Goal: Task Accomplishment & Management: Manage account settings

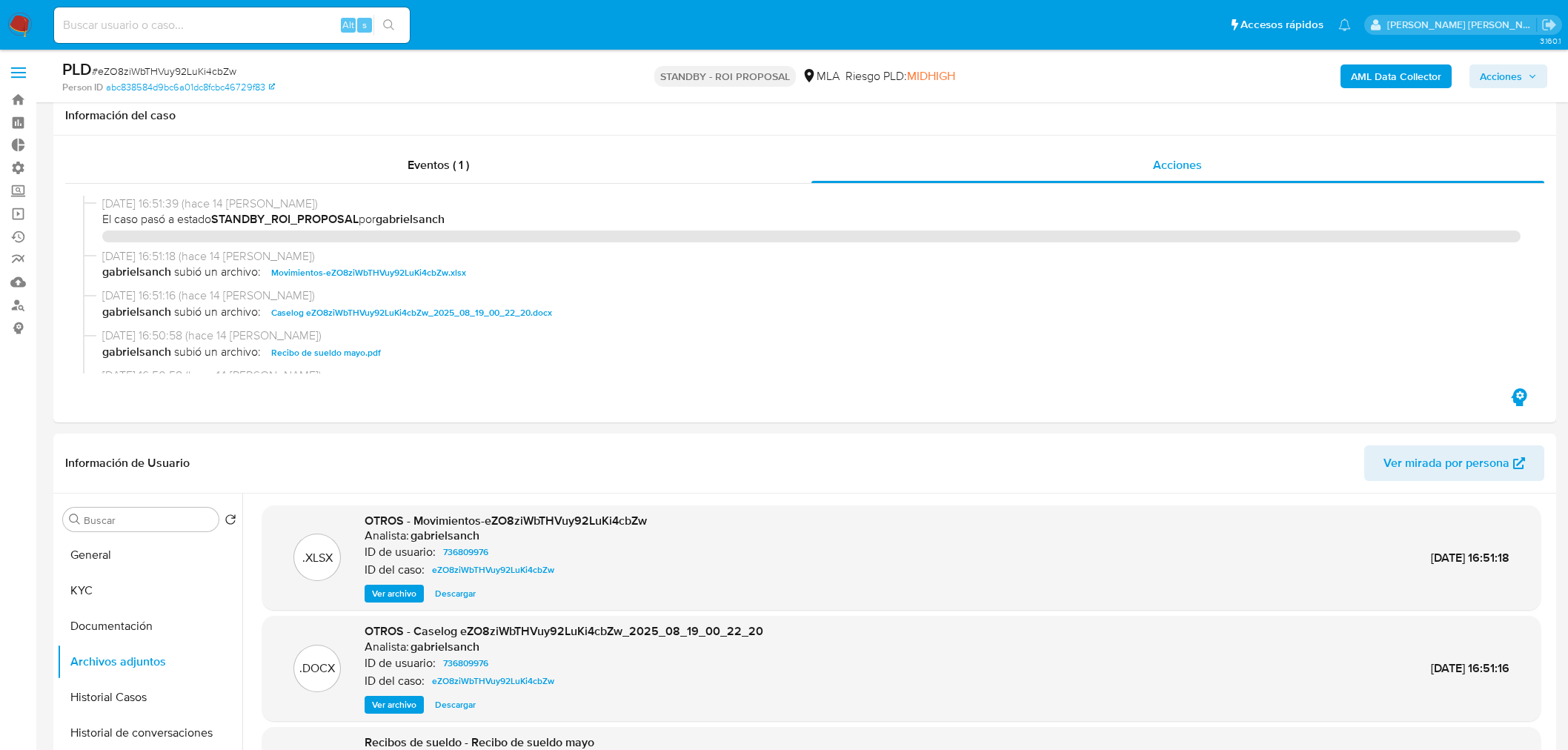
select select "10"
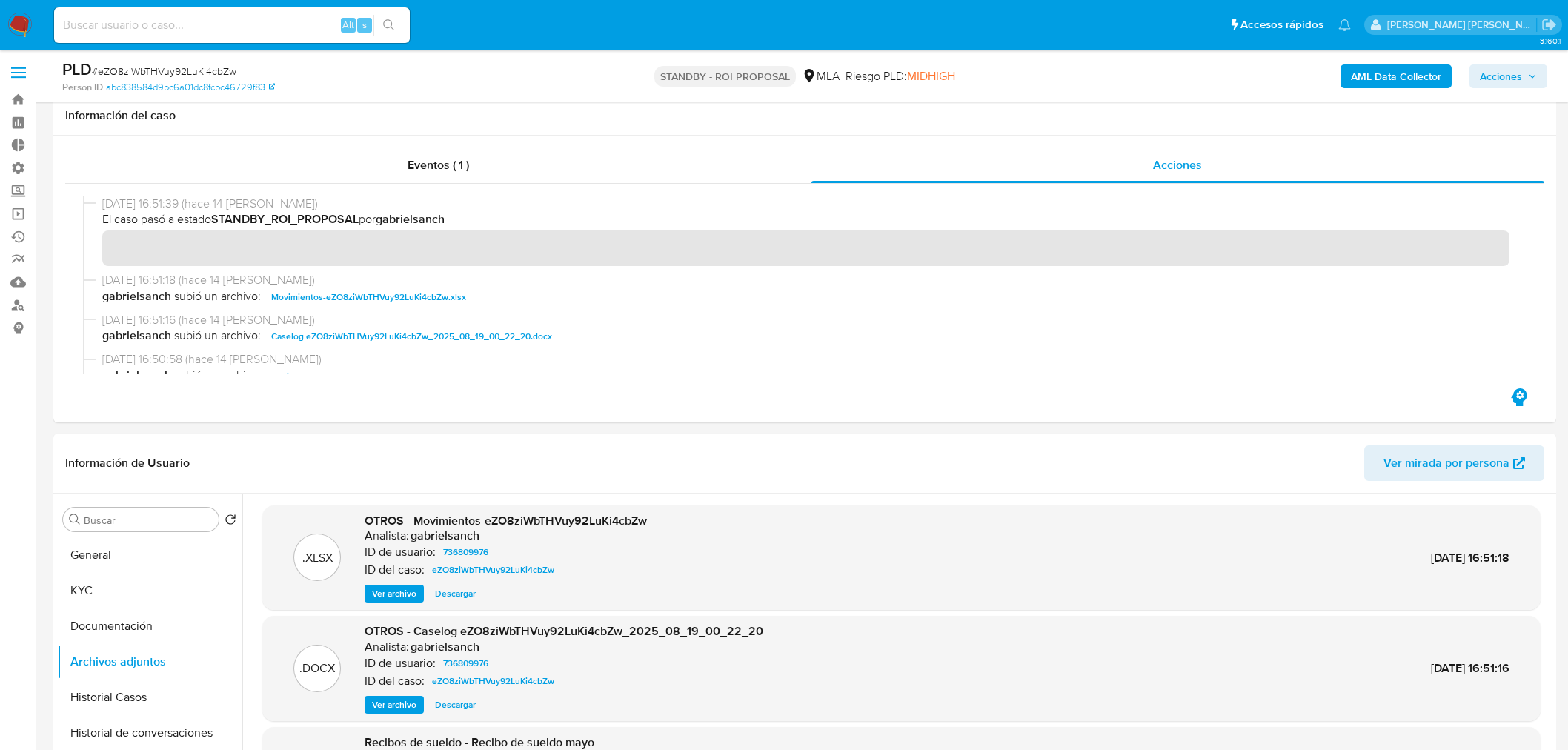
scroll to position [247, 0]
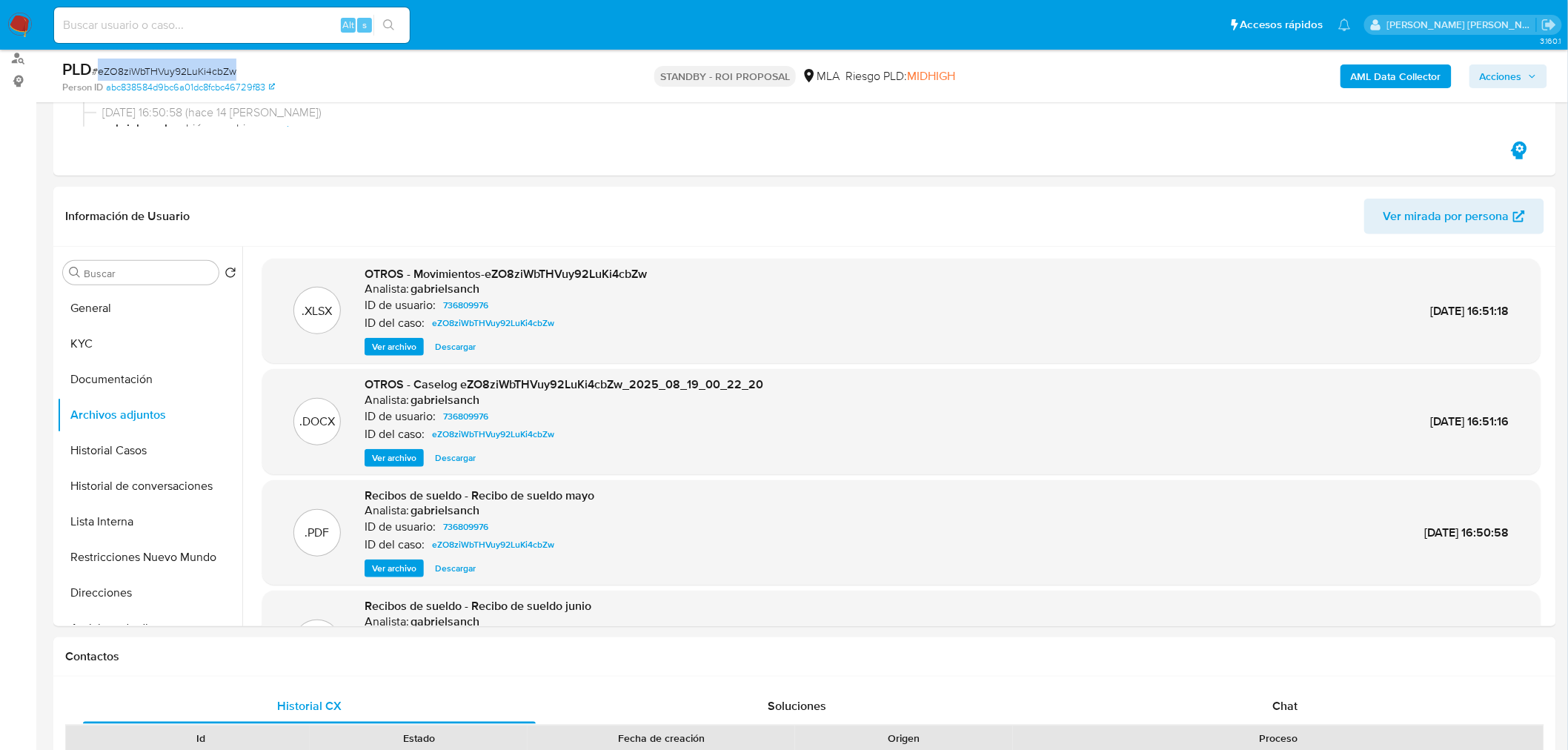
click at [18, 21] on img at bounding box center [20, 25] width 25 height 25
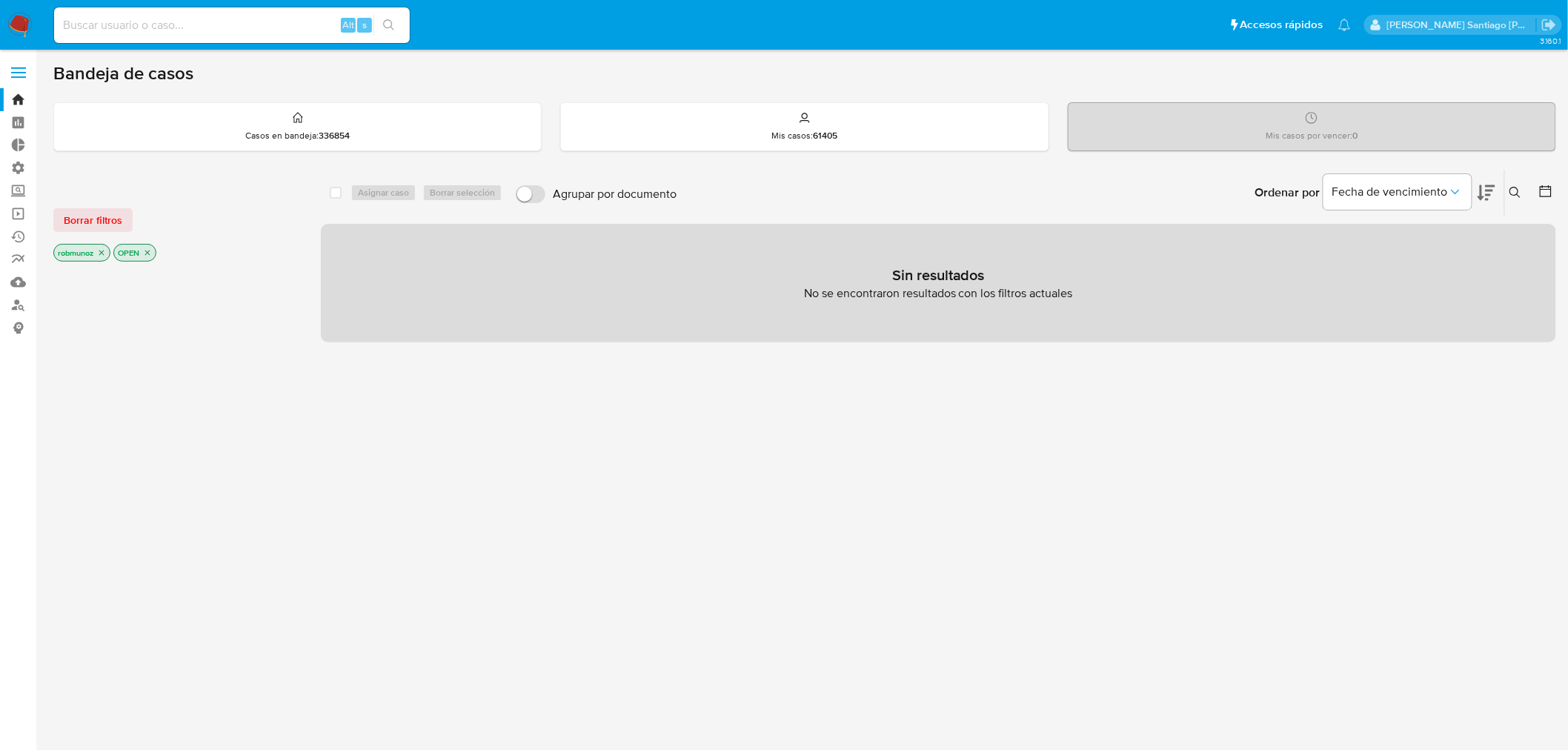
click at [1505, 195] on button at bounding box center [1517, 193] width 25 height 18
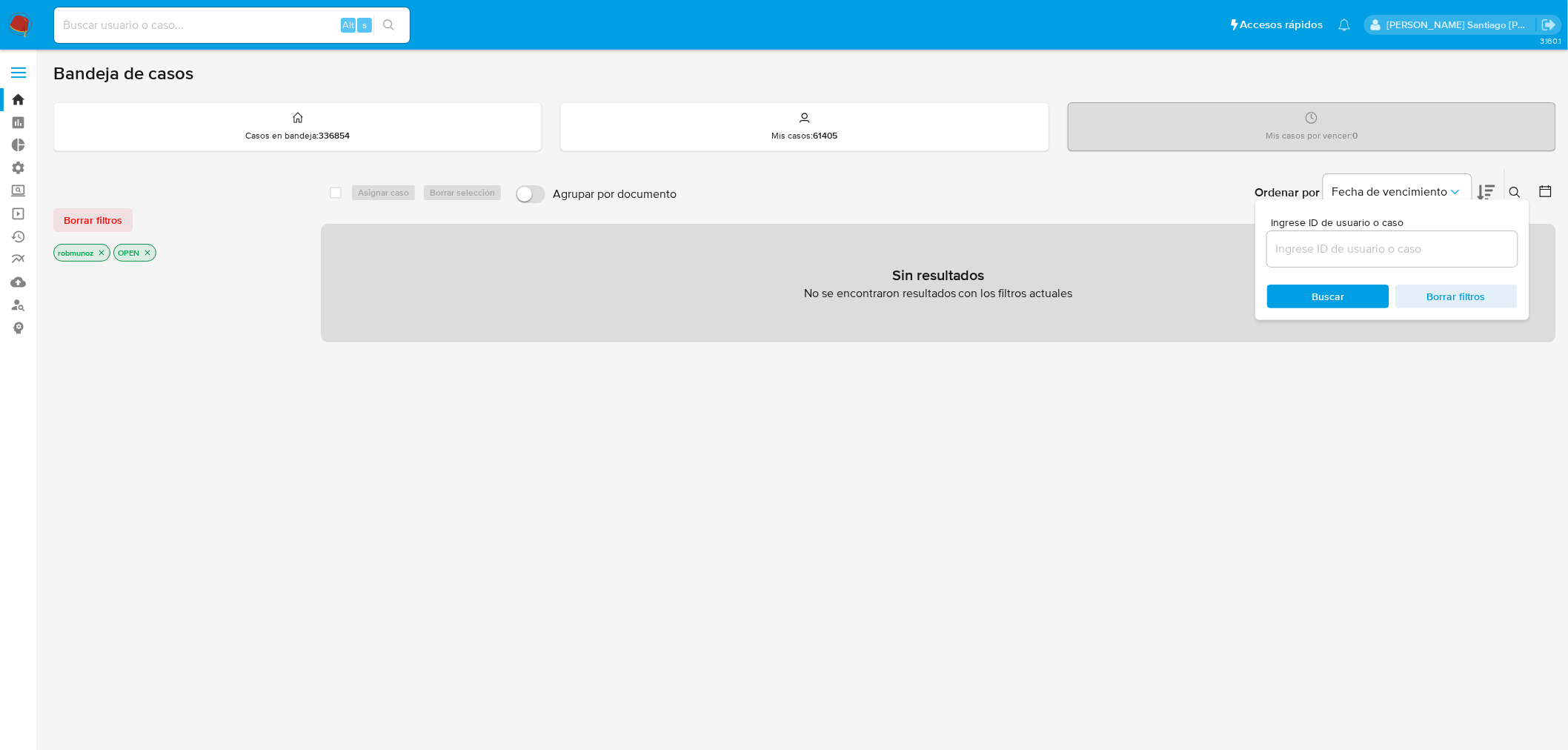
click at [1465, 255] on input at bounding box center [1392, 249] width 251 height 19
type input "eZO8ziWbTHVuy92LuKi4cbZw"
drag, startPoint x: 92, startPoint y: 213, endPoint x: 197, endPoint y: 209, distance: 105.1
click at [90, 211] on span "Borrar filtros" at bounding box center [93, 220] width 58 height 21
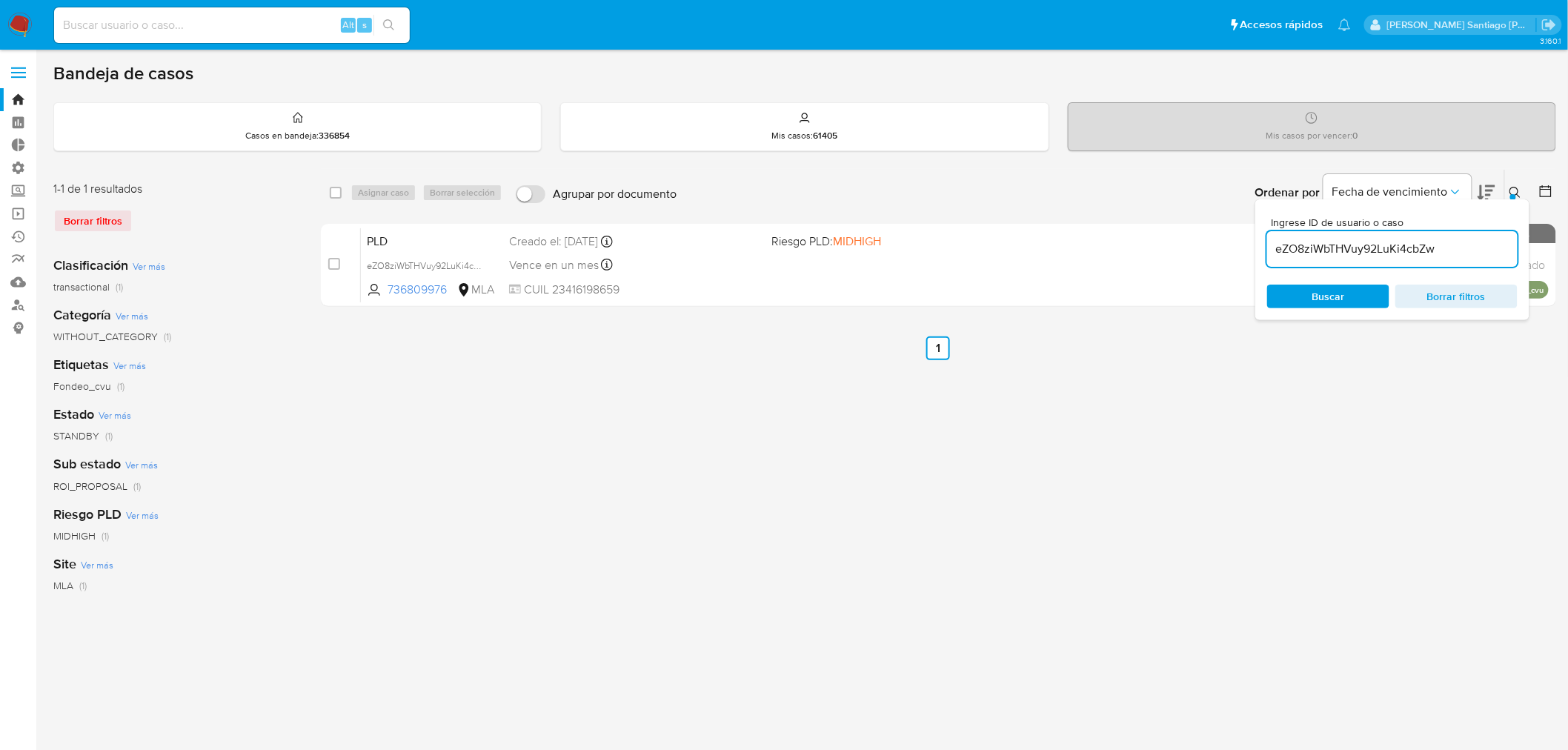
click at [1516, 194] on icon at bounding box center [1515, 193] width 11 height 11
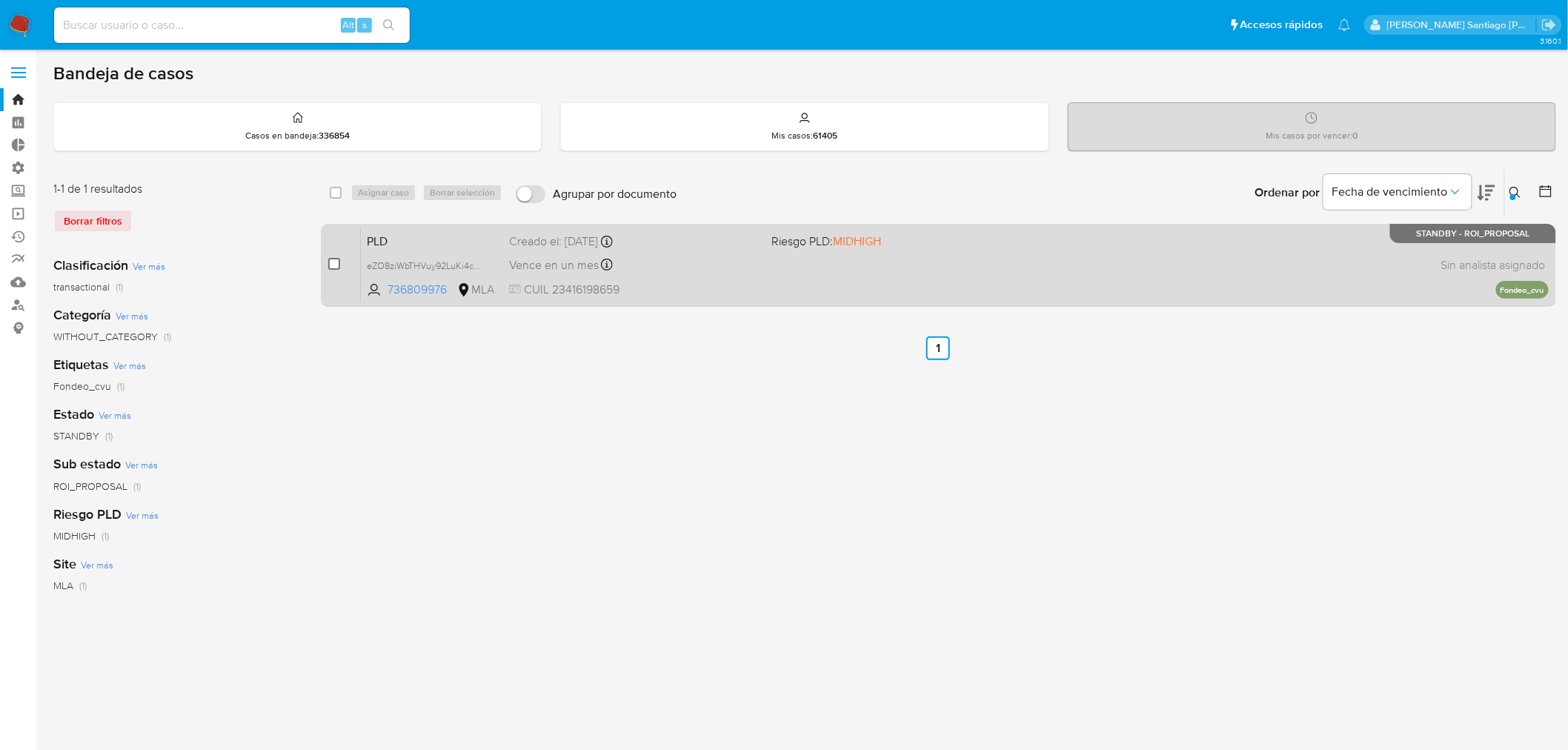
click at [334, 260] on input "checkbox" at bounding box center [334, 263] width 11 height 11
checkbox input "true"
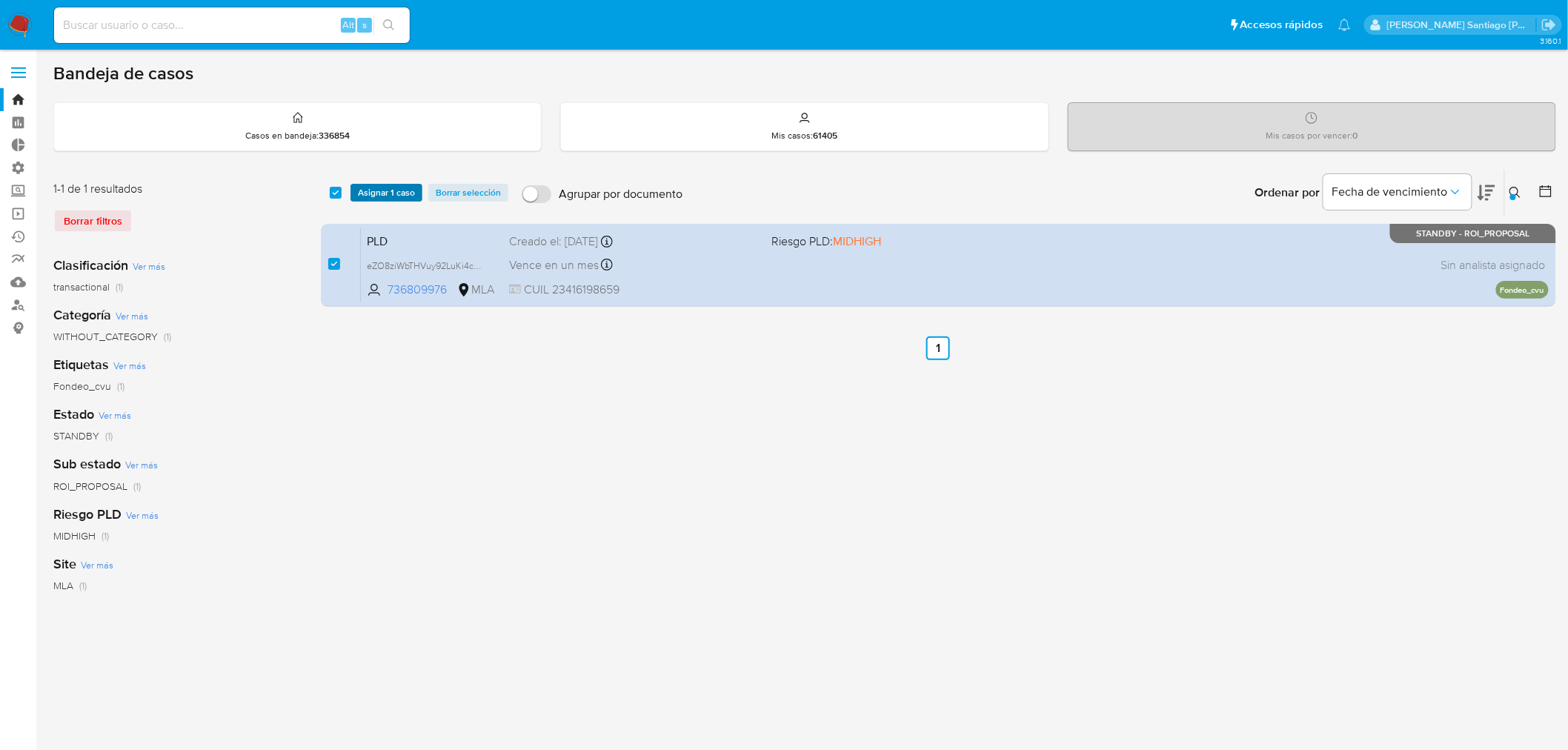
click at [380, 196] on span "Asignar 1 caso" at bounding box center [386, 193] width 57 height 15
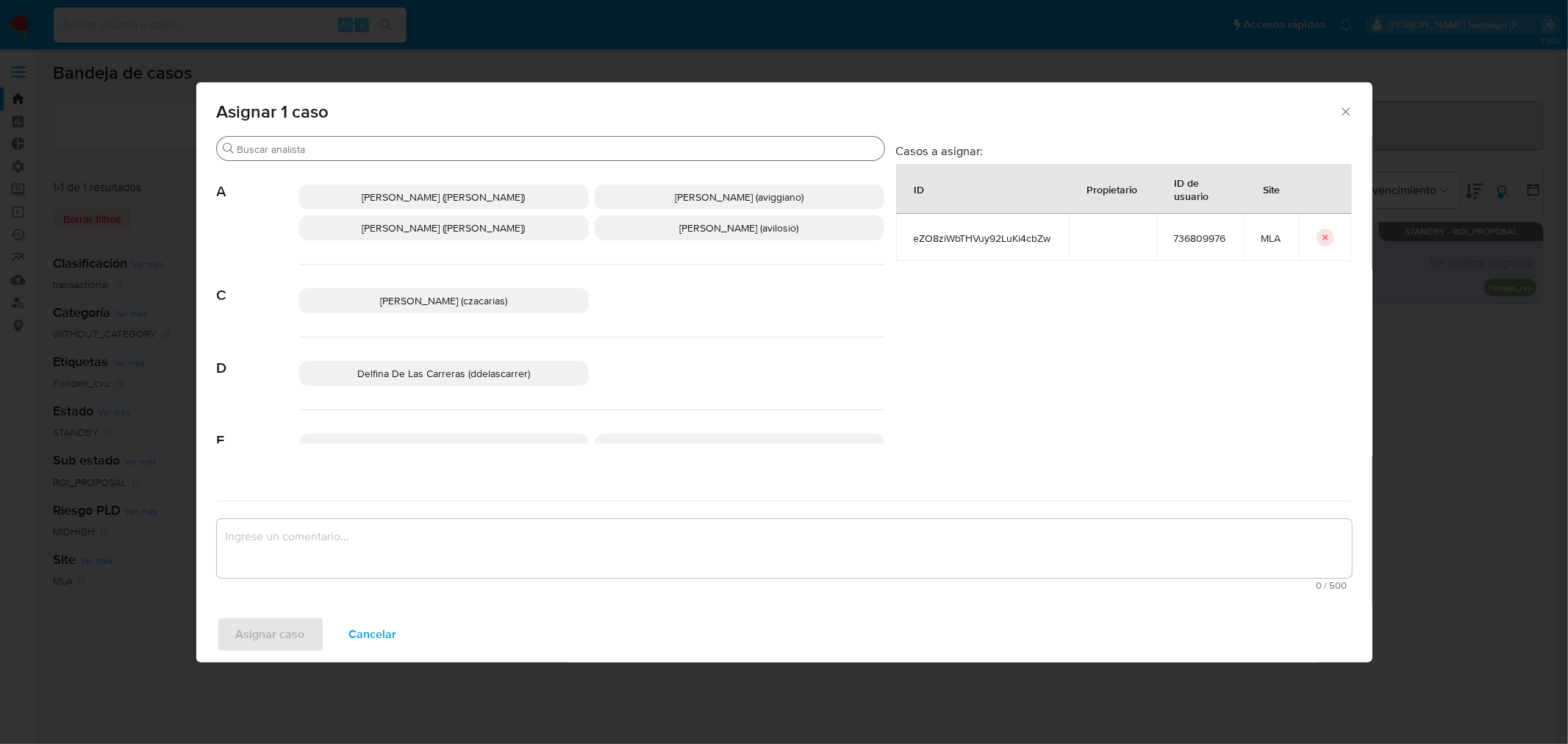
click at [351, 148] on input "Buscar" at bounding box center [557, 150] width 641 height 13
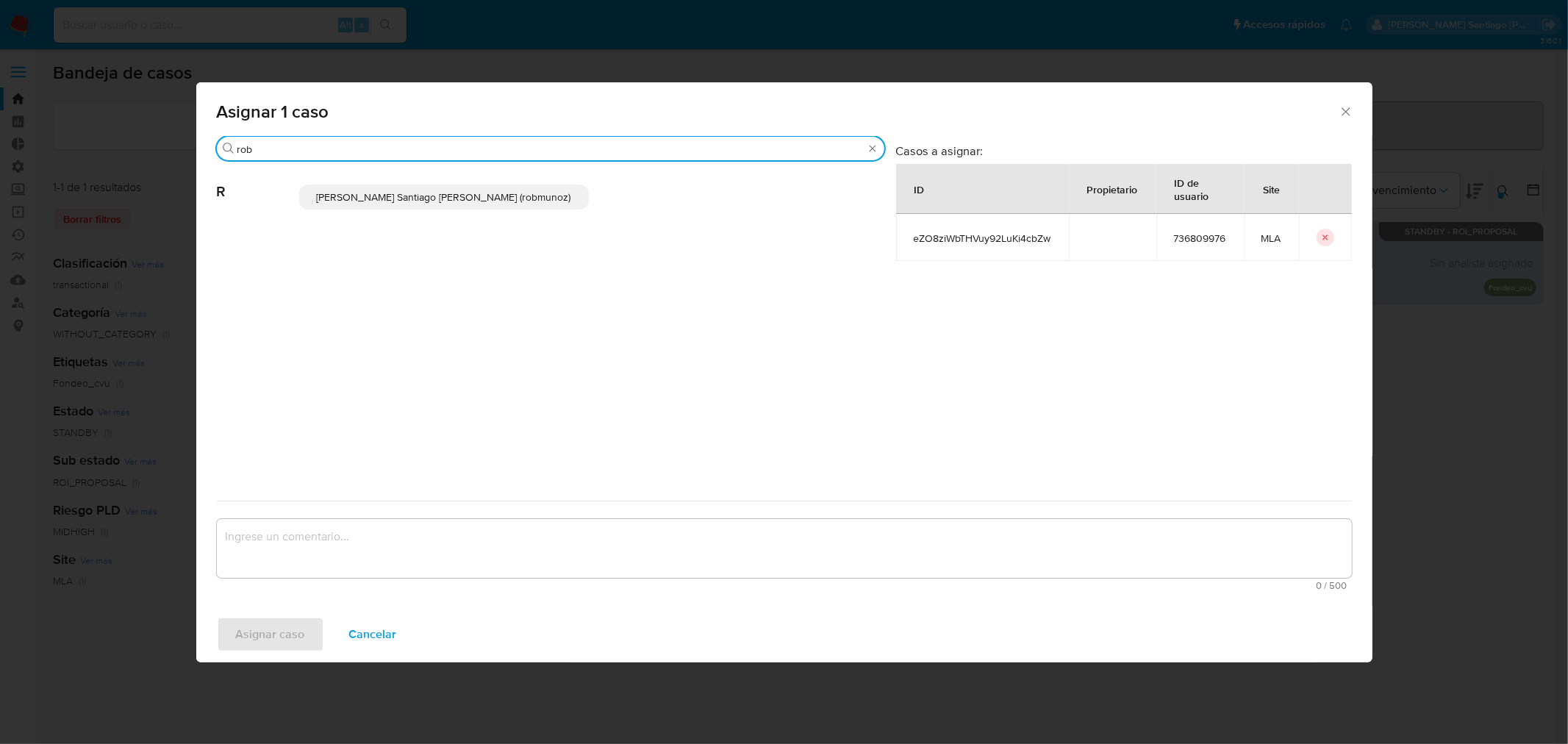
type input "rob"
click at [404, 197] on span "Roberto Santiago Munoz (robmunoz)" at bounding box center [444, 197] width 255 height 15
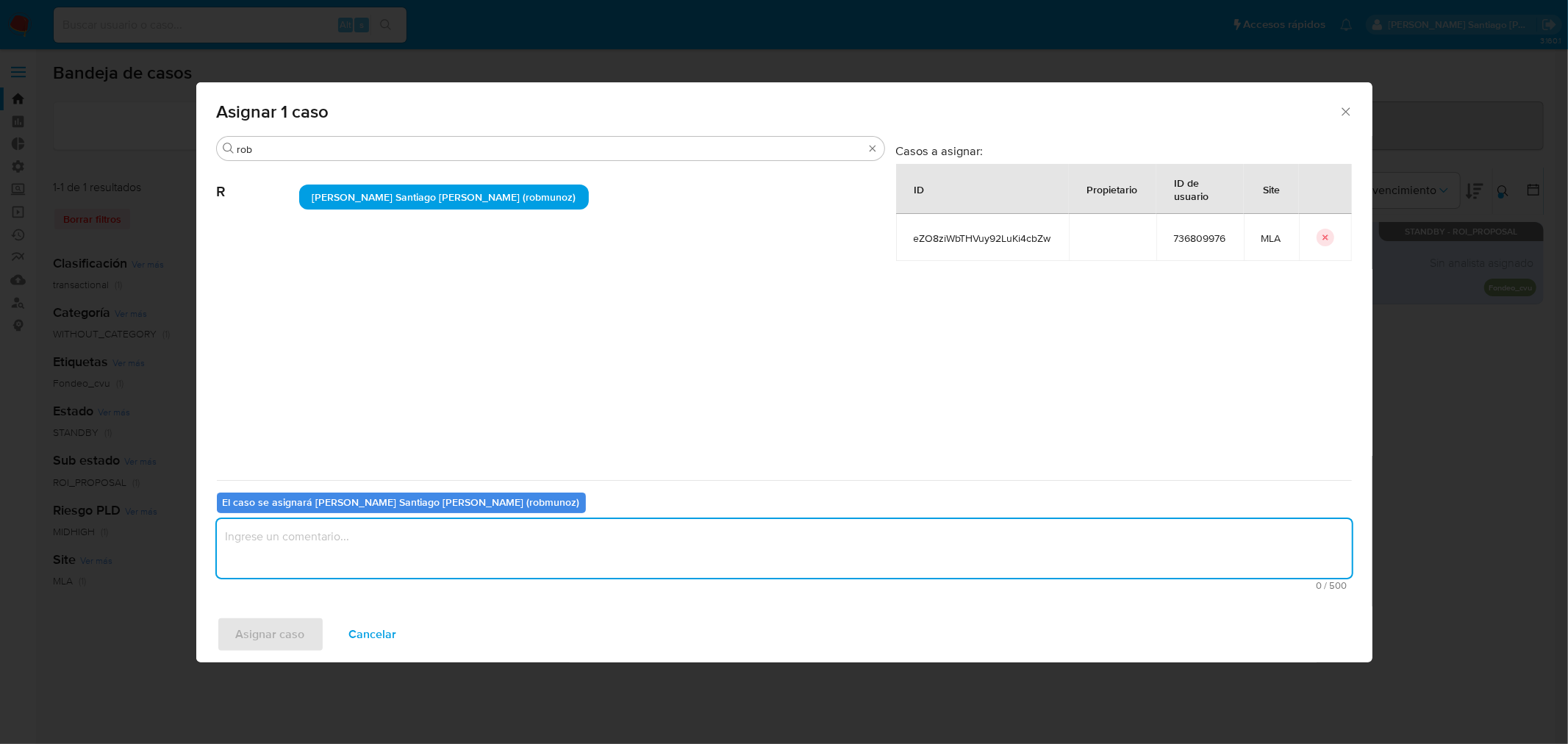
click at [453, 532] on textarea "assign-modal" at bounding box center [784, 548] width 1135 height 59
click at [291, 621] on span "Asignar caso" at bounding box center [270, 634] width 69 height 32
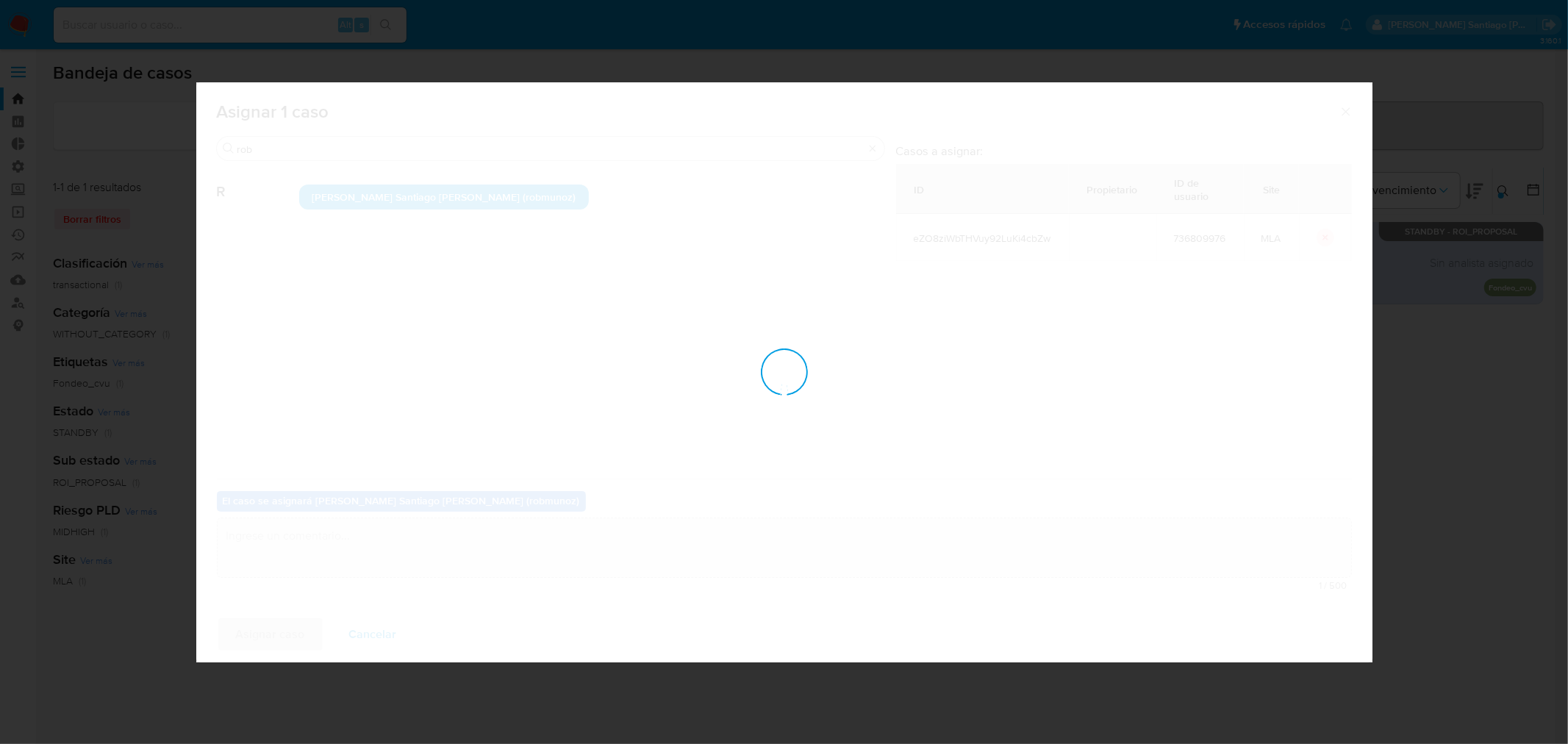
checkbox input "false"
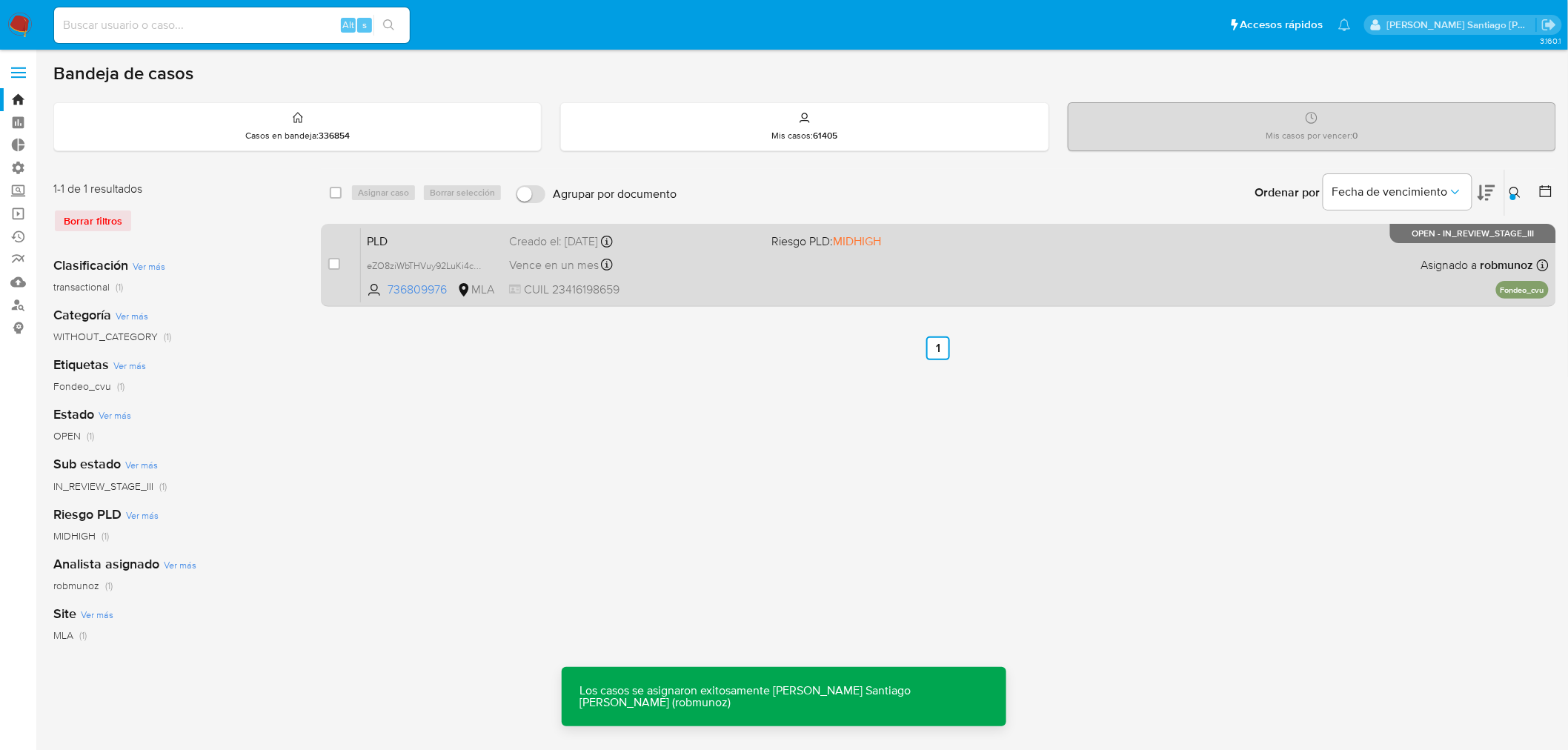
click at [876, 278] on div "PLD eZO8ziWbTHVuy92LuKi4cbZw 736809976 MLA Riesgo PLD: MIDHIGH Creado el: 12/08…" at bounding box center [954, 264] width 1187 height 74
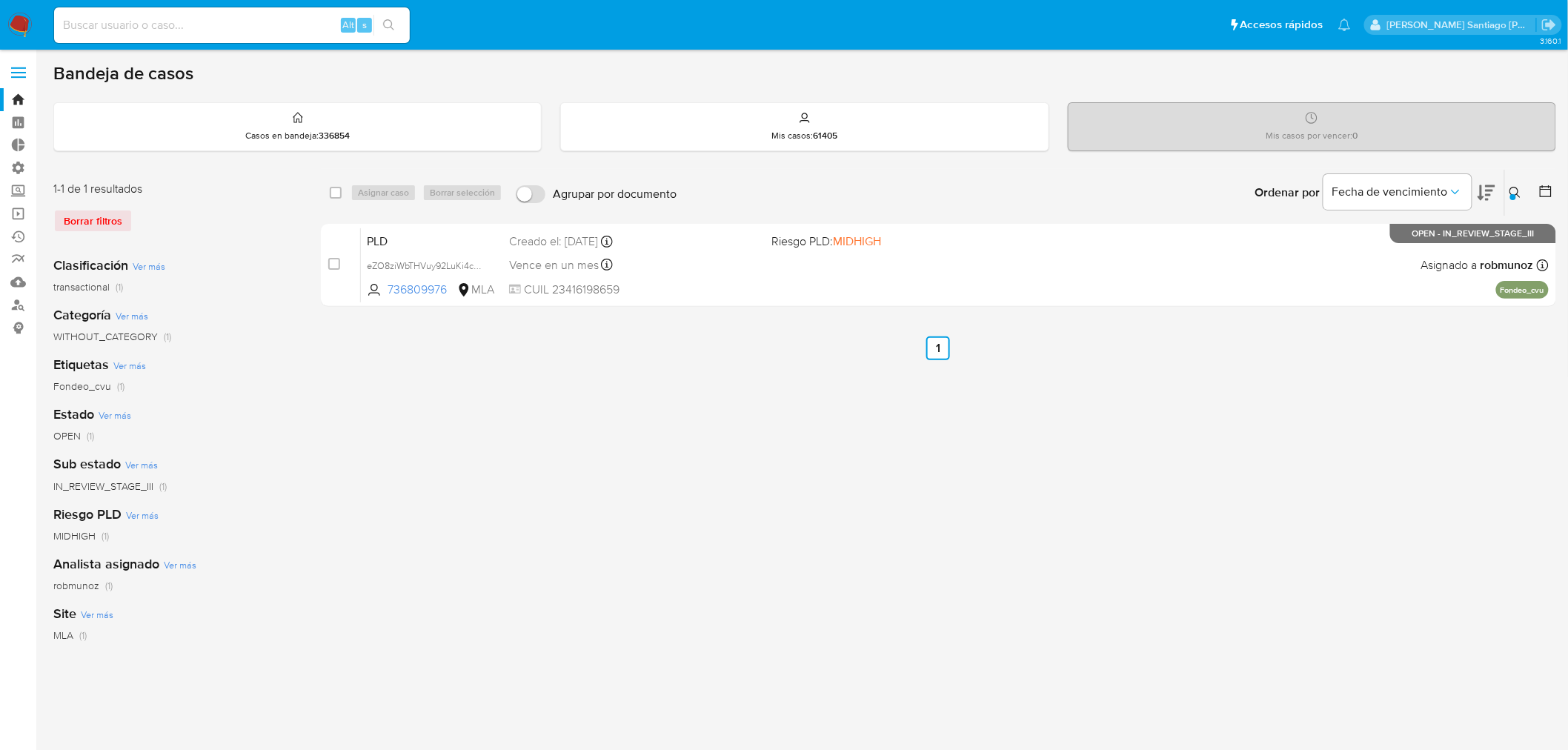
click at [193, 15] on input at bounding box center [232, 25] width 356 height 19
paste input "cZXpDuz1qcABen0gnBjQnihj"
type input "cZXpDuz1qcABen0gnBjQnihj"
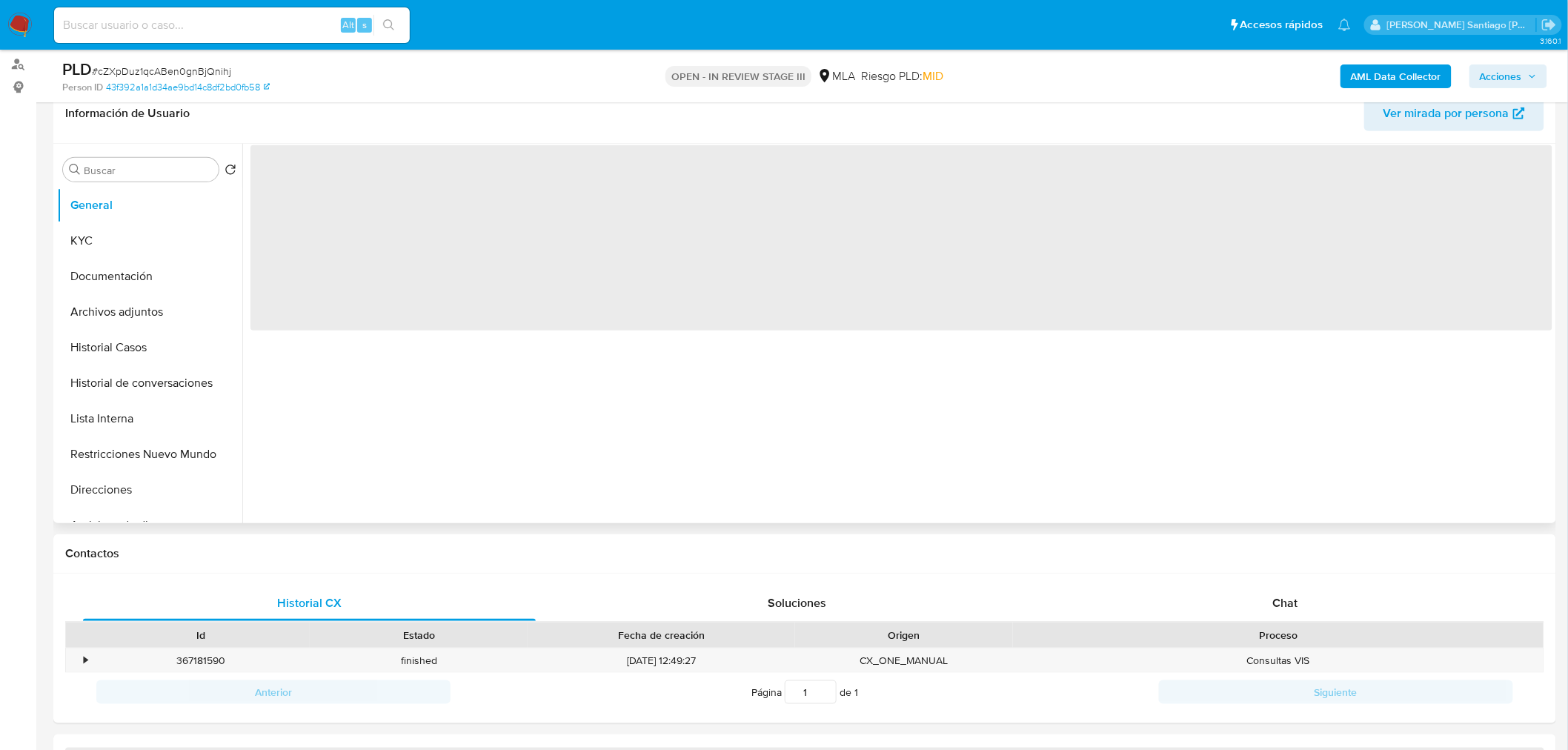
scroll to position [247, 0]
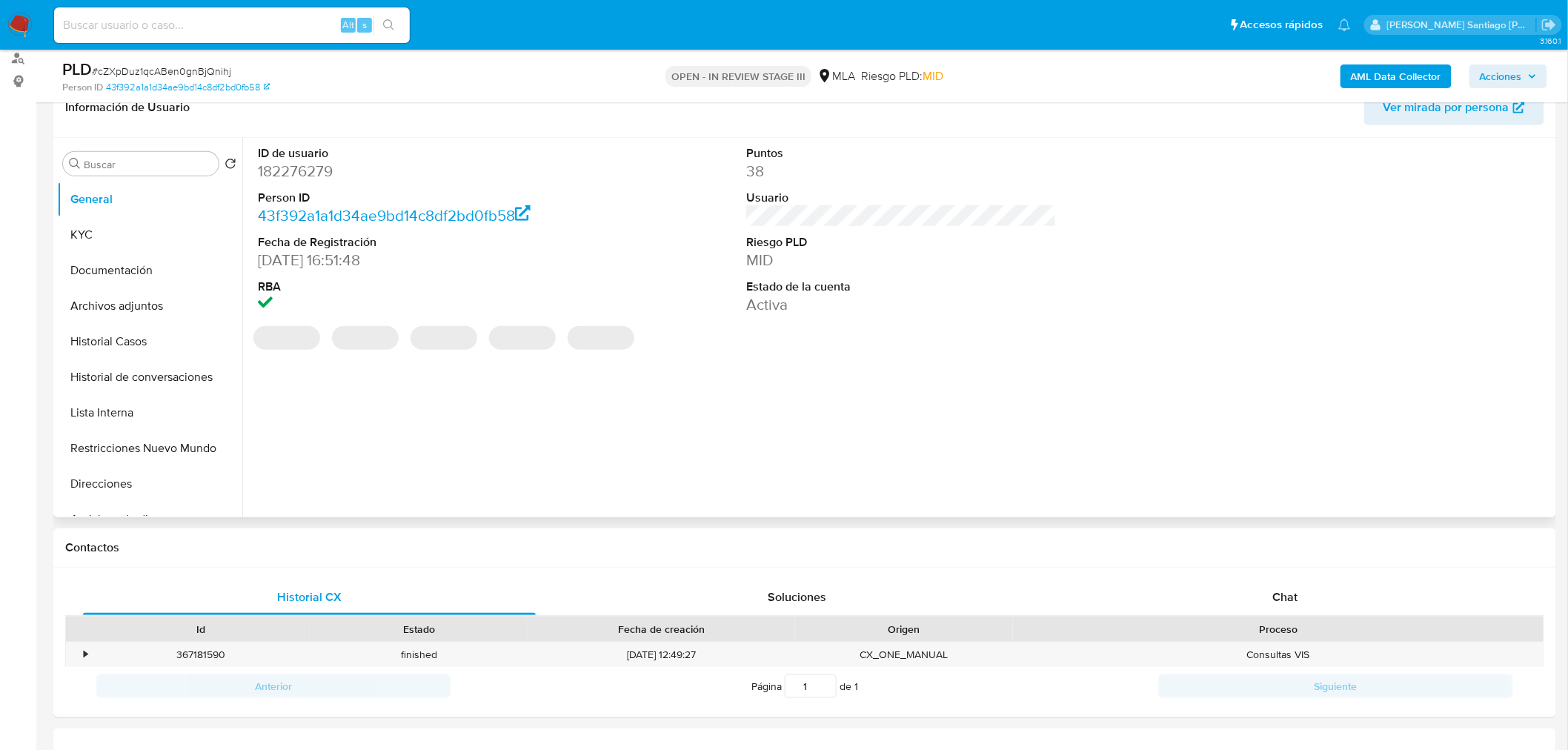
select select "10"
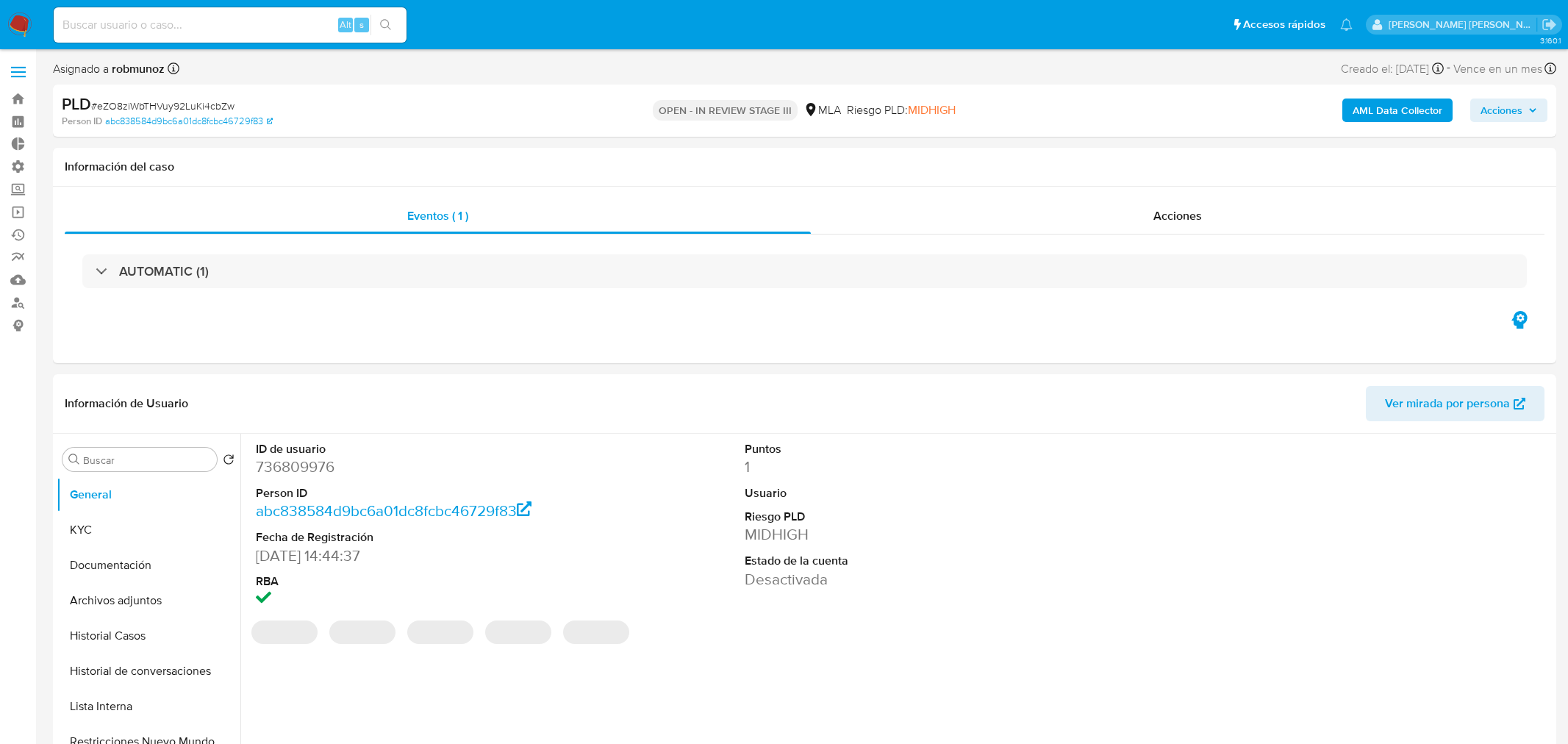
select select "10"
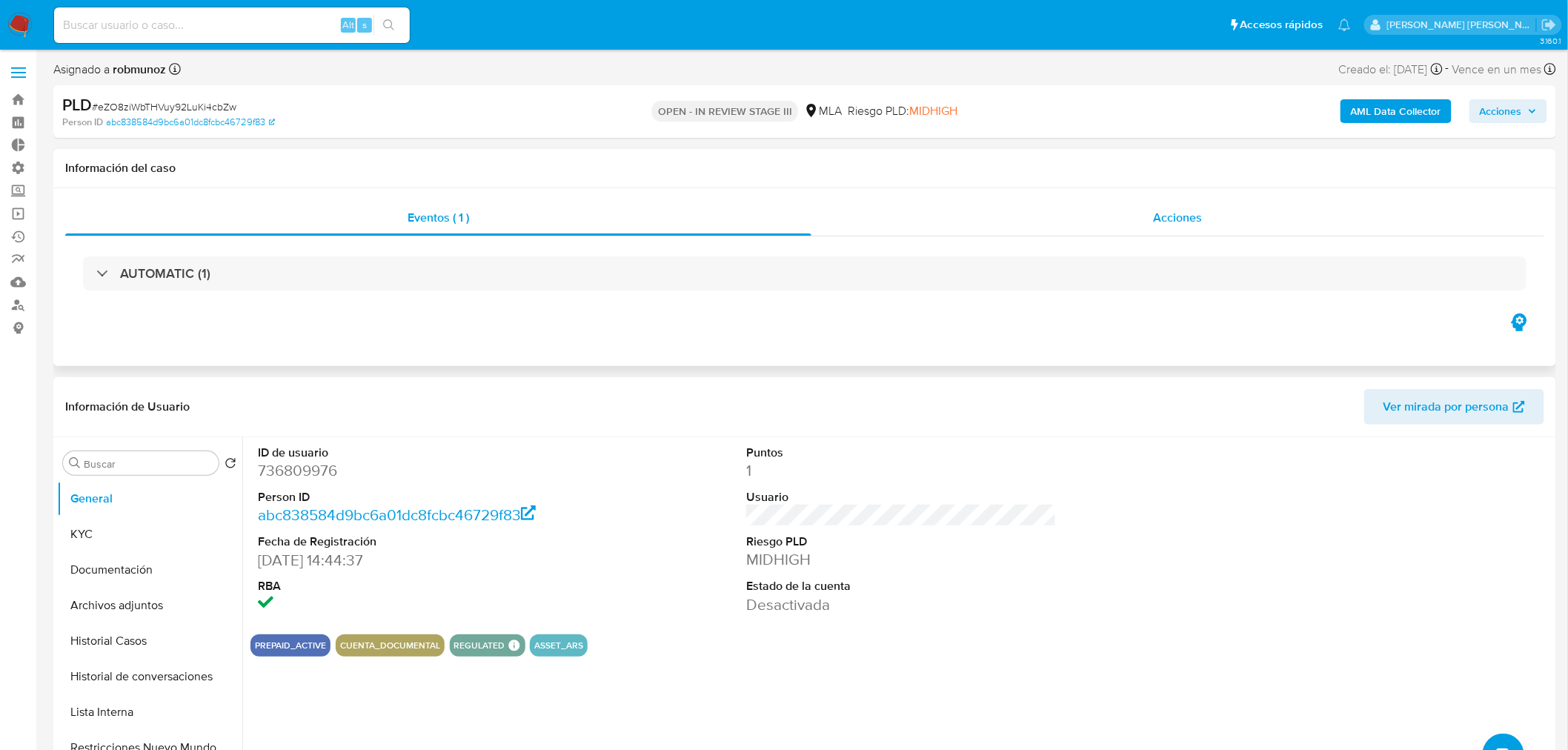
click at [1180, 218] on span "Acciones" at bounding box center [1177, 218] width 49 height 17
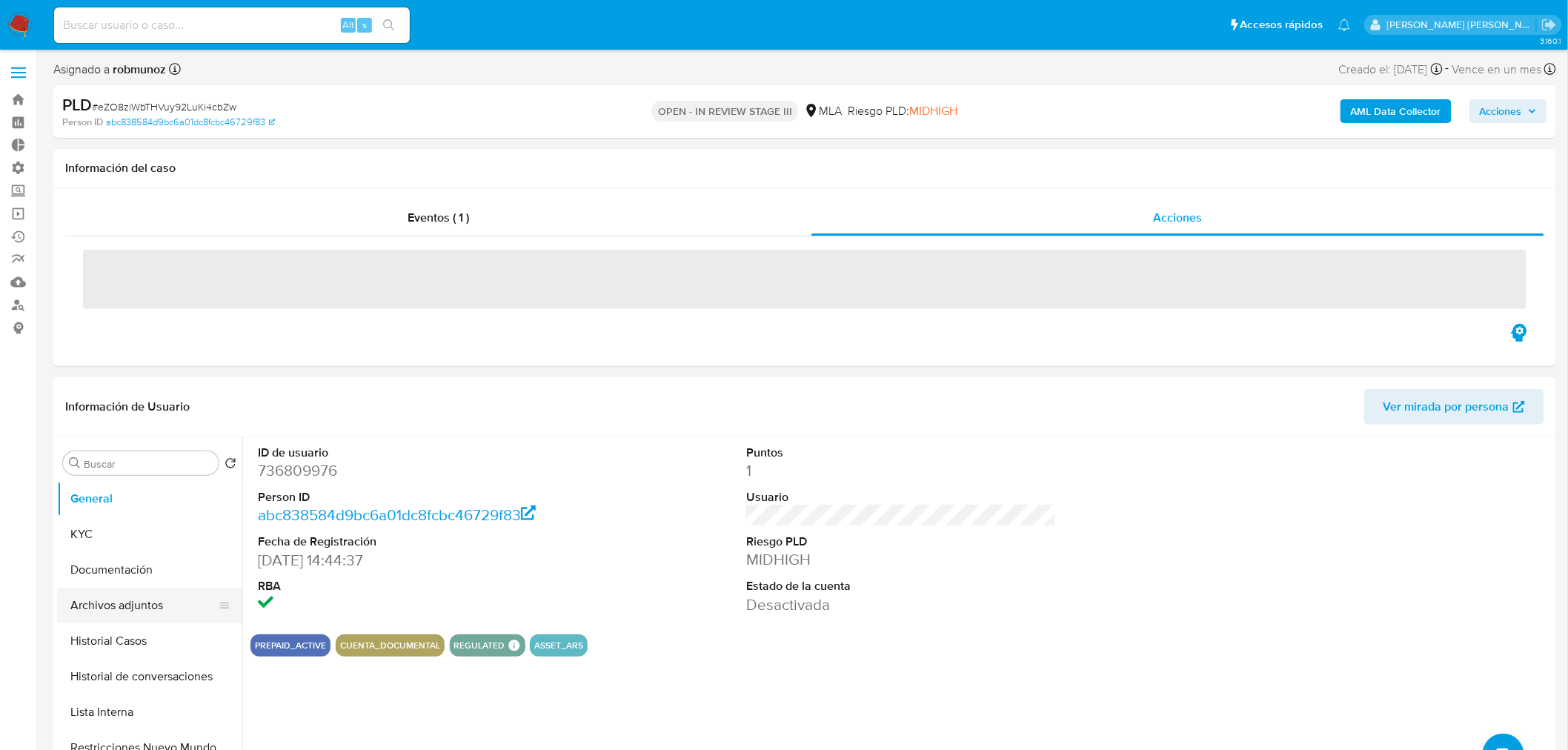
drag, startPoint x: 92, startPoint y: 600, endPoint x: 108, endPoint y: 600, distance: 16.0
click at [92, 599] on button "Archivos adjuntos" at bounding box center [144, 605] width 174 height 35
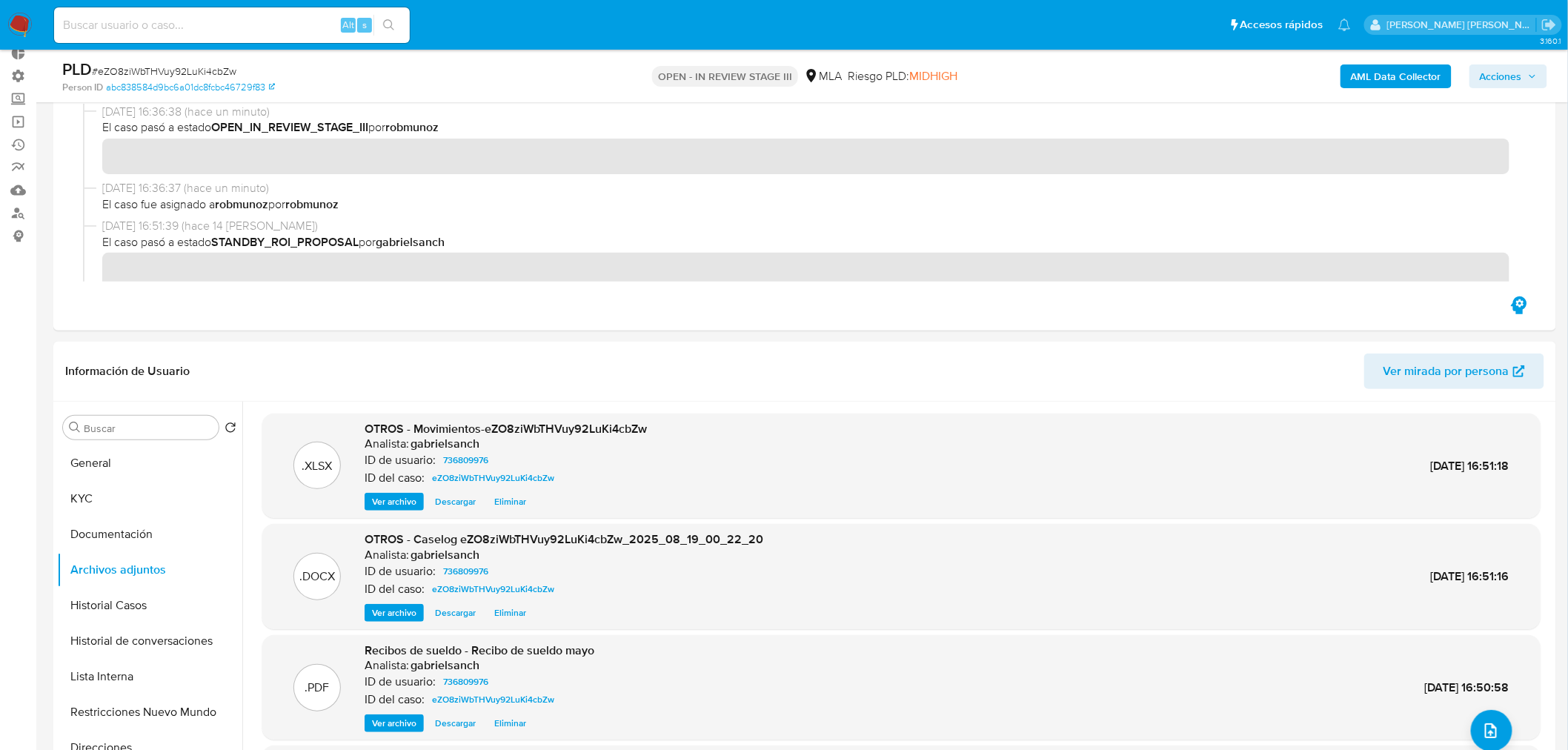
scroll to position [247, 0]
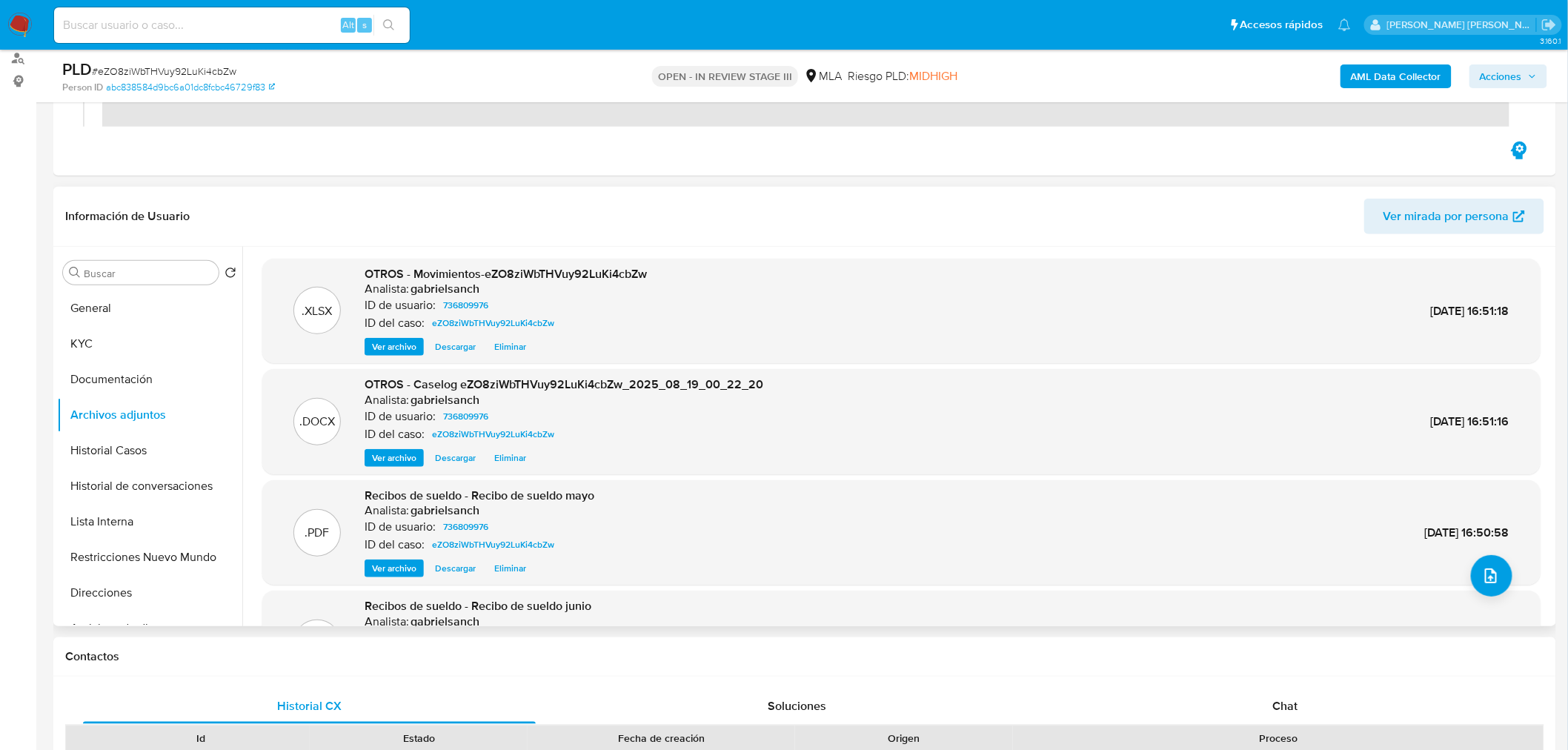
click at [1475, 598] on div ".PDF Recibos de sueldo - Recibo de sueldo junio Analista: gabrielsanch ID de us…" at bounding box center [901, 643] width 1263 height 91
click at [1485, 580] on icon "upload-file" at bounding box center [1491, 576] width 11 height 15
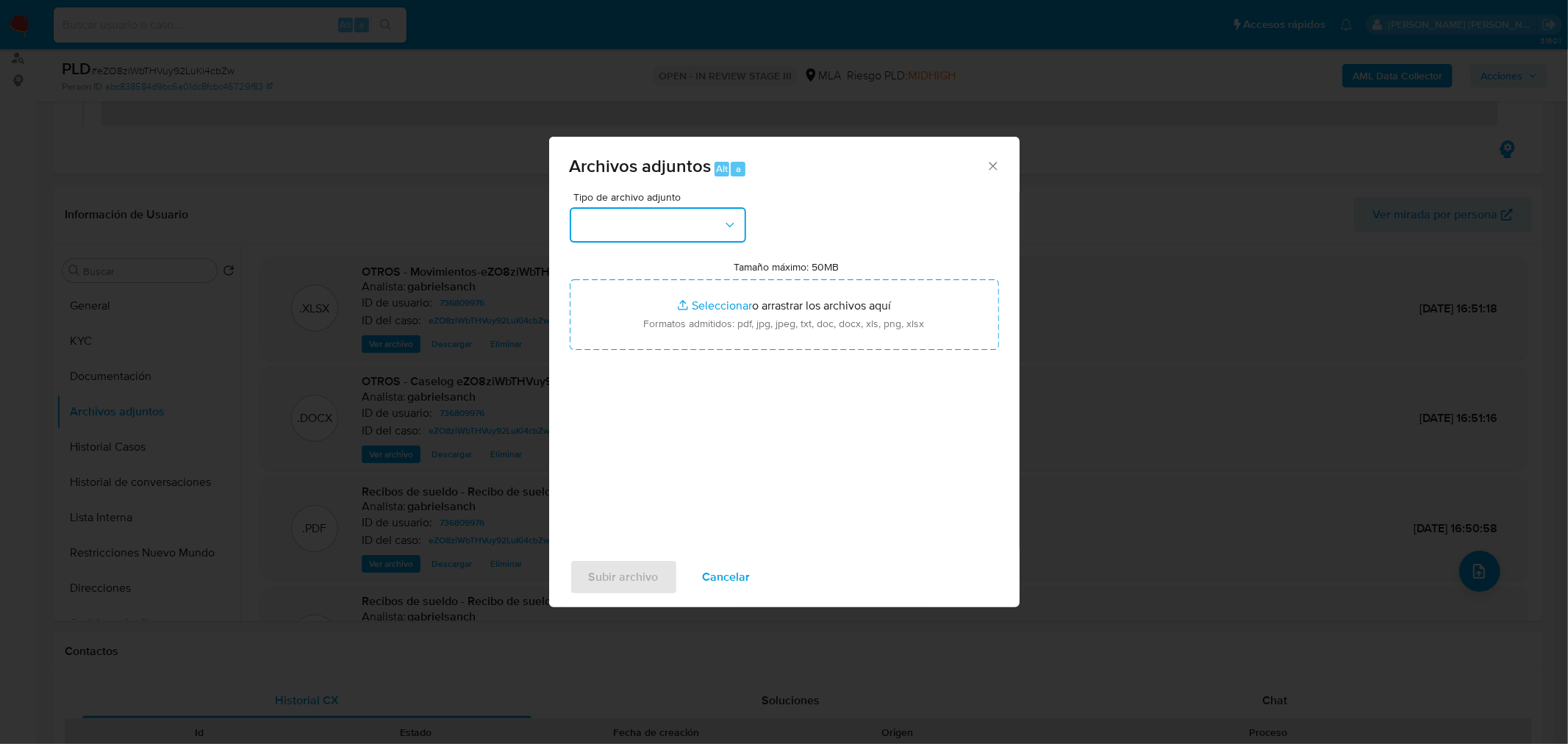
click at [723, 236] on button "button" at bounding box center [658, 224] width 176 height 35
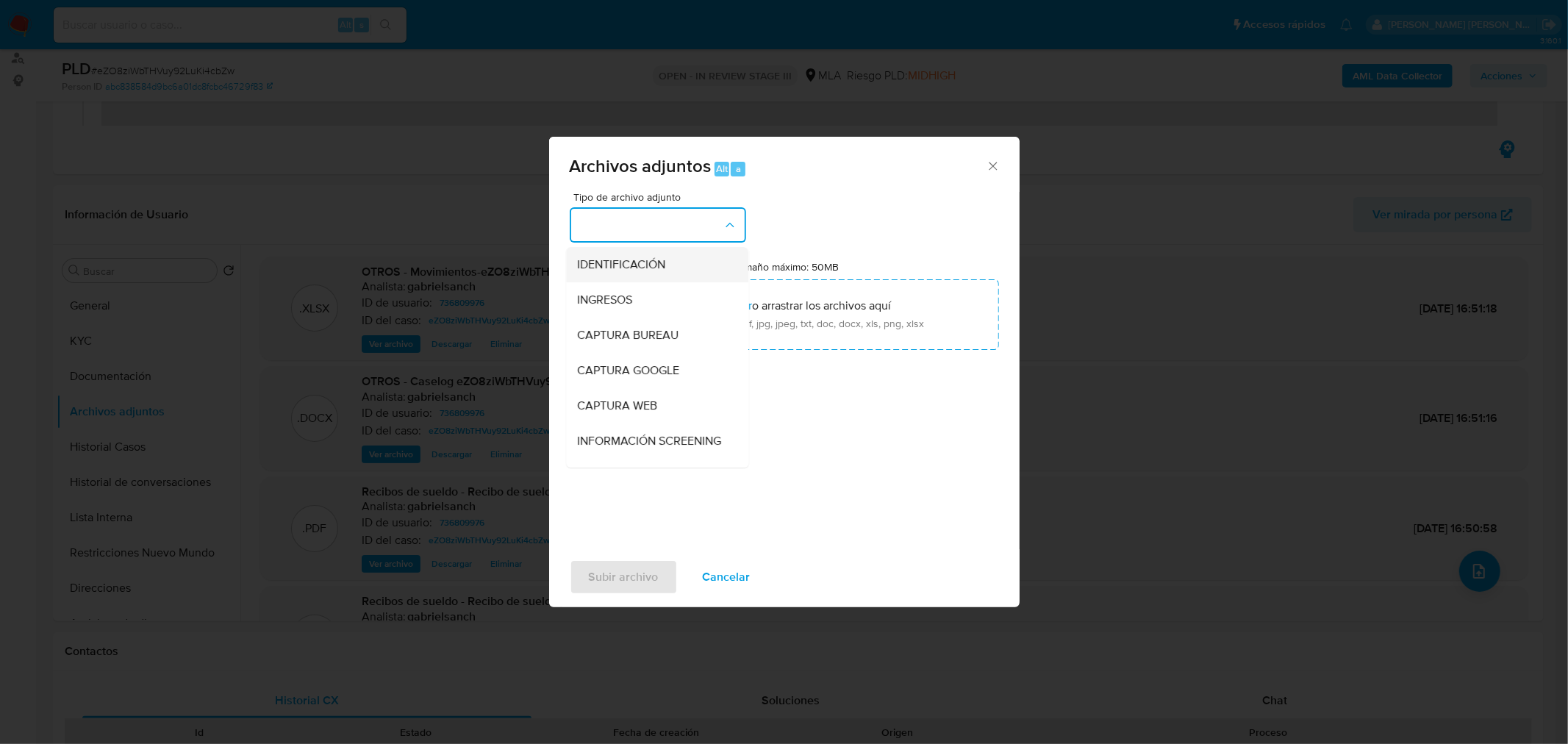
click at [707, 276] on div "IDENTIFICACIÓN" at bounding box center [653, 263] width 150 height 35
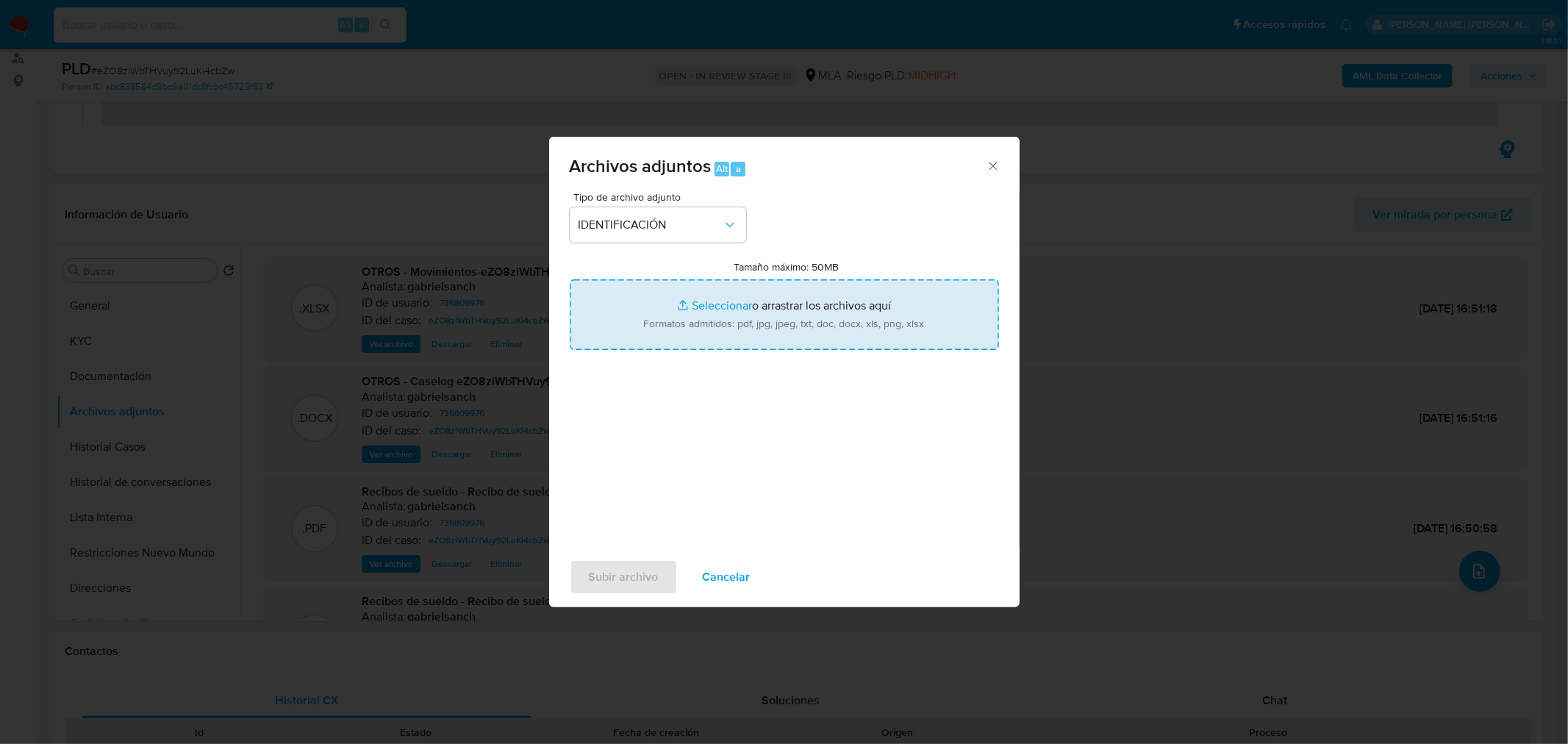
click at [772, 328] on input "Tamaño máximo: 50MB Seleccionar archivos" at bounding box center [784, 314] width 430 height 71
type input "C:\fakepath\Caselog eZO8ziWbTHVuy92LuKi4cbZw_v2.docx"
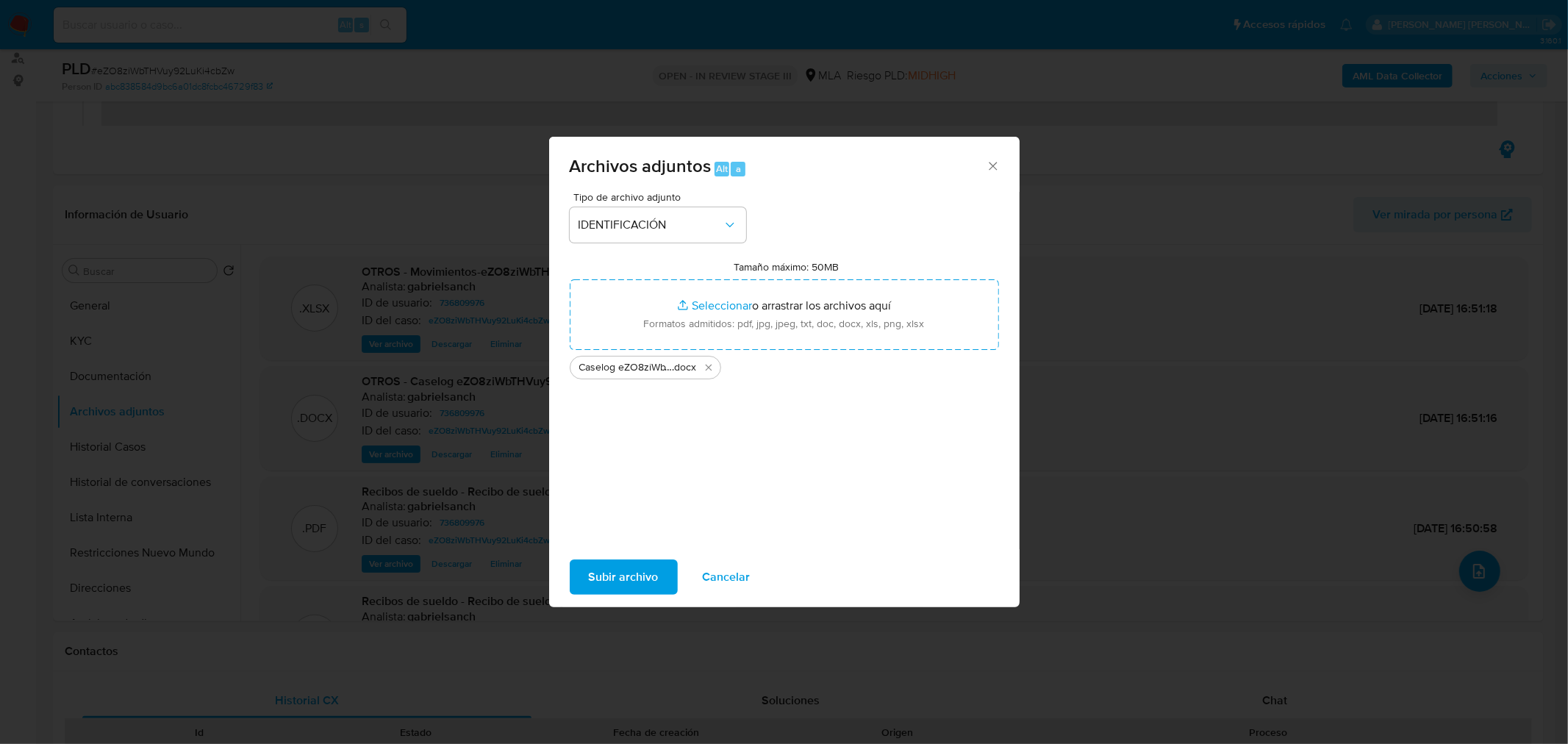
click at [652, 577] on span "Subir archivo" at bounding box center [624, 577] width 70 height 32
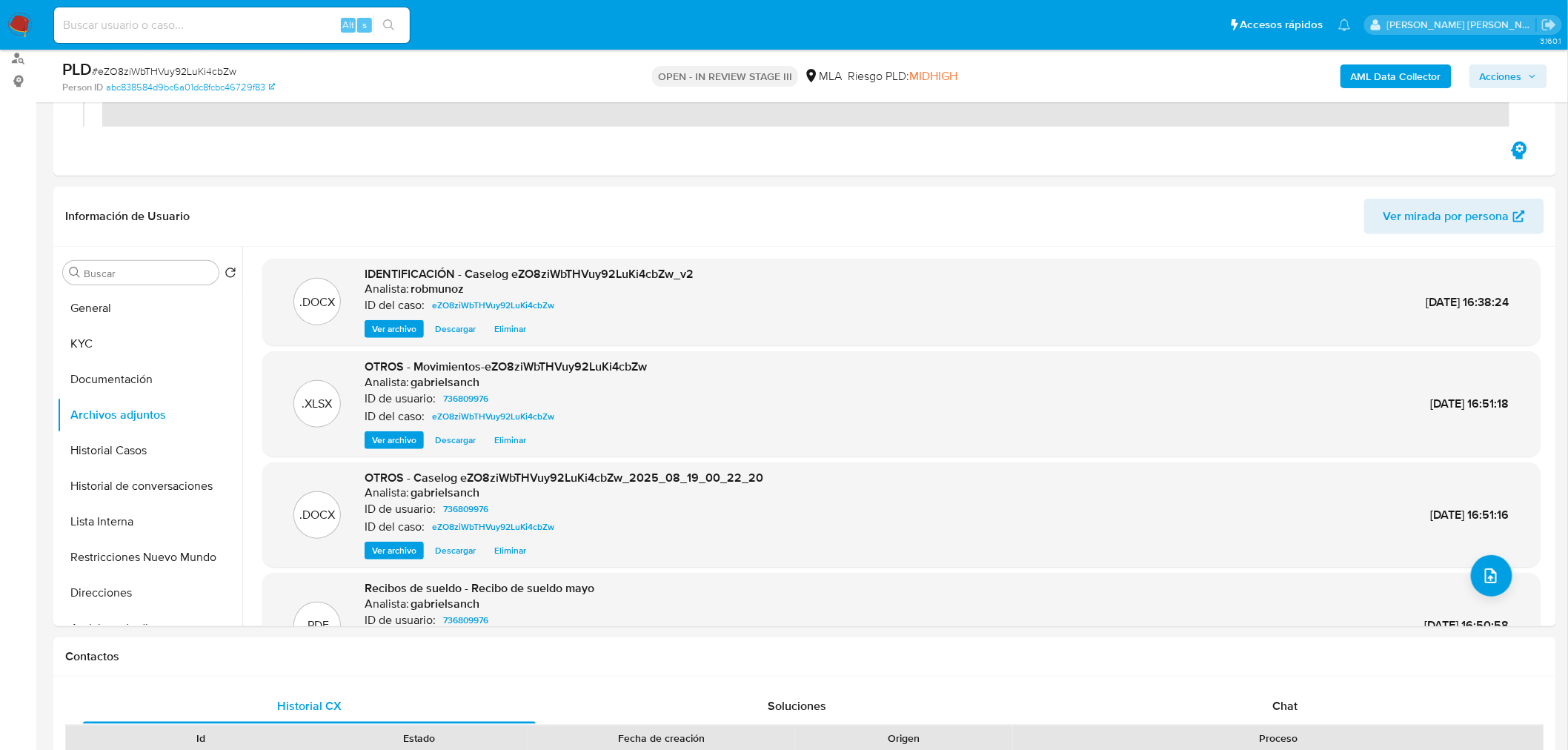
click at [190, 27] on input at bounding box center [232, 25] width 356 height 19
paste input "tFEmFYrZt63rkgS9vxSQmnIz"
type input "tFEmFYrZt63rkgS9vxSQmnIz"
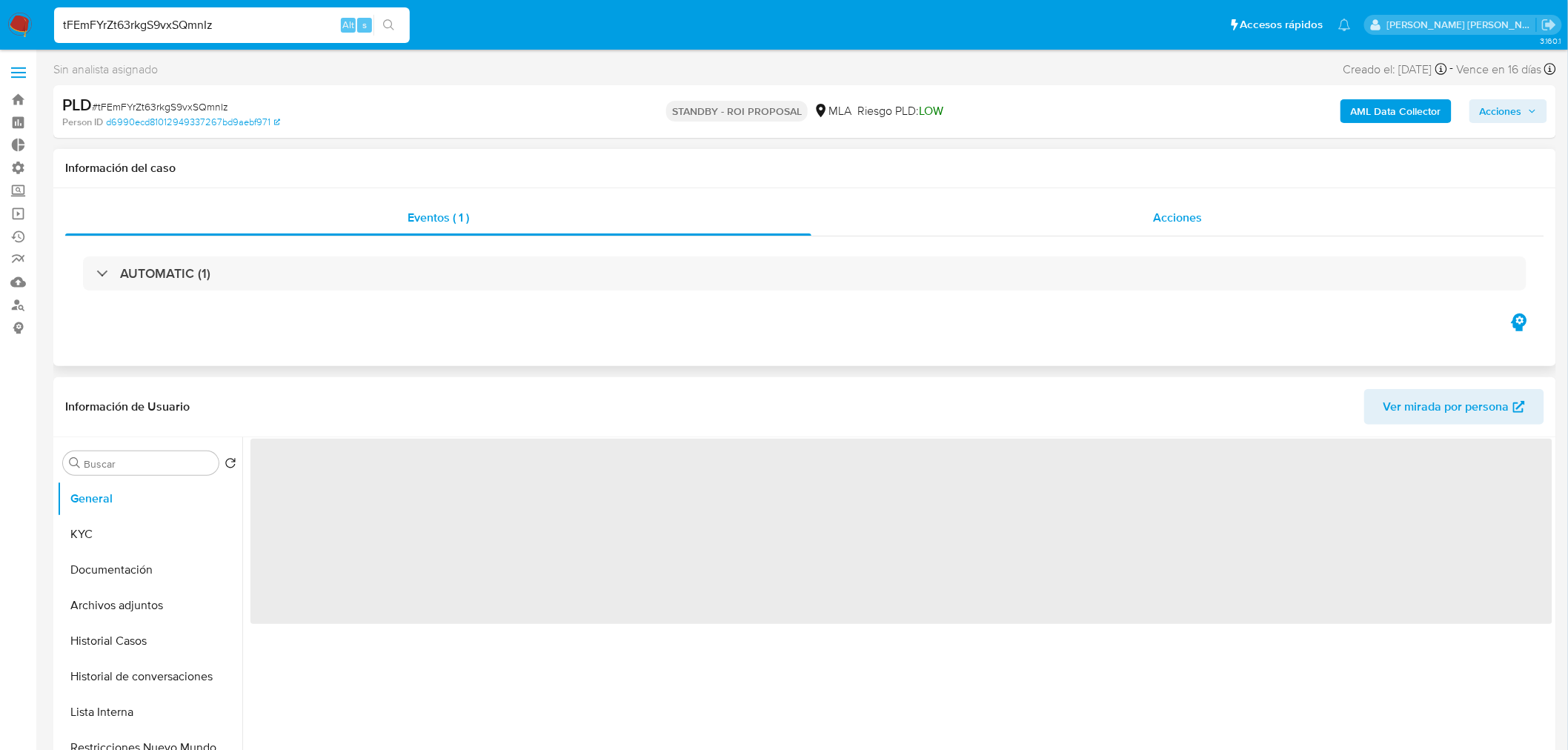
click at [1243, 210] on div "Acciones" at bounding box center [1178, 218] width 733 height 35
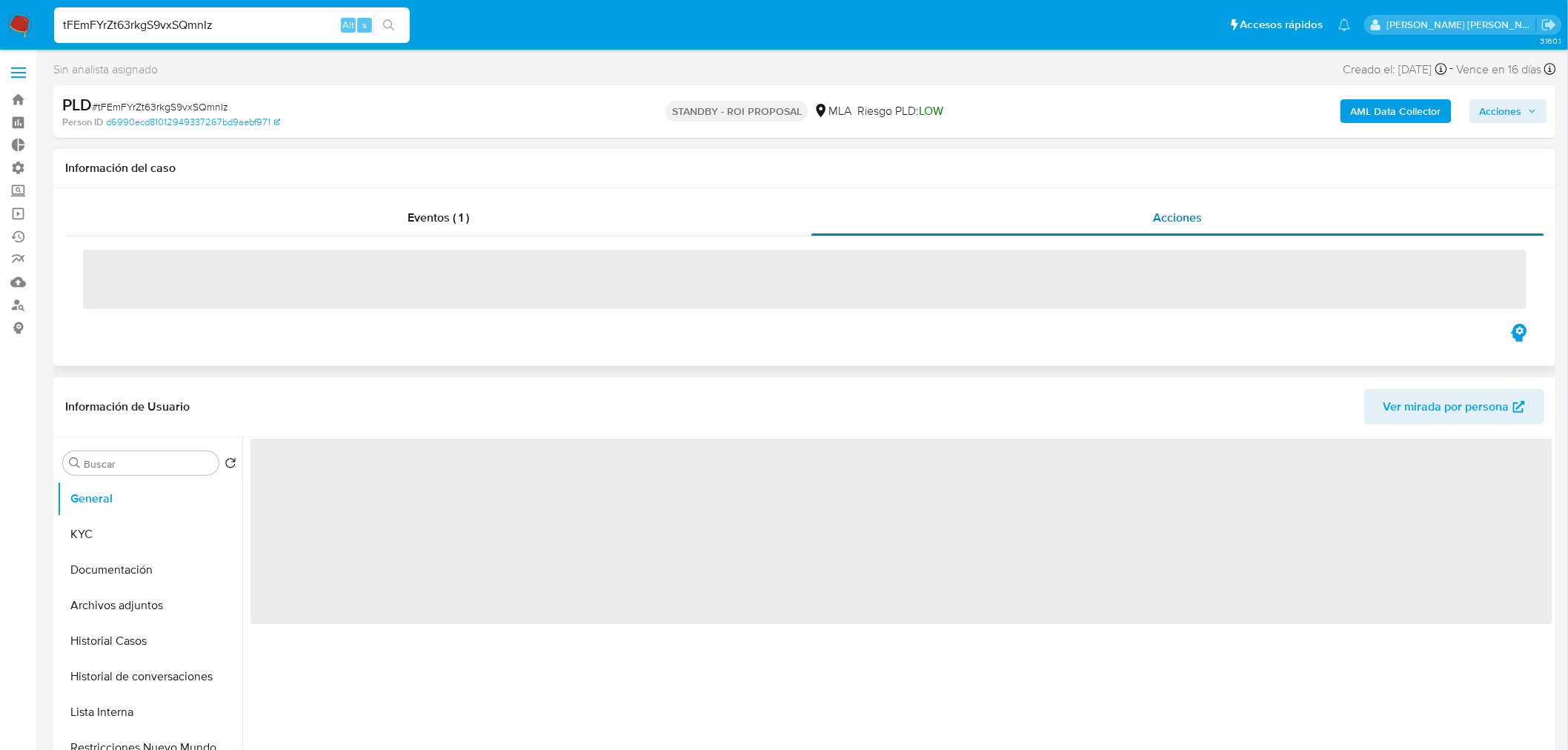
select select "10"
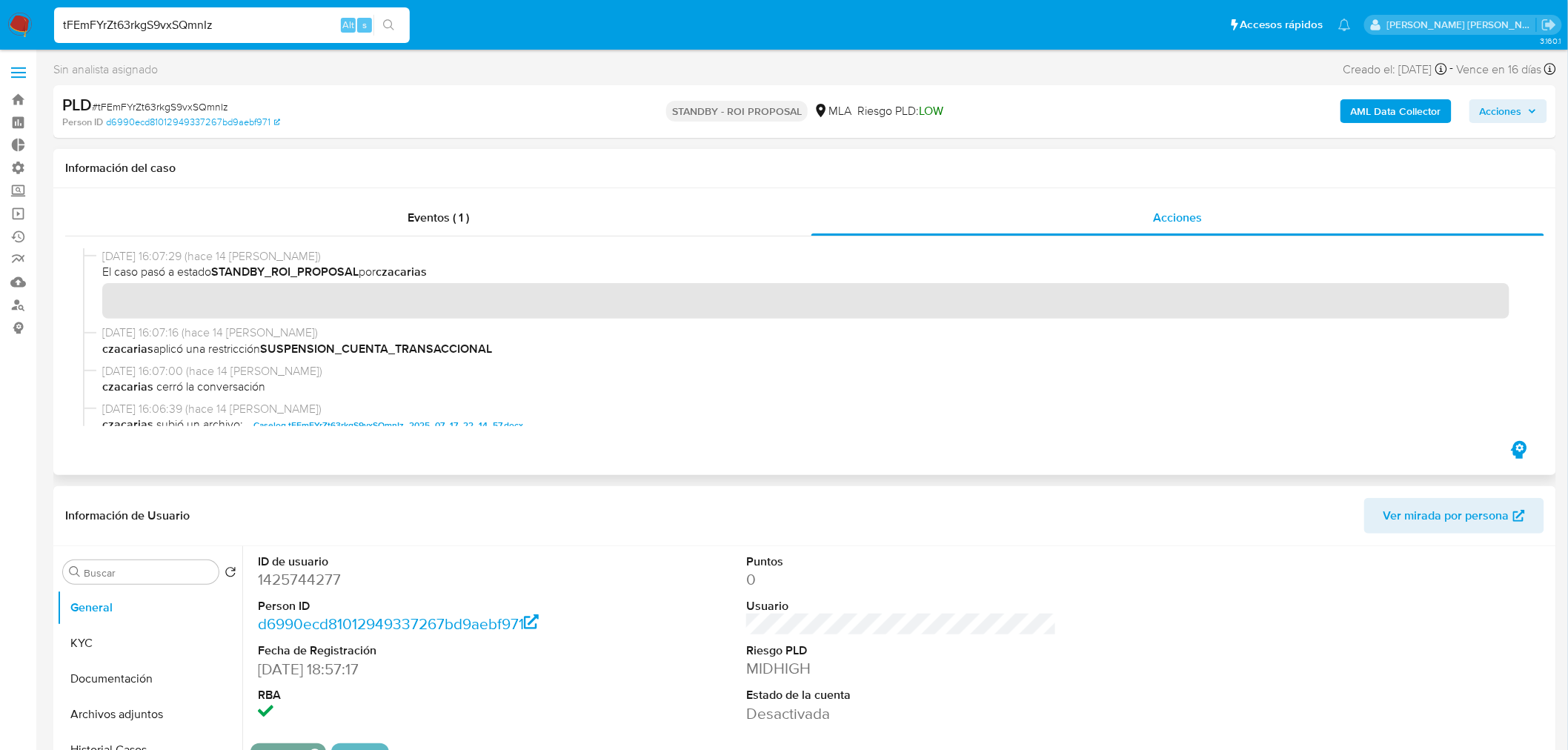
scroll to position [82, 0]
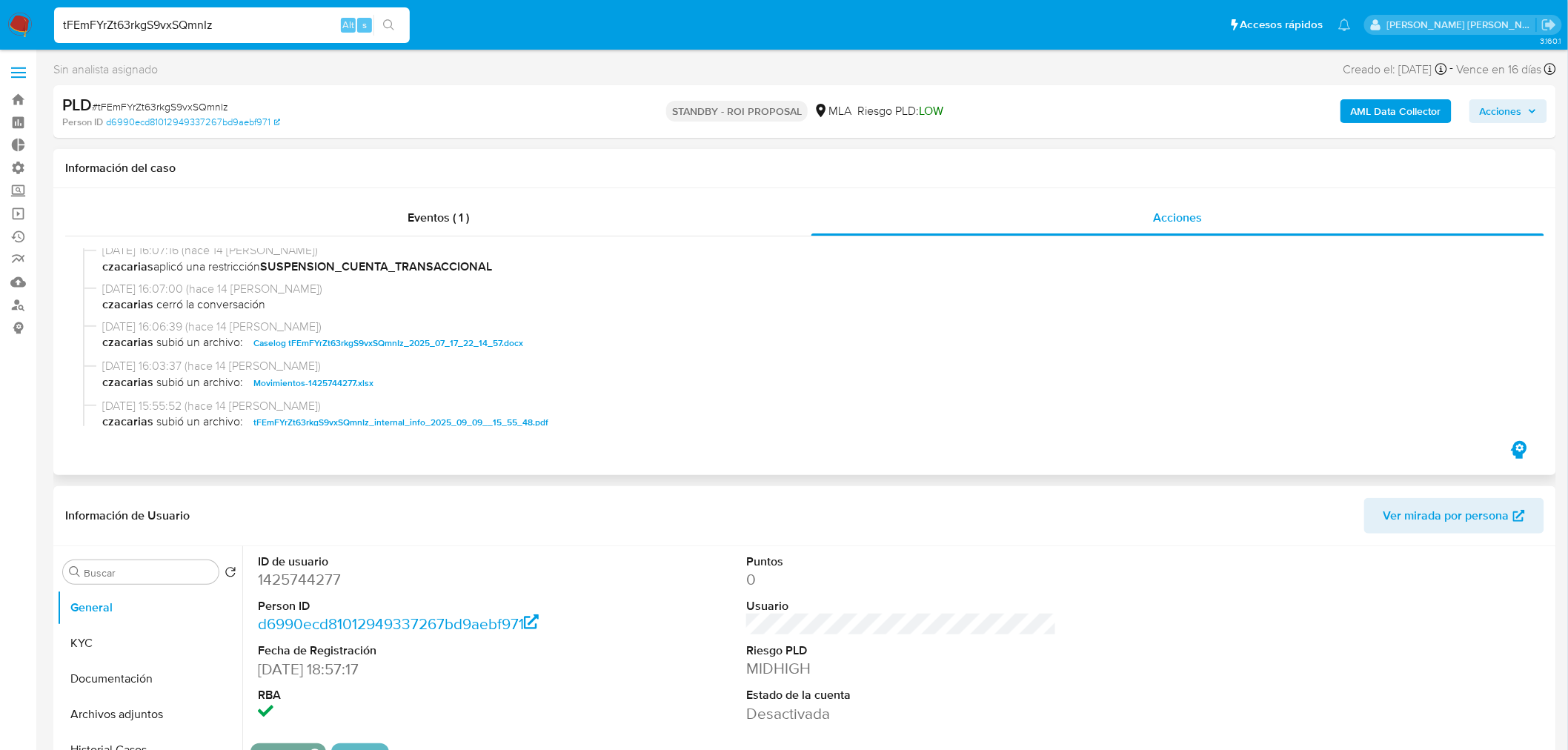
click at [474, 344] on span "Caselog tFEmFYrZt63rkgS9vxSQmnIz_2025_07_17_22_14_57.docx" at bounding box center [388, 343] width 270 height 18
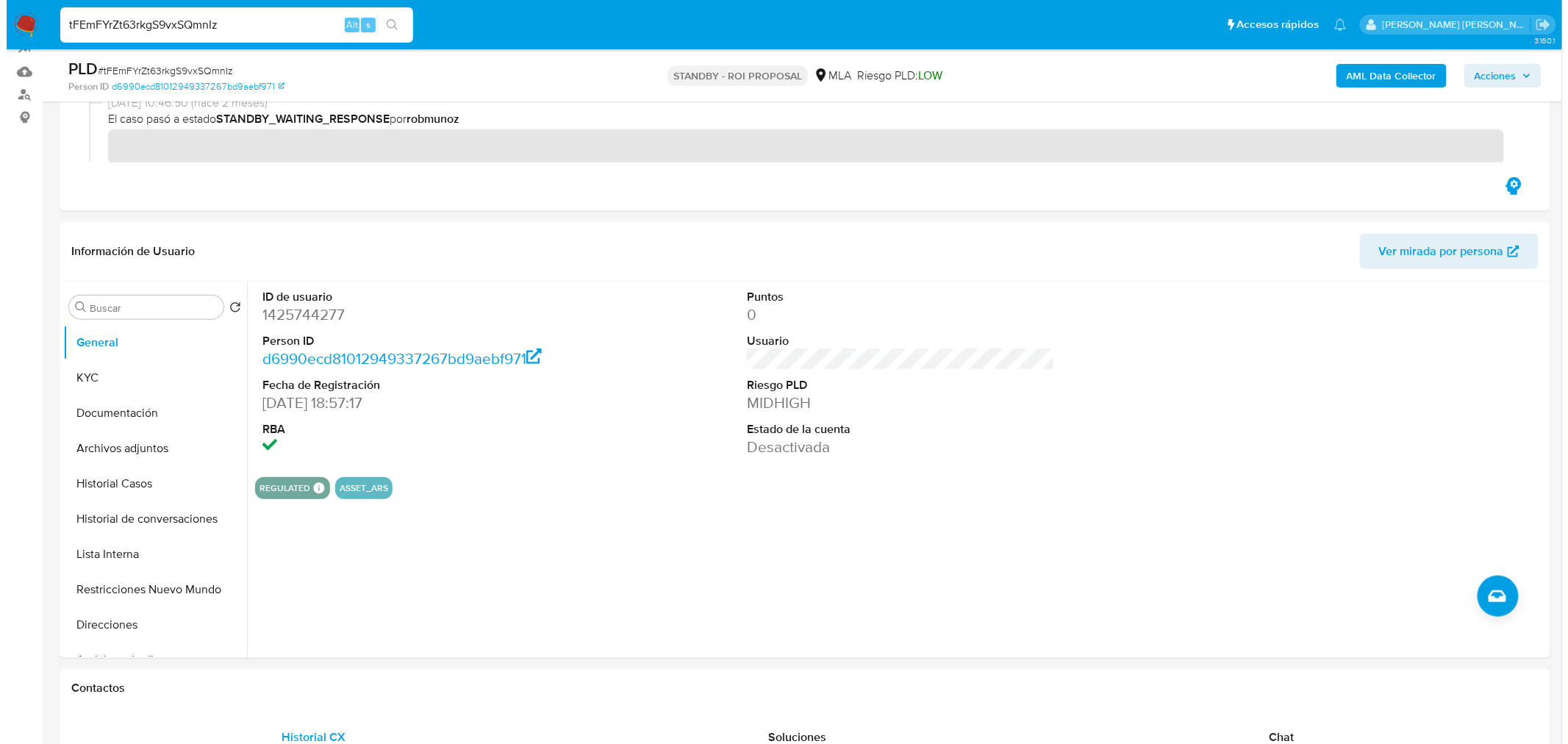
scroll to position [245, 0]
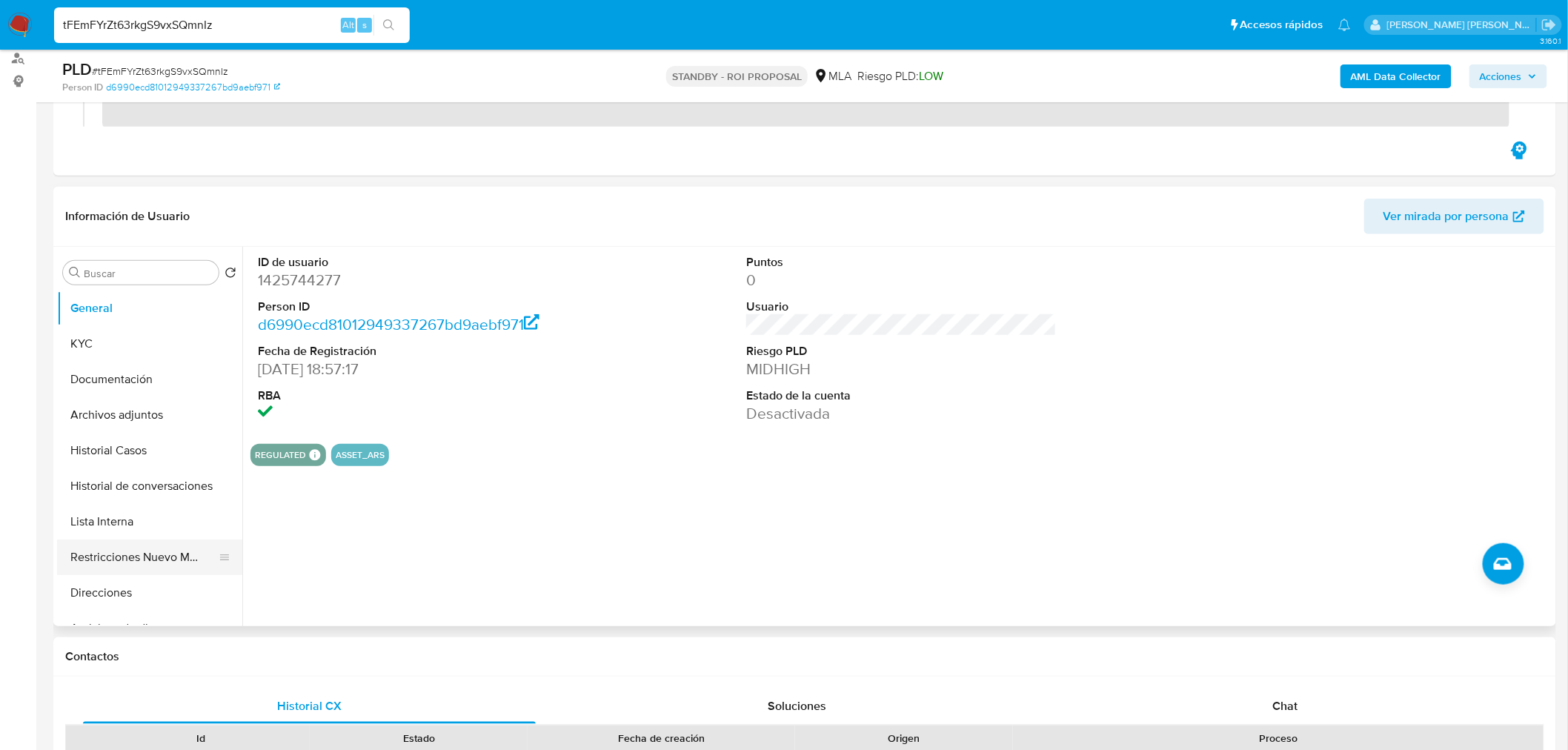
drag, startPoint x: 121, startPoint y: 557, endPoint x: 257, endPoint y: 610, distance: 146.0
click at [121, 558] on button "Restricciones Nuevo Mundo" at bounding box center [150, 556] width 185 height 35
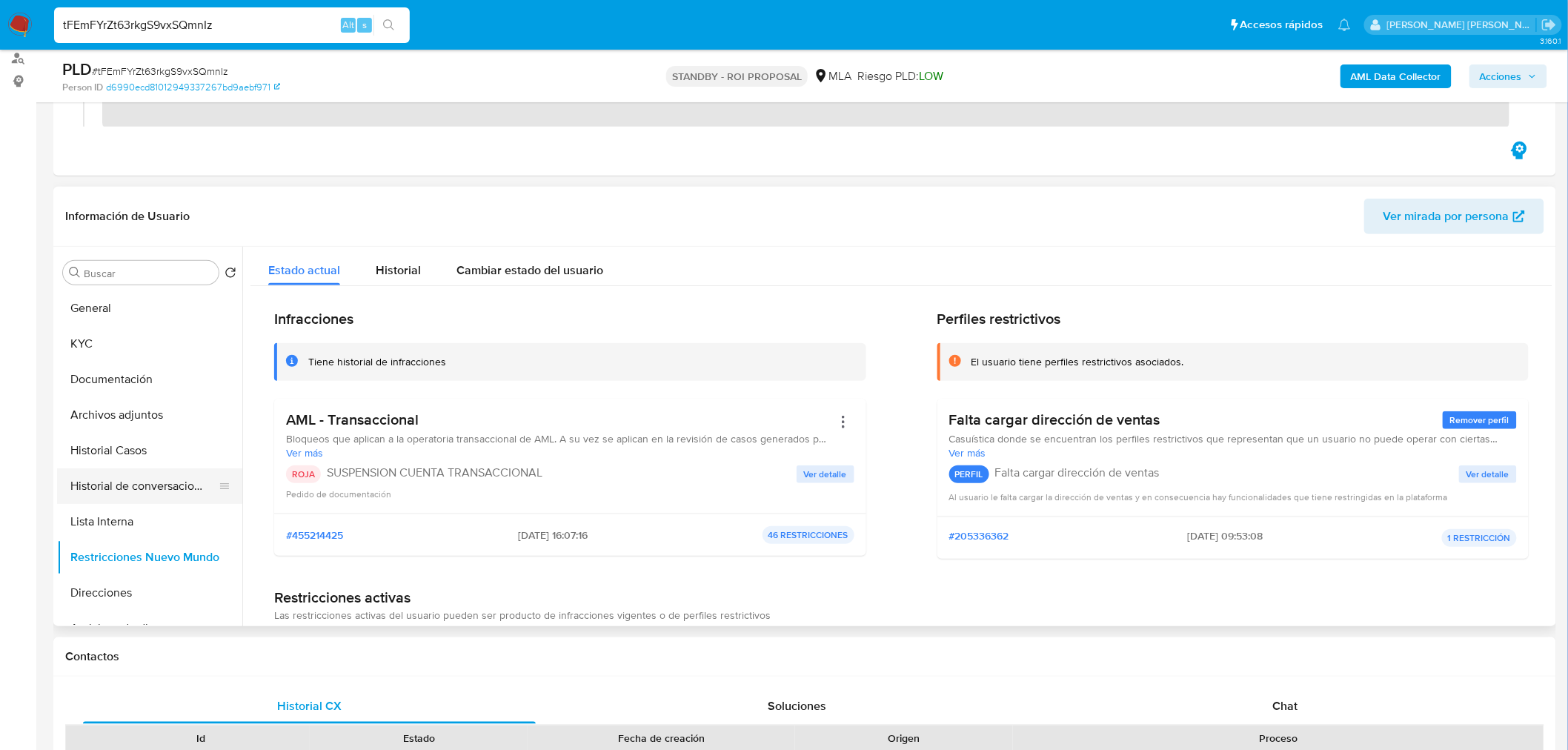
click at [123, 501] on button "Historial de conversaciones" at bounding box center [144, 486] width 174 height 35
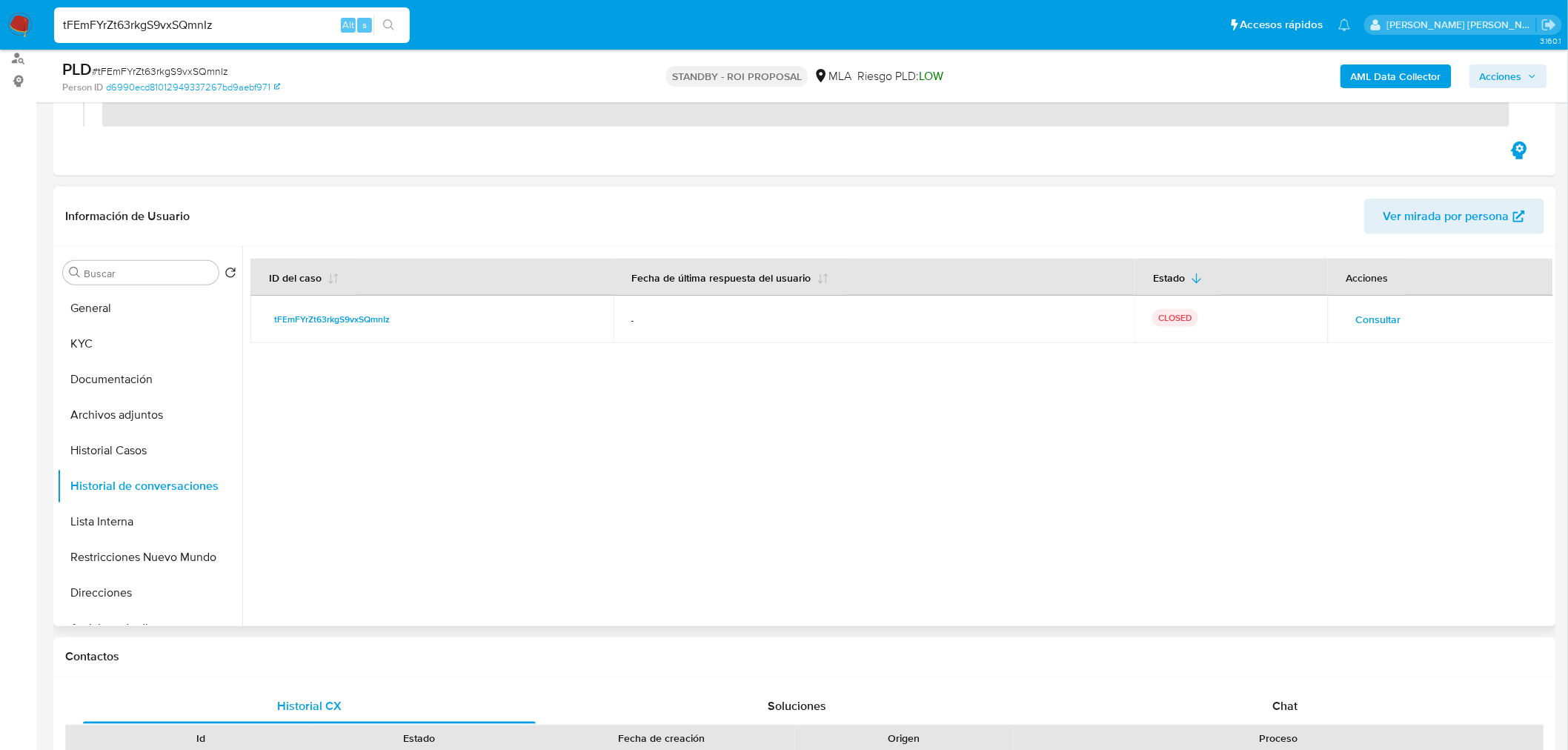
click at [1415, 327] on div "Consultar" at bounding box center [1441, 319] width 191 height 24
click at [1375, 323] on span "Consultar" at bounding box center [1377, 320] width 45 height 21
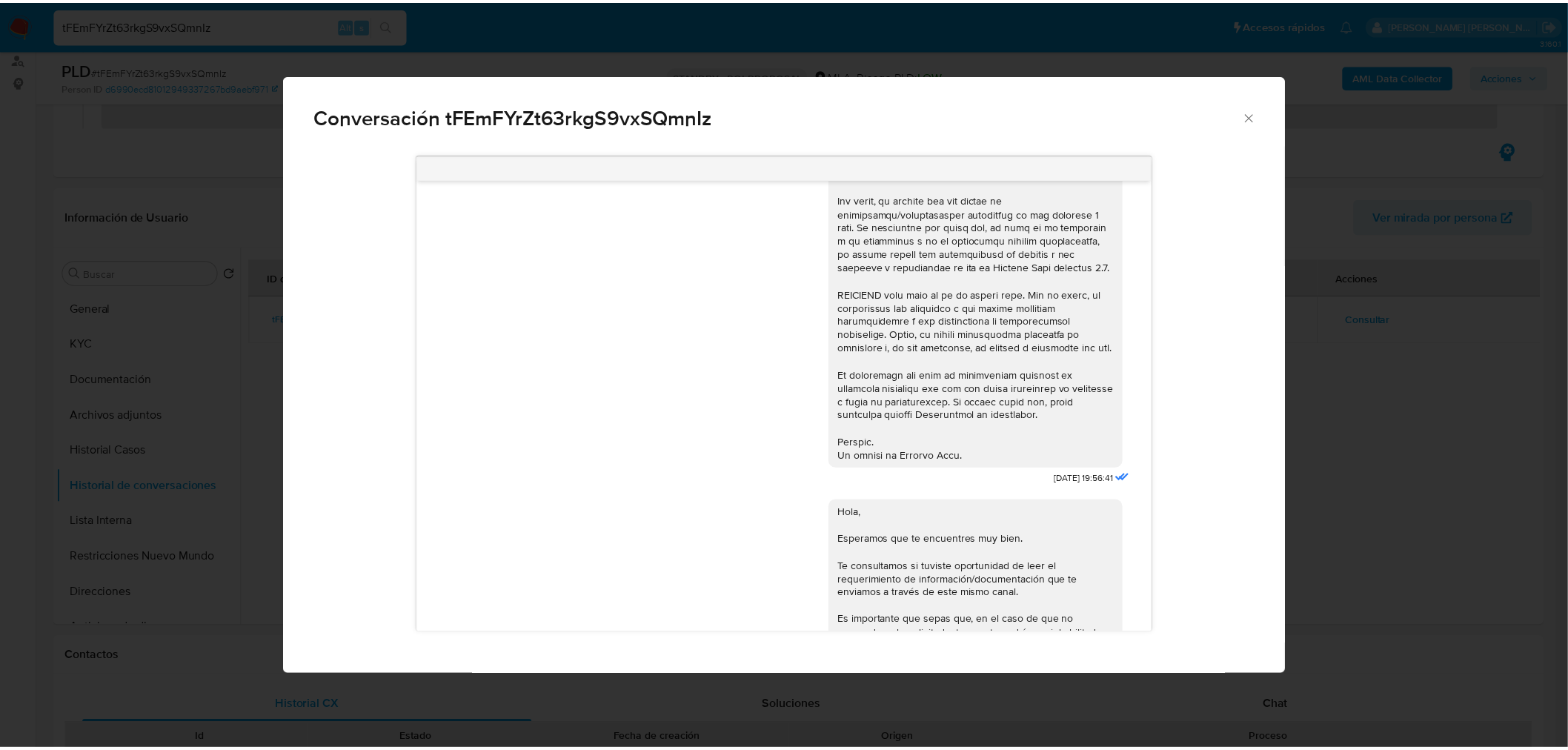
scroll to position [301, 0]
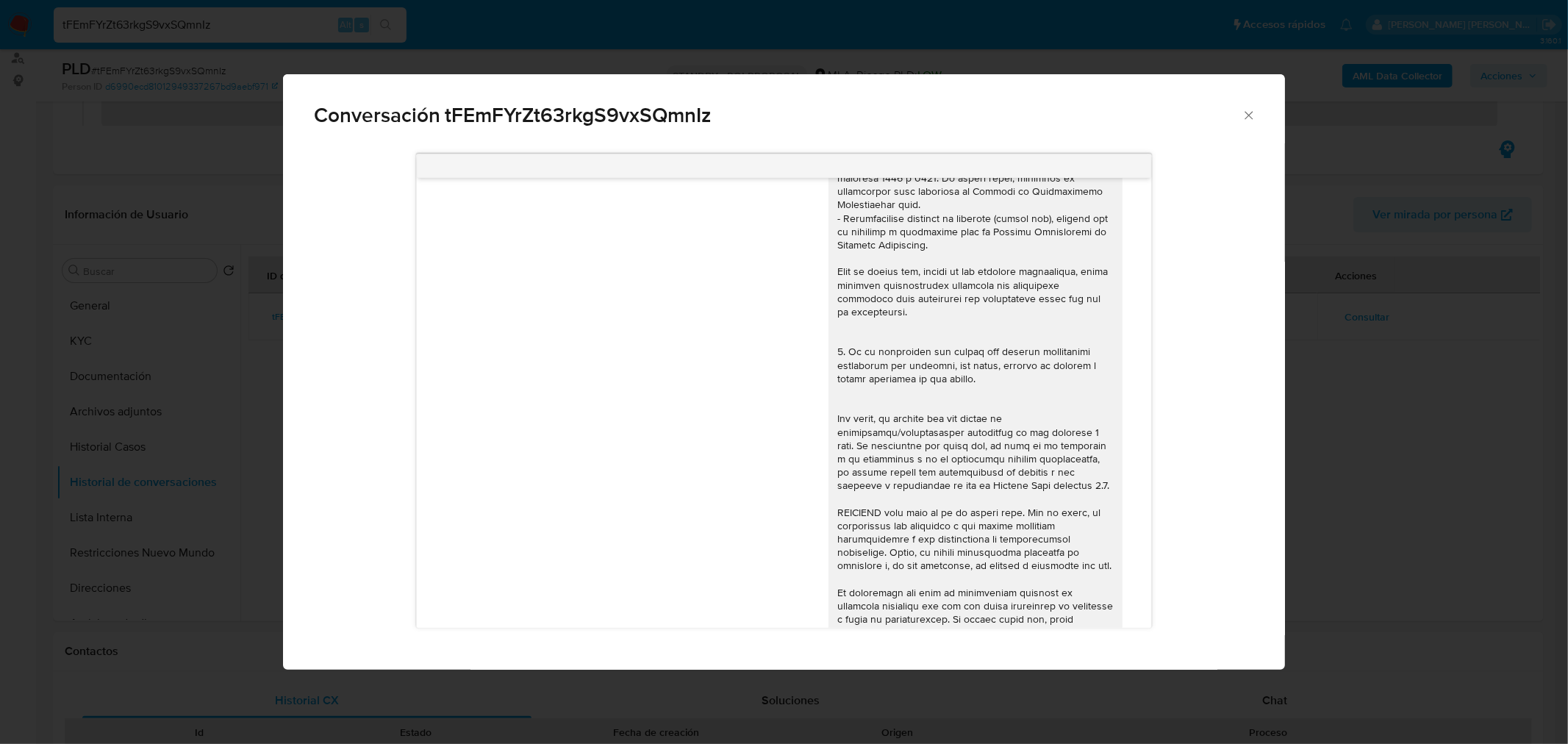
click at [1395, 452] on div "Conversación tFEmFYrZt63rkgS9vxSQmnIz 17/07/2025 19:56:41 Hola, Esperamos que t…" at bounding box center [784, 372] width 1568 height 744
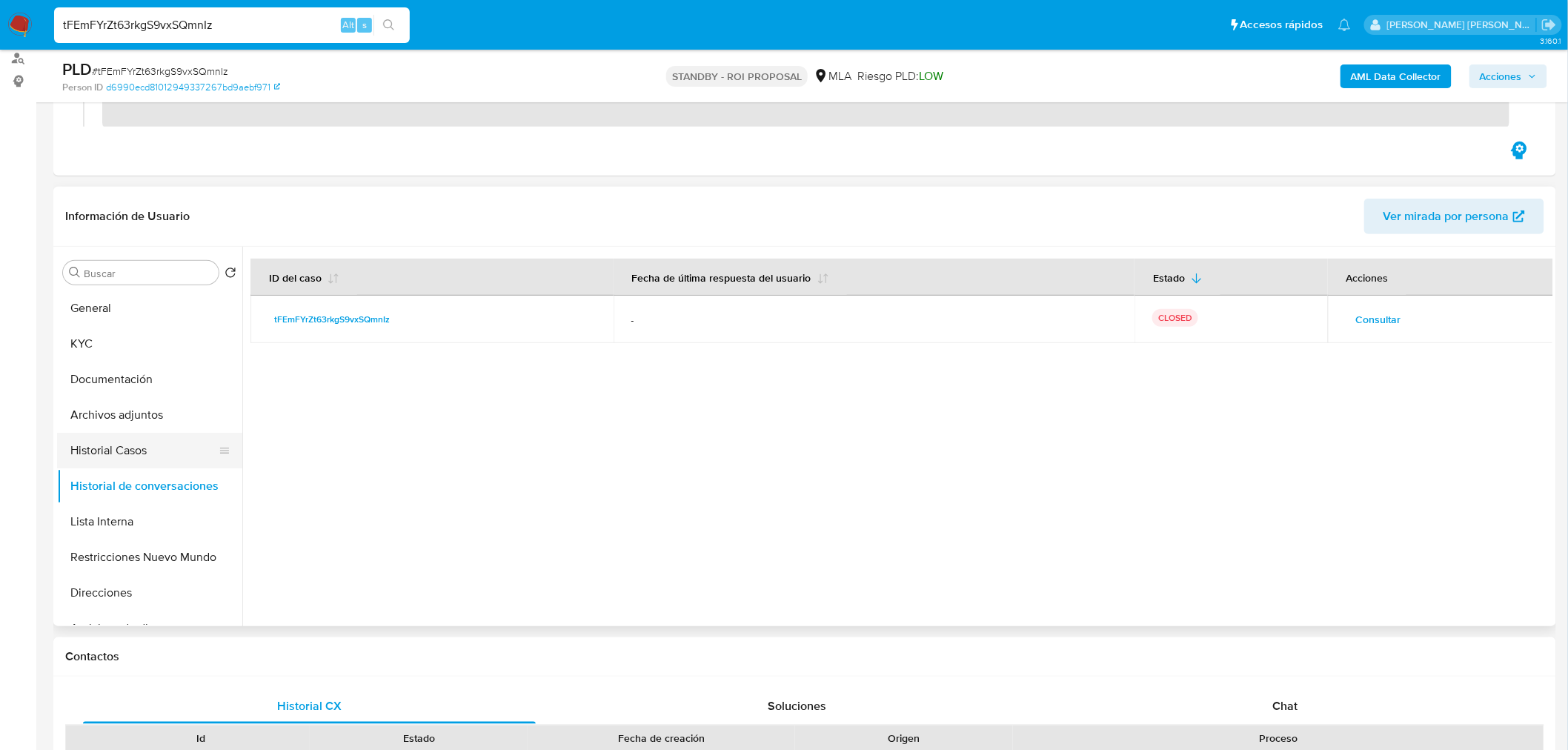
click at [161, 460] on button "Historial Casos" at bounding box center [144, 450] width 174 height 35
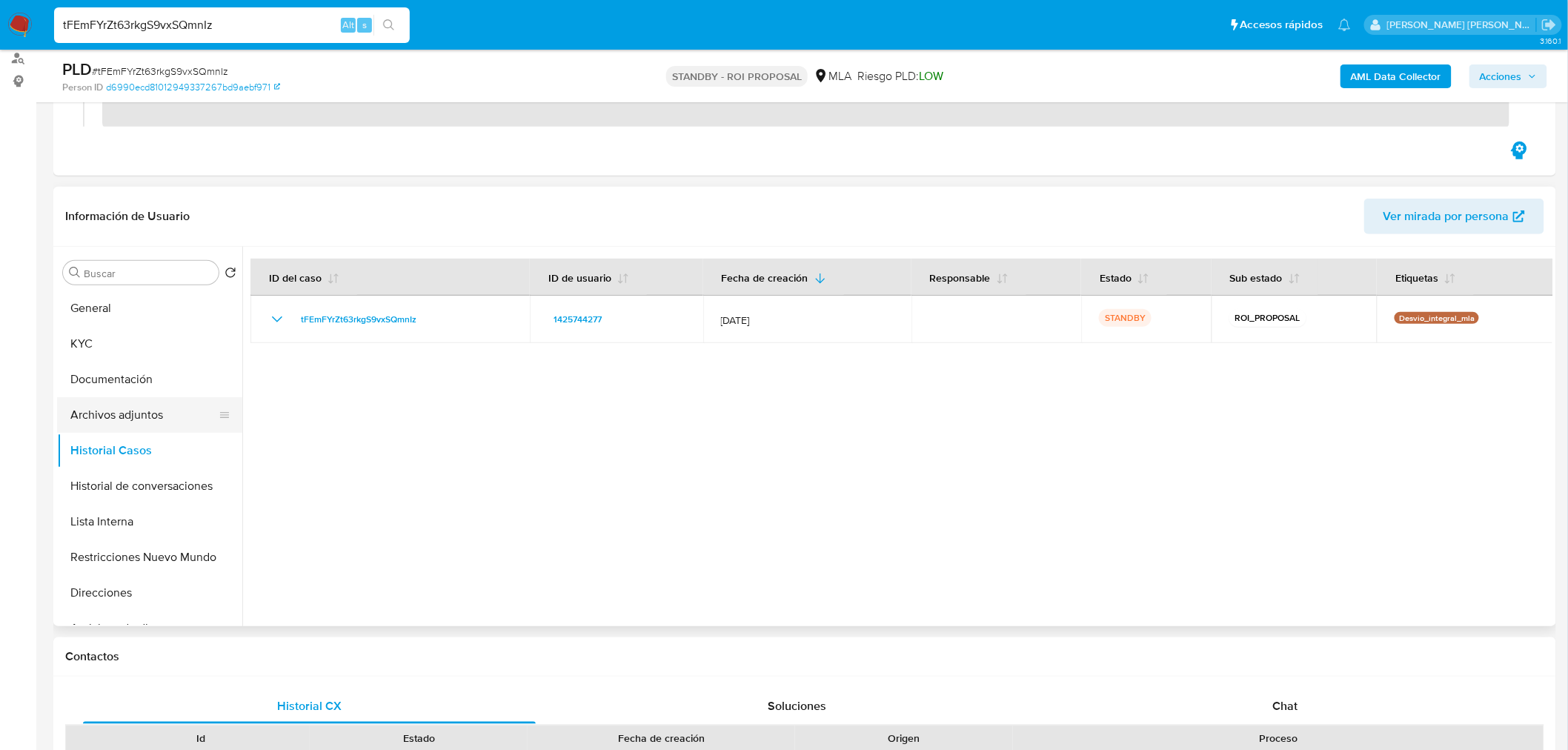
click at [122, 411] on button "Archivos adjuntos" at bounding box center [144, 414] width 174 height 35
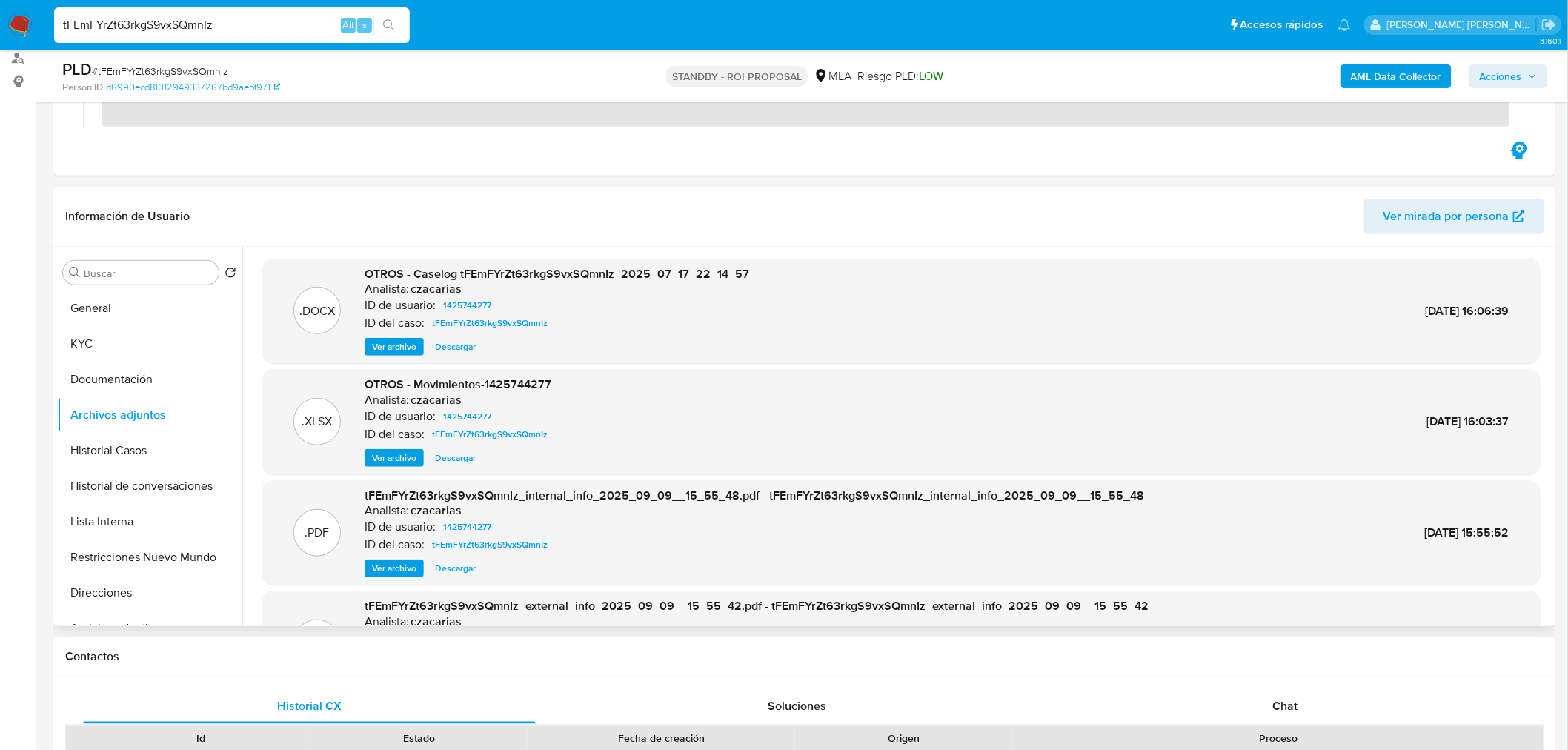
scroll to position [82, 0]
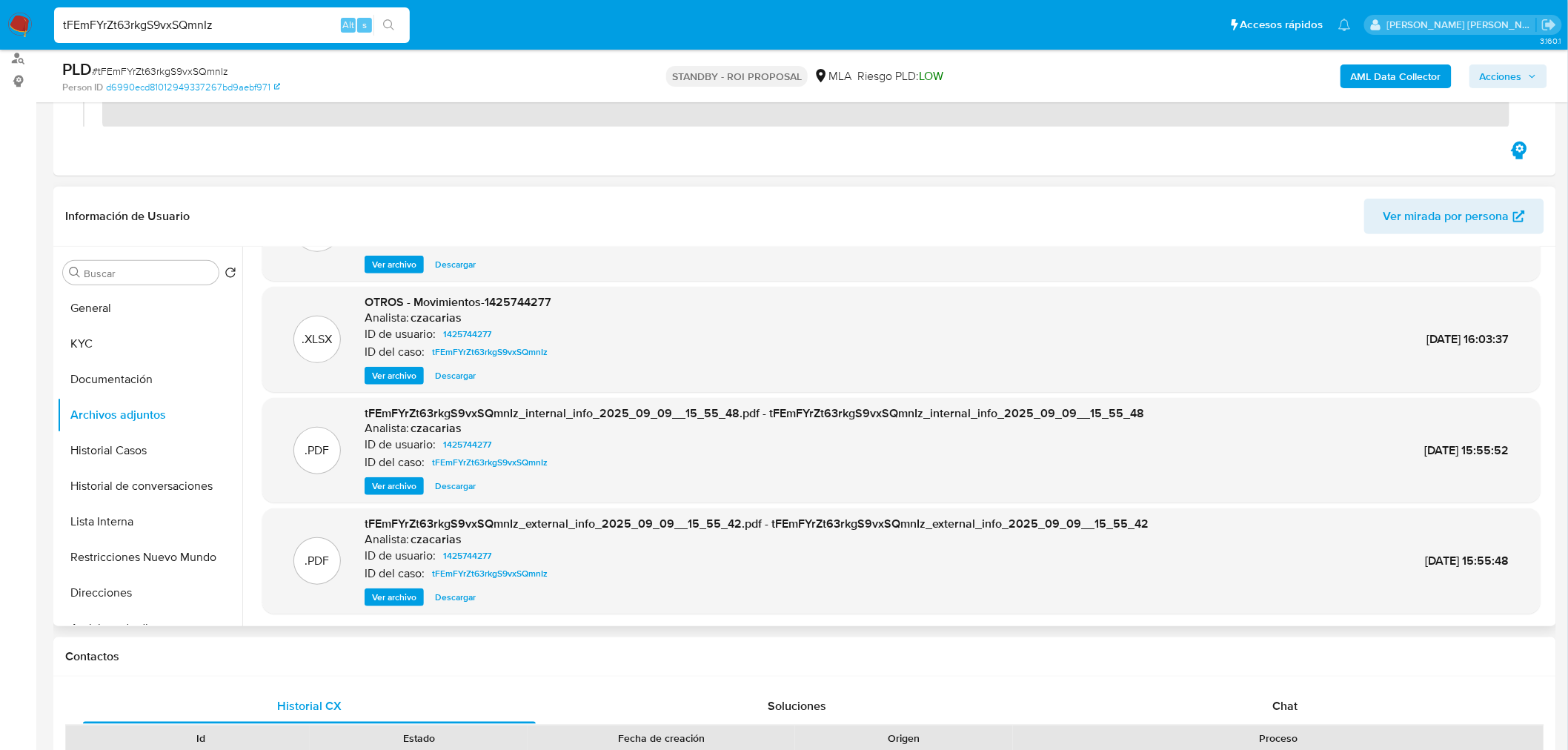
click at [382, 602] on span "Ver archivo" at bounding box center [394, 597] width 45 height 15
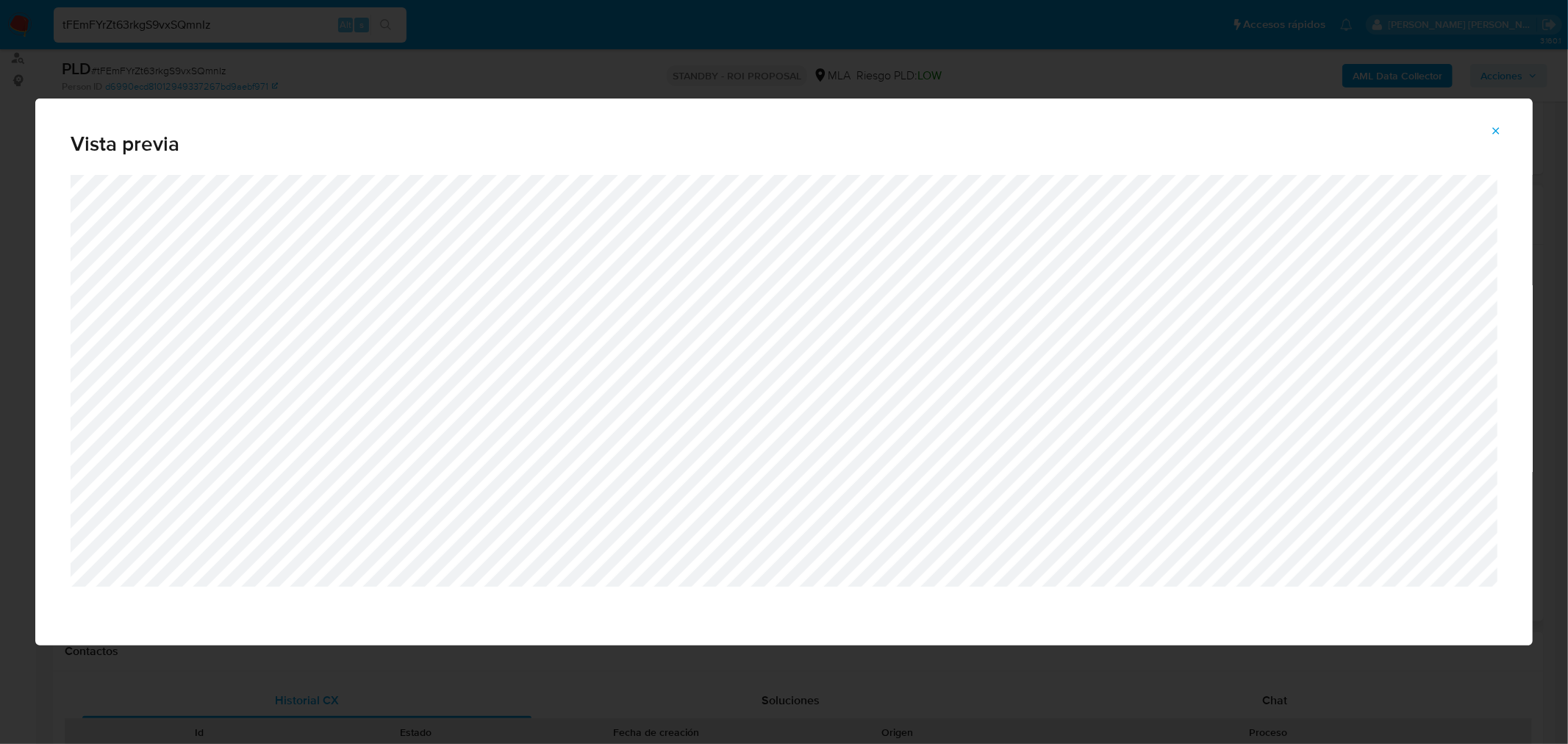
click at [1500, 133] on icon "Attachment preview" at bounding box center [1496, 130] width 7 height 7
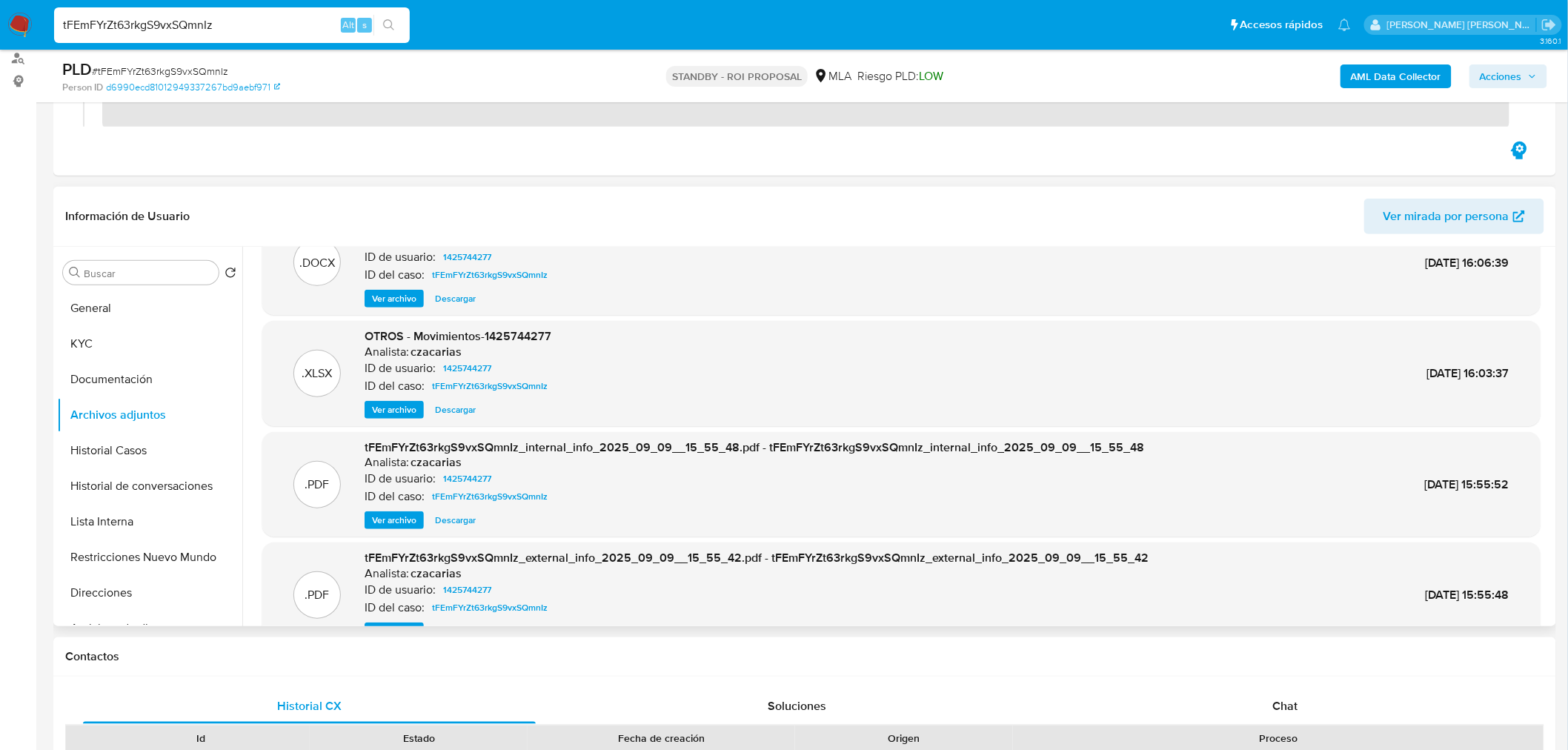
scroll to position [0, 0]
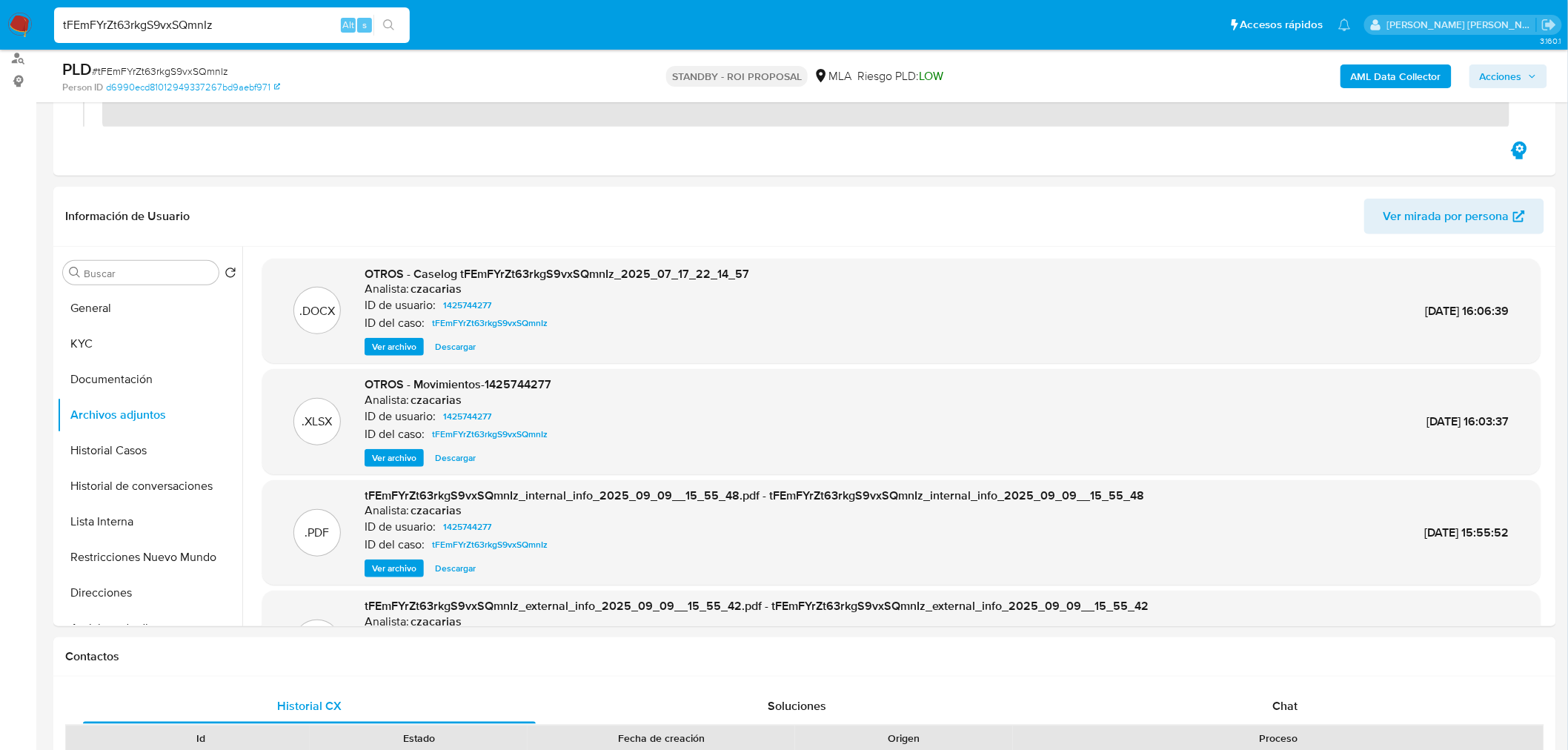
click at [155, 18] on input "tFEmFYrZt63rkgS9vxSQmnIz" at bounding box center [232, 25] width 356 height 19
paste input "r3znVE3DsmuDzeMA04gaJGND"
type input "r3znVE3DsmuDzeMA04gaJGND"
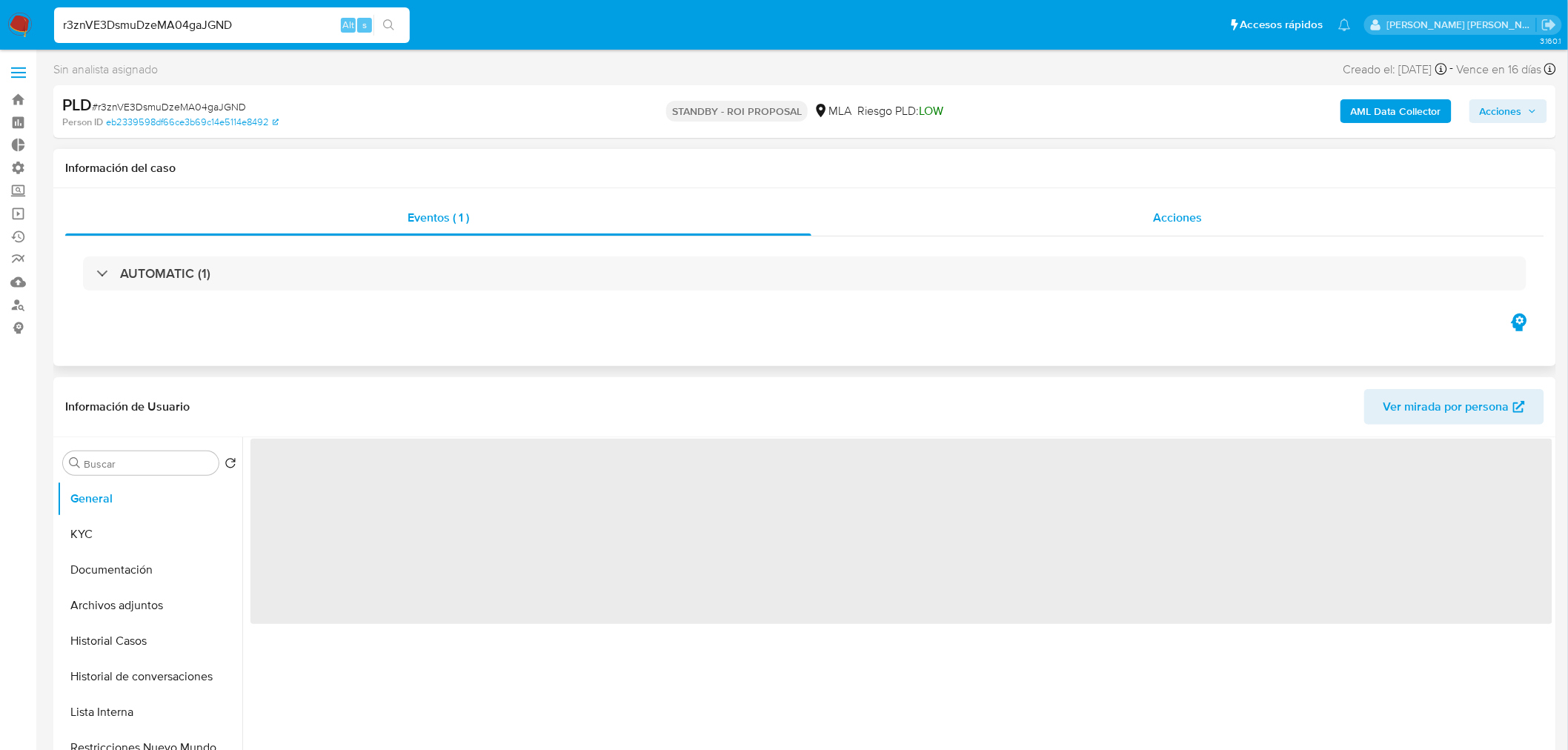
click at [1153, 211] on div "Acciones" at bounding box center [1178, 218] width 733 height 35
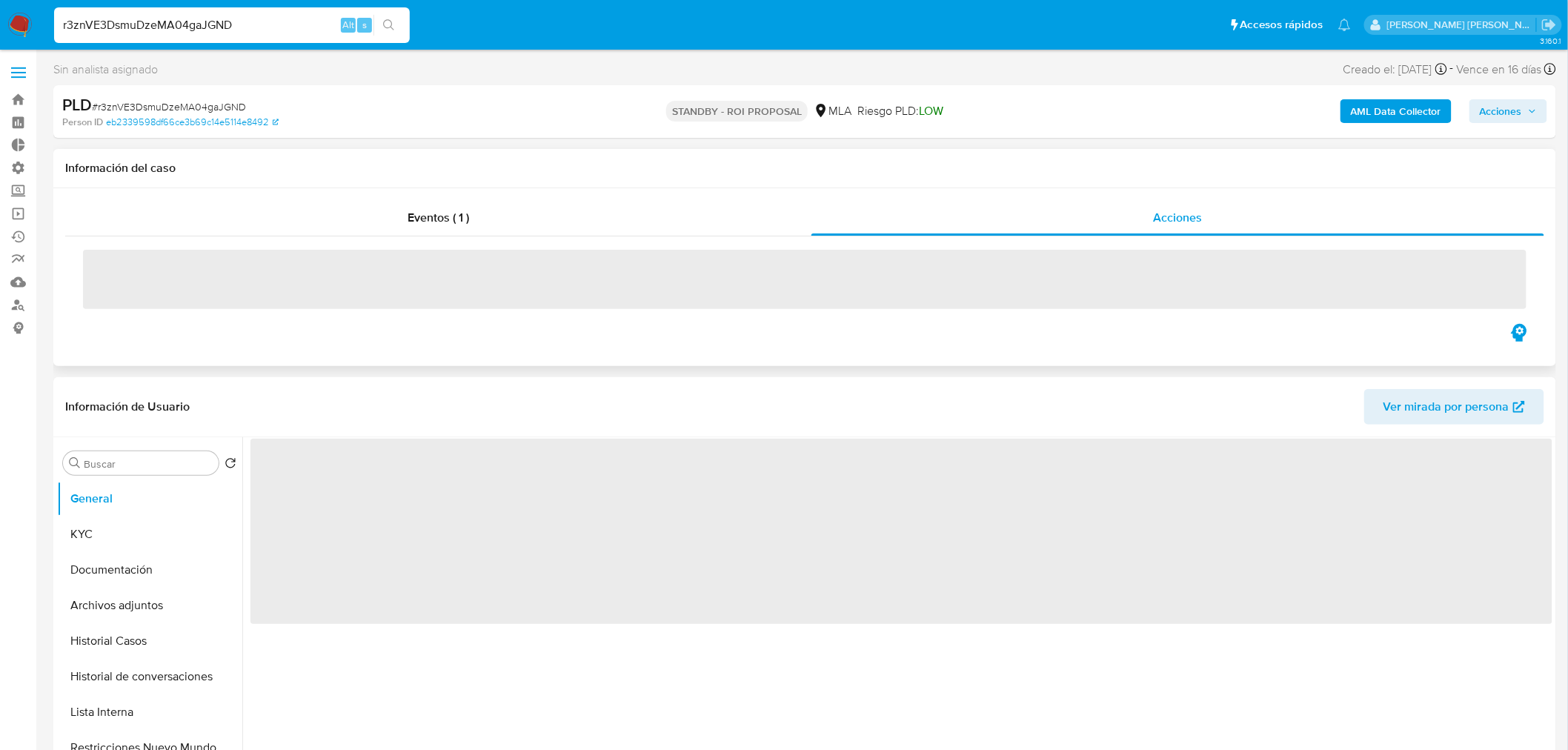
select select "10"
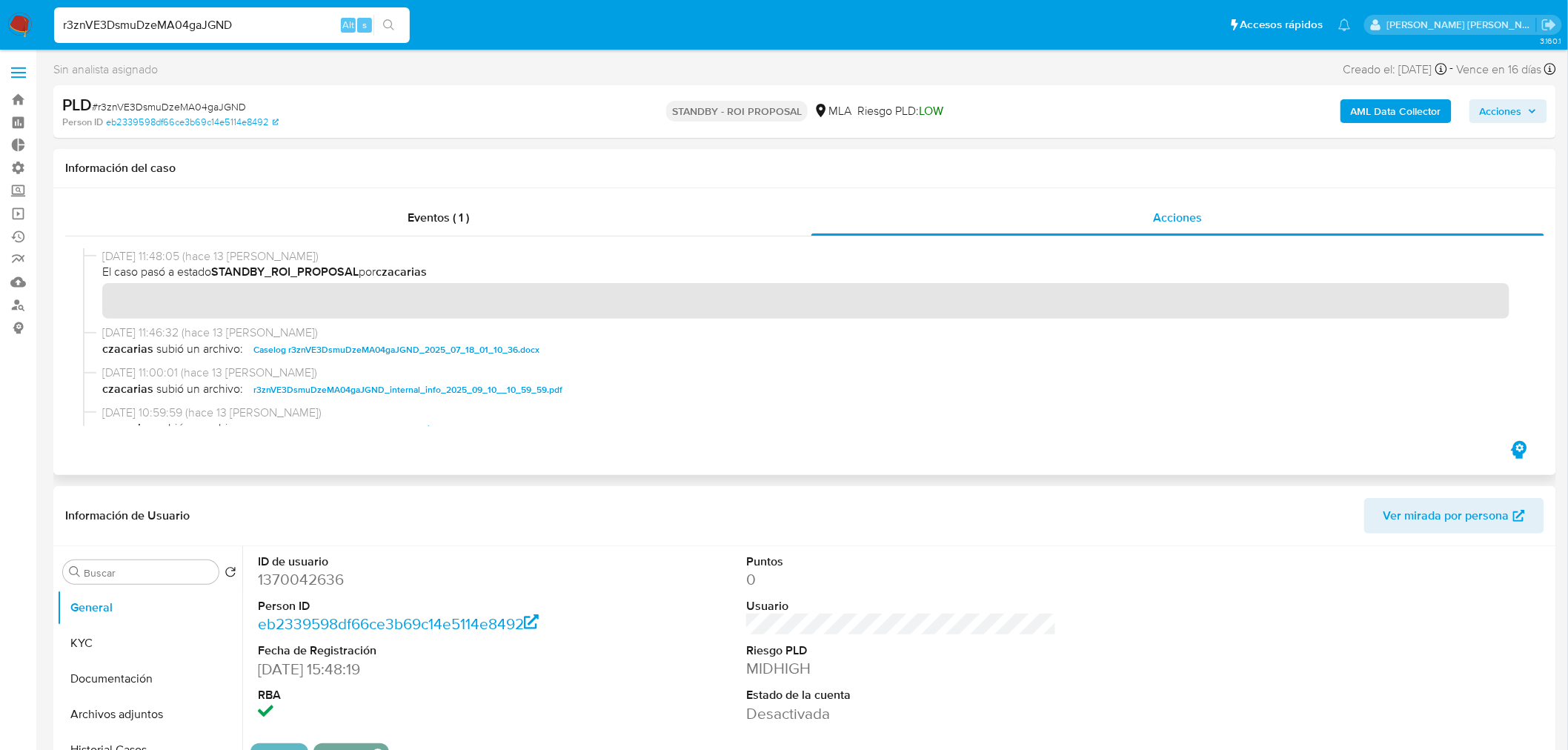
drag, startPoint x: 509, startPoint y: 351, endPoint x: 534, endPoint y: 357, distance: 25.7
click at [509, 351] on span "Caselog r3znVE3DsmuDzeMA04gaJGND_2025_07_18_01_10_36.docx" at bounding box center [397, 349] width 286 height 18
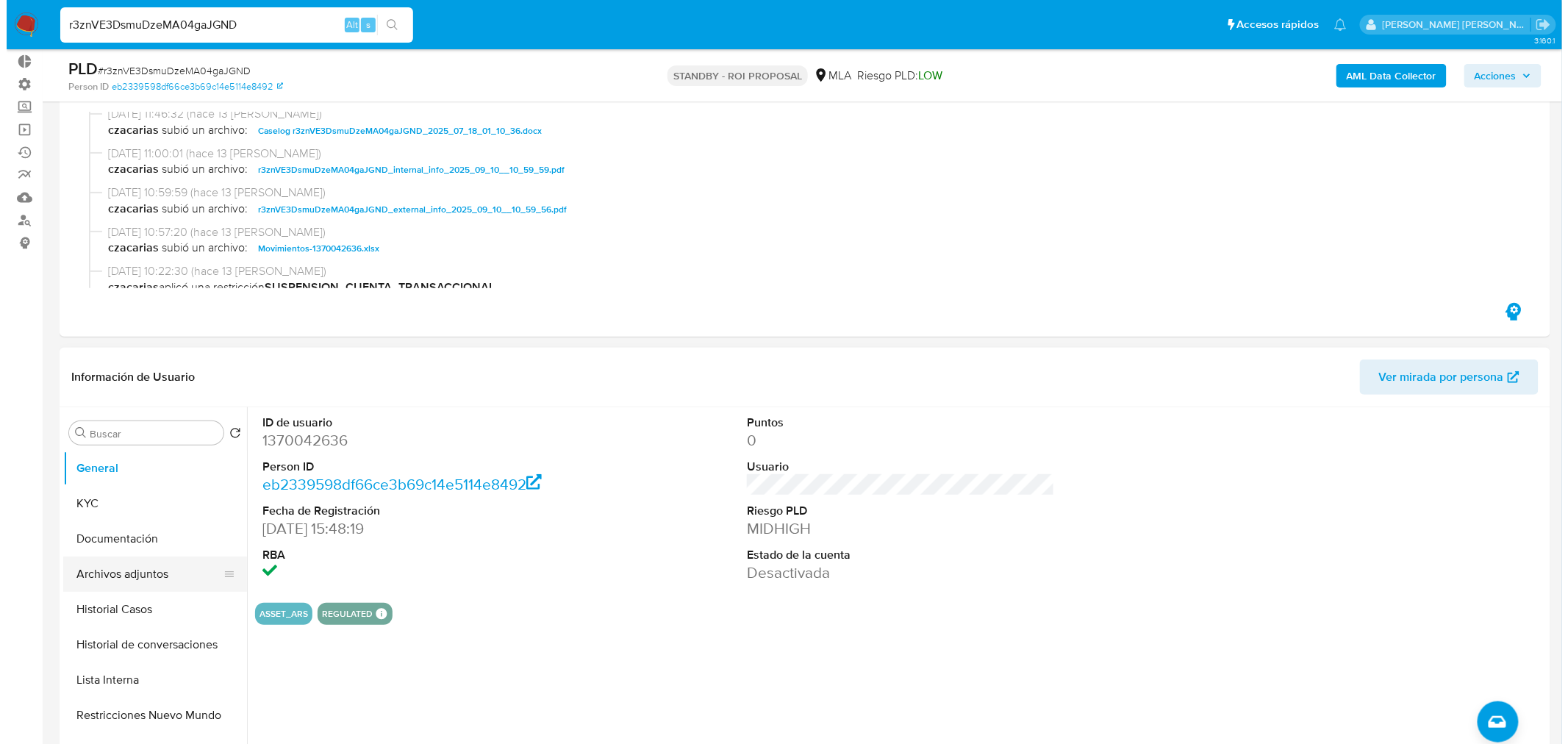
scroll to position [163, 0]
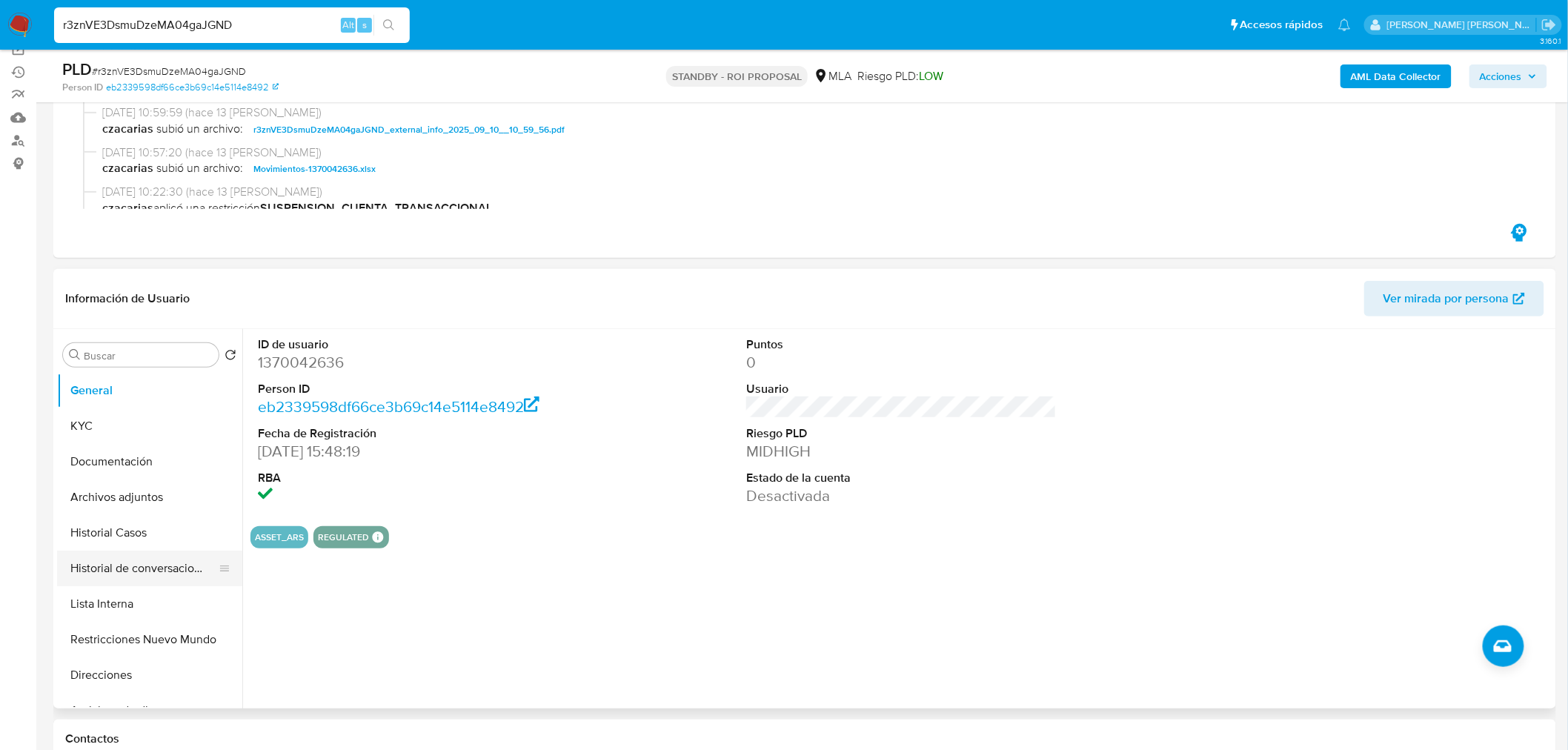
click at [145, 566] on button "Historial de conversaciones" at bounding box center [144, 568] width 174 height 35
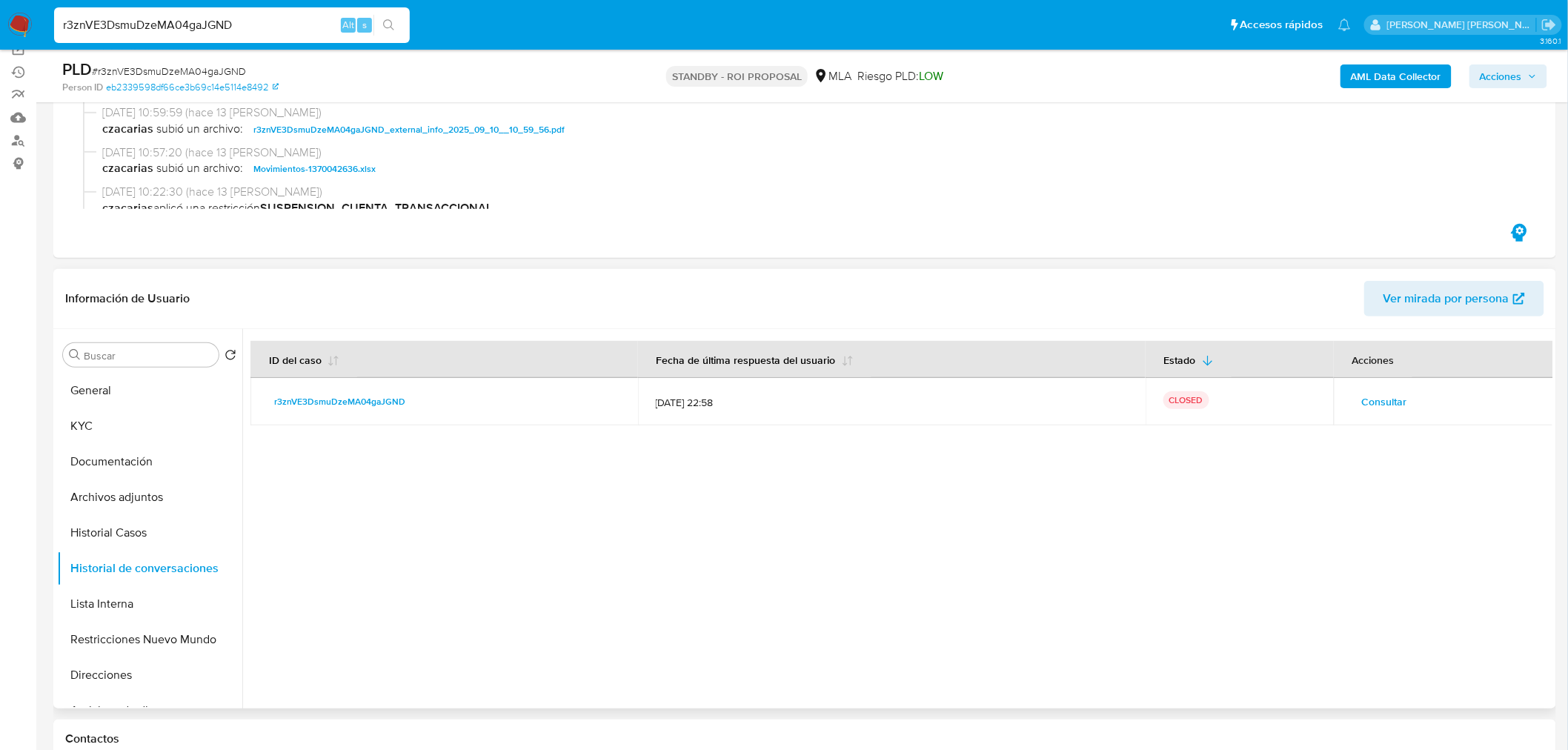
click at [1362, 400] on span "Consultar" at bounding box center [1384, 402] width 45 height 21
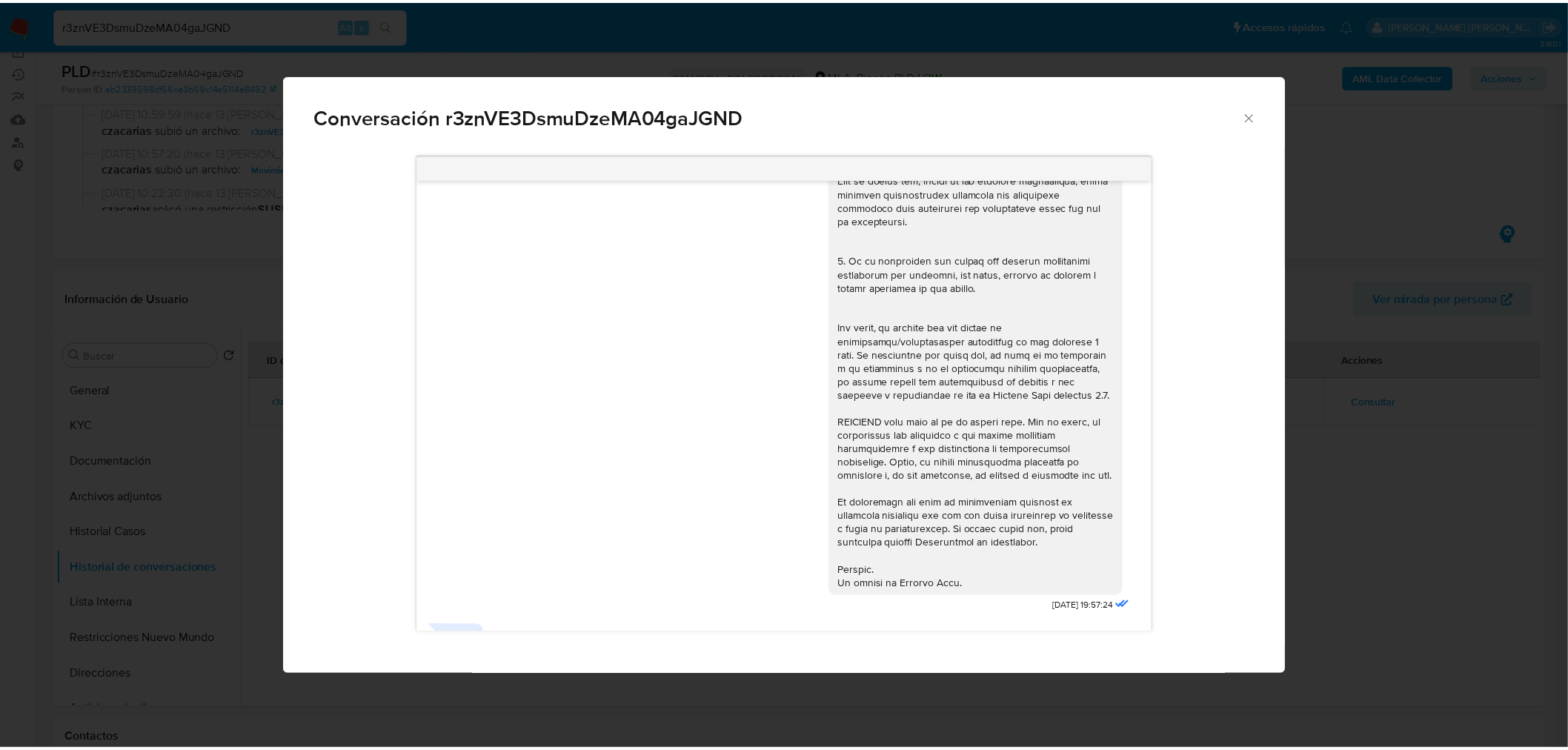
scroll to position [445, 0]
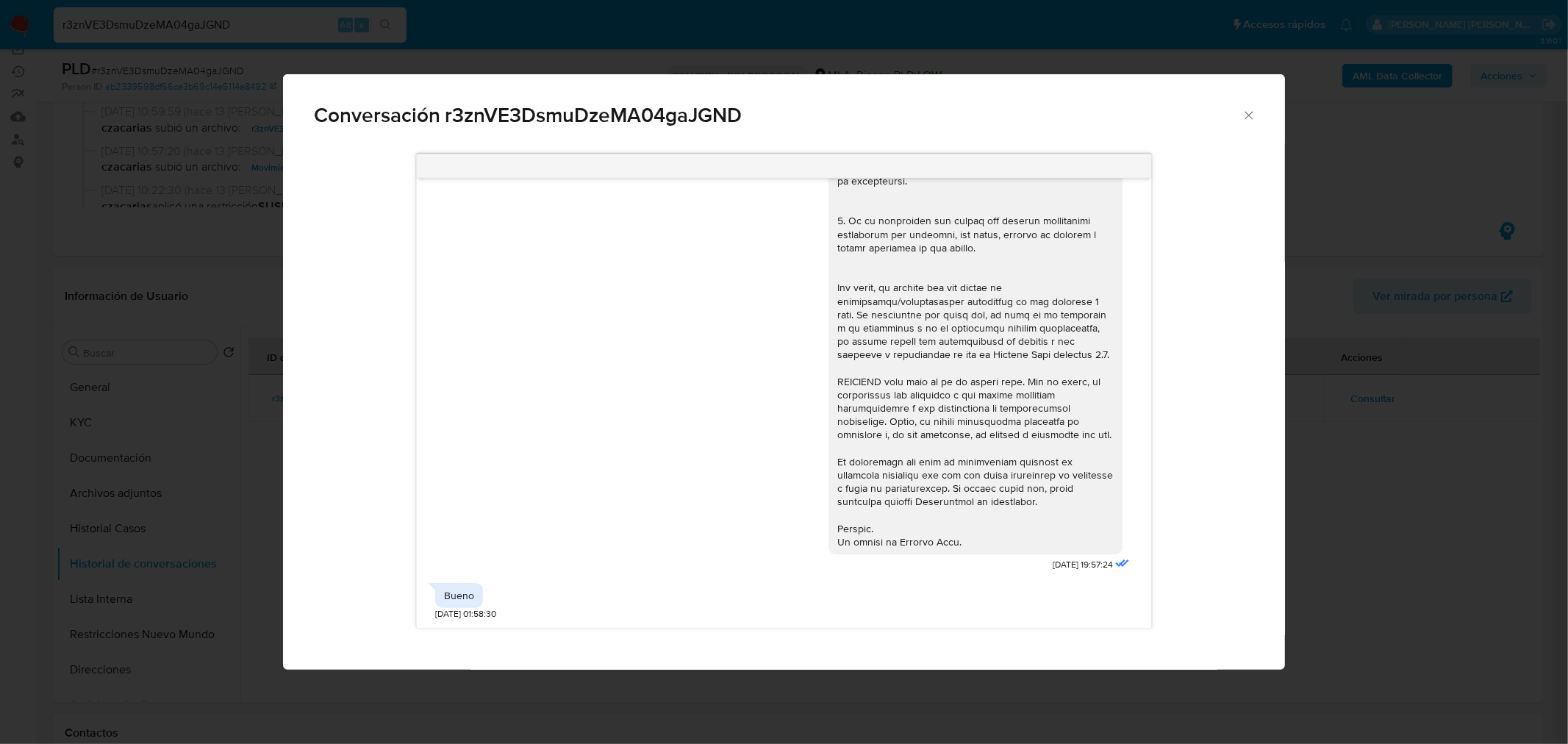
click at [1384, 513] on div "Conversación r3znVE3DsmuDzeMA04gaJGND 17/07/2025 19:57:24 Bueno 18/07/2025 01:5…" at bounding box center [784, 372] width 1568 height 744
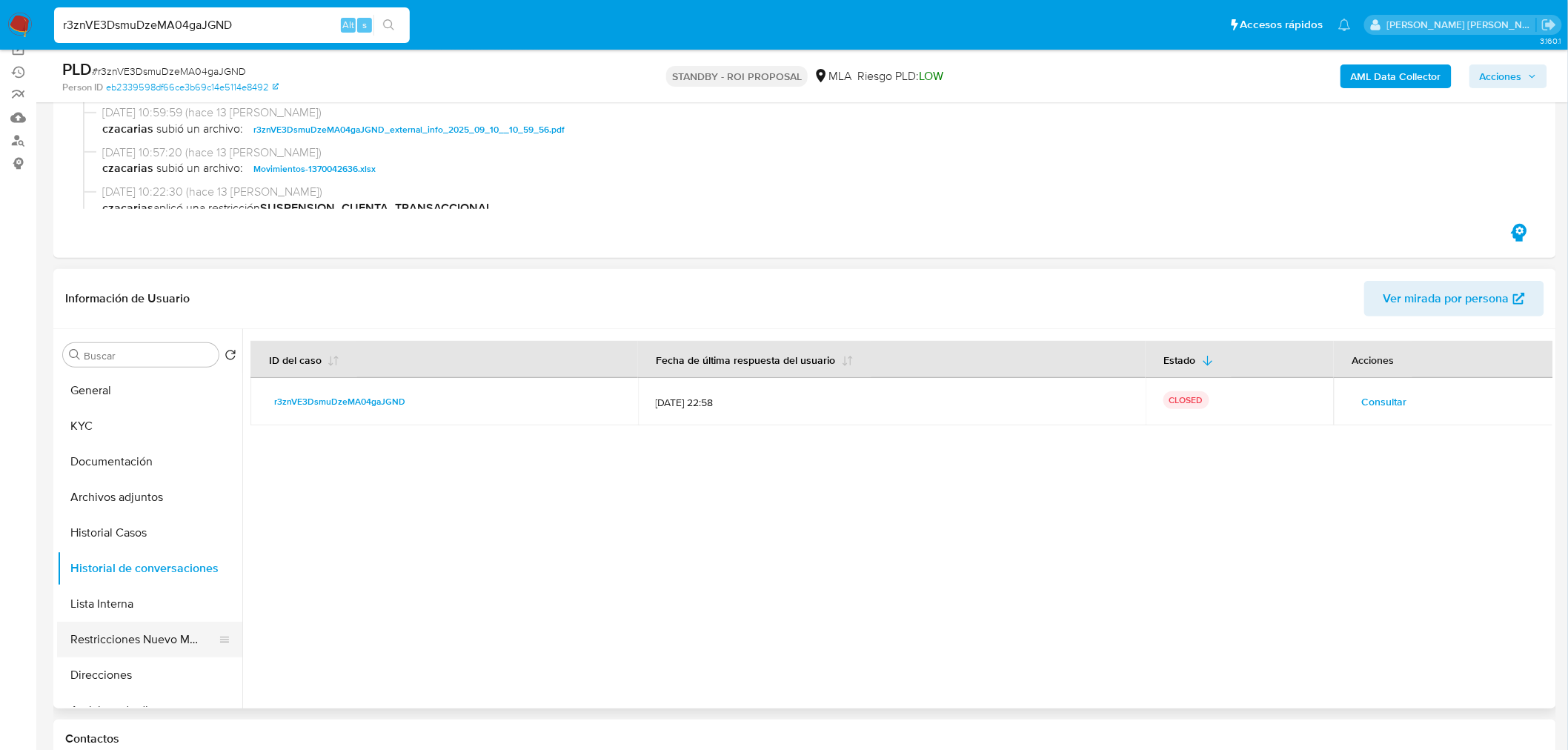
click at [138, 633] on button "Restricciones Nuevo Mundo" at bounding box center [144, 639] width 174 height 35
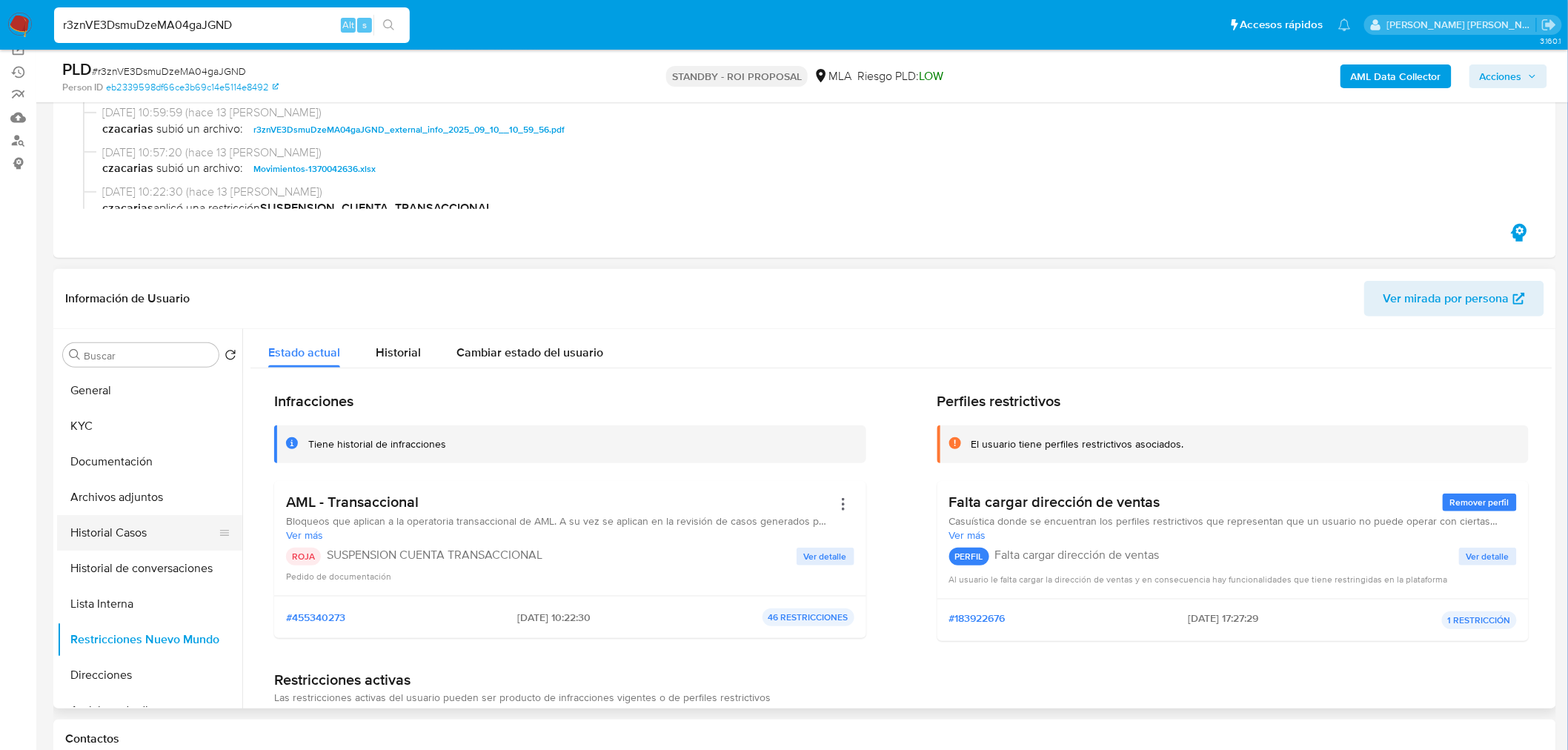
click at [132, 532] on button "Historial Casos" at bounding box center [144, 532] width 174 height 35
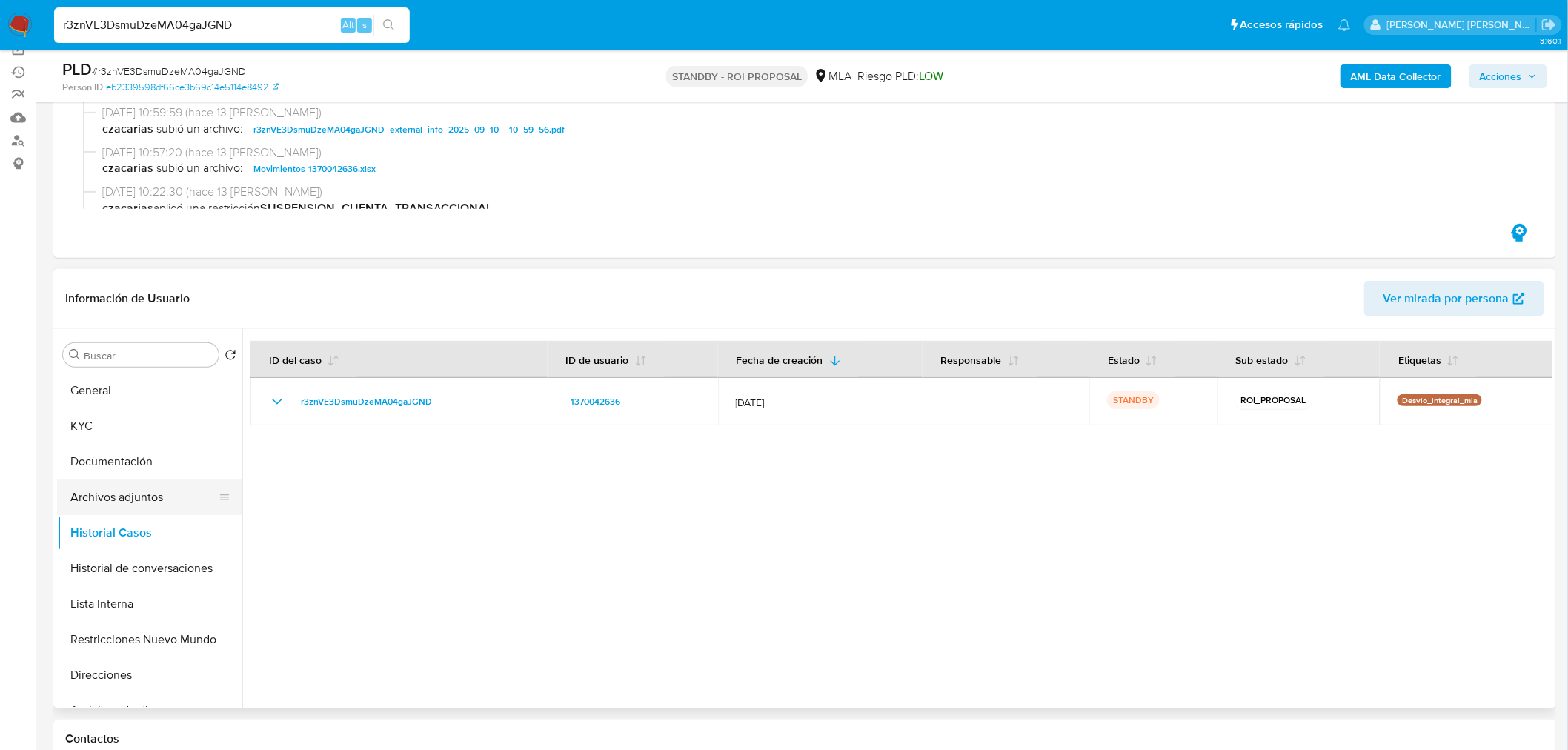
click at [126, 494] on button "Archivos adjuntos" at bounding box center [144, 497] width 174 height 35
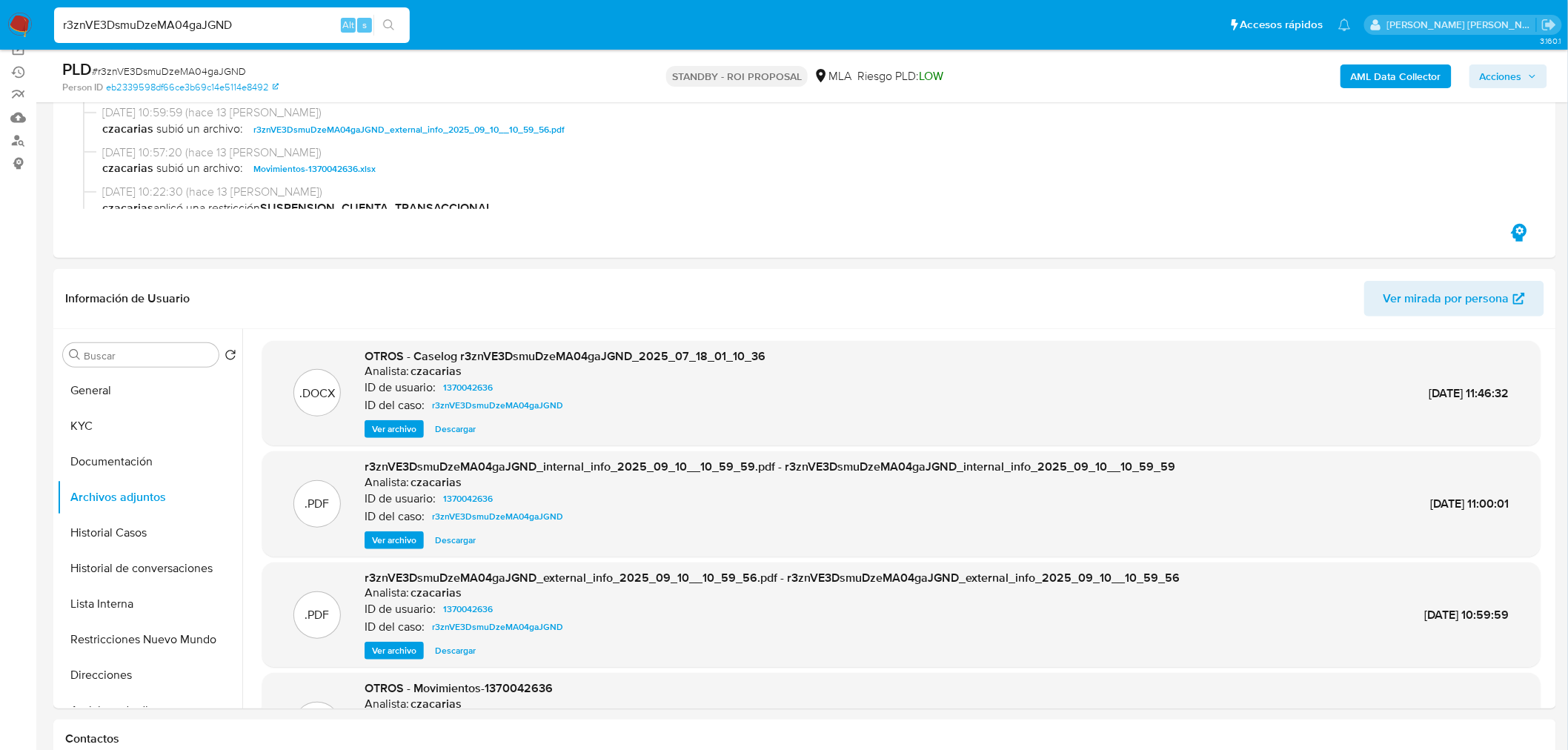
click at [191, 23] on input "r3znVE3DsmuDzeMA04gaJGND" at bounding box center [232, 25] width 356 height 19
click at [191, 22] on input "r3znVE3DsmuDzeMA04gaJGND" at bounding box center [232, 25] width 356 height 19
paste input "diBiknNnLJz8cbpqGA7Te65O"
type input "diBiknNnLJz8cbpqGA7Te65O"
click at [403, 30] on button "search-icon" at bounding box center [388, 26] width 31 height 21
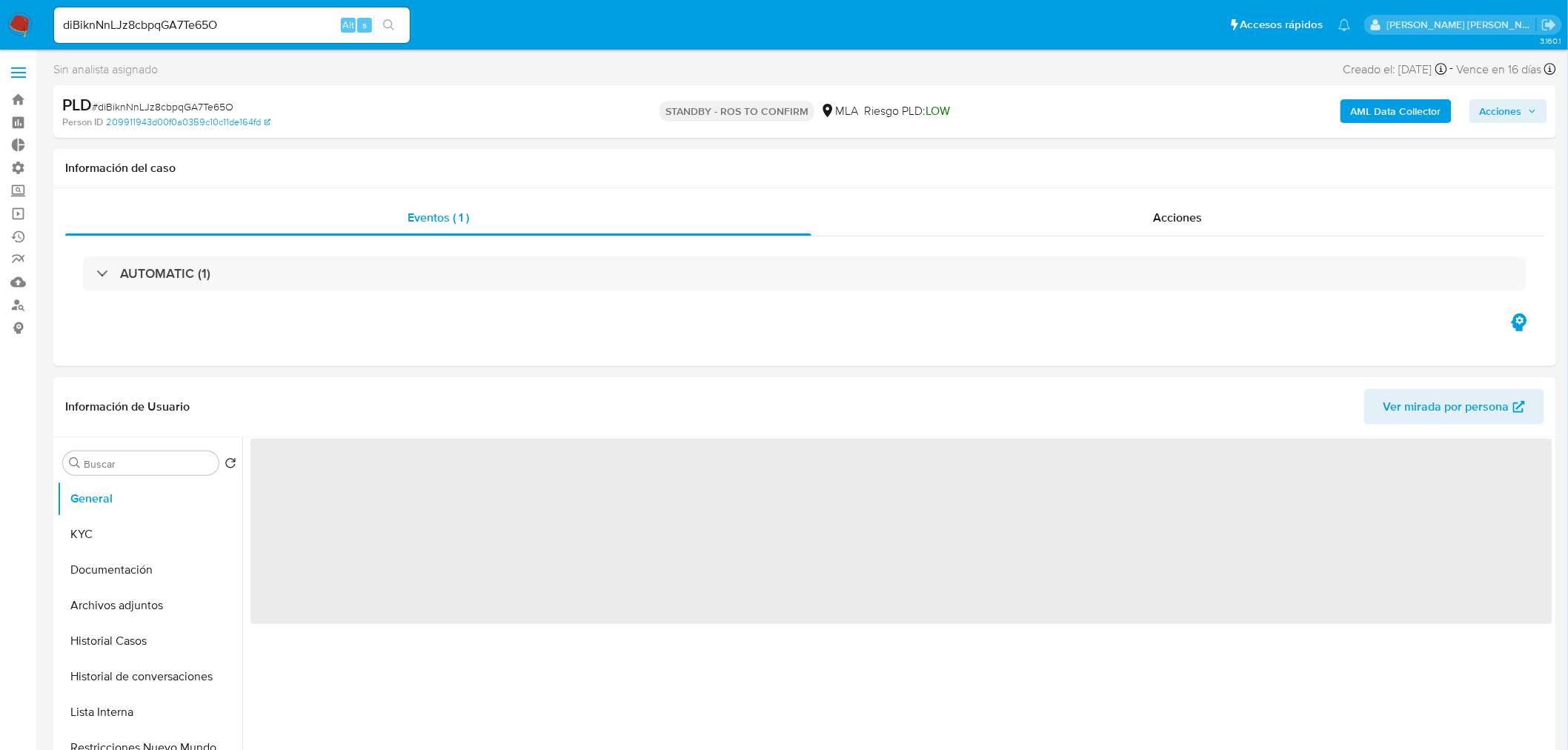
select select "10"
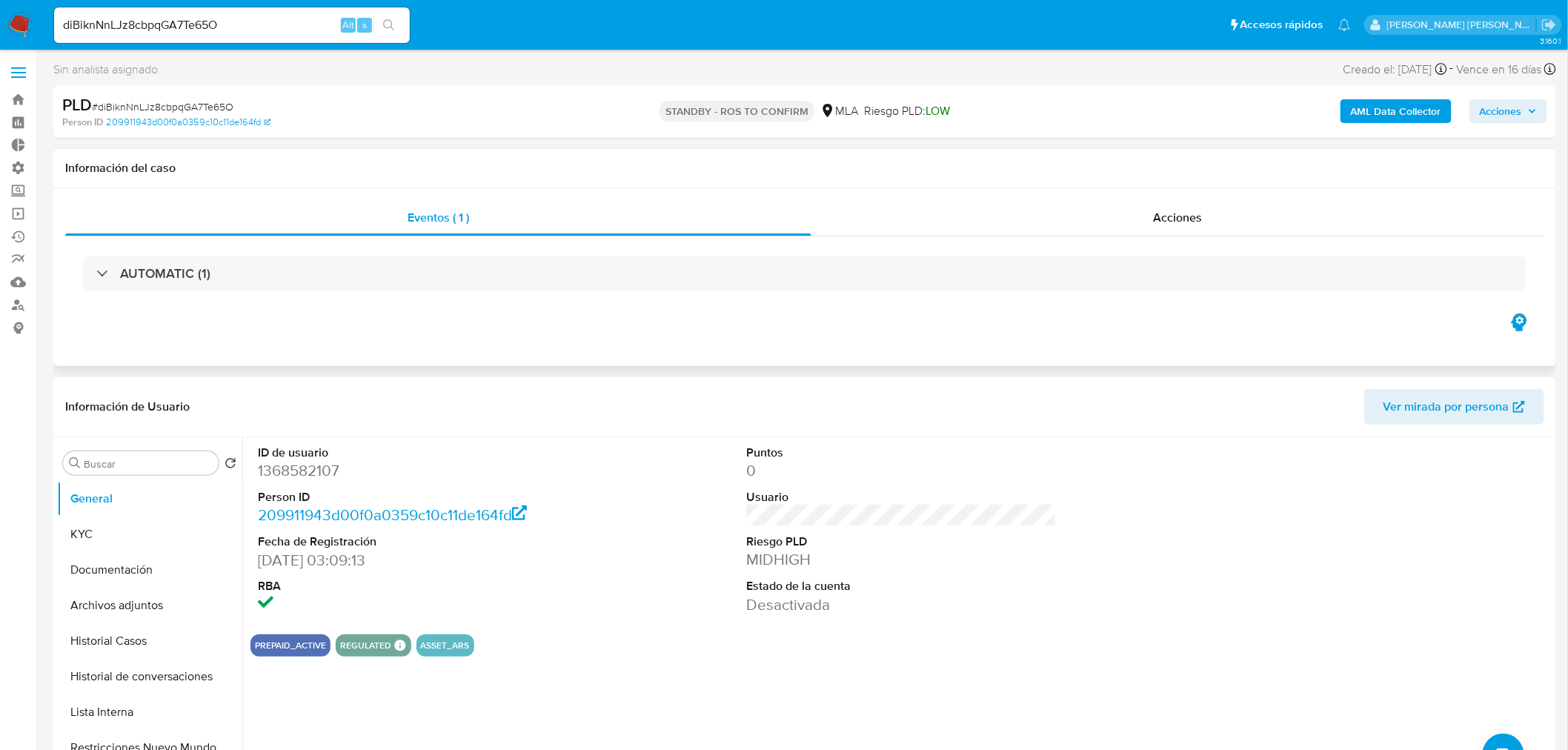
click at [1164, 244] on div "AUTOMATIC (1)" at bounding box center [804, 274] width 1478 height 74
drag, startPoint x: 1146, startPoint y: 216, endPoint x: 1119, endPoint y: 201, distance: 30.9
click at [1146, 216] on div "Acciones" at bounding box center [1178, 218] width 733 height 35
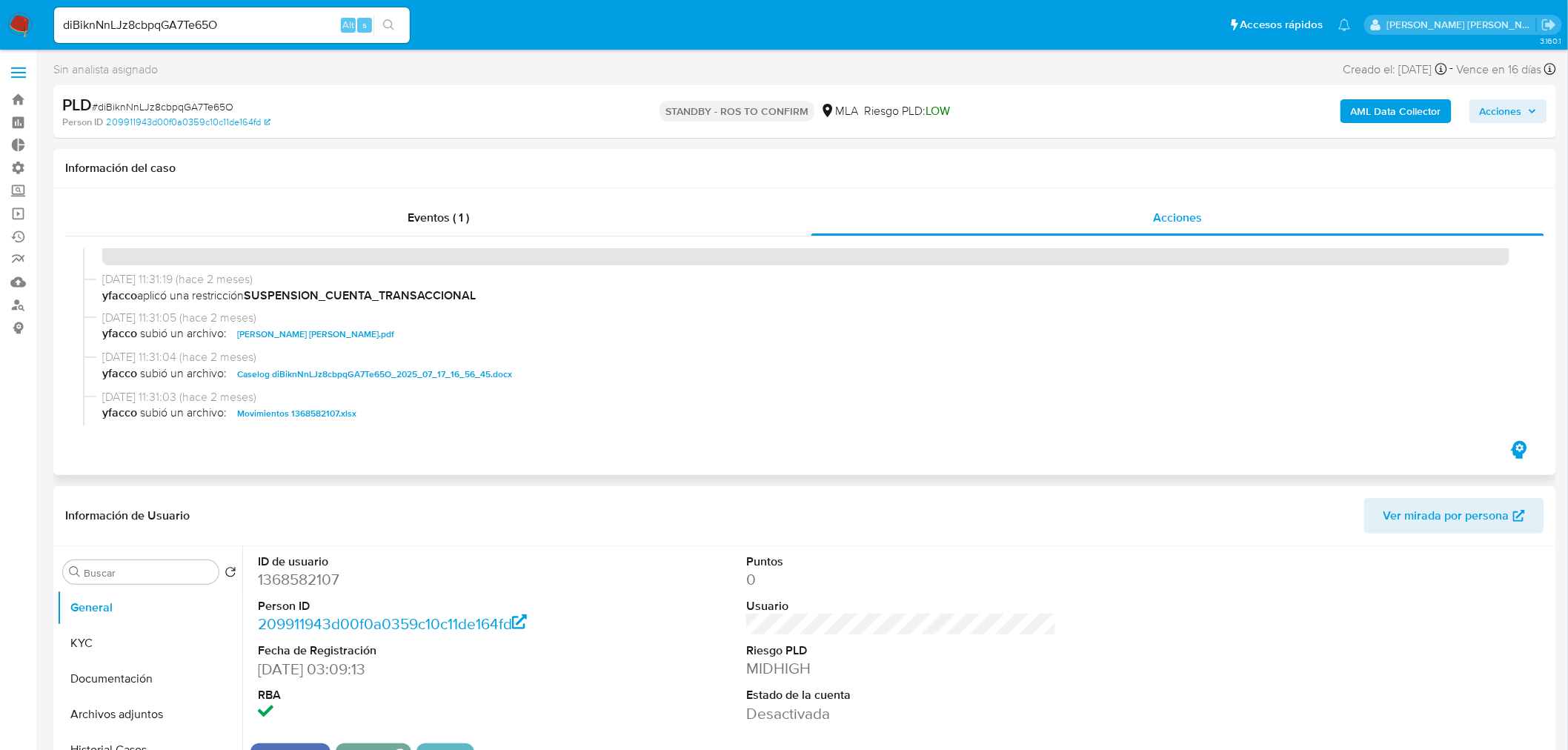
scroll to position [82, 0]
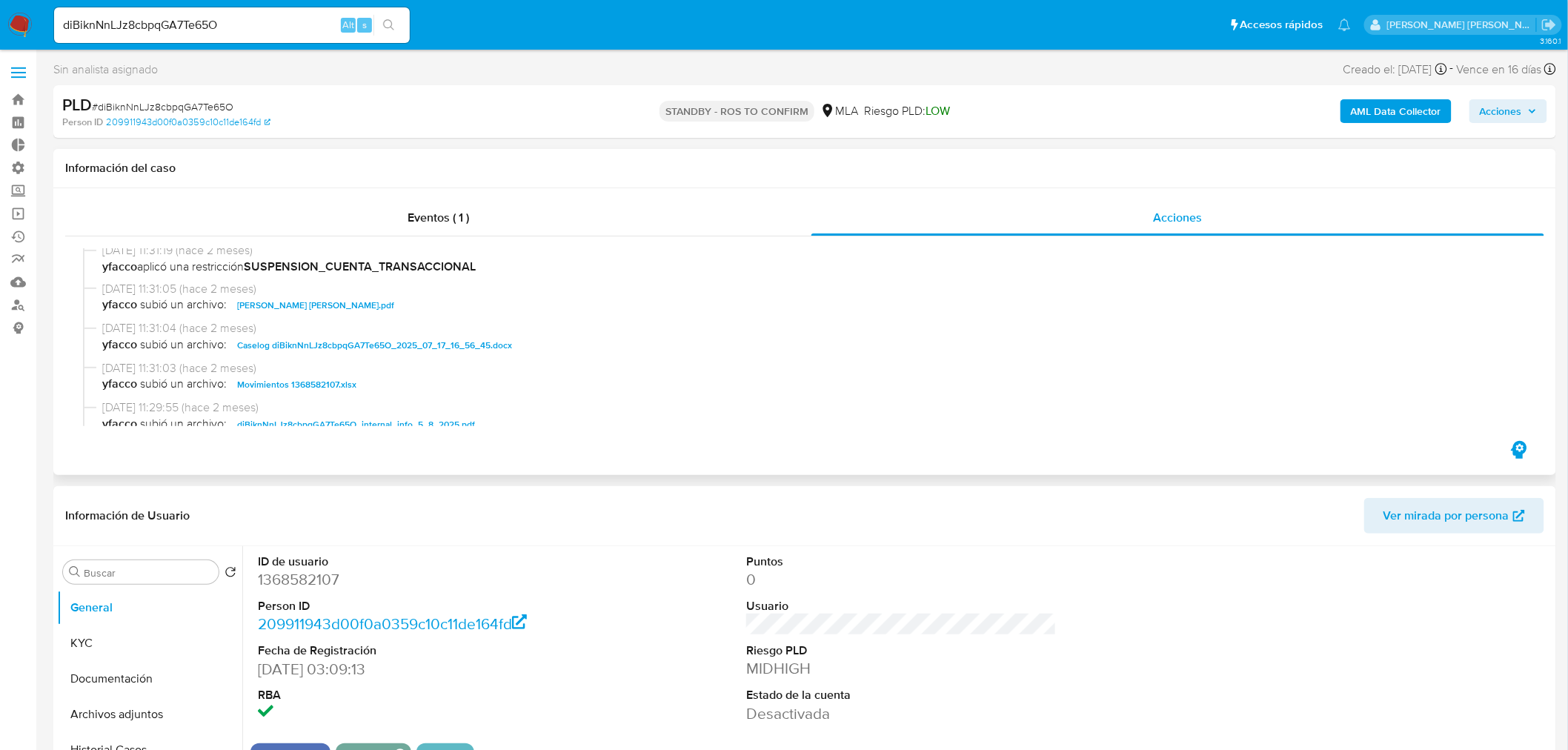
click at [480, 348] on span "Caselog diBiknNnLJz8cbpqGA7Te65O_2025_07_17_16_56_45.docx" at bounding box center [375, 345] width 275 height 18
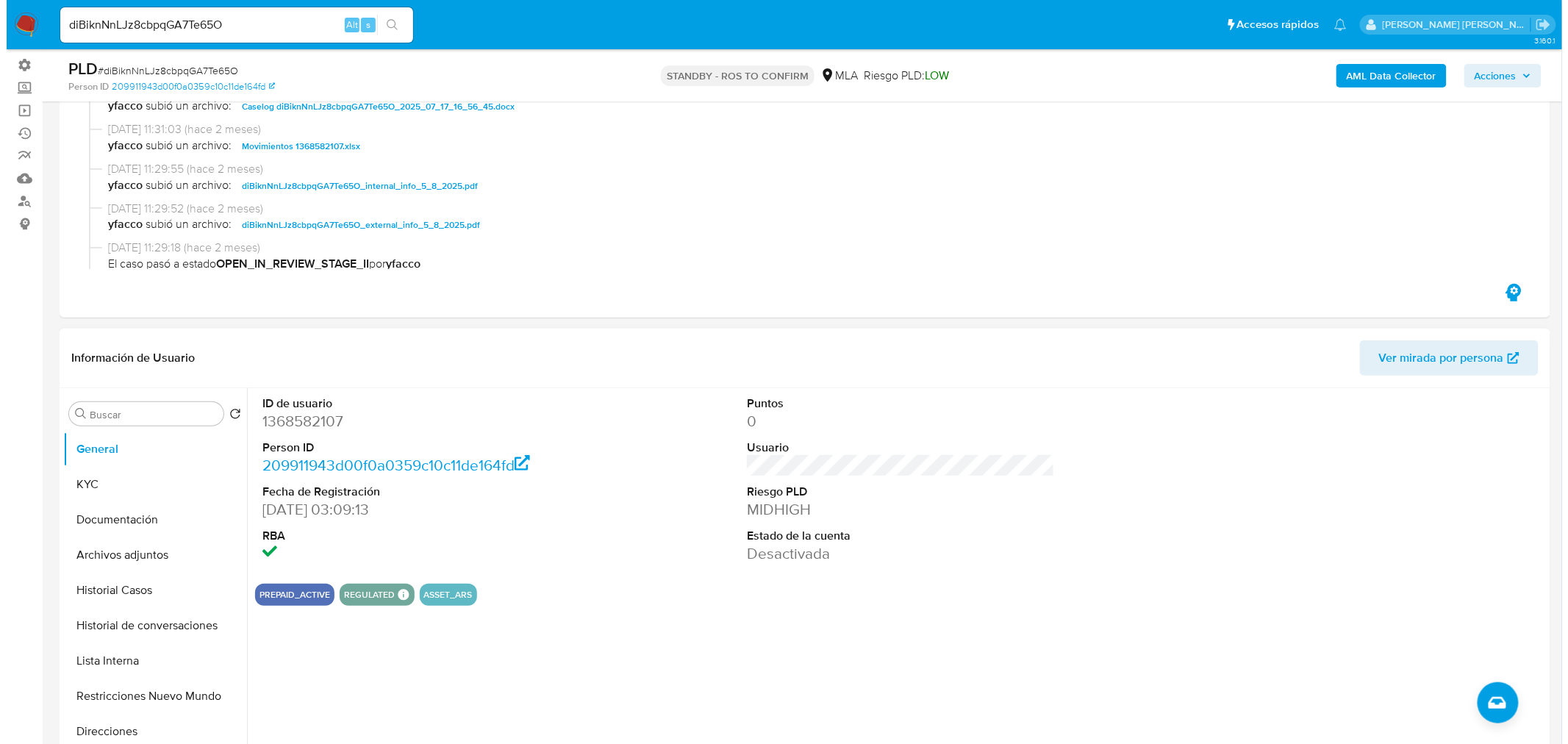
scroll to position [245, 0]
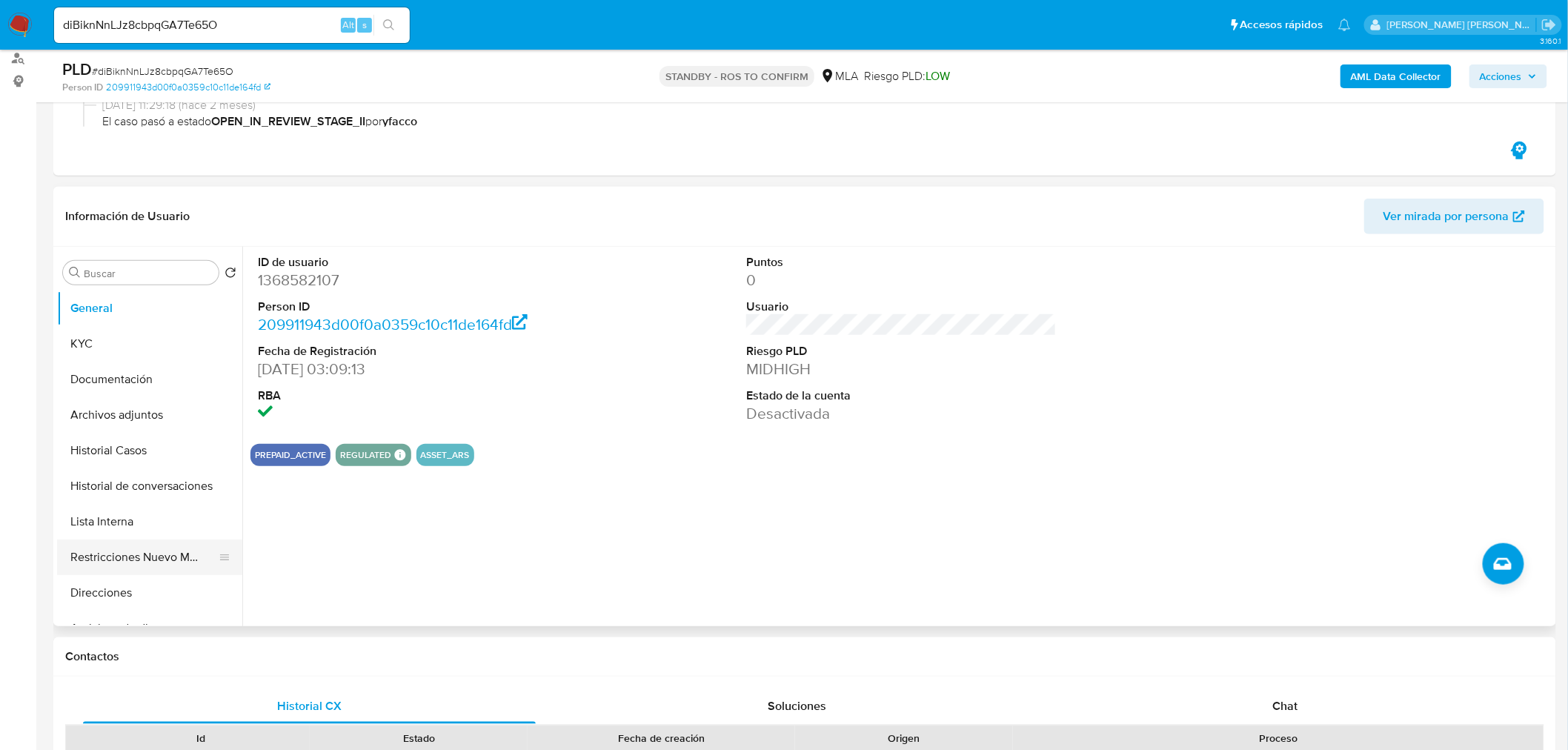
click at [134, 558] on button "Restricciones Nuevo Mundo" at bounding box center [144, 556] width 174 height 35
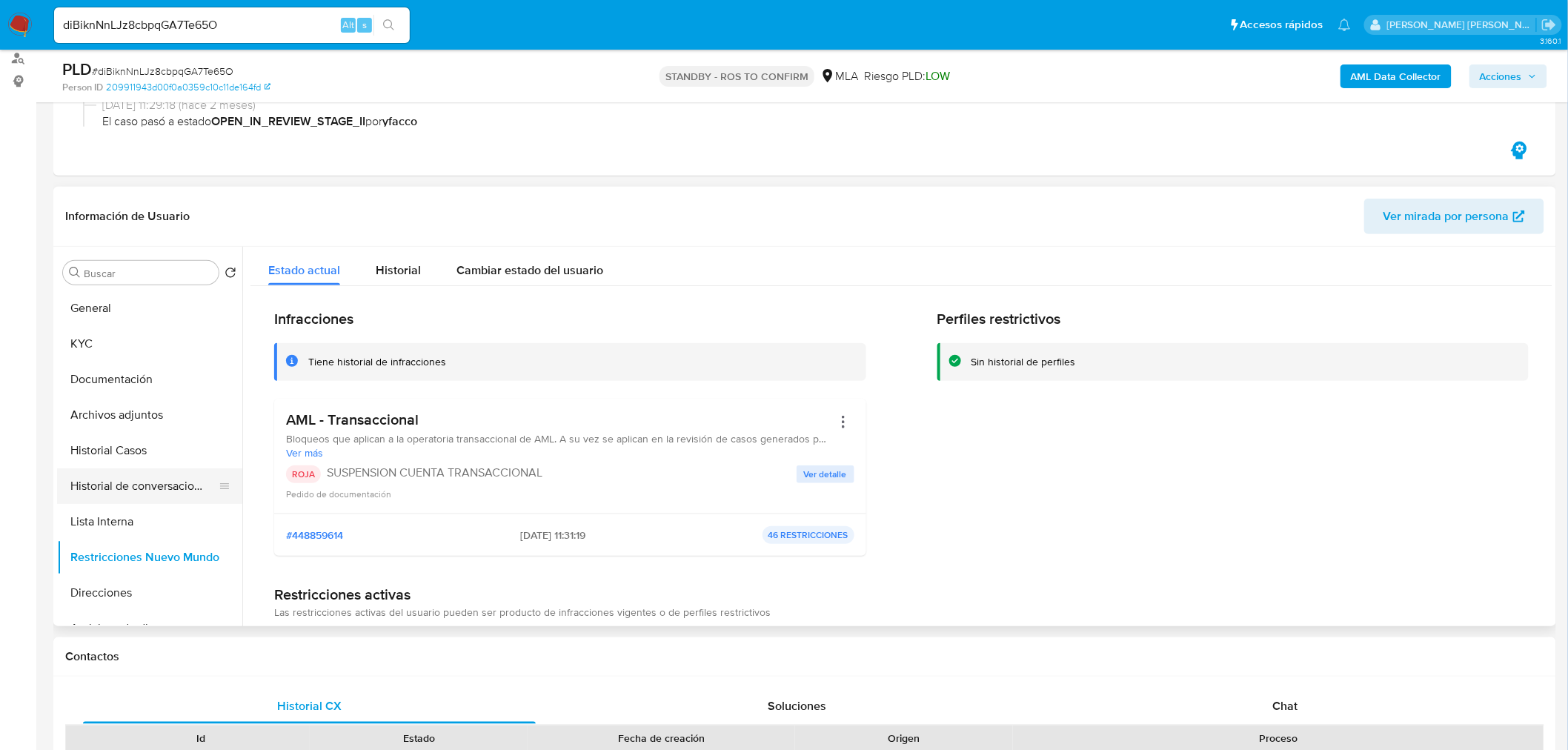
click at [108, 488] on button "Historial de conversaciones" at bounding box center [144, 486] width 174 height 35
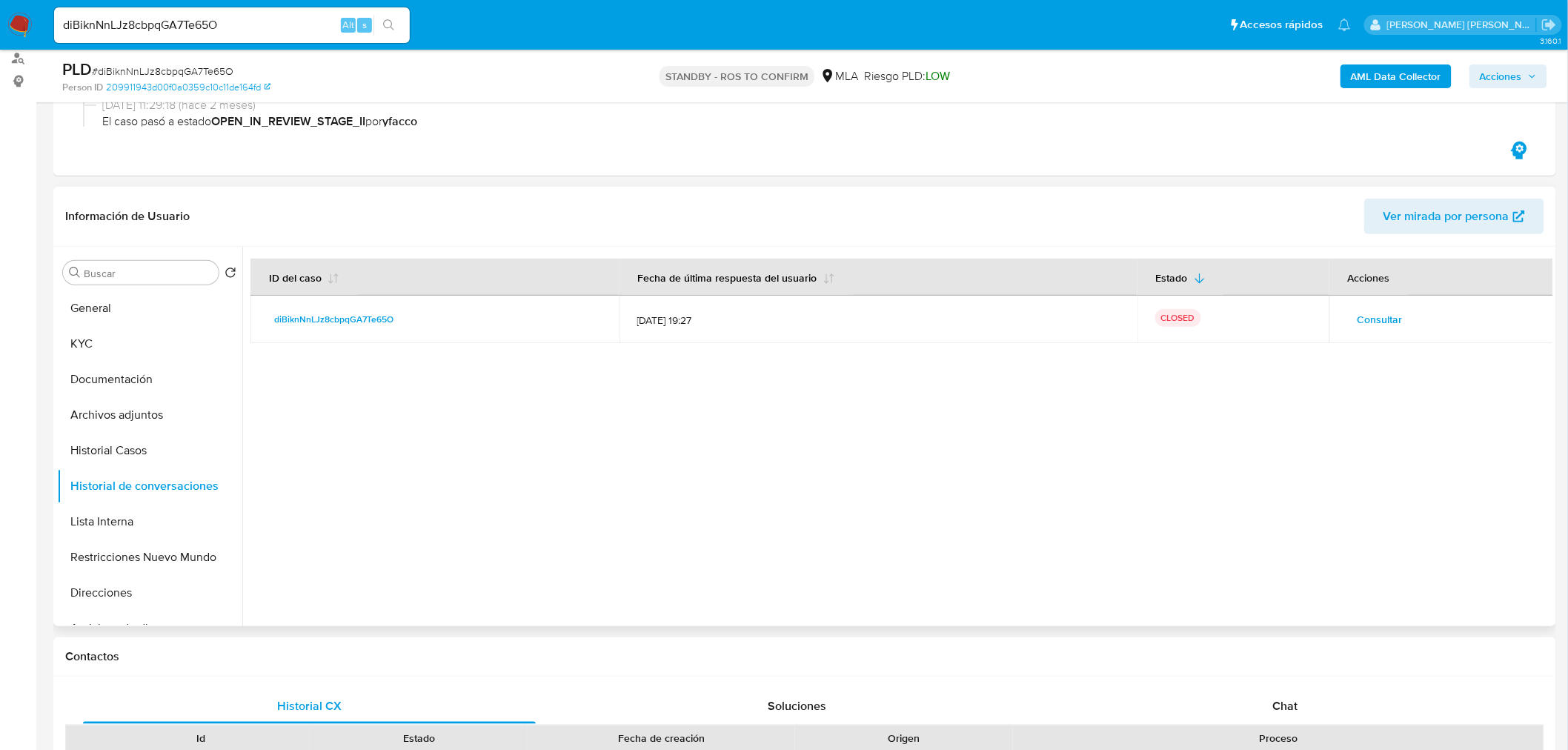
click at [1361, 313] on span "Consultar" at bounding box center [1379, 320] width 45 height 21
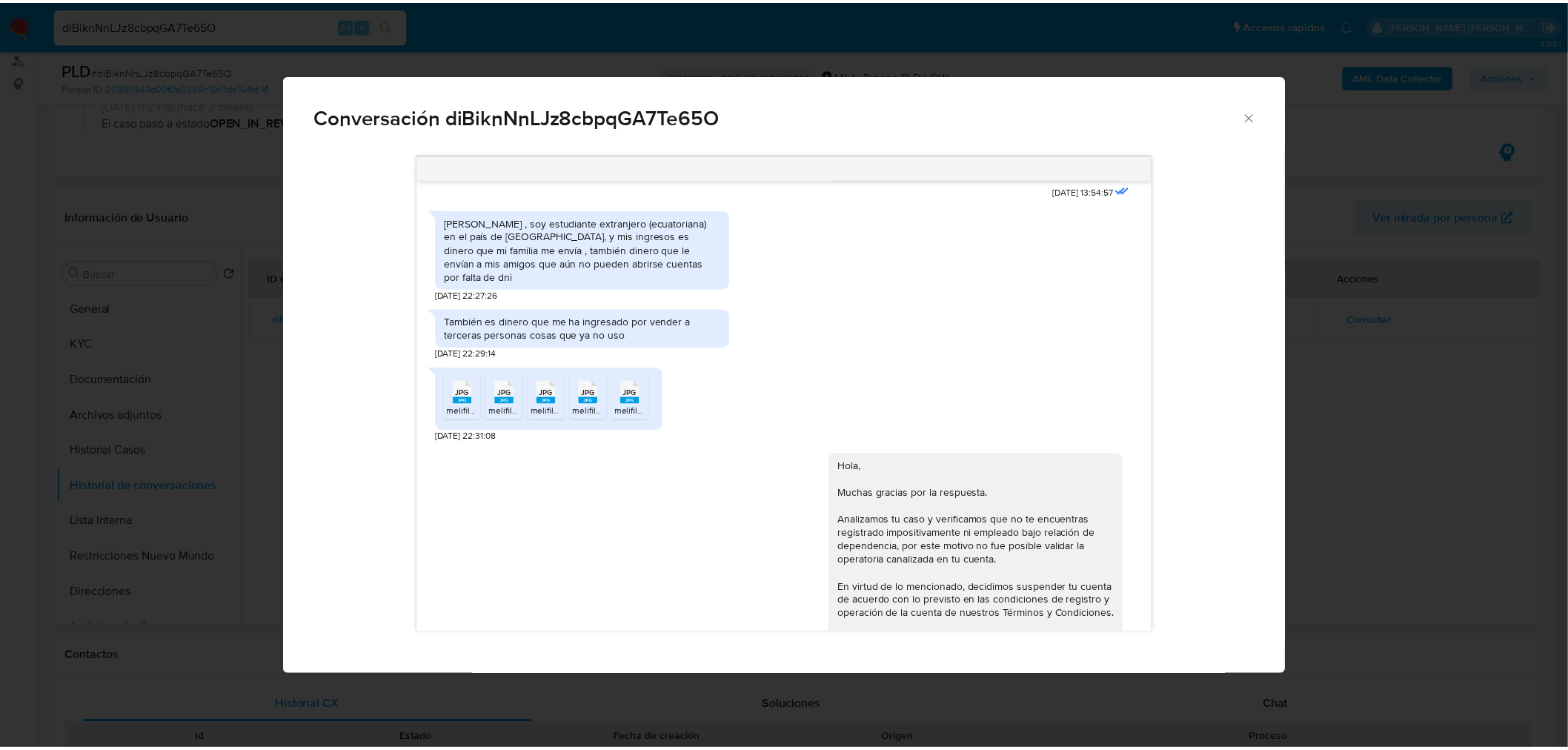
scroll to position [949, 0]
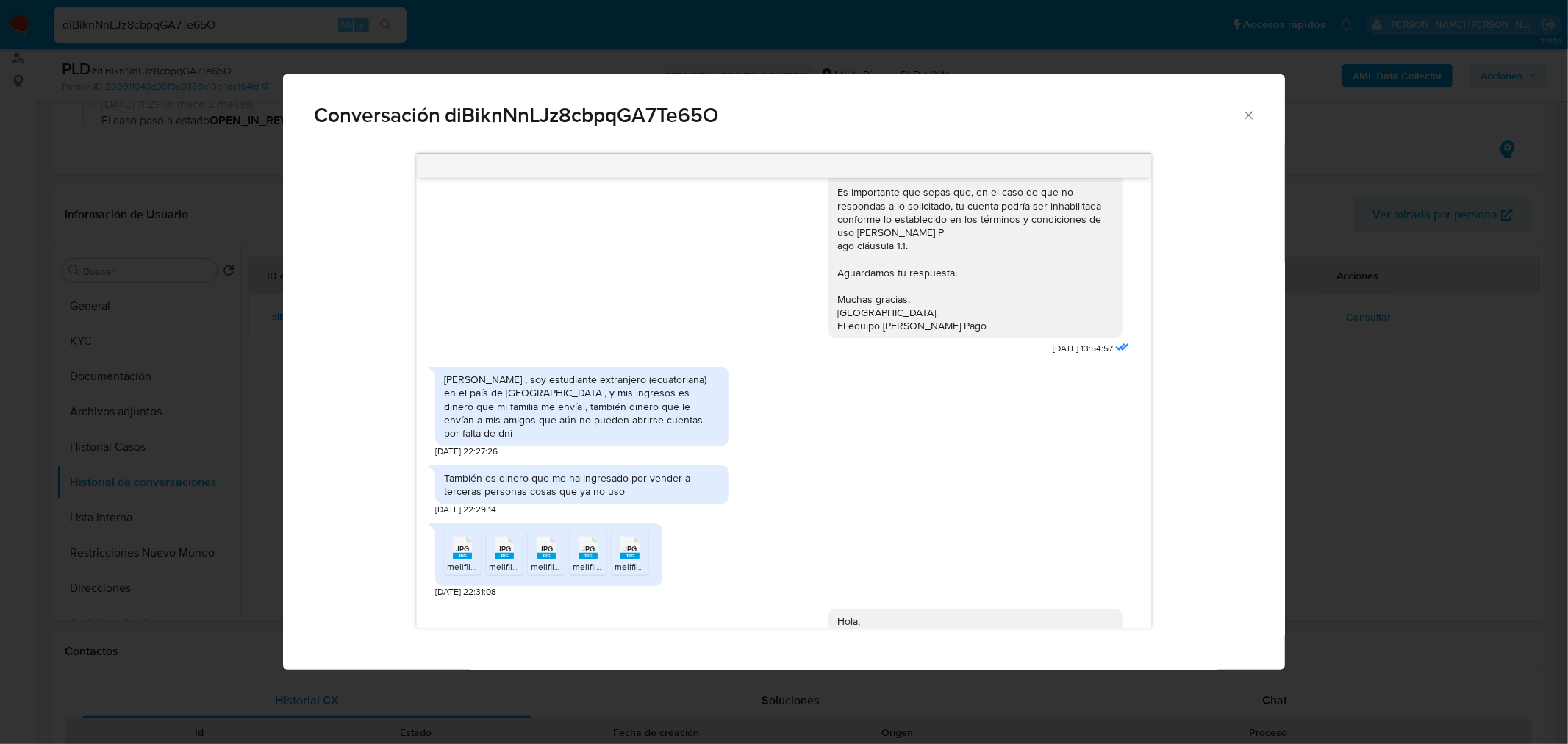
click at [1506, 510] on div "Conversación diBiknNnLJz8cbpqGA7Te65O 17/07/2025 19:46:31 Hola, Esperamos que t…" at bounding box center [784, 372] width 1568 height 744
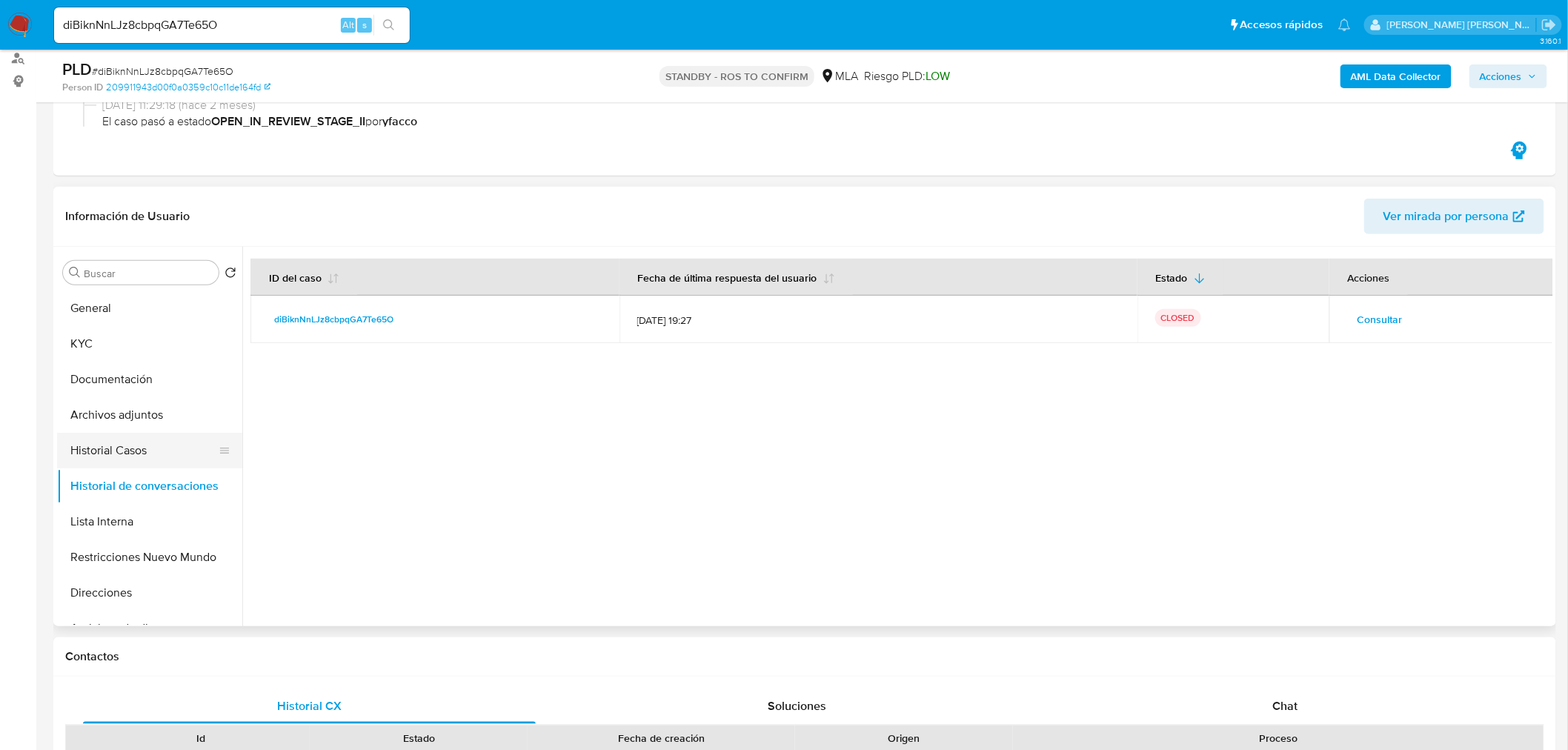
click at [160, 446] on button "Historial Casos" at bounding box center [144, 450] width 174 height 35
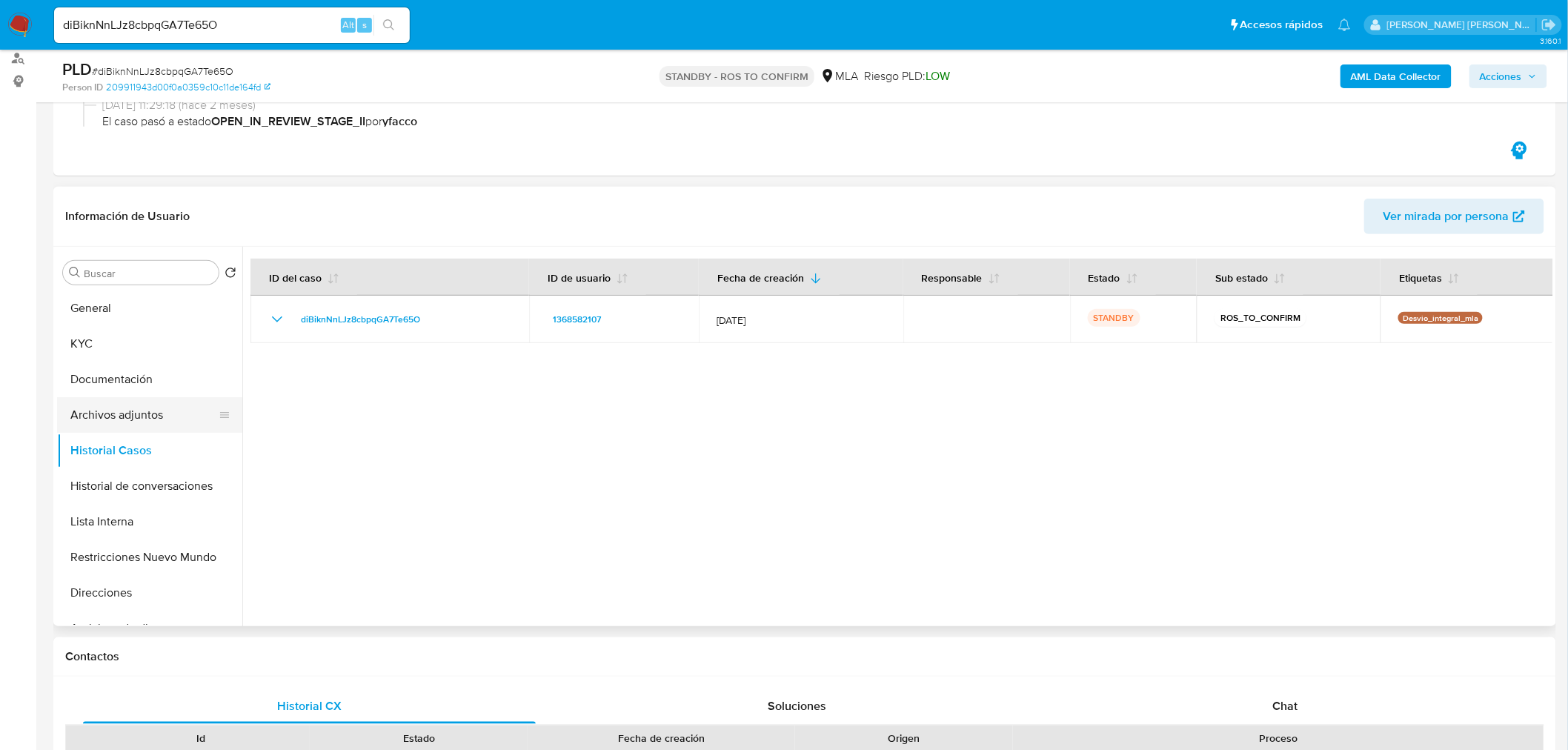
click at [144, 413] on button "Archivos adjuntos" at bounding box center [144, 414] width 174 height 35
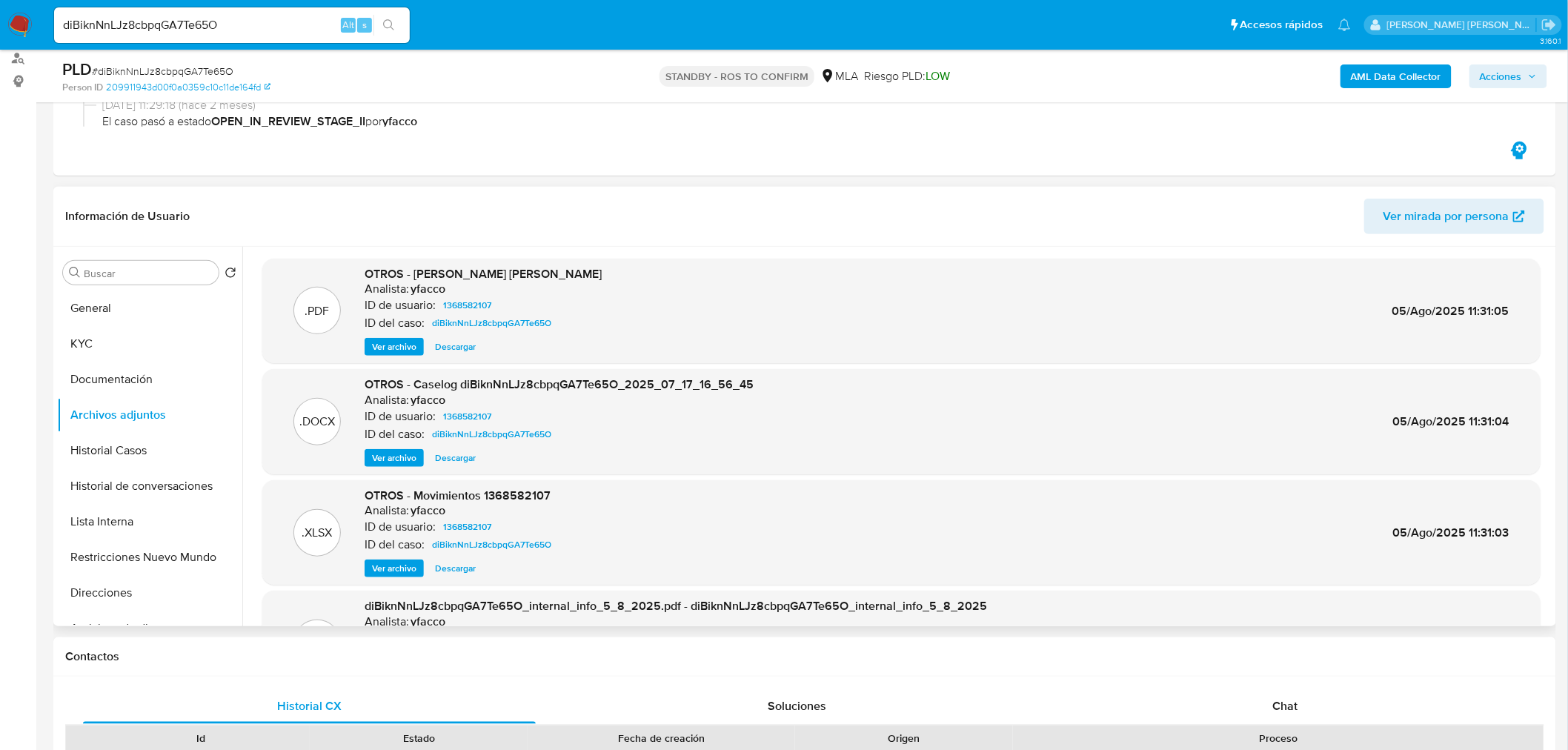
click at [412, 350] on span "Ver archivo" at bounding box center [394, 347] width 45 height 15
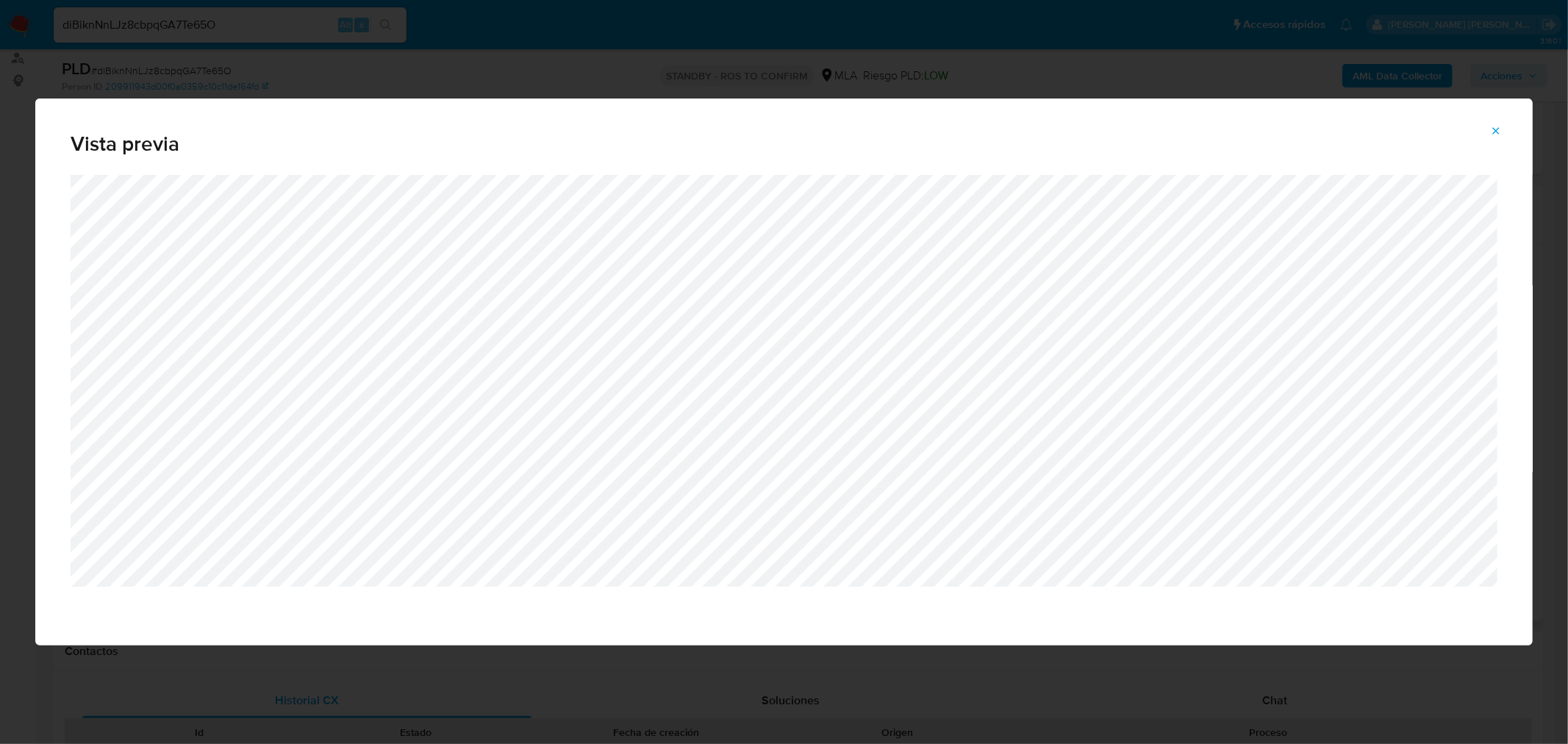
click at [1495, 133] on icon "Attachment preview" at bounding box center [1496, 131] width 11 height 11
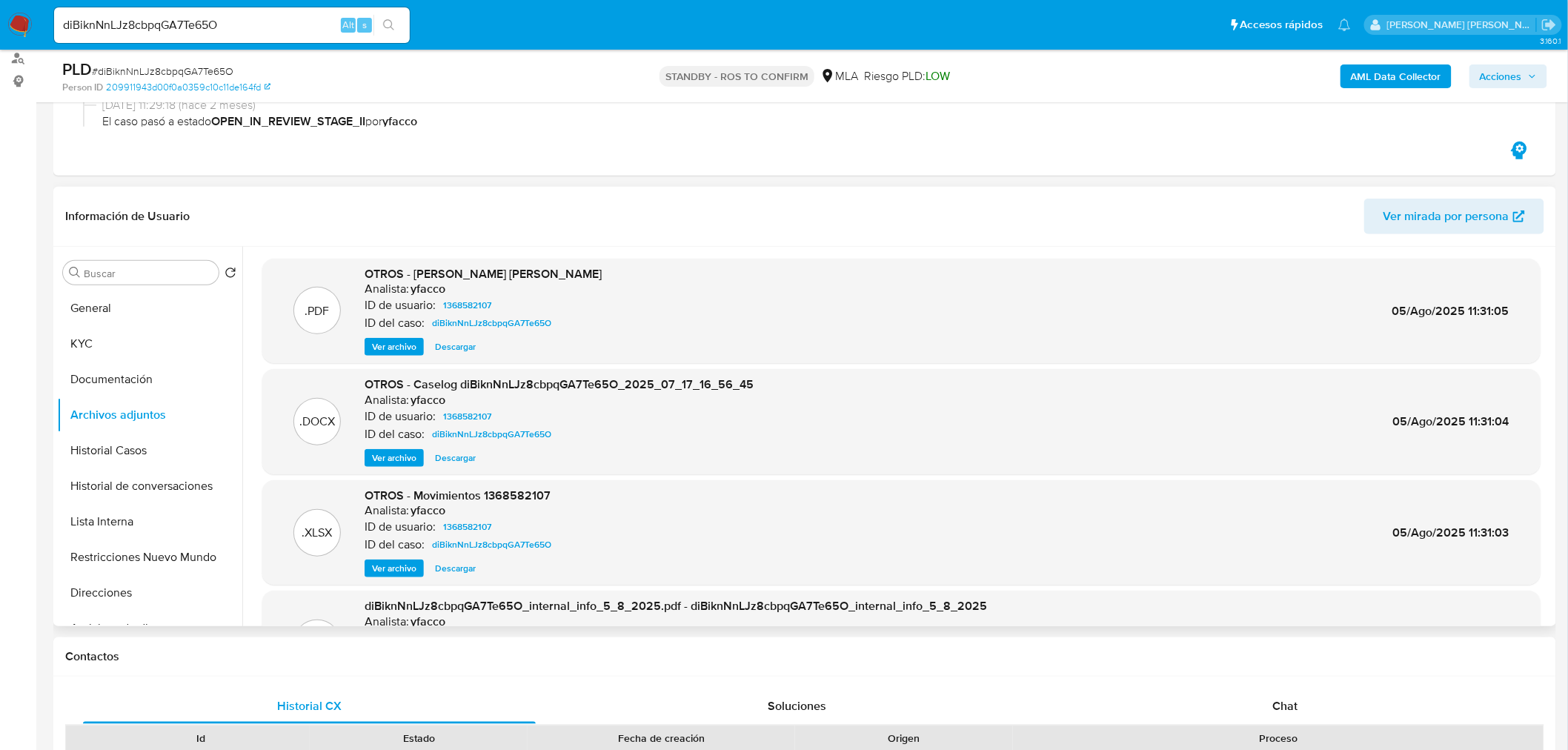
click at [79, 12] on div "diBiknNnLJz8cbpqGA7Te65O Alt s" at bounding box center [232, 25] width 356 height 35
click at [80, 13] on div "diBiknNnLJz8cbpqGA7Te65O Alt s" at bounding box center [232, 25] width 356 height 35
click at [94, 25] on input "diBiknNnLJz8cbpqGA7Te65O" at bounding box center [232, 25] width 356 height 19
paste input "i5LJMfdtT2NeDIFzW5At5qYx"
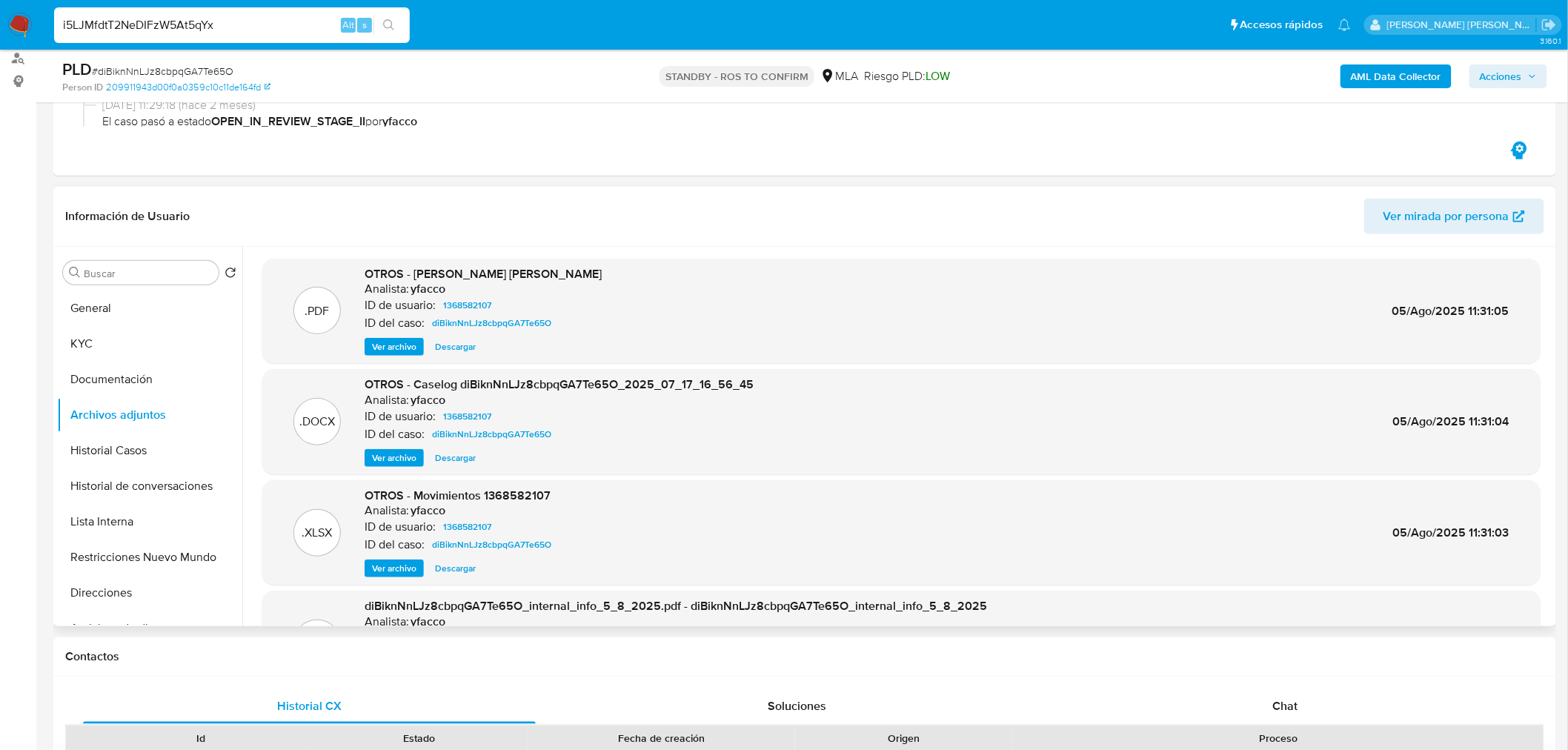
type input "i5LJMfdtT2NeDIFzW5At5qYx"
click at [388, 26] on icon "search-icon" at bounding box center [389, 25] width 11 height 11
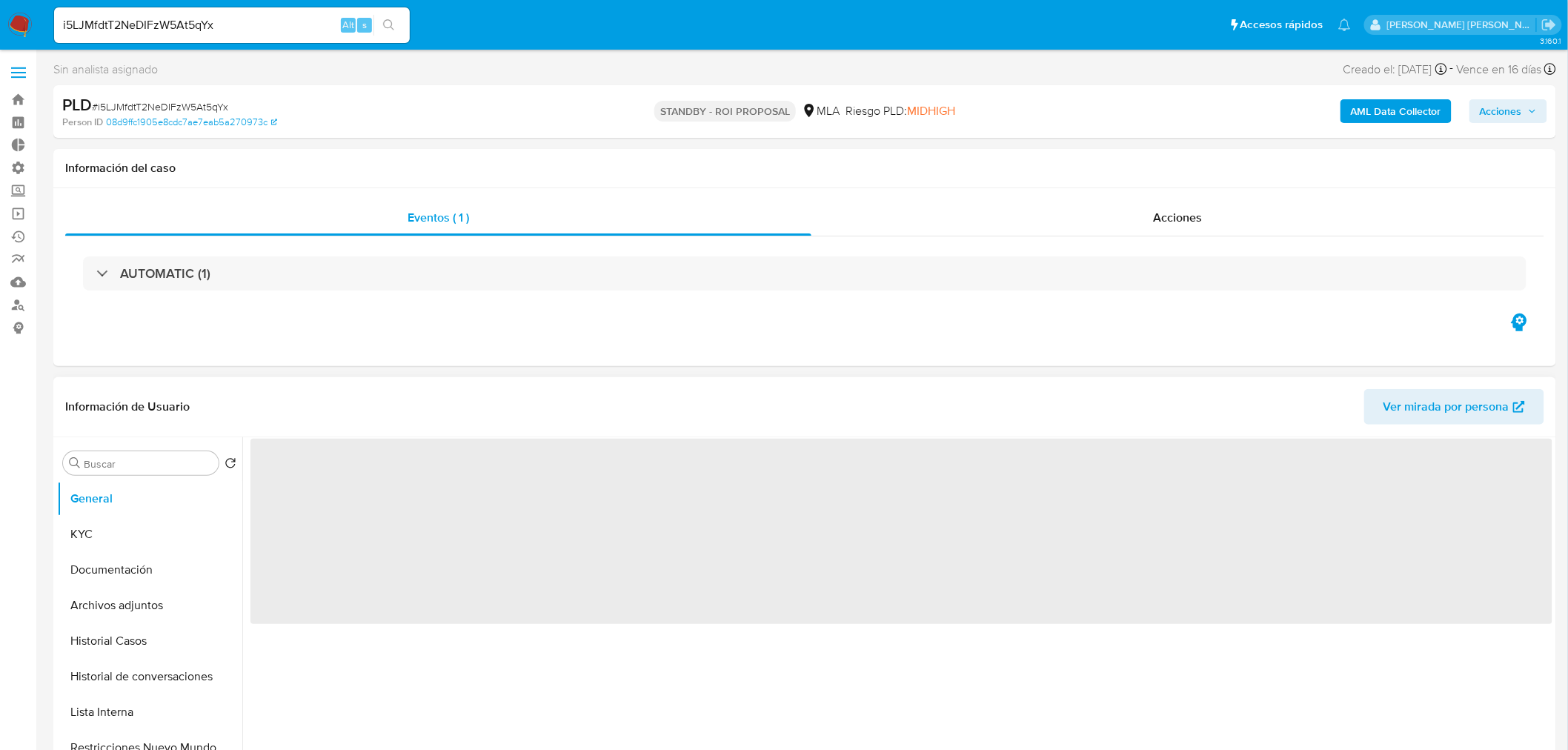
select select "10"
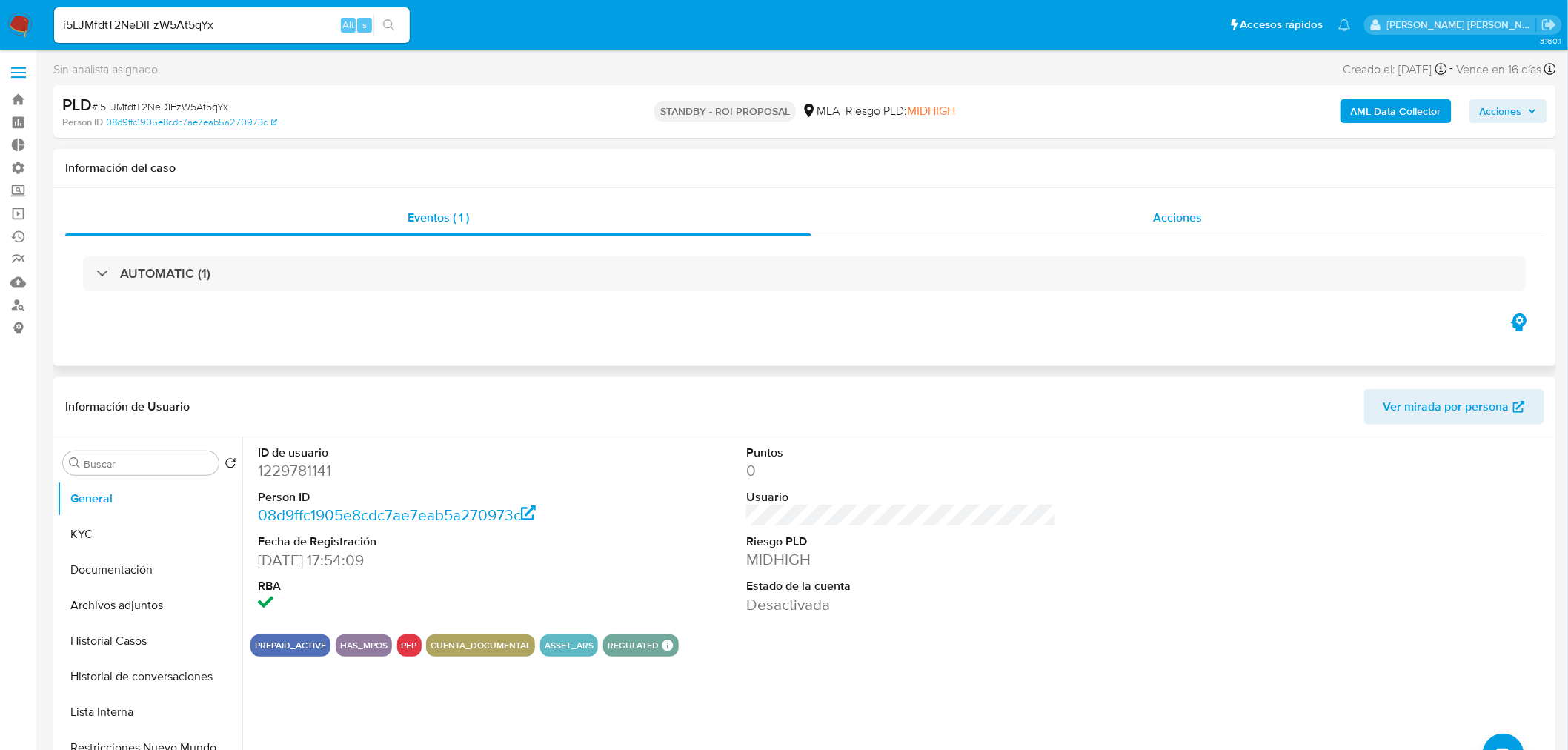
click at [1146, 204] on div "Acciones" at bounding box center [1178, 218] width 733 height 35
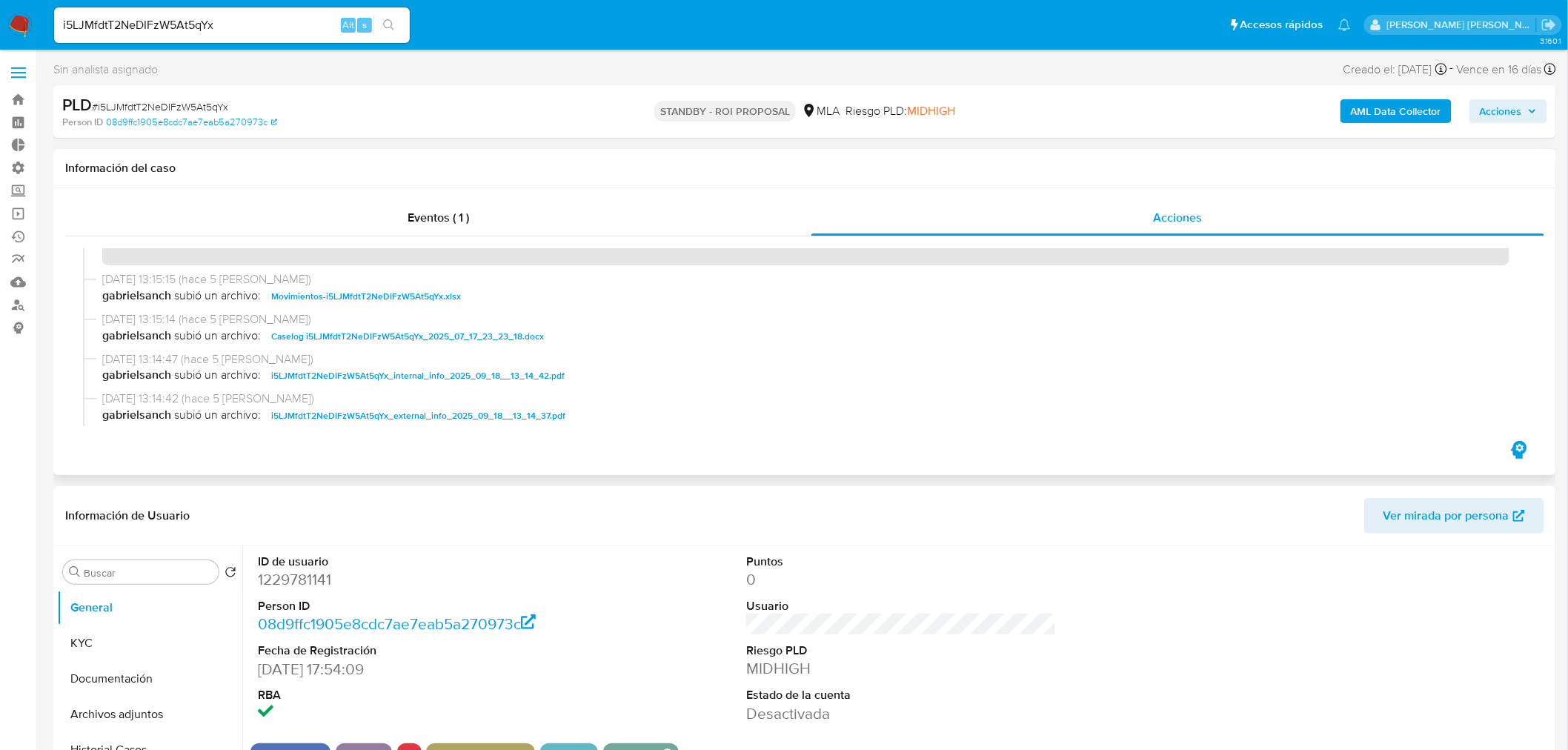
scroll to position [82, 0]
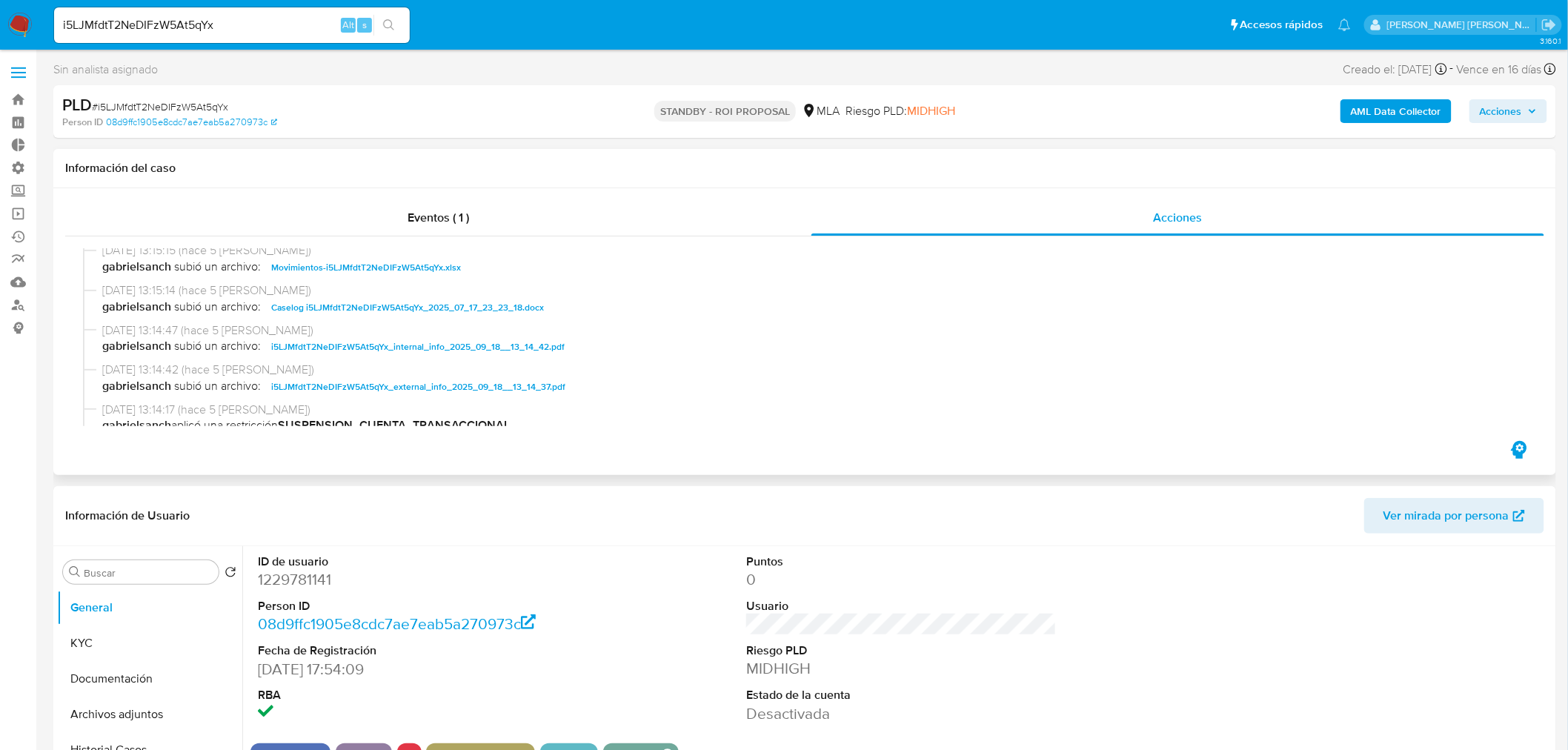
click at [432, 307] on span "Caselog i5LJMfdtT2NeDIFzW5At5qYx_2025_07_17_23_23_18.docx" at bounding box center [407, 307] width 273 height 18
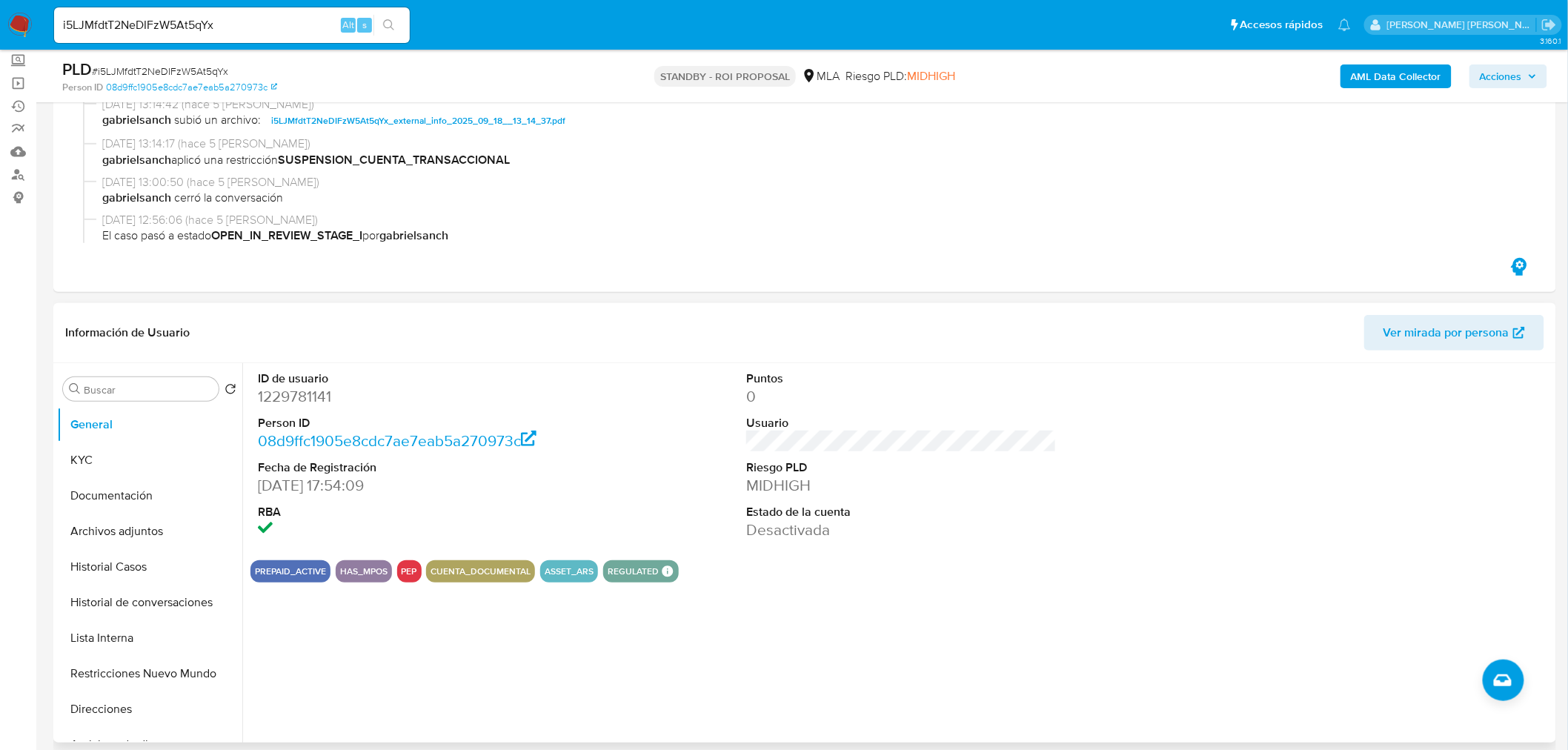
scroll to position [164, 0]
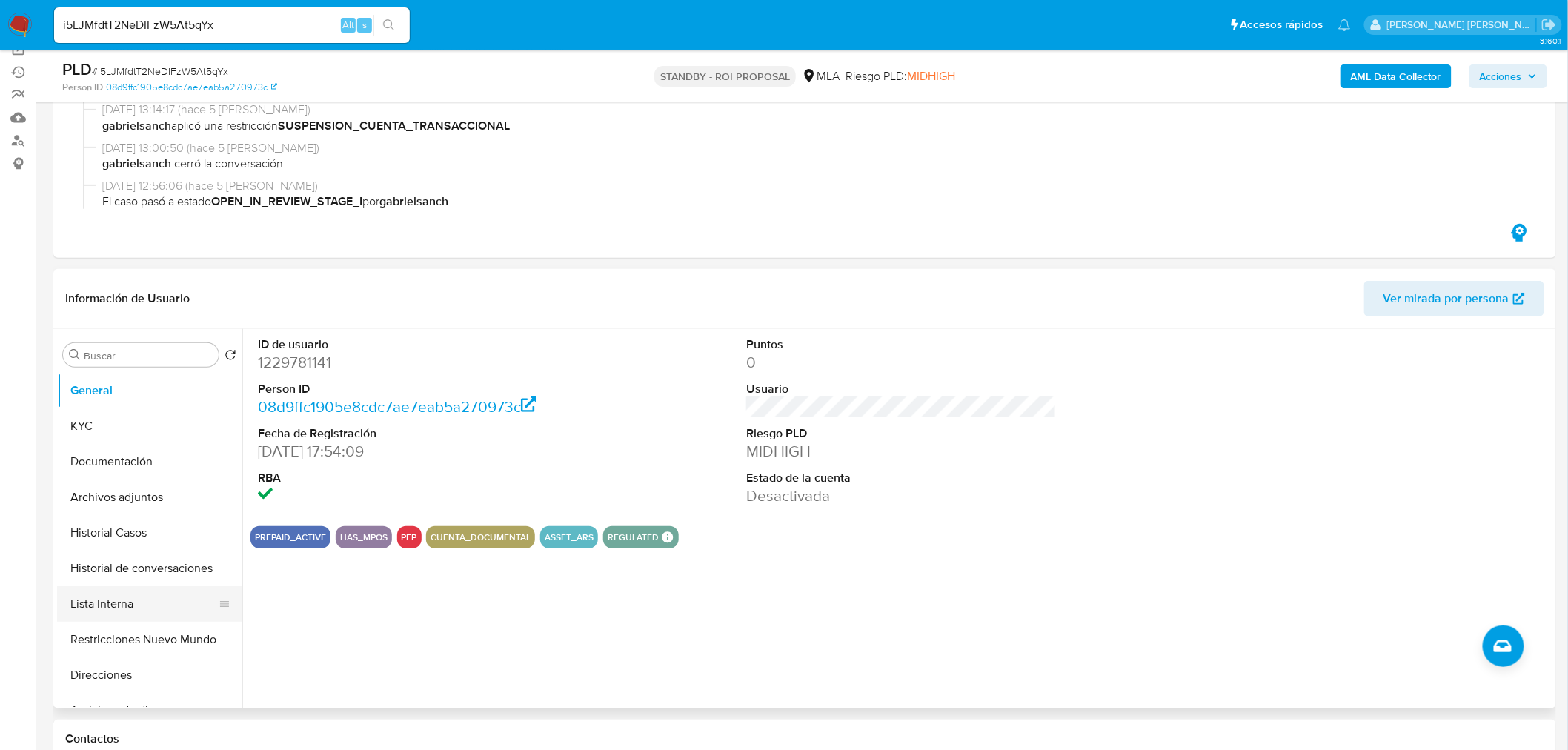
click at [154, 591] on button "Lista Interna" at bounding box center [144, 603] width 174 height 35
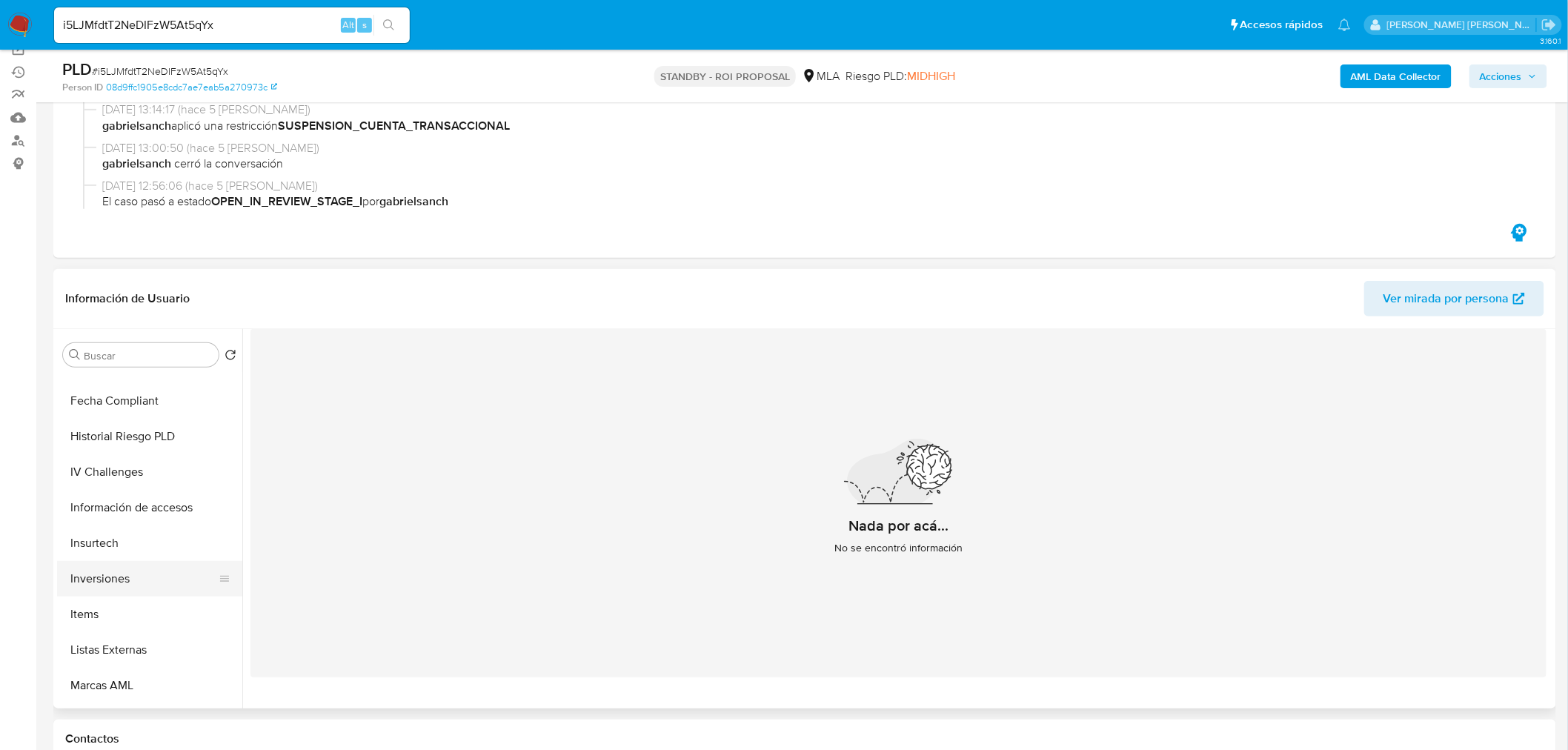
scroll to position [658, 0]
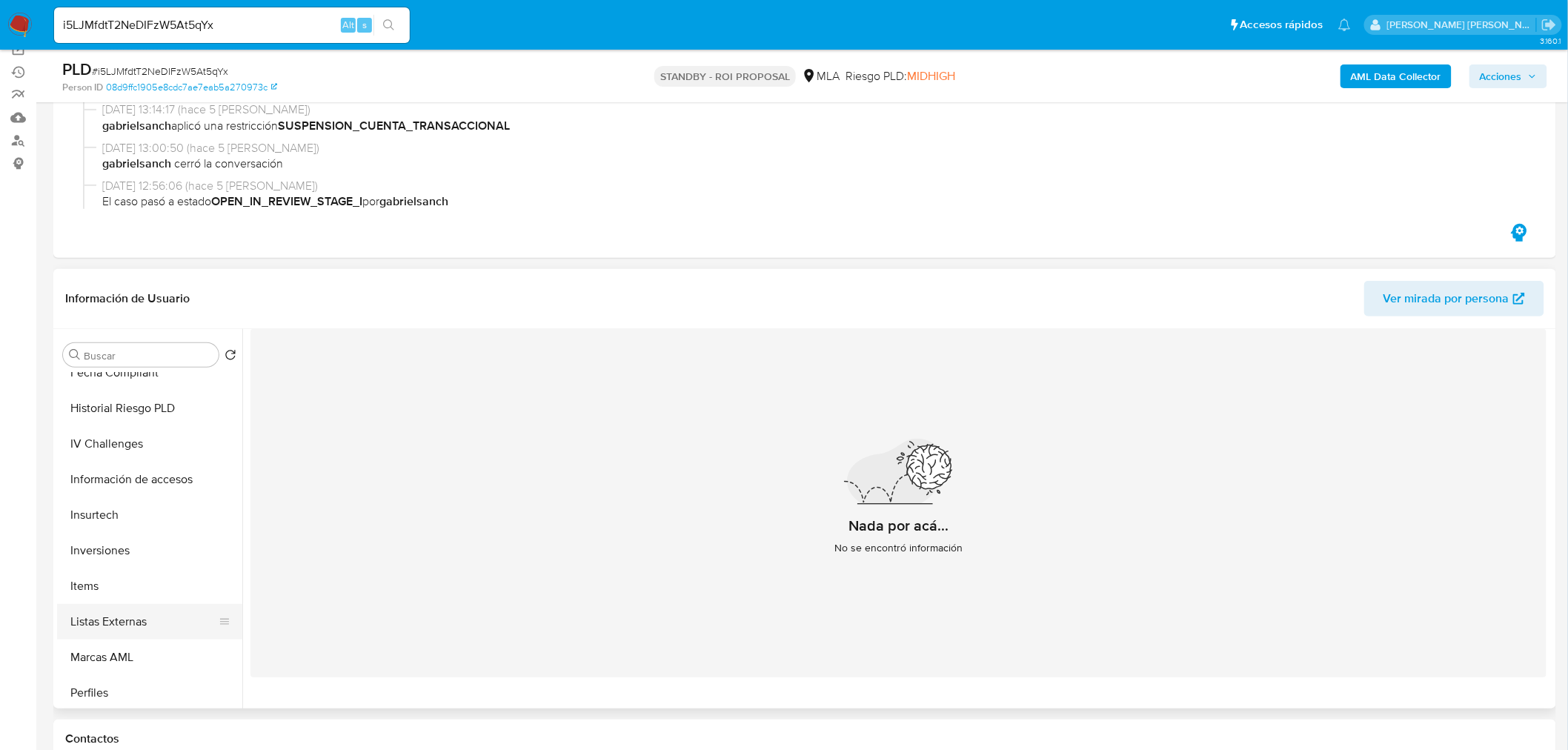
click at [167, 631] on button "Listas Externas" at bounding box center [144, 621] width 174 height 35
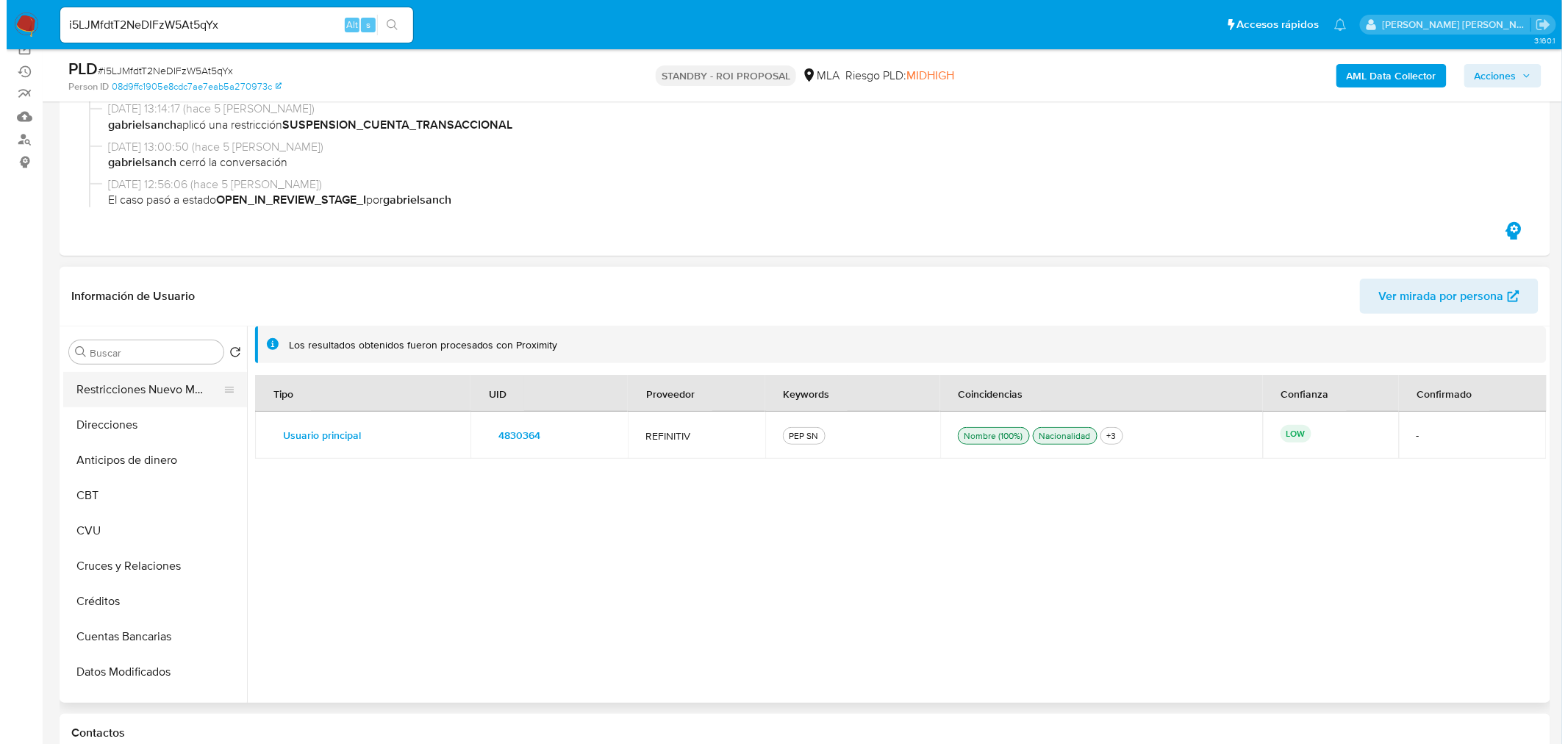
scroll to position [0, 0]
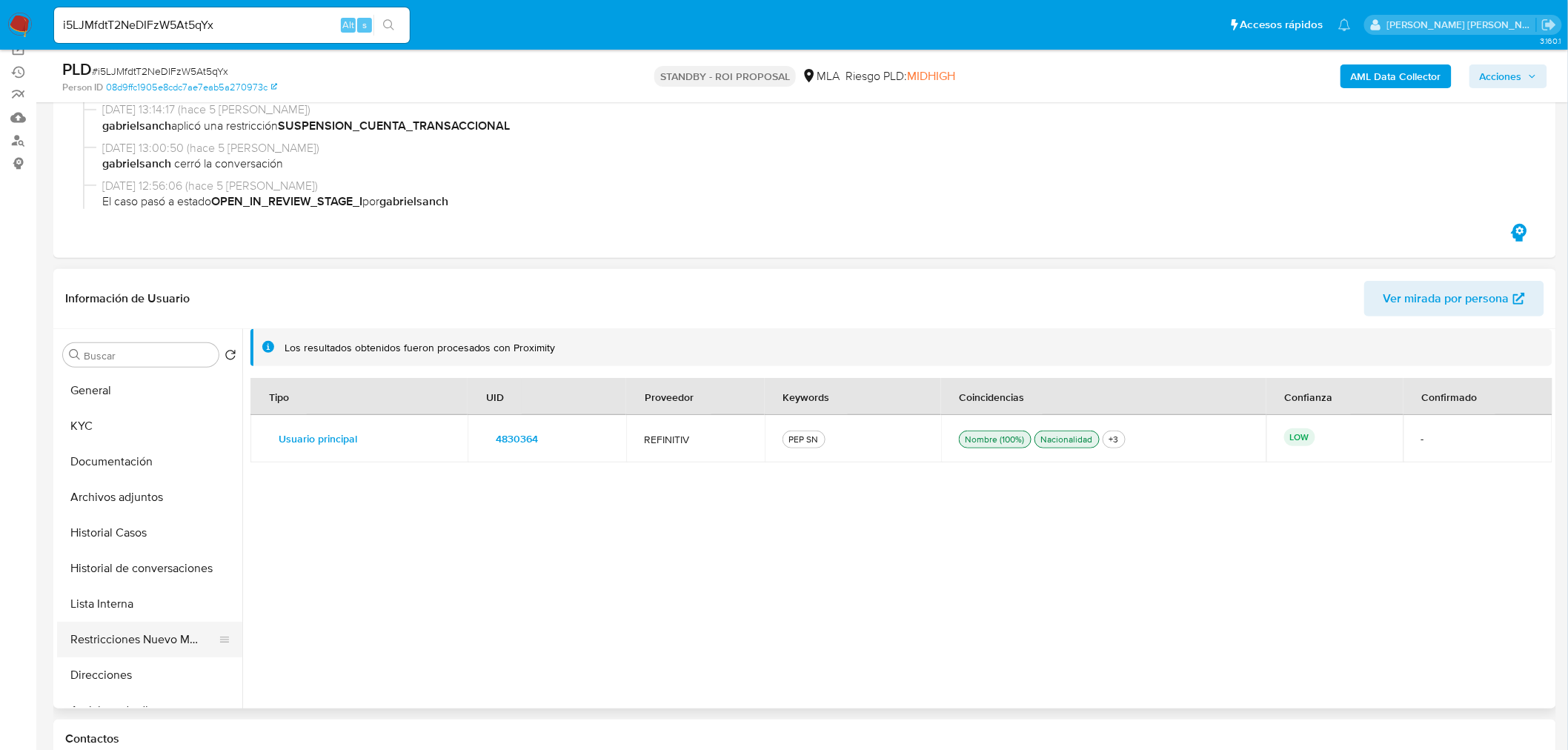
click at [168, 637] on button "Restricciones Nuevo Mundo" at bounding box center [144, 639] width 174 height 35
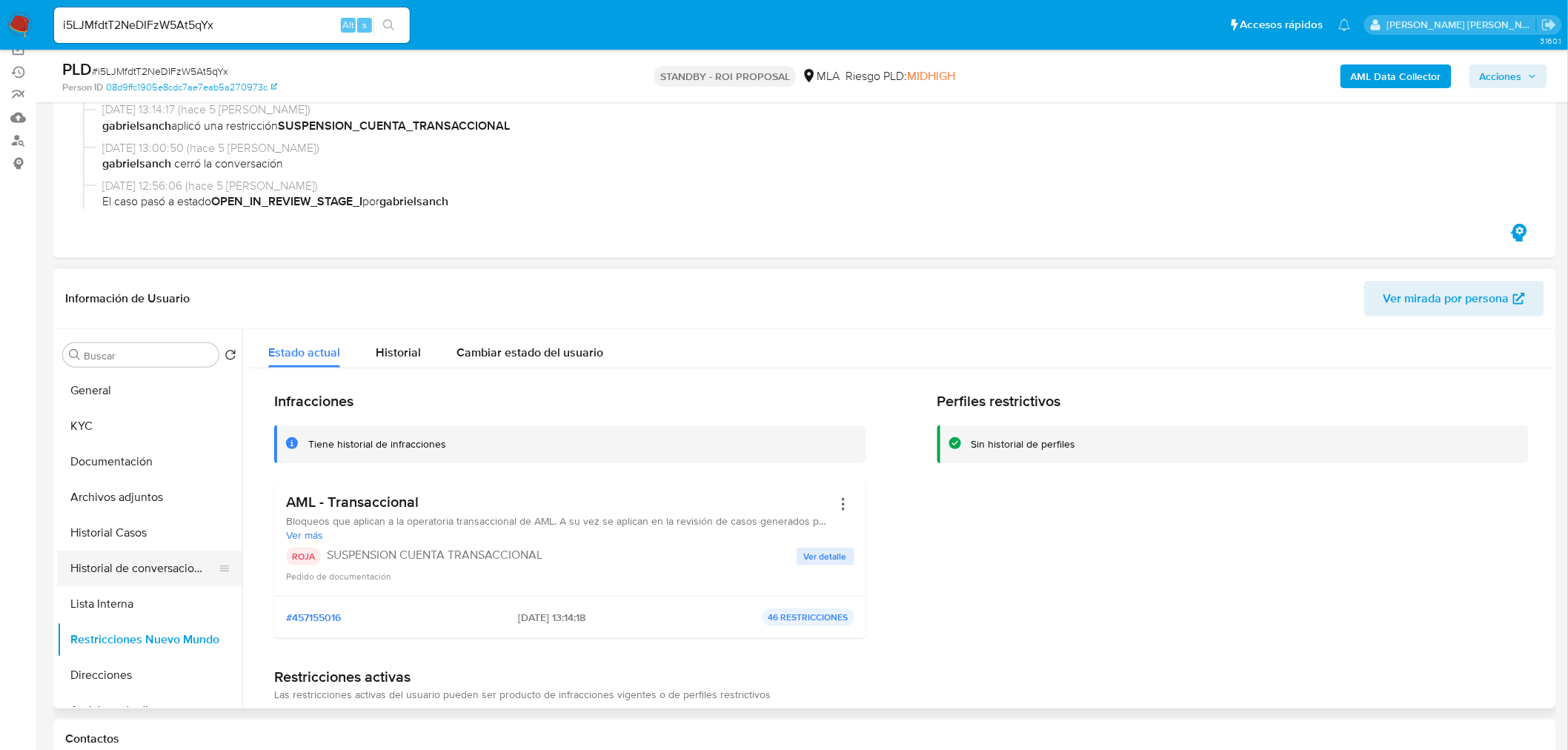
click at [135, 564] on button "Historial de conversaciones" at bounding box center [144, 568] width 174 height 35
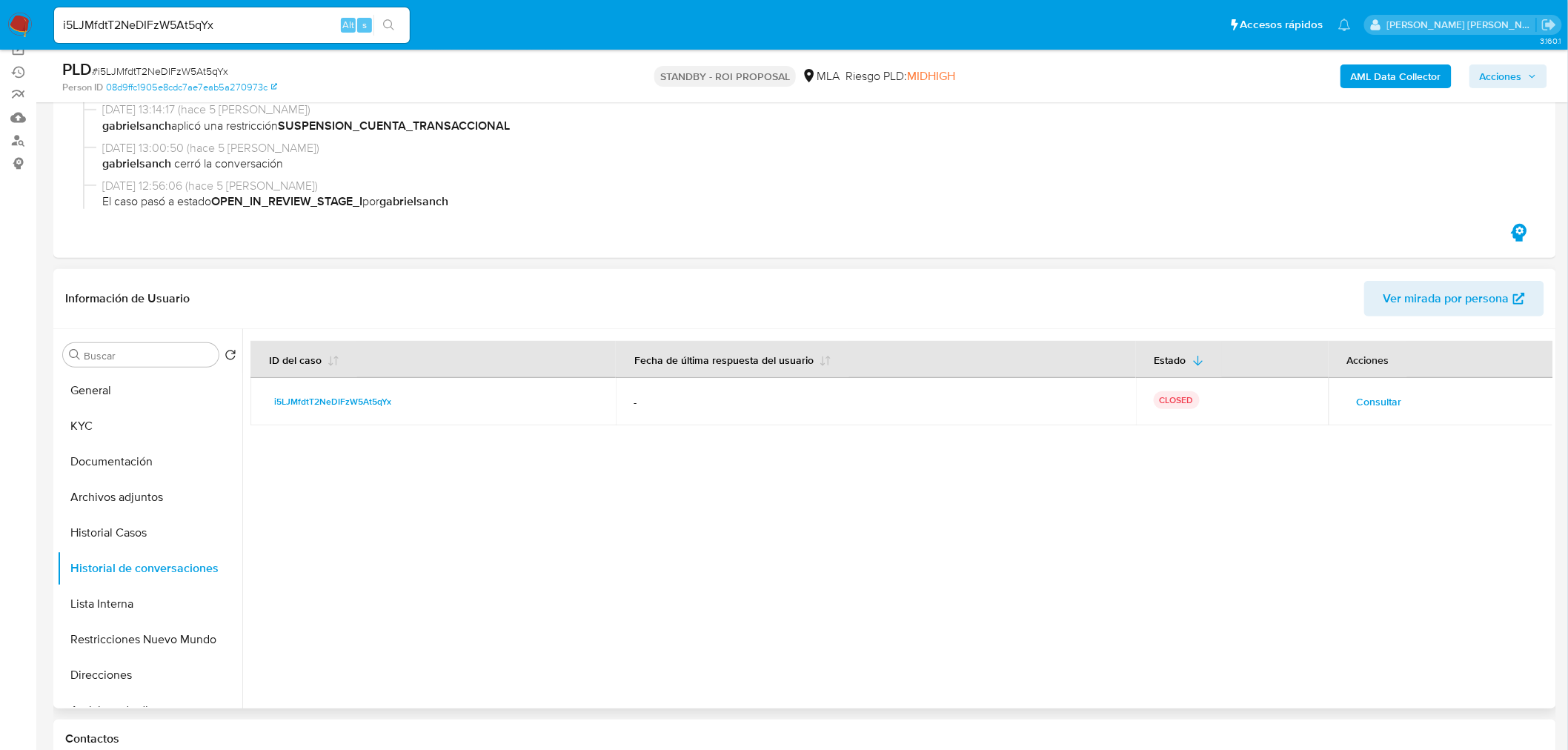
click at [1378, 407] on span "Consultar" at bounding box center [1378, 402] width 45 height 21
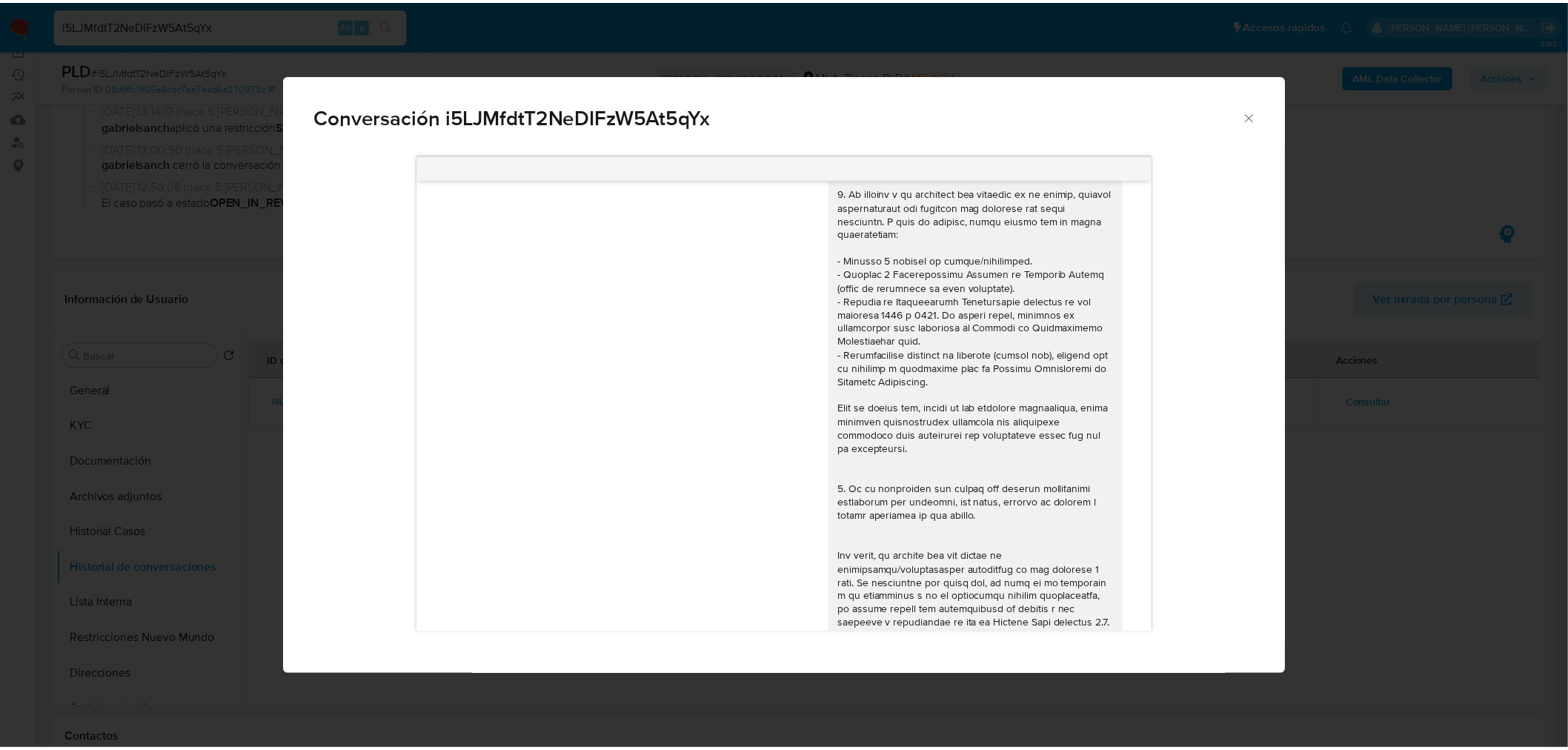
scroll to position [13, 0]
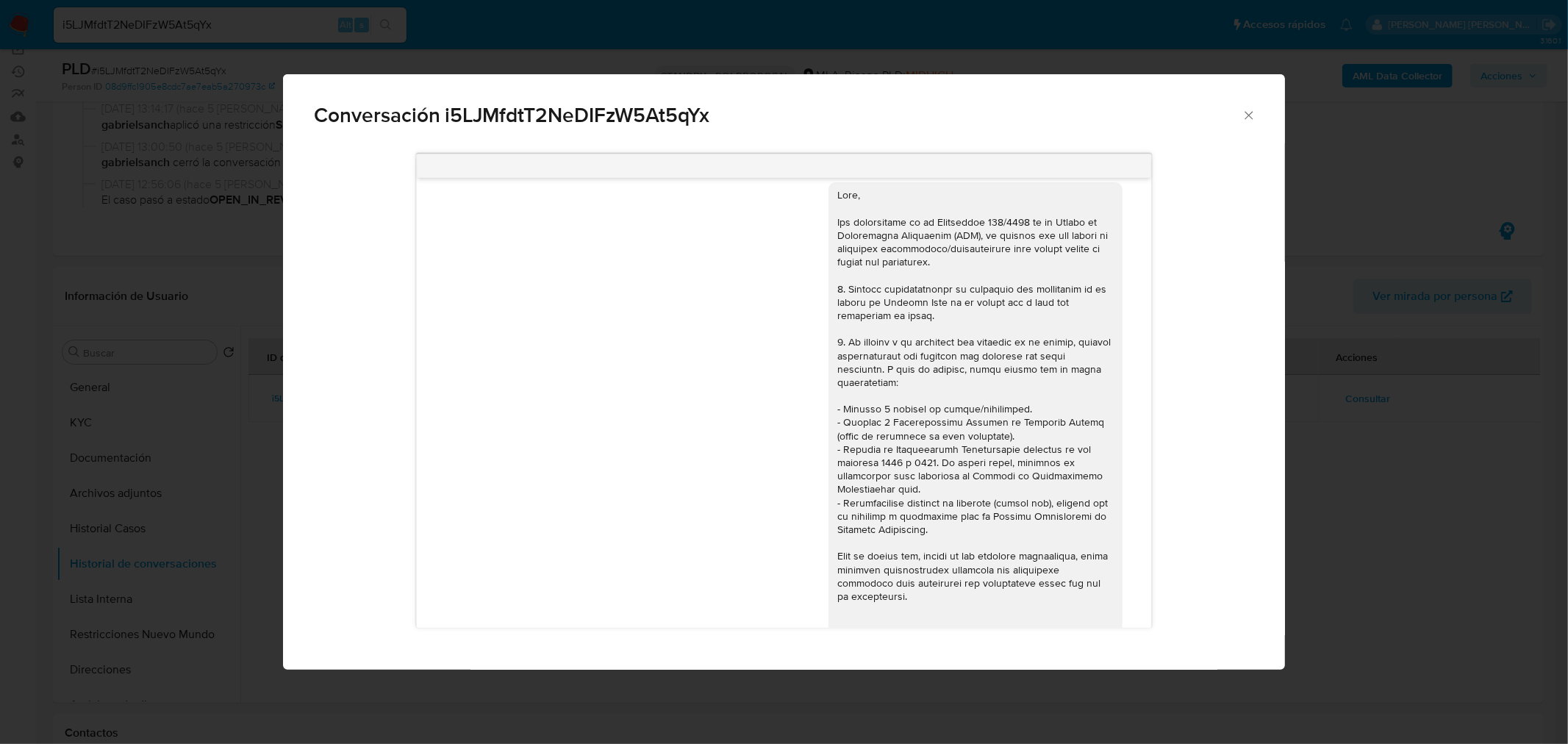
click at [1345, 572] on div "Conversación i5LJMfdtT2NeDIFzW5At5qYx 17/07/2025 19:53:44 Hola, Esperamos que t…" at bounding box center [784, 372] width 1568 height 744
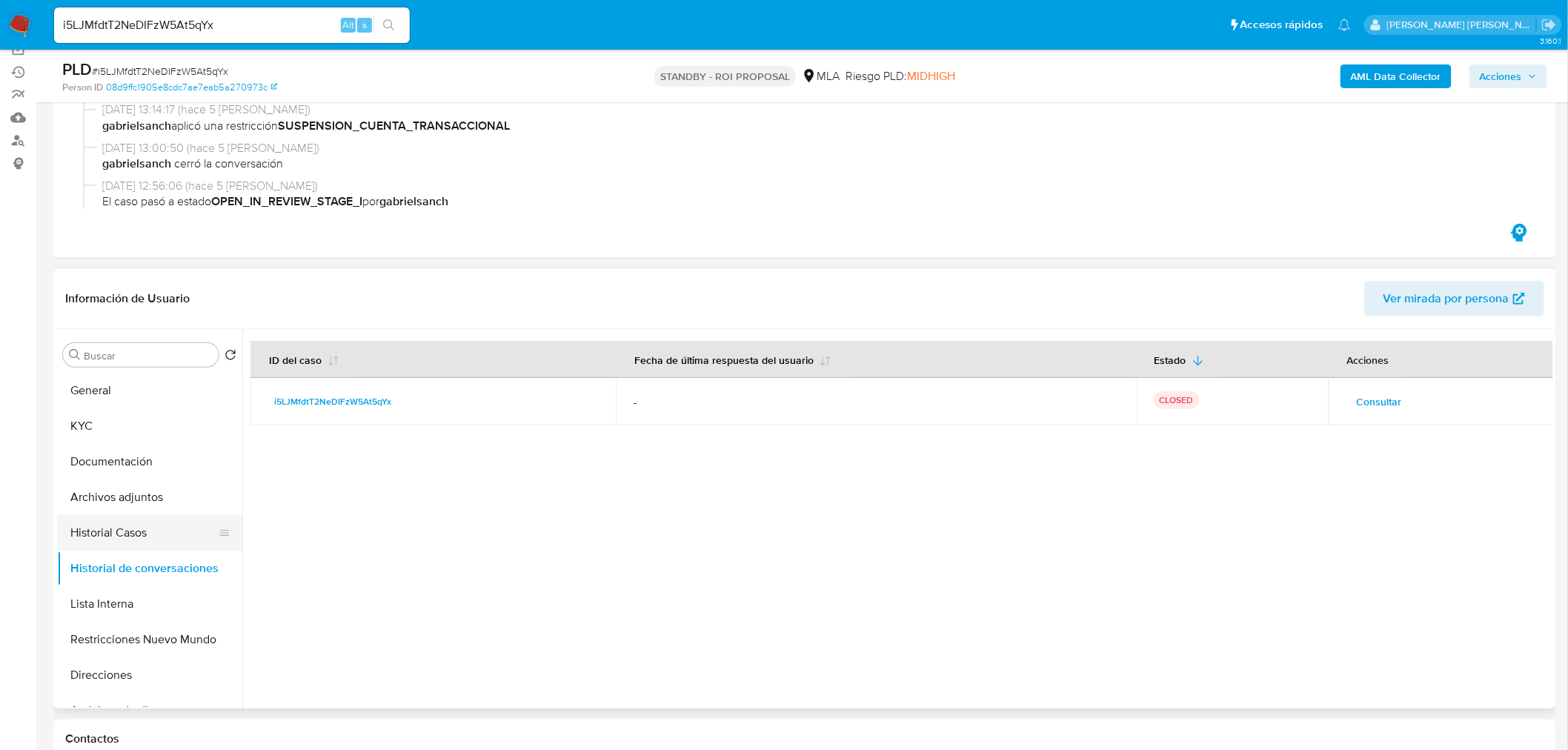
click at [127, 533] on button "Historial Casos" at bounding box center [144, 532] width 174 height 35
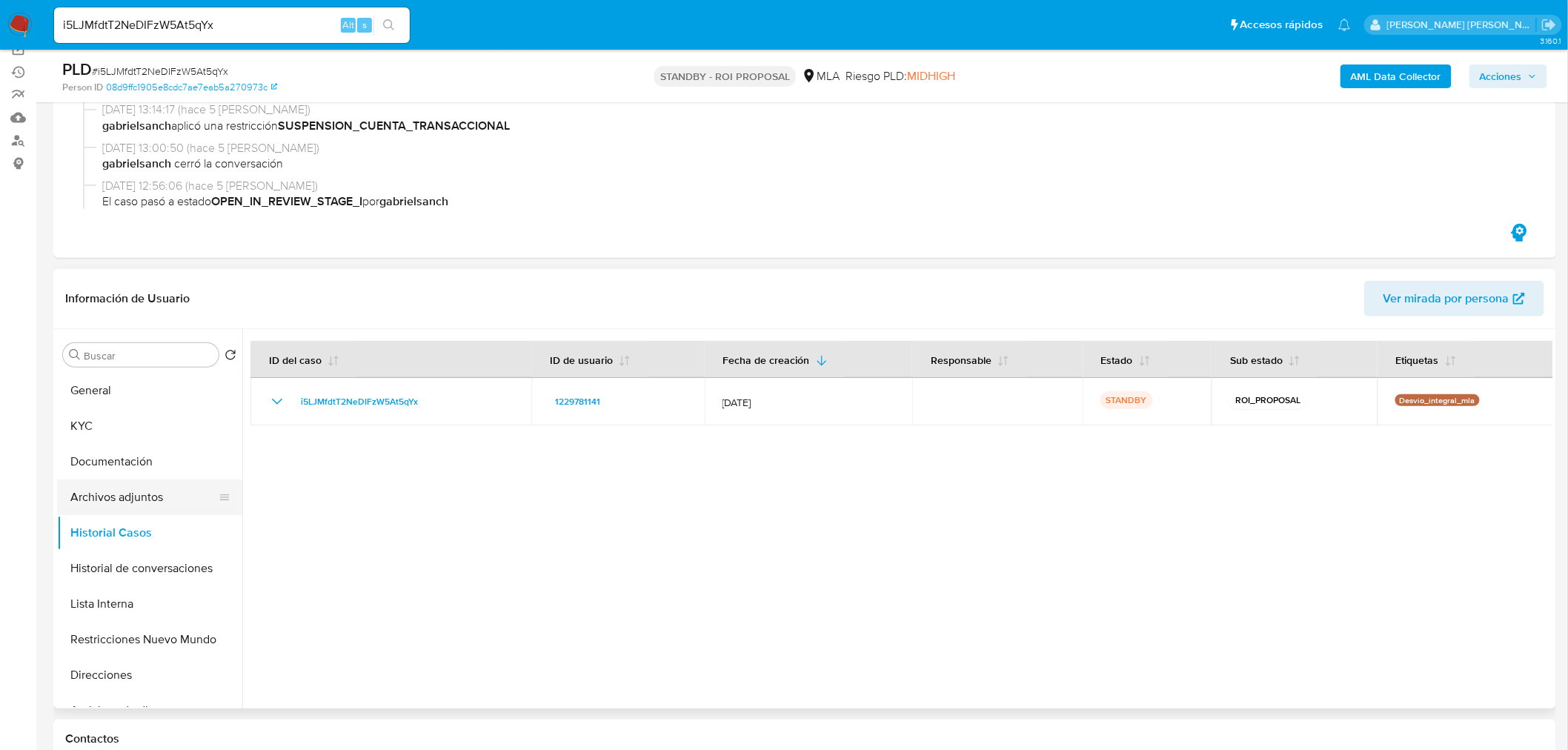
click at [136, 498] on button "Archivos adjuntos" at bounding box center [144, 497] width 174 height 35
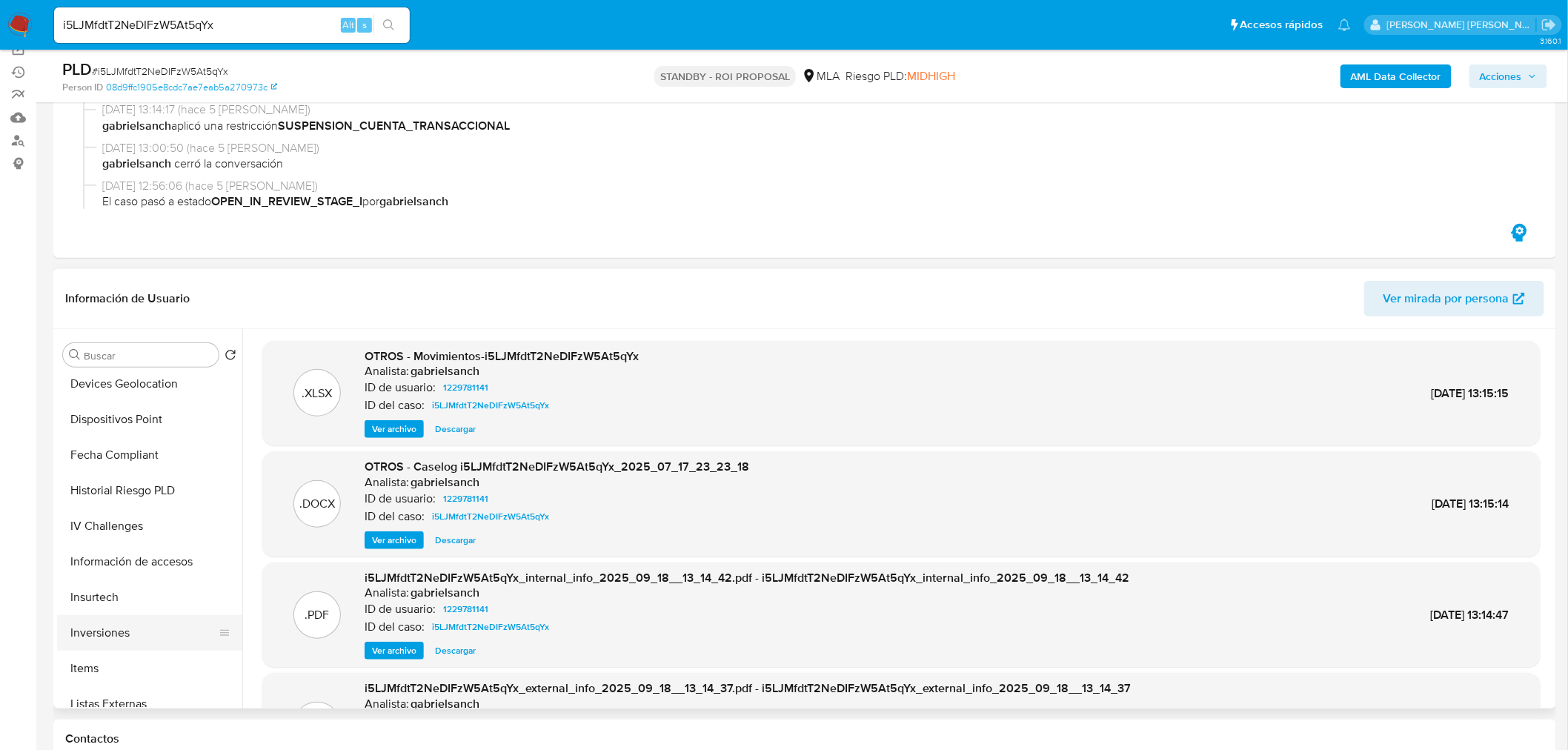
scroll to position [658, 0]
click at [160, 616] on button "Listas Externas" at bounding box center [144, 621] width 174 height 35
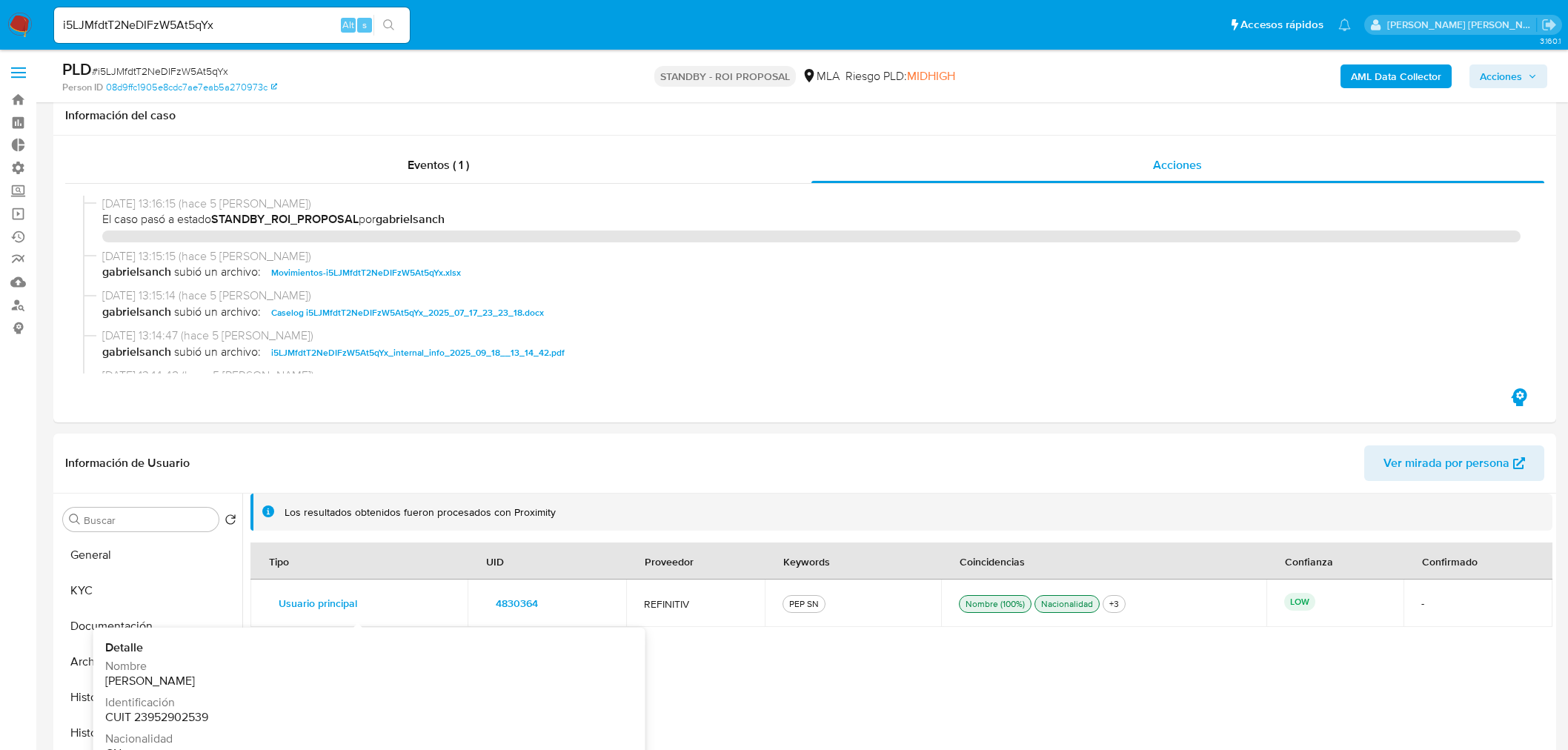
select select "10"
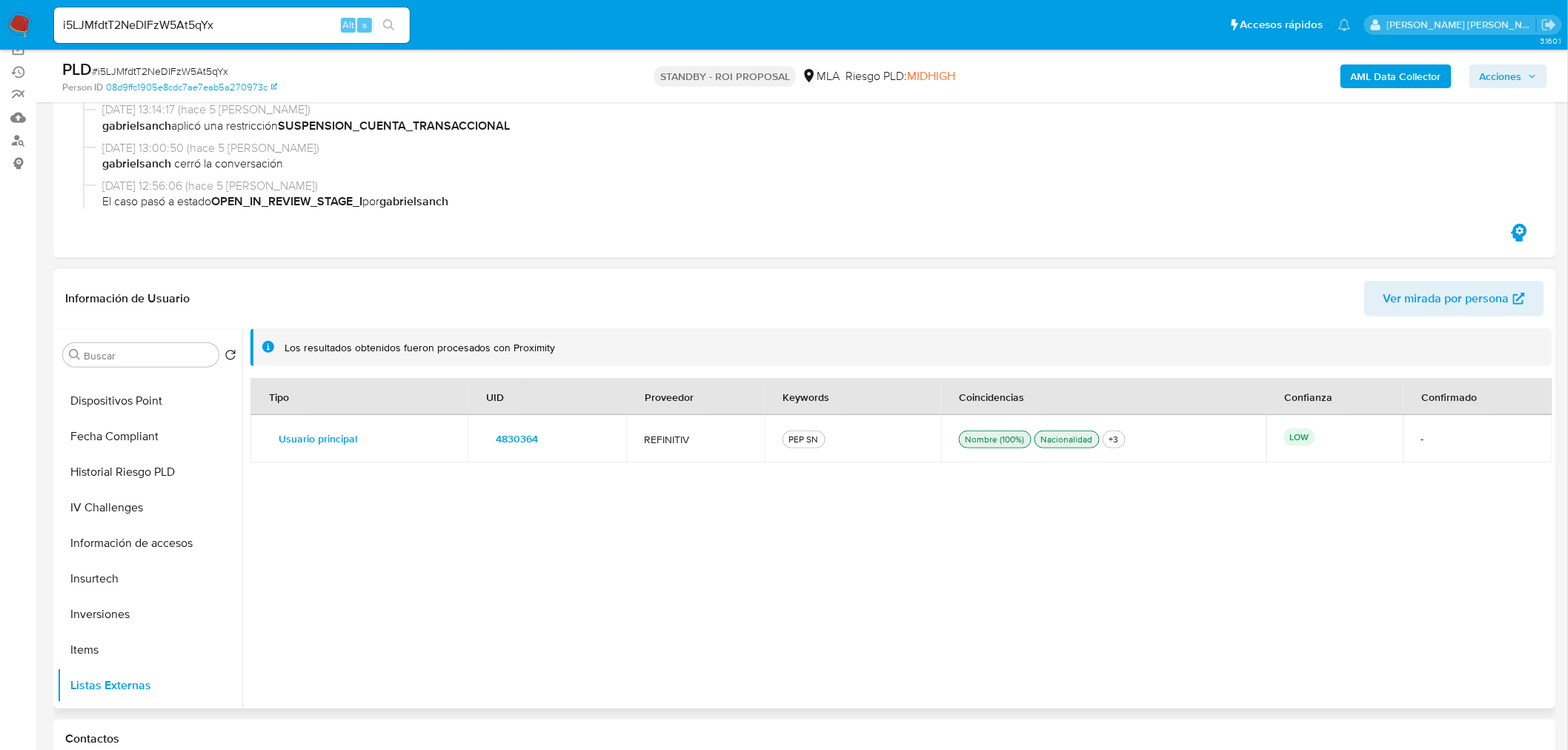
scroll to position [493, 0]
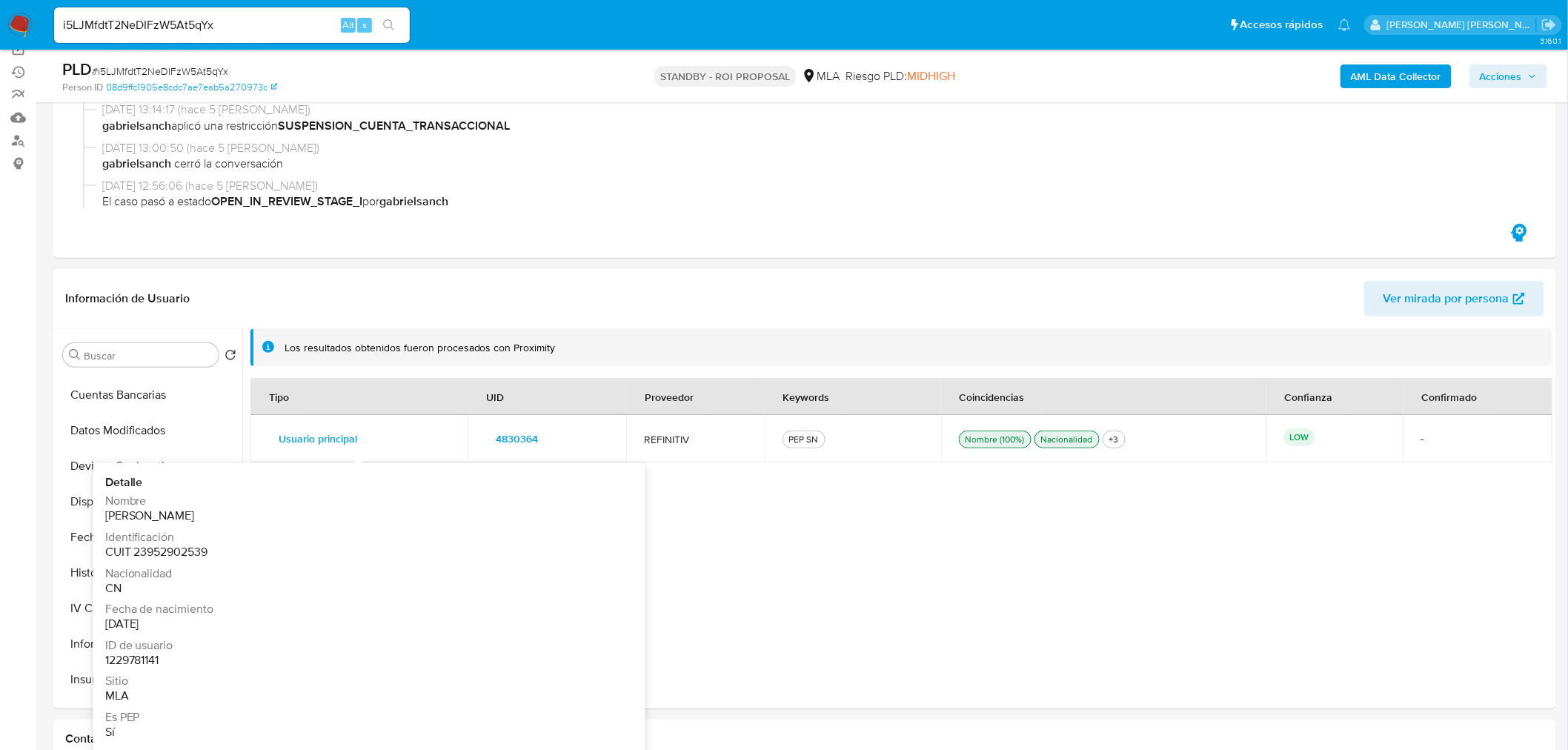
click at [161, 26] on input "i5LJMfdtT2NeDIFzW5At5qYx" at bounding box center [232, 25] width 356 height 19
click at [161, 25] on input "i5LJMfdtT2NeDIFzW5At5qYx" at bounding box center [232, 25] width 356 height 19
paste input "LrhYXdysbZAXKVb1FysAZbxT"
type input "LrhYXdysbZAXKVb1FysAZbxT"
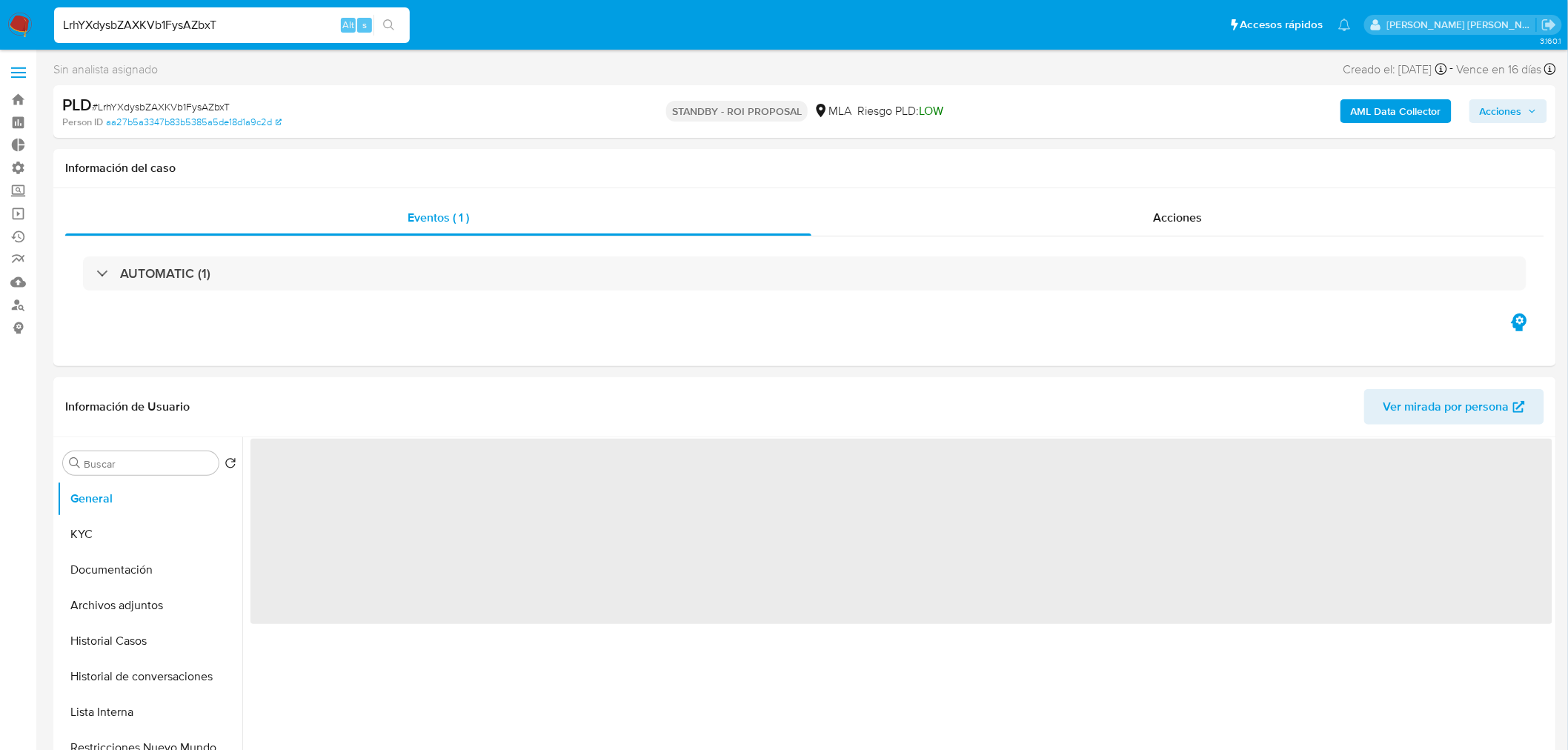
select select "10"
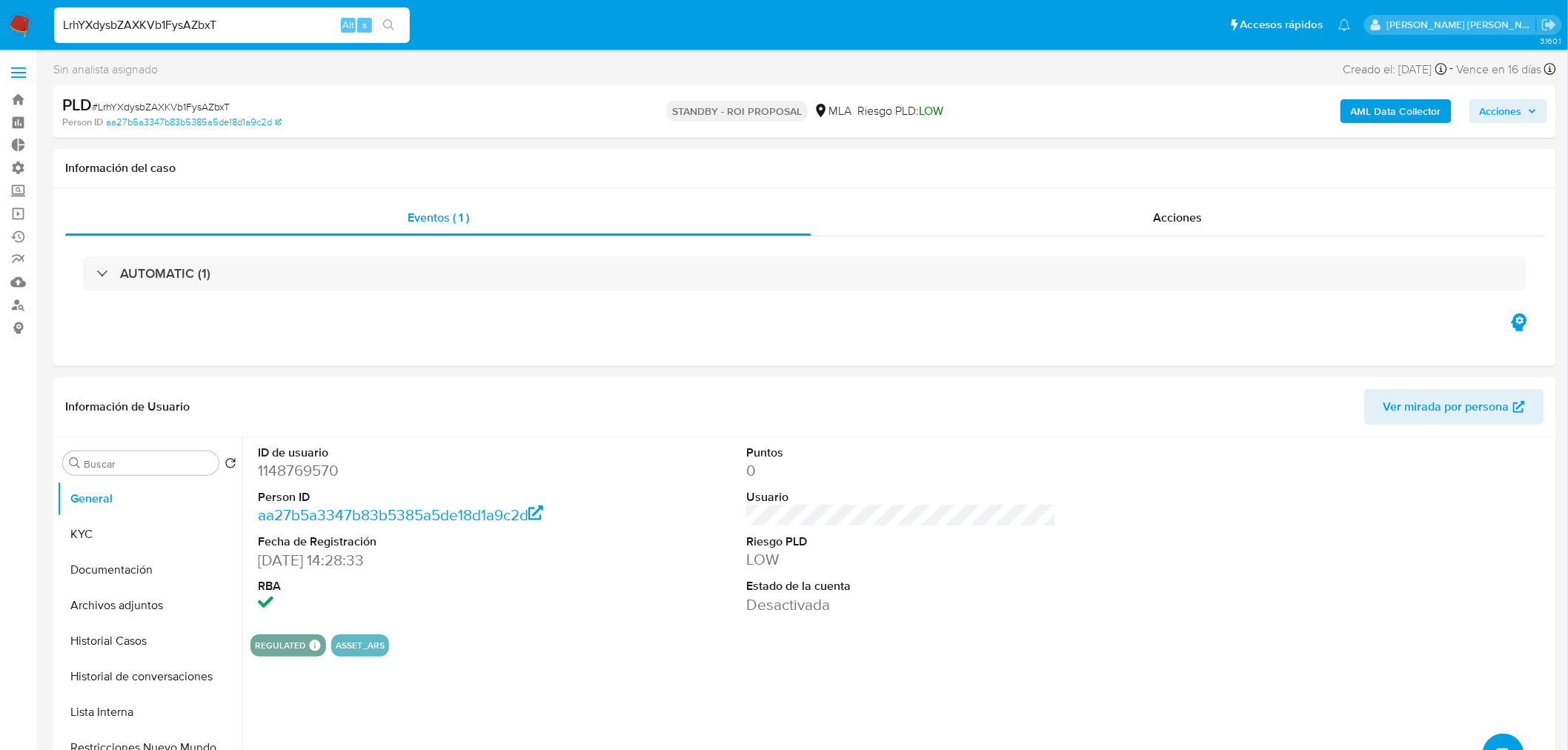
click at [177, 24] on input "LrhYXdysbZAXKVb1FysAZbxT" at bounding box center [232, 25] width 356 height 19
click at [177, 23] on input "LrhYXdysbZAXKVb1FysAZbxT" at bounding box center [232, 25] width 356 height 19
click at [381, 30] on button "search-icon" at bounding box center [388, 26] width 31 height 21
click at [1174, 216] on span "Acciones" at bounding box center [1177, 218] width 49 height 17
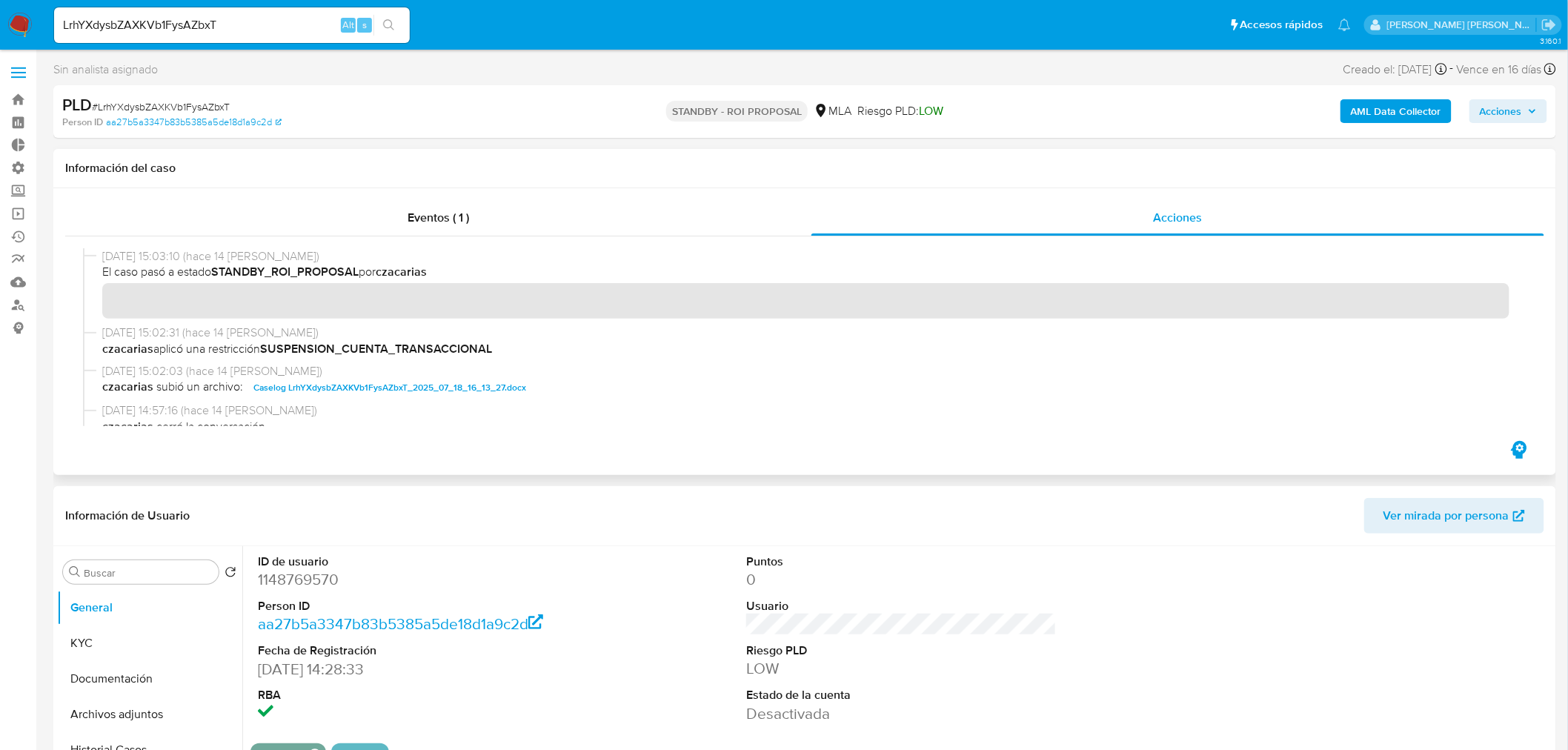
click at [440, 386] on span "Caselog LrhYXdysbZAXKVb1FysAZbxT_2025_07_18_16_13_27.docx" at bounding box center [390, 387] width 273 height 18
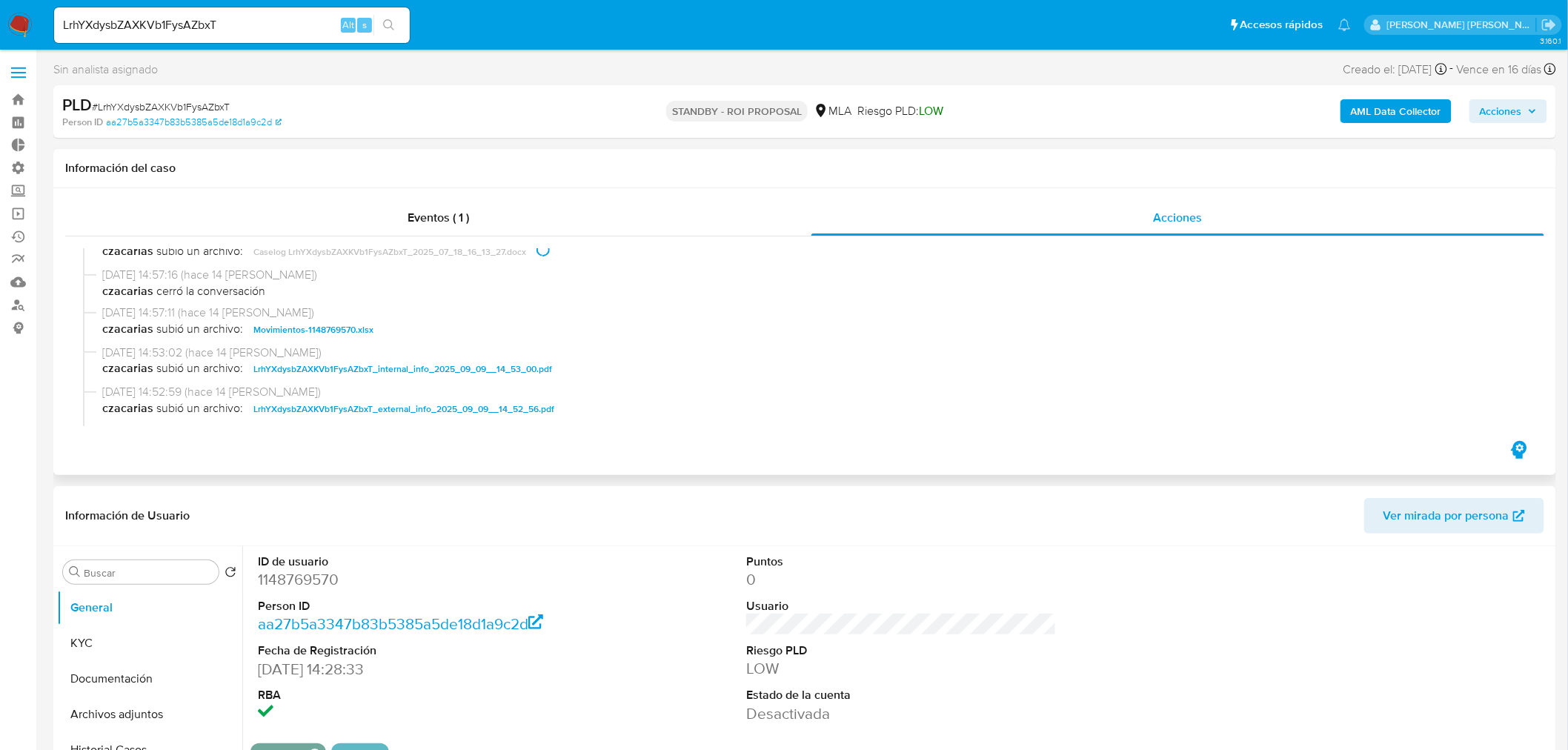
scroll to position [164, 0]
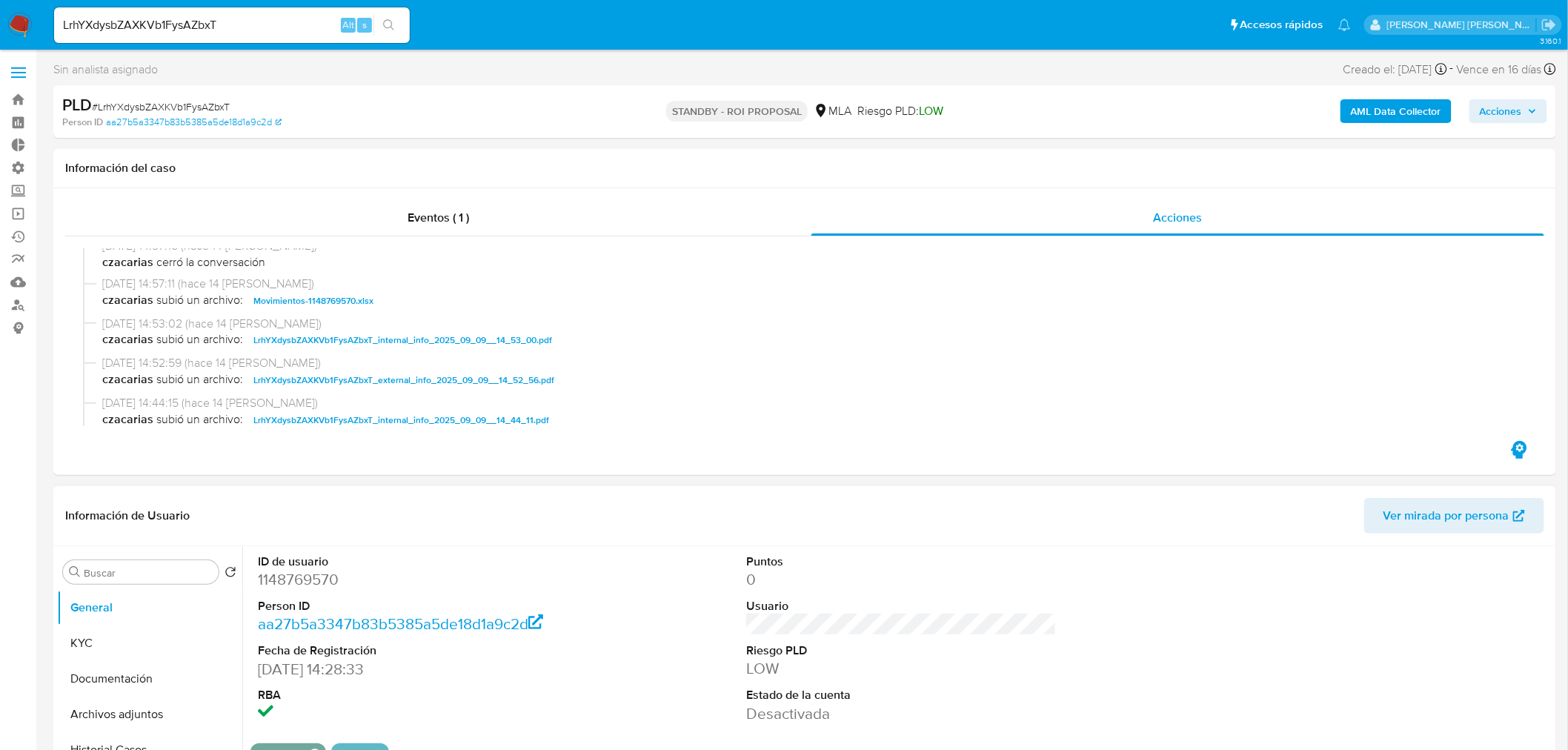
click at [1117, 531] on header "Información de Usuario Ver mirada por persona" at bounding box center [804, 515] width 1478 height 35
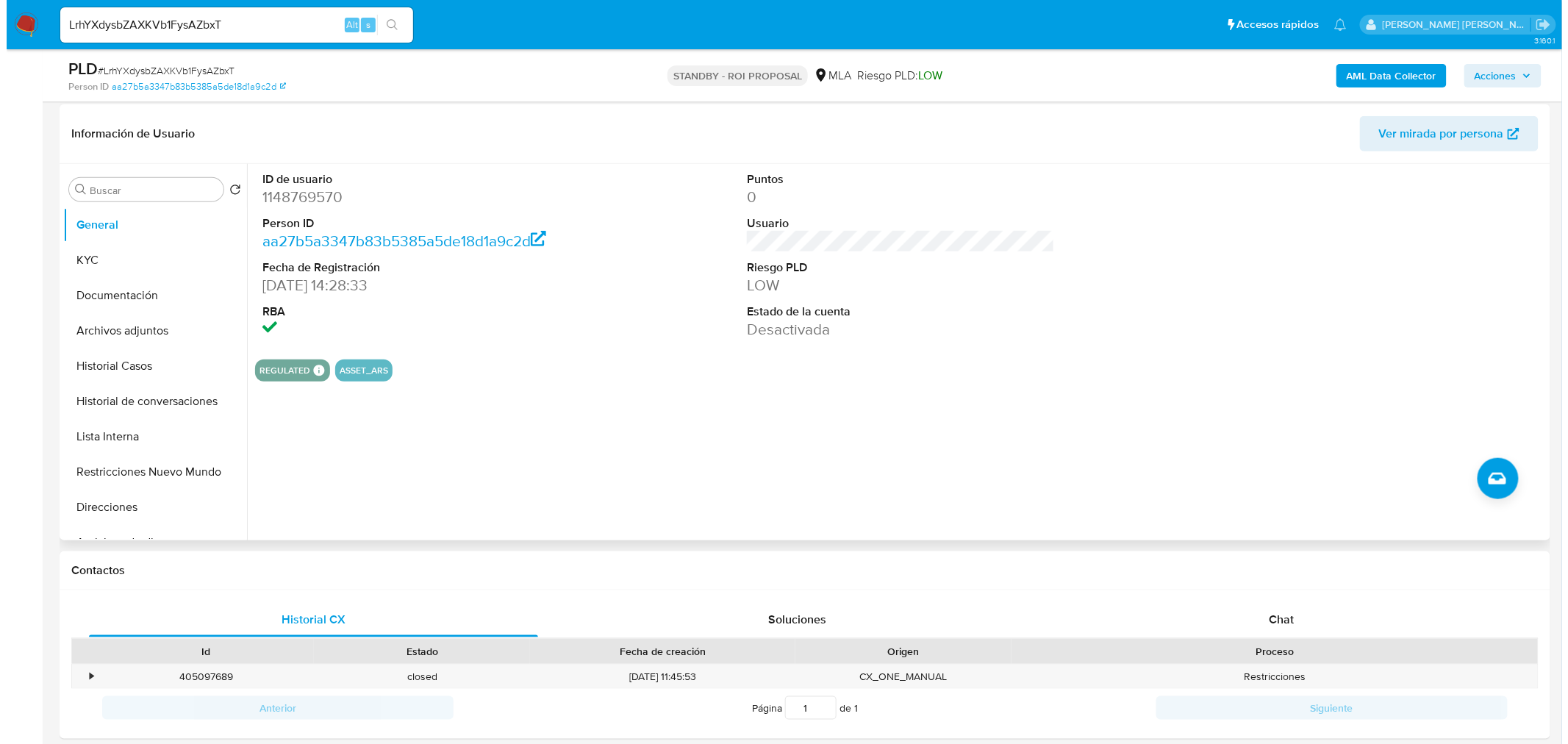
scroll to position [327, 0]
drag, startPoint x: 170, startPoint y: 478, endPoint x: 162, endPoint y: 471, distance: 10.6
click at [169, 476] on button "Restricciones Nuevo Mundo" at bounding box center [143, 470] width 172 height 35
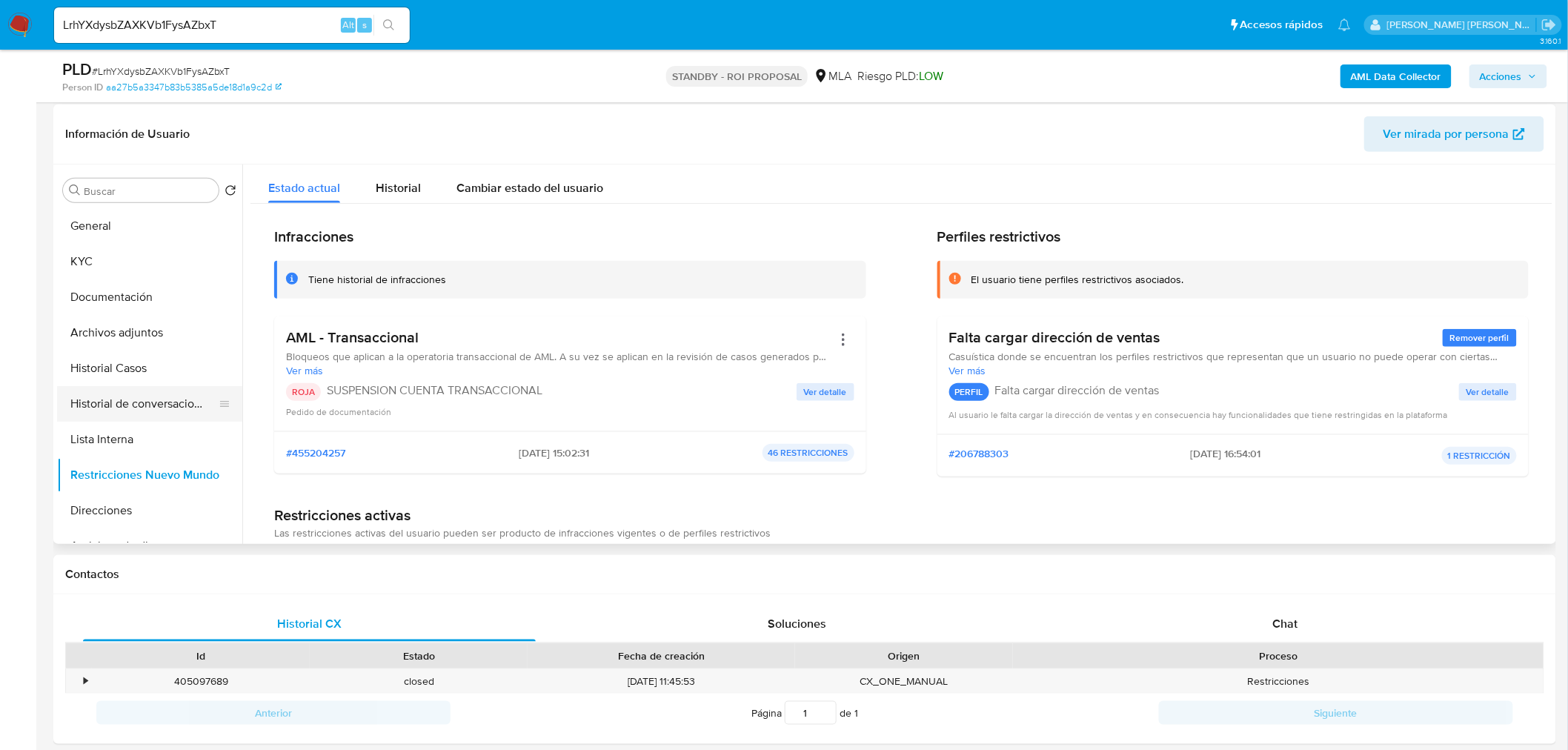
click at [146, 391] on button "Historial de conversaciones" at bounding box center [144, 404] width 174 height 35
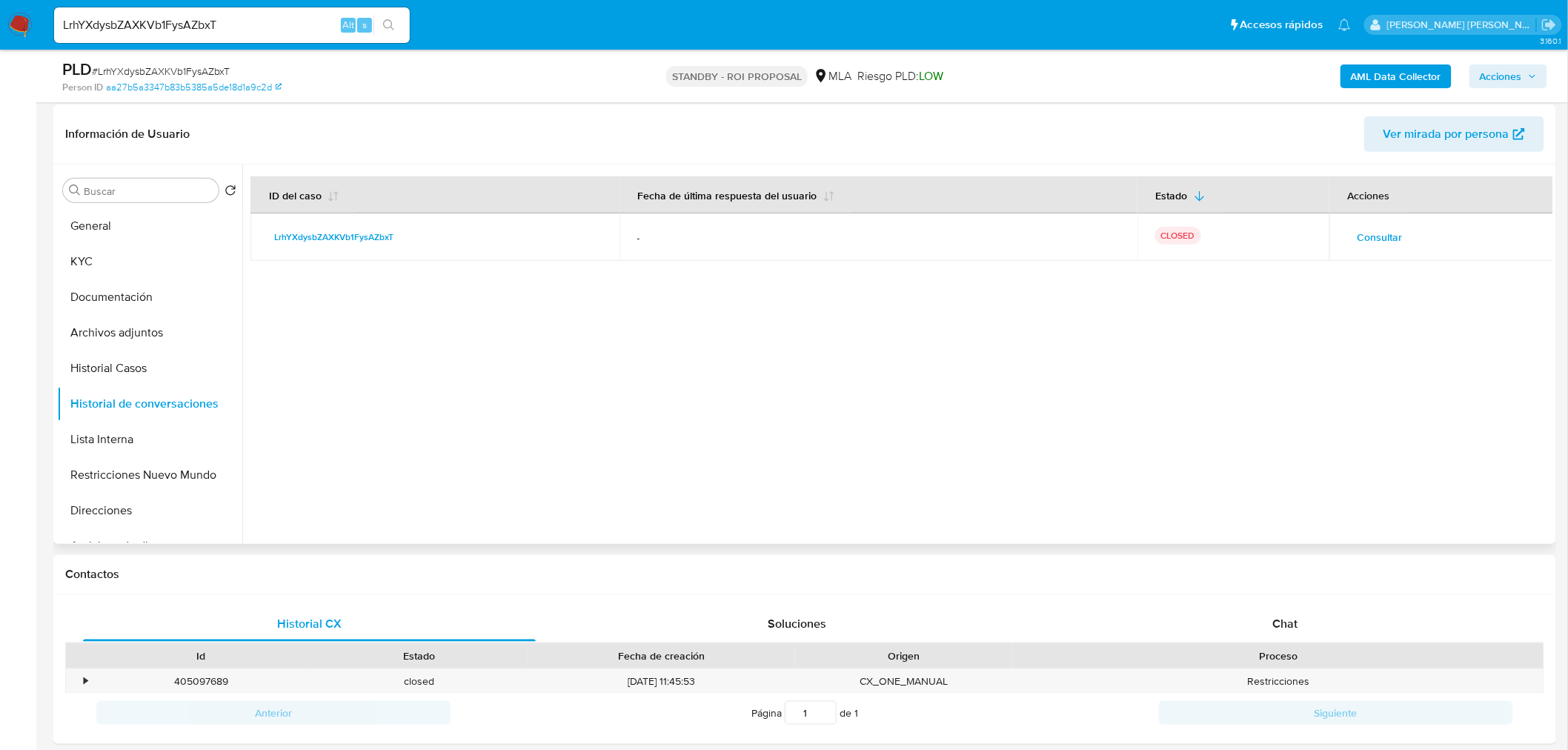
click at [1381, 231] on span "Consultar" at bounding box center [1379, 238] width 45 height 21
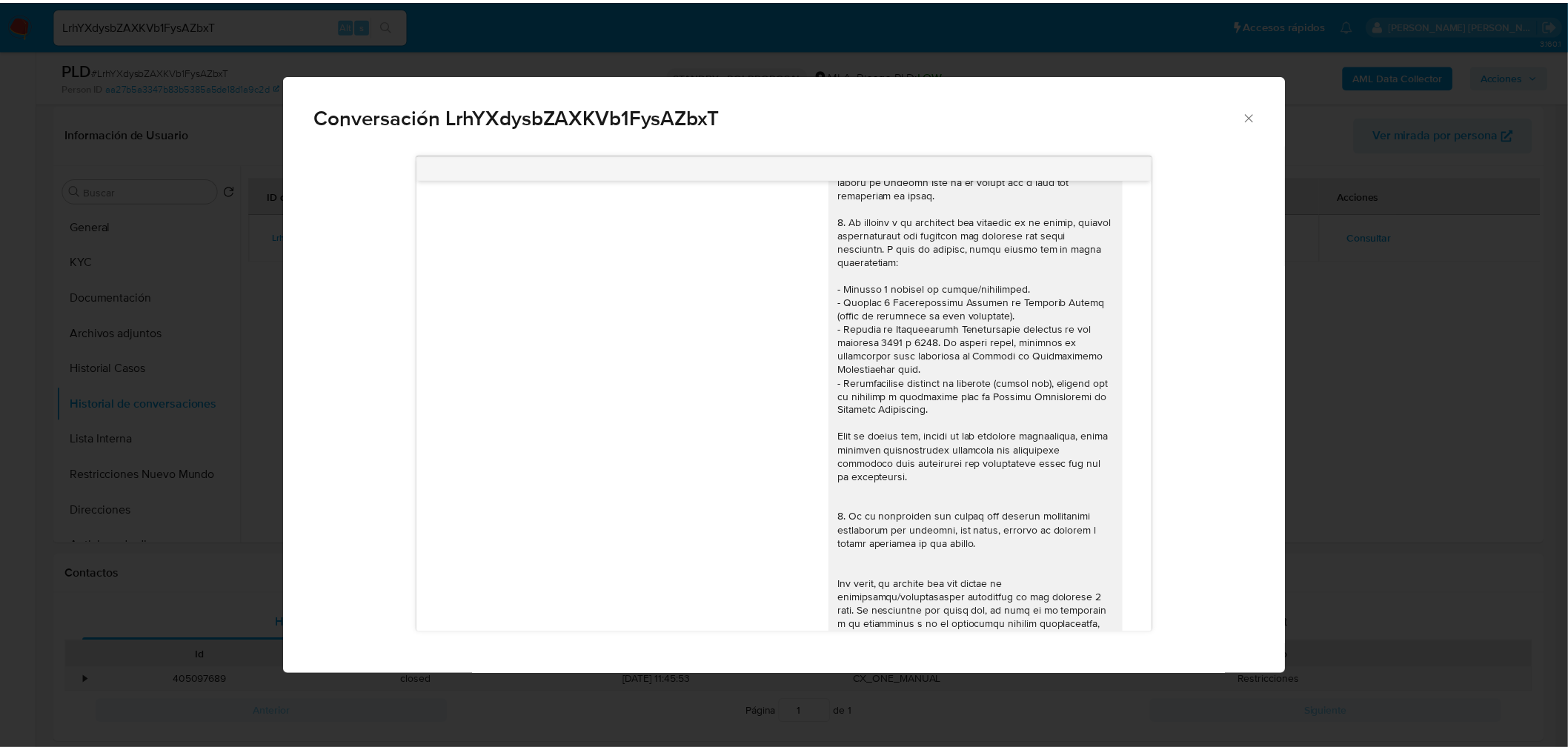
scroll to position [135, 0]
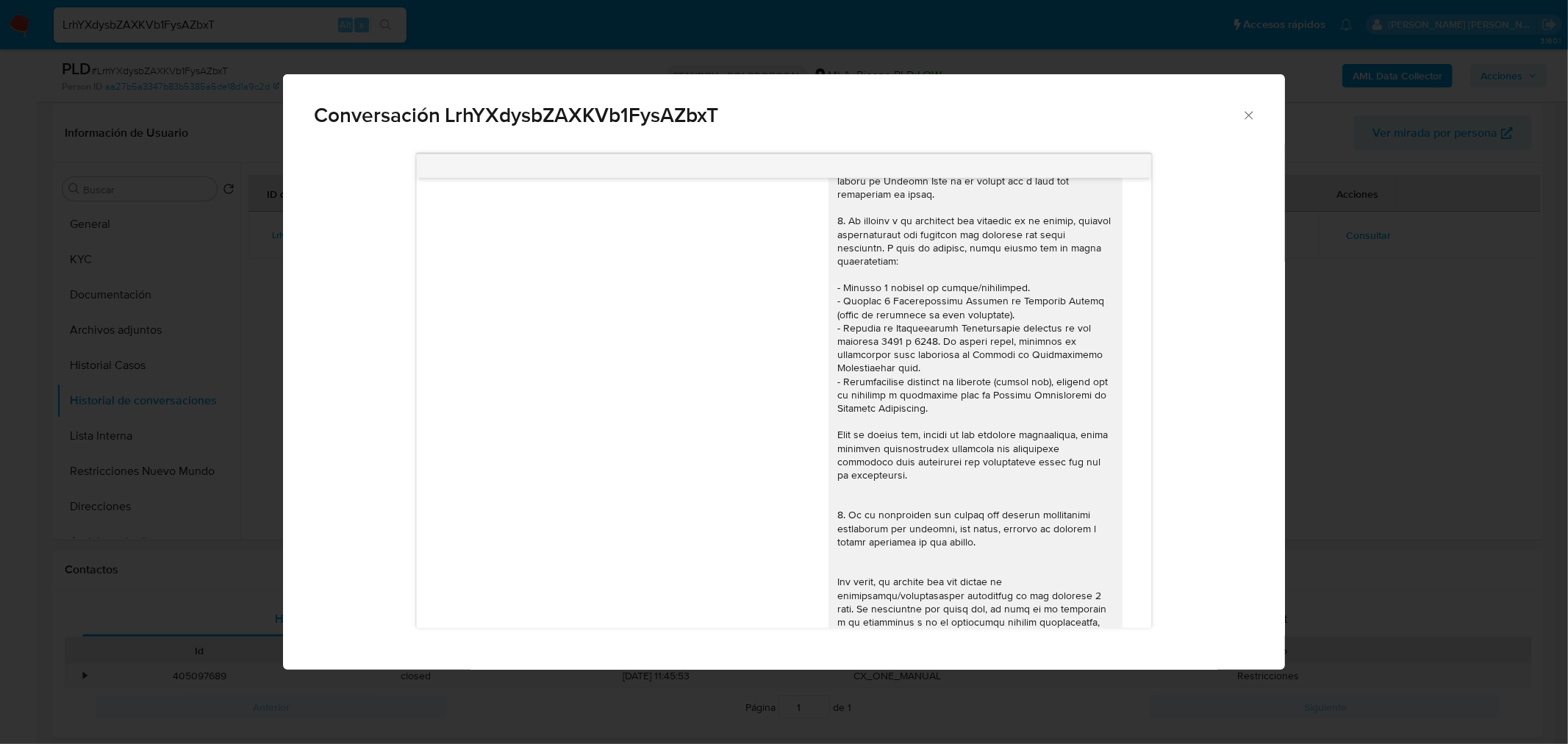
click at [1480, 437] on div "Conversación LrhYXdysbZAXKVb1FysAZbxT 17/07/2025 19:57:02 Hola, Esperamos que t…" at bounding box center [784, 372] width 1568 height 744
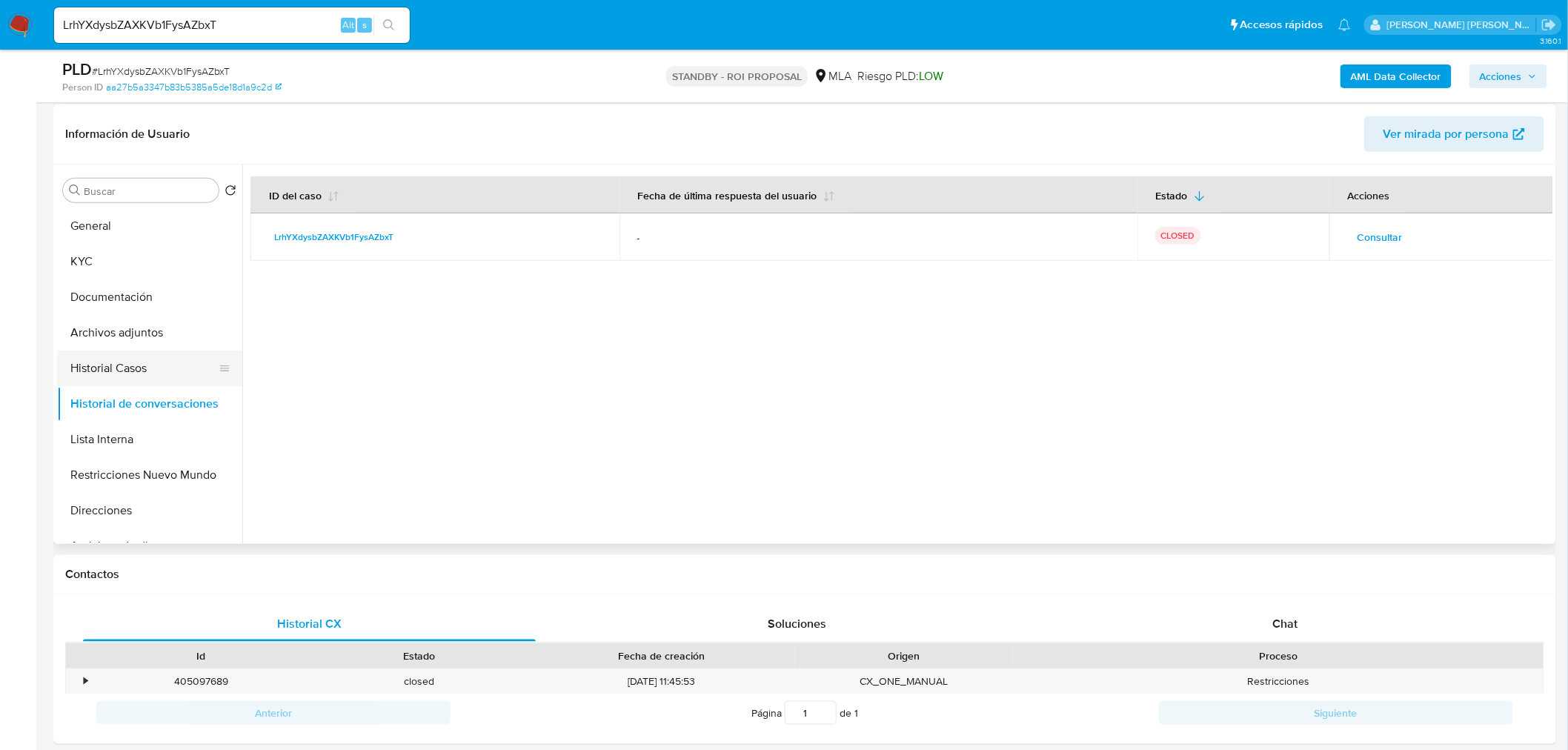
click at [144, 382] on button "Historial Casos" at bounding box center [144, 367] width 174 height 35
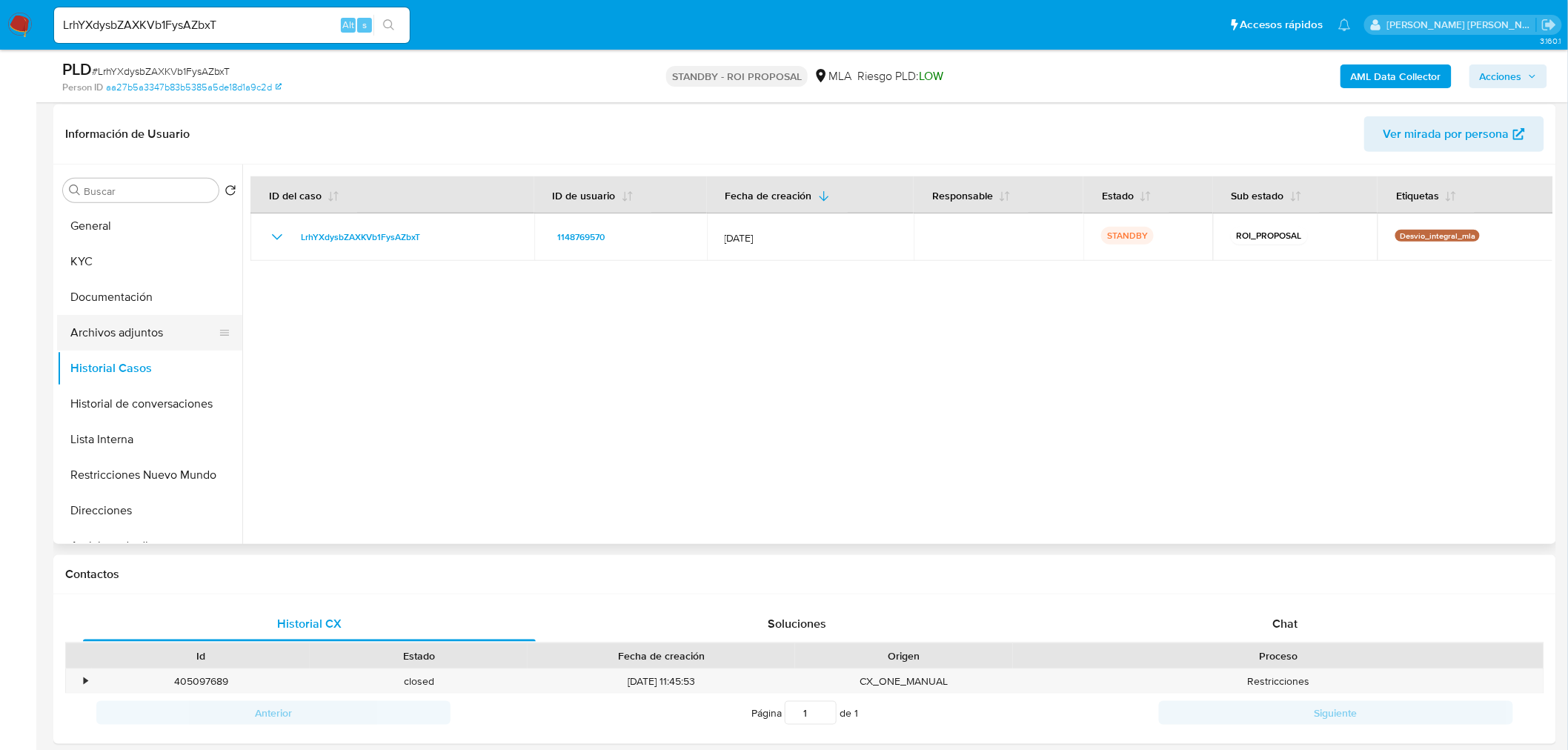
click at [155, 323] on button "Archivos adjuntos" at bounding box center [144, 332] width 174 height 35
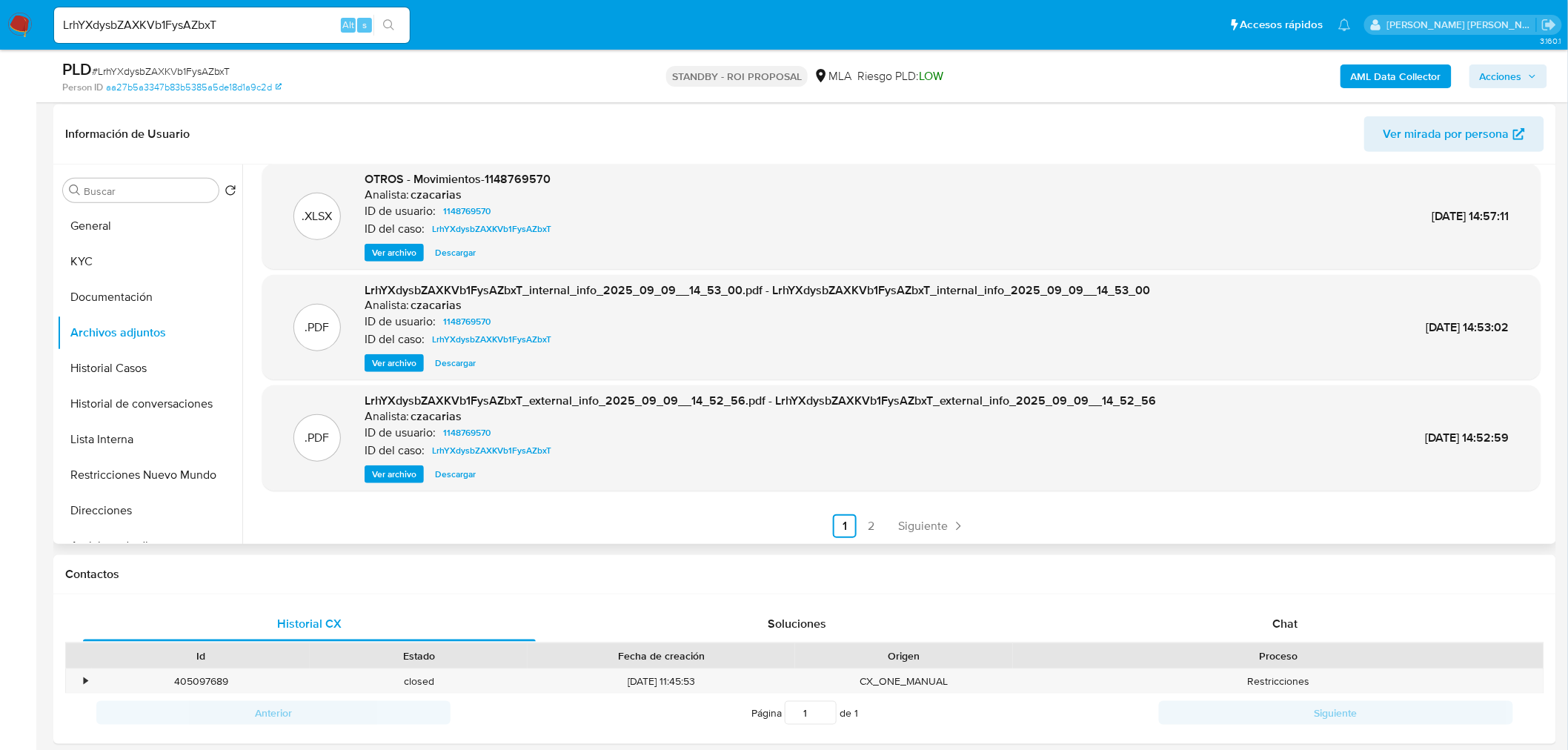
scroll to position [124, 0]
click at [872, 521] on link "2" at bounding box center [871, 525] width 24 height 24
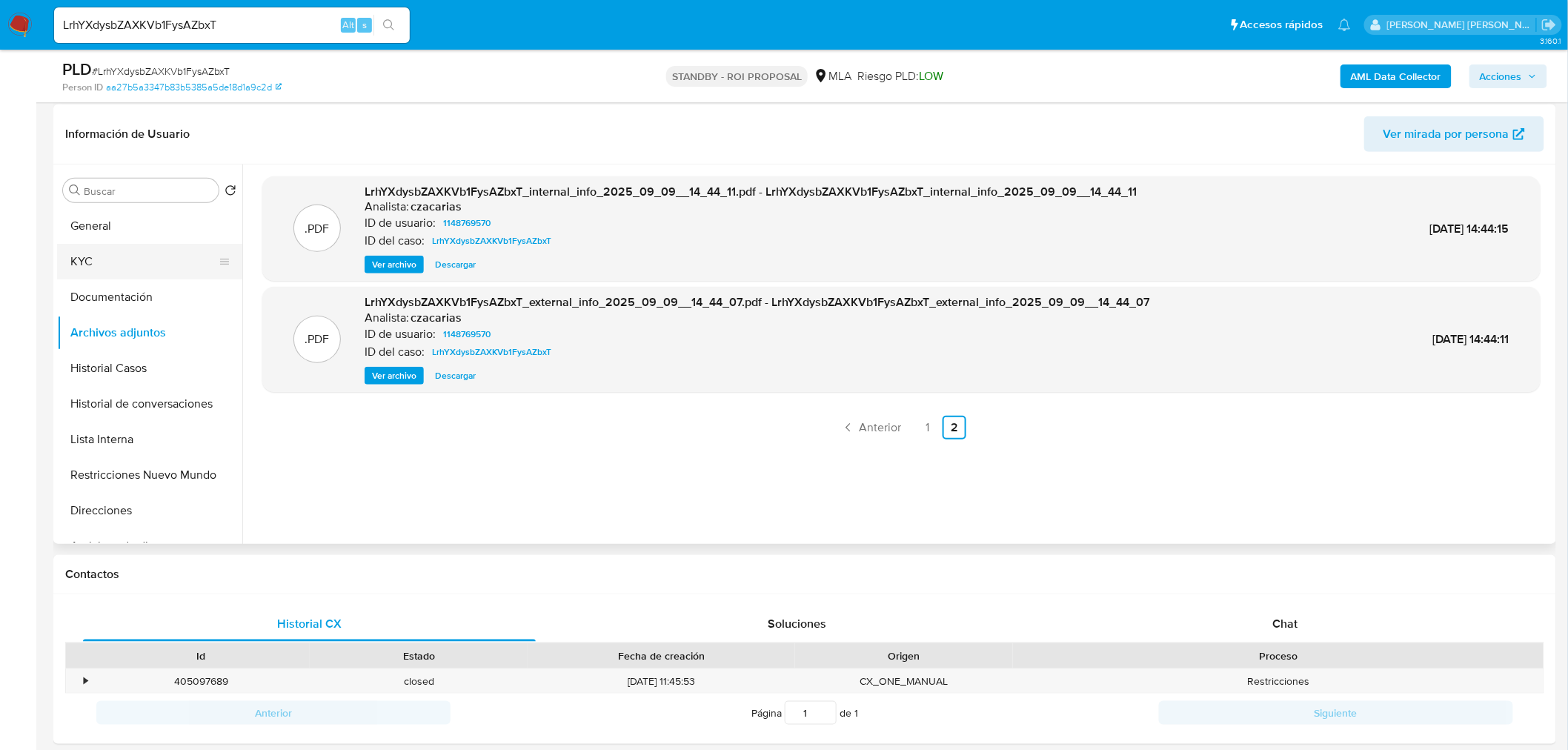
click at [147, 262] on button "KYC" at bounding box center [144, 261] width 174 height 35
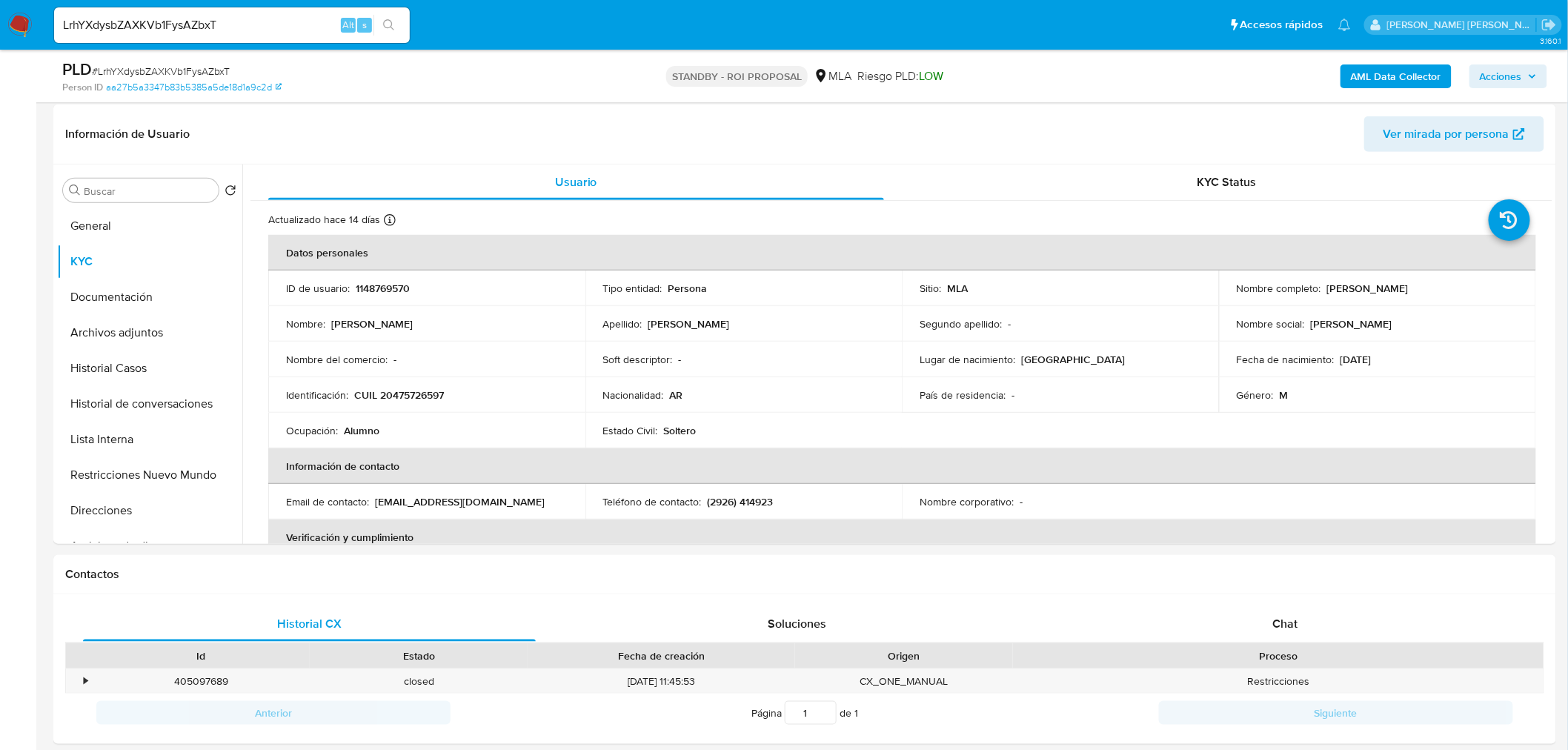
click at [227, 25] on input "LrhYXdysbZAXKVb1FysAZbxT" at bounding box center [232, 25] width 356 height 19
paste input "SMAUTOS"
type input "SMAUTOS"
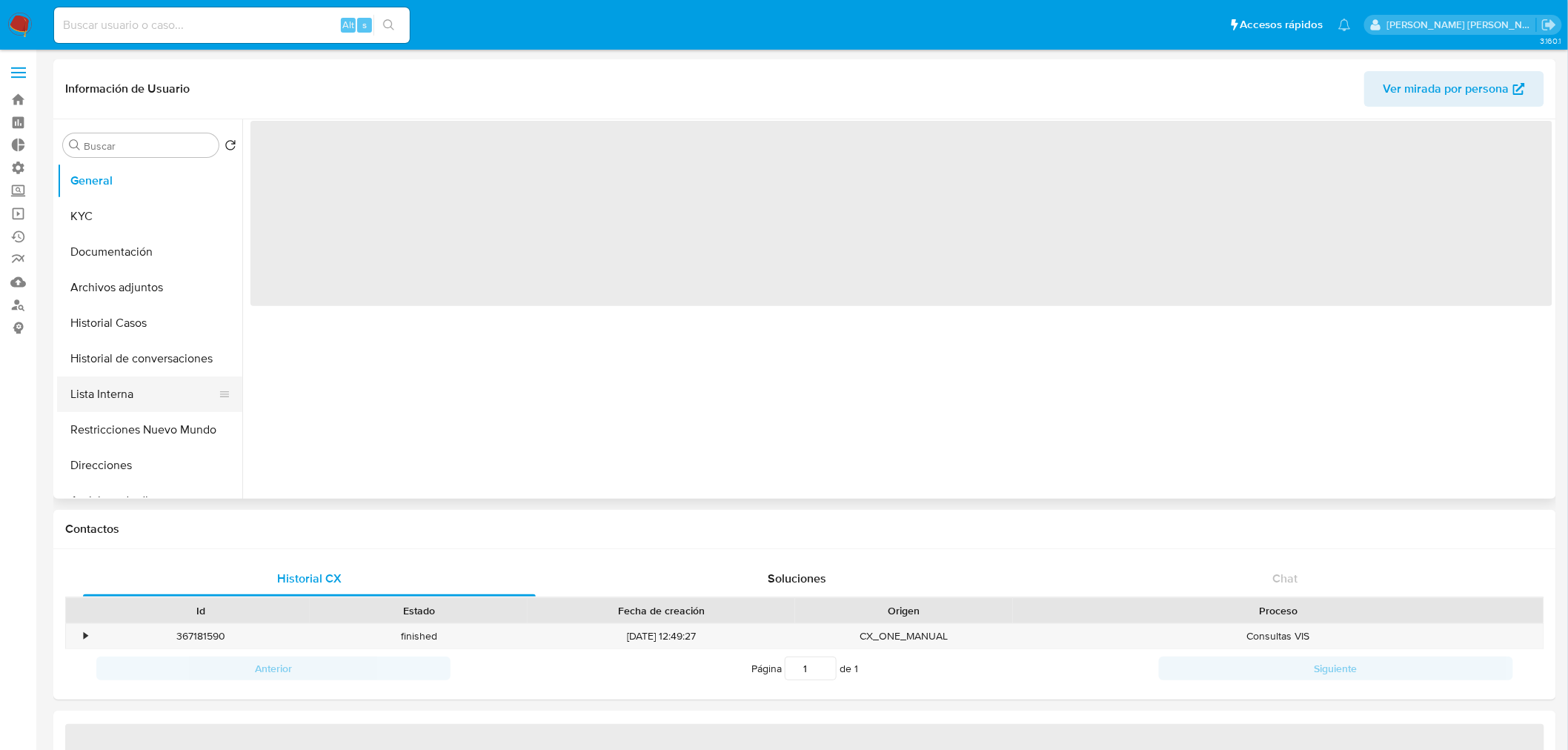
select select "10"
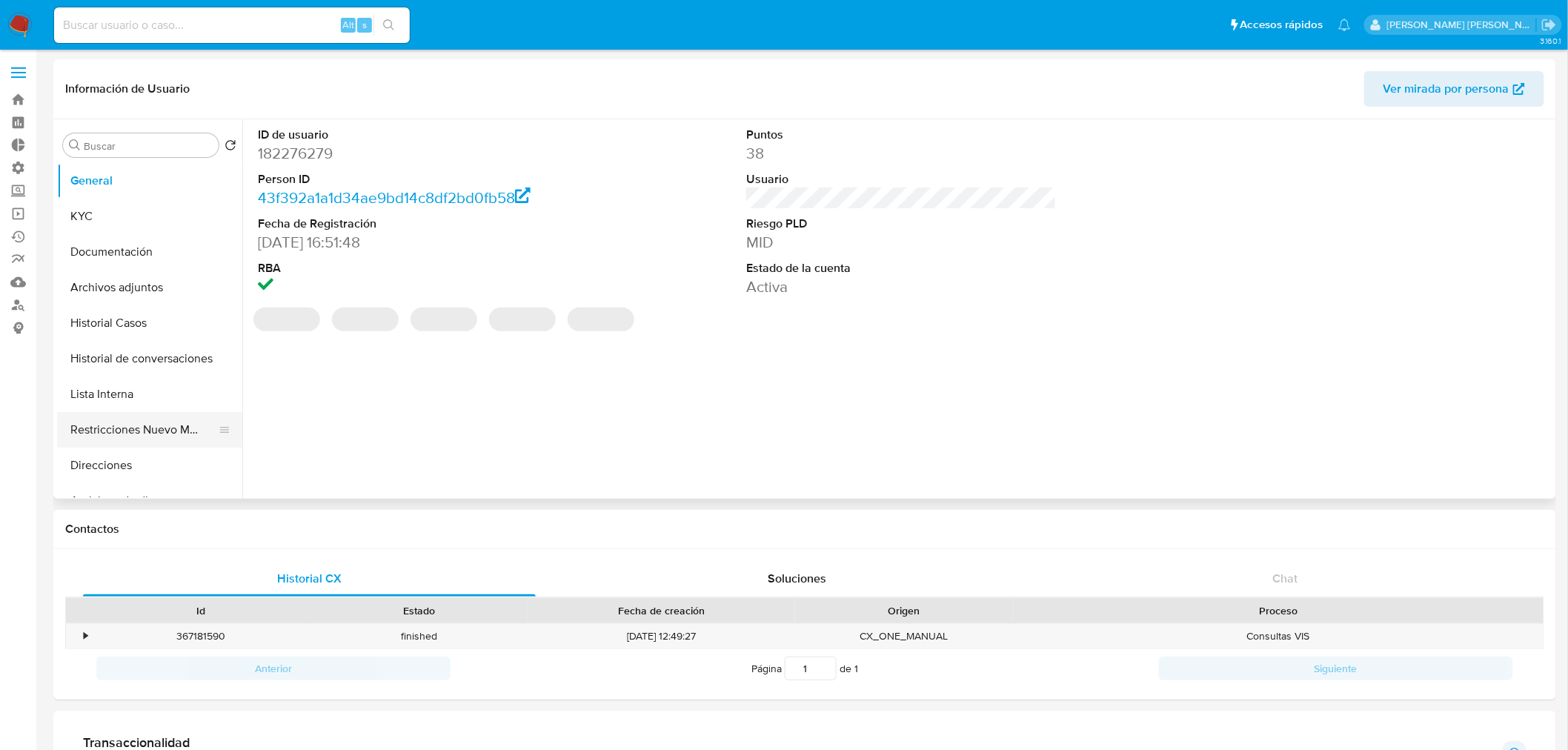
click at [156, 433] on button "Restricciones Nuevo Mundo" at bounding box center [144, 429] width 174 height 35
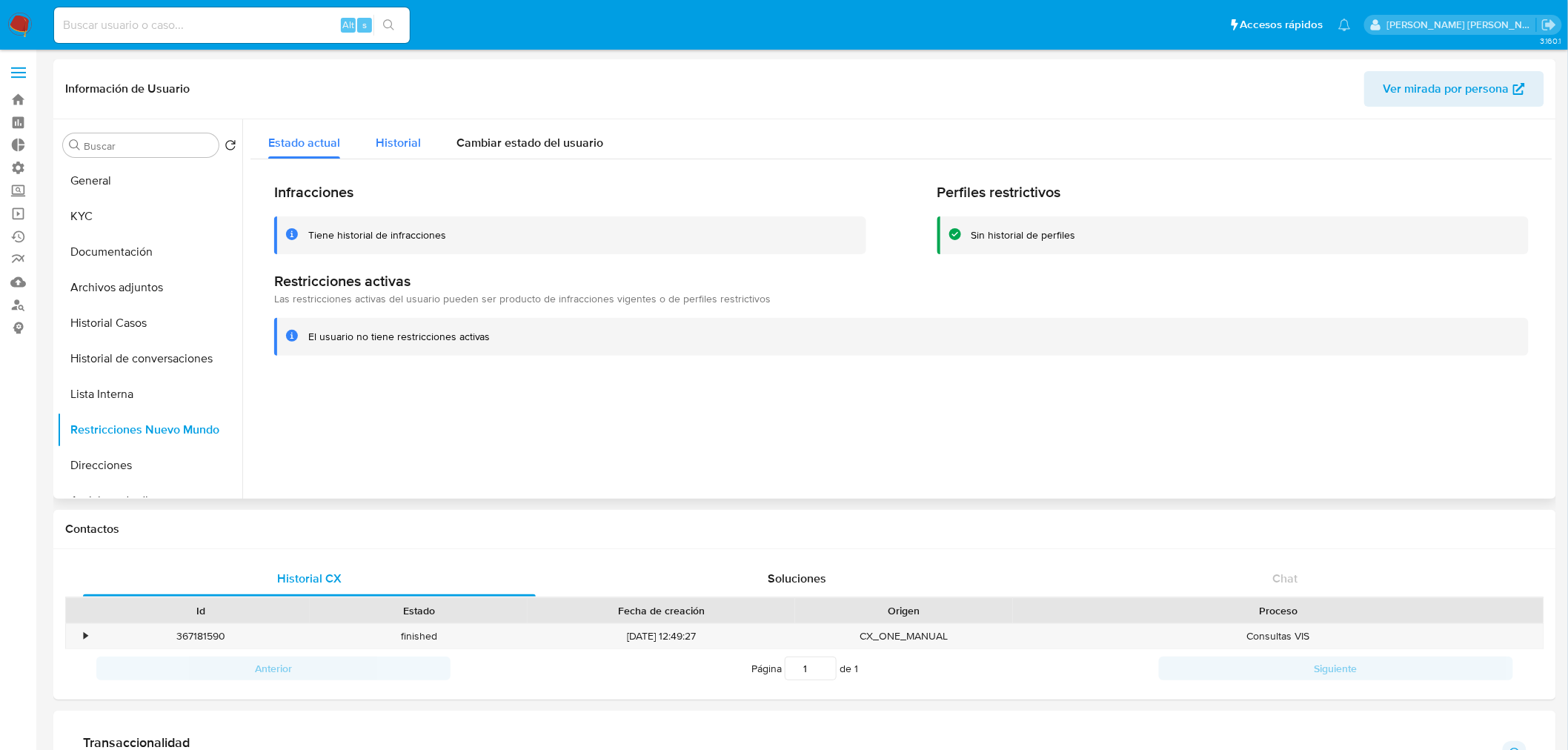
click at [380, 135] on span "Historial" at bounding box center [398, 143] width 45 height 17
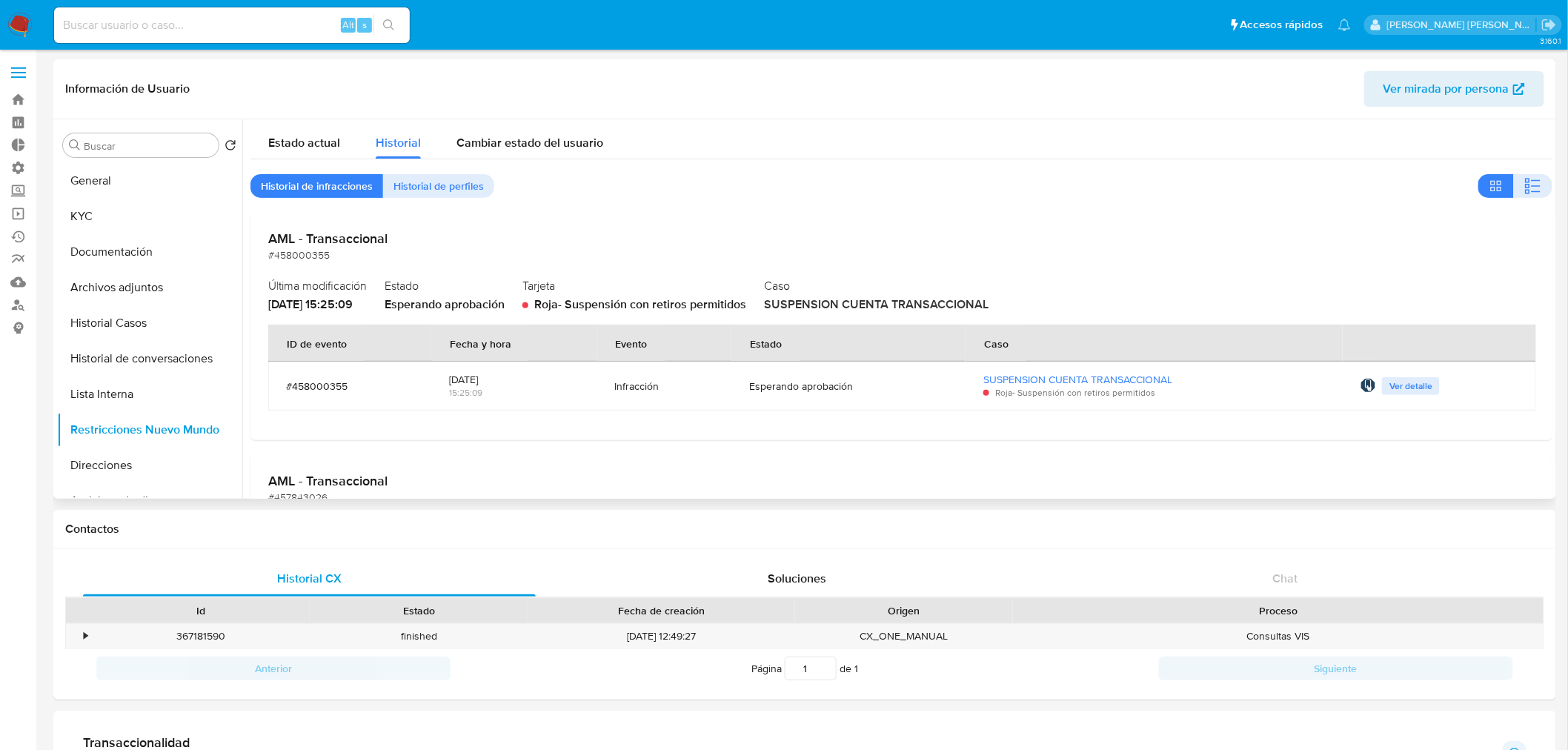
click at [1419, 379] on span "Ver detalle" at bounding box center [1410, 386] width 43 height 15
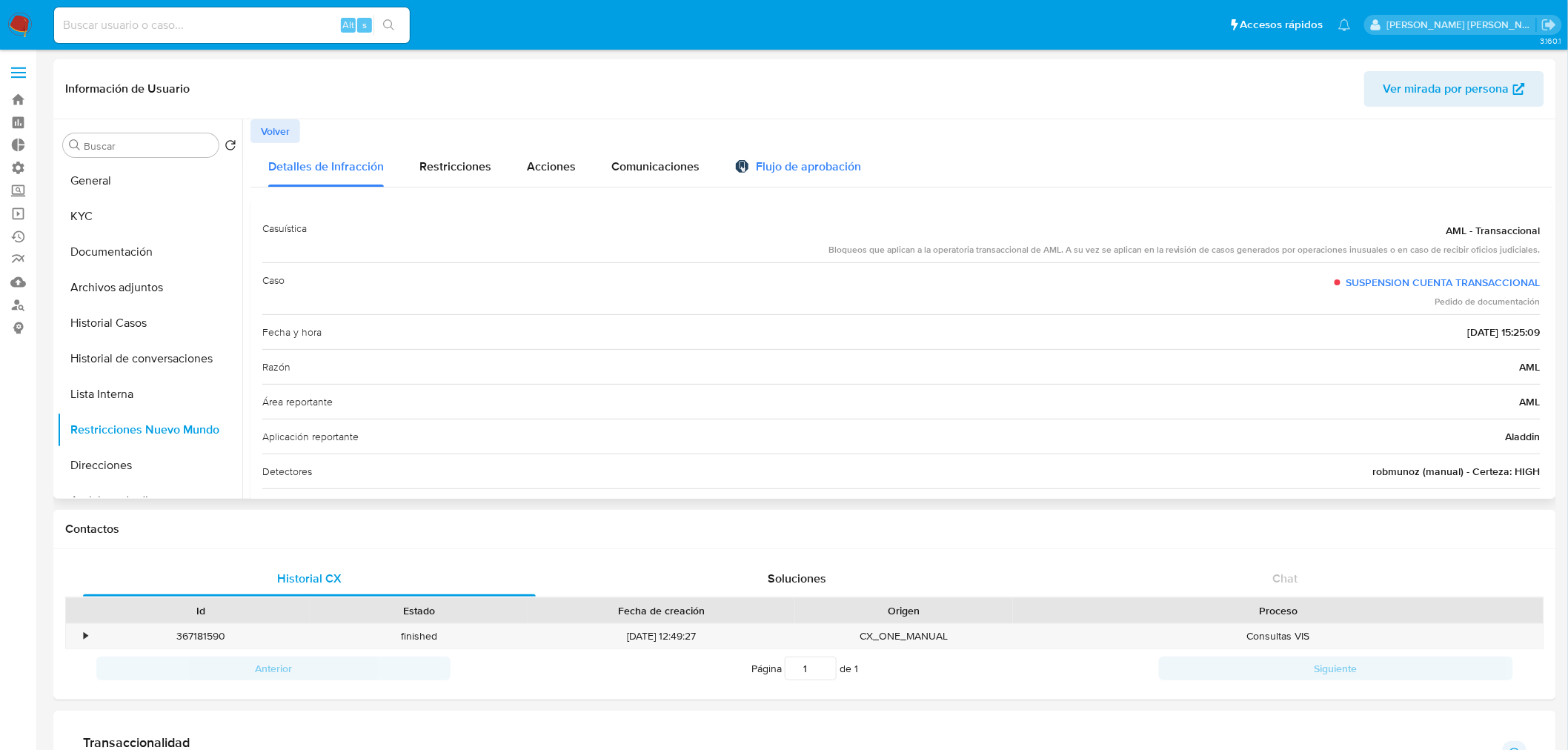
click at [753, 173] on div "Flujo de aprobación" at bounding box center [798, 169] width 126 height 16
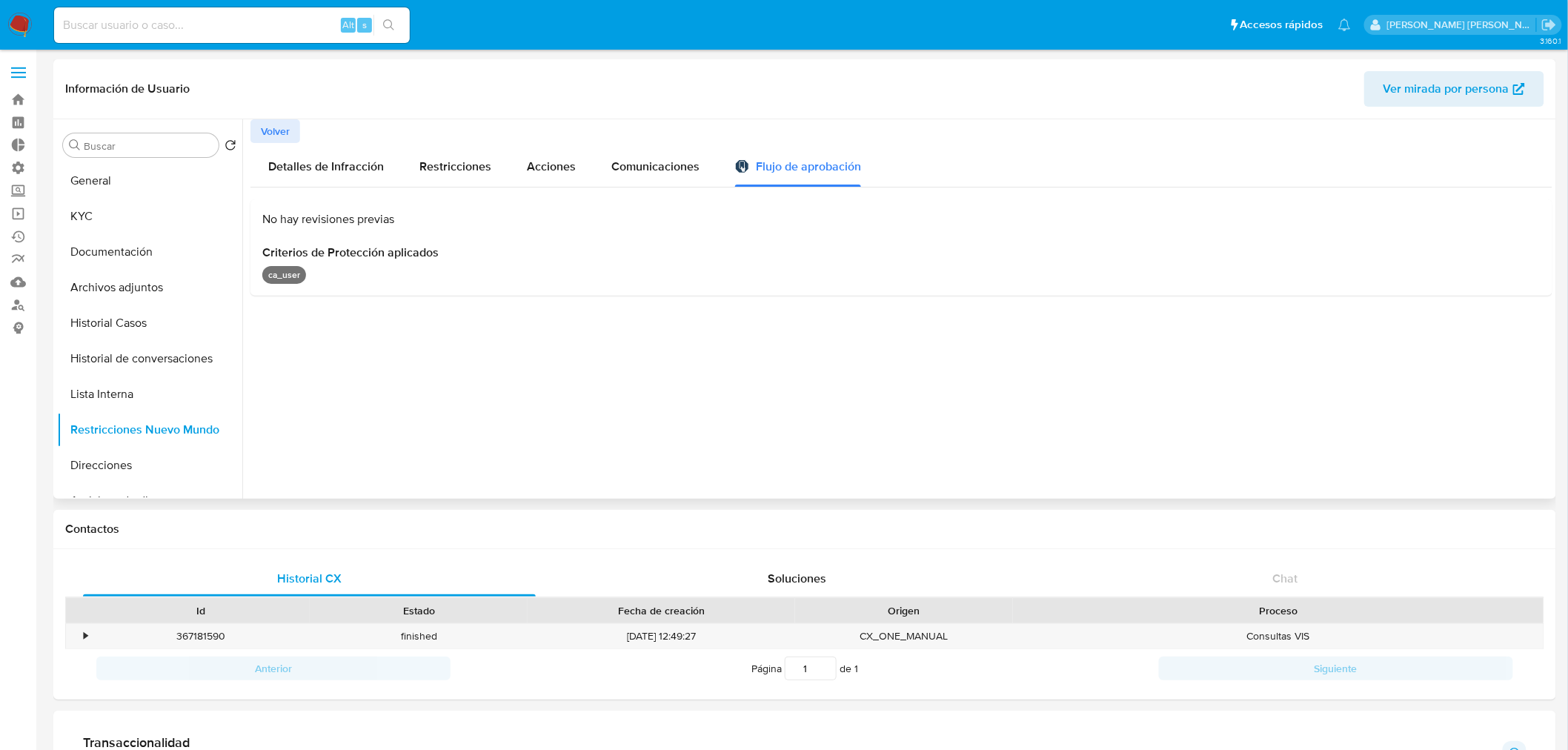
click at [290, 266] on p "ca_user" at bounding box center [284, 275] width 44 height 18
drag, startPoint x: 315, startPoint y: 247, endPoint x: 341, endPoint y: 248, distance: 26.0
click at [331, 248] on span "Criterios de Protección aplicados" at bounding box center [901, 253] width 1278 height 15
click at [426, 260] on span "Criterios de Protección aplicados" at bounding box center [901, 253] width 1278 height 15
drag, startPoint x: 484, startPoint y: 249, endPoint x: 445, endPoint y: 223, distance: 46.9
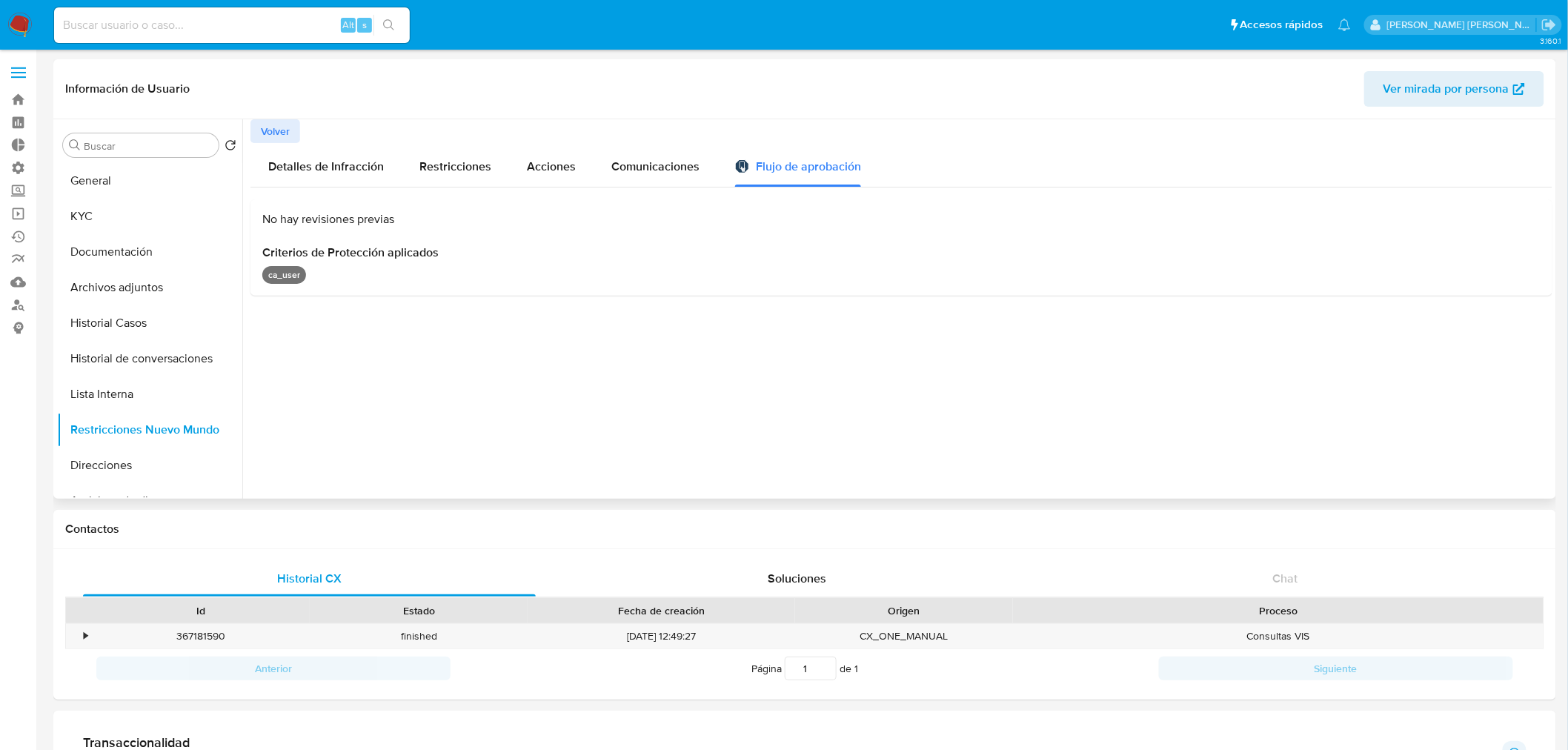
click at [477, 247] on span "Criterios de Protección aplicados" at bounding box center [901, 253] width 1278 height 15
drag, startPoint x: 446, startPoint y: 218, endPoint x: 563, endPoint y: 188, distance: 120.8
click at [460, 211] on div "No hay revisiones previas" at bounding box center [901, 219] width 1278 height 16
click at [635, 157] on span "Comunicaciones" at bounding box center [655, 166] width 88 height 17
click at [566, 168] on span "Acciones" at bounding box center [550, 166] width 49 height 17
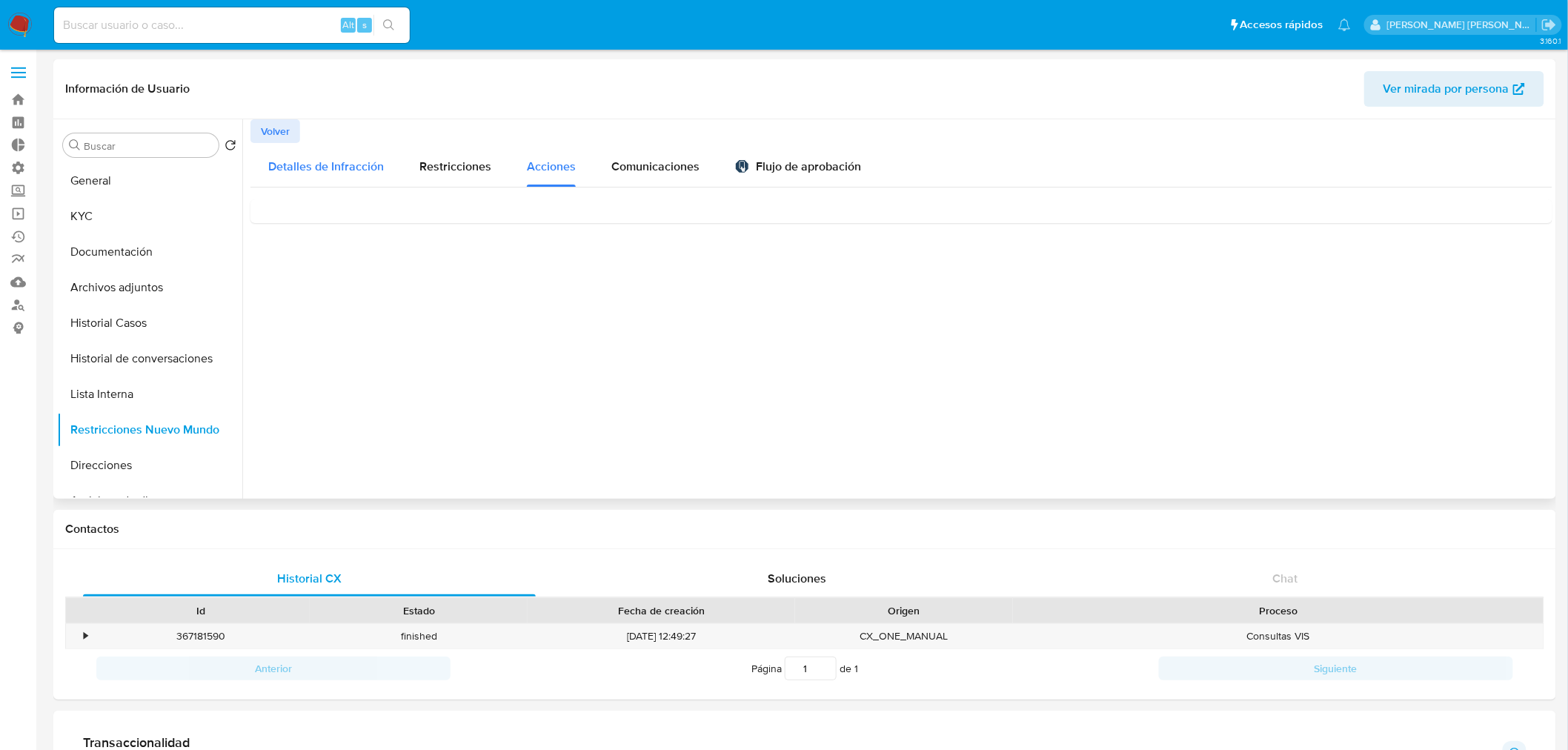
drag, startPoint x: 371, startPoint y: 169, endPoint x: 356, endPoint y: 165, distance: 15.5
click at [367, 168] on span "Detalles de Infracción" at bounding box center [325, 166] width 115 height 17
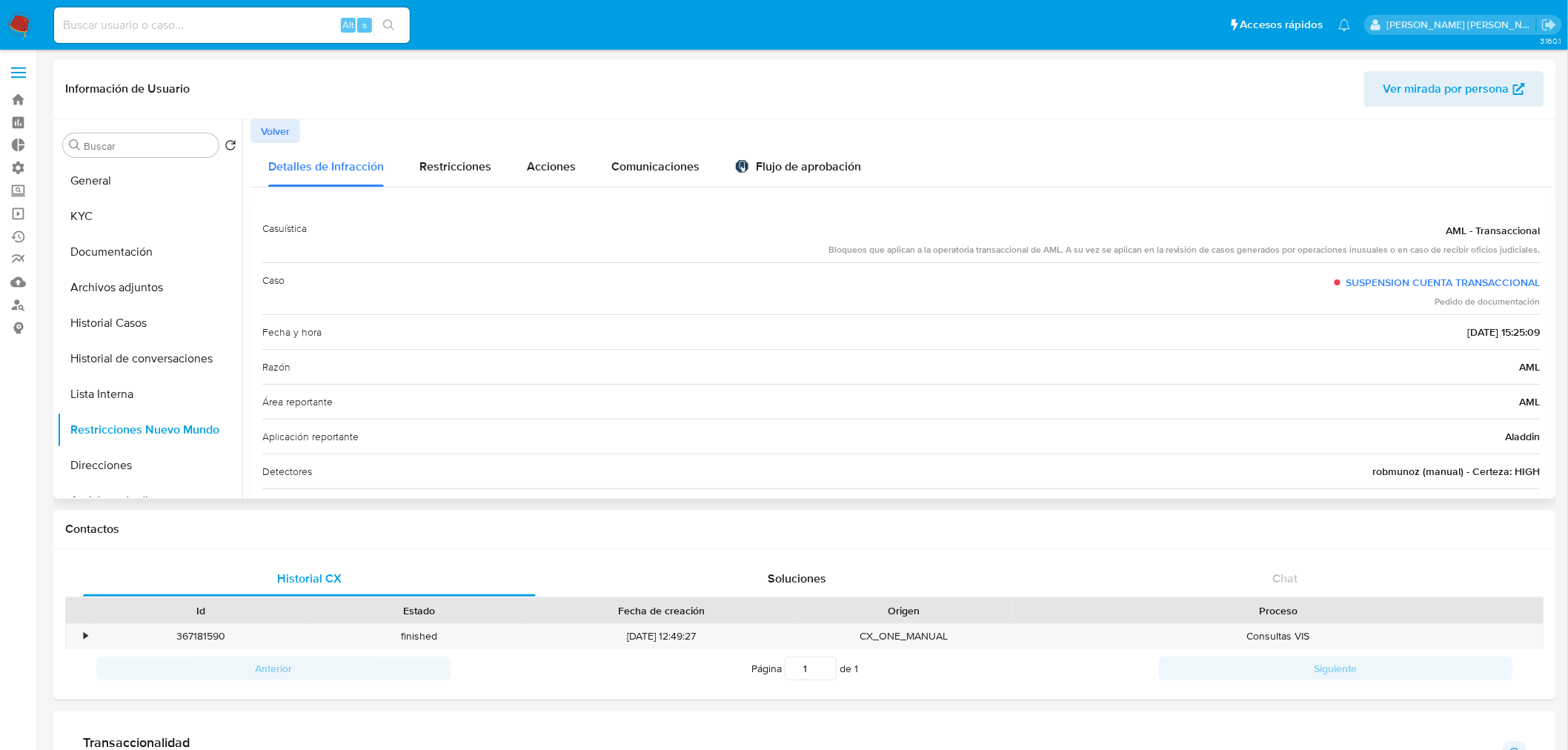
drag, startPoint x: 292, startPoint y: 131, endPoint x: 317, endPoint y: 240, distance: 111.8
click at [292, 131] on button "Volver" at bounding box center [276, 131] width 50 height 24
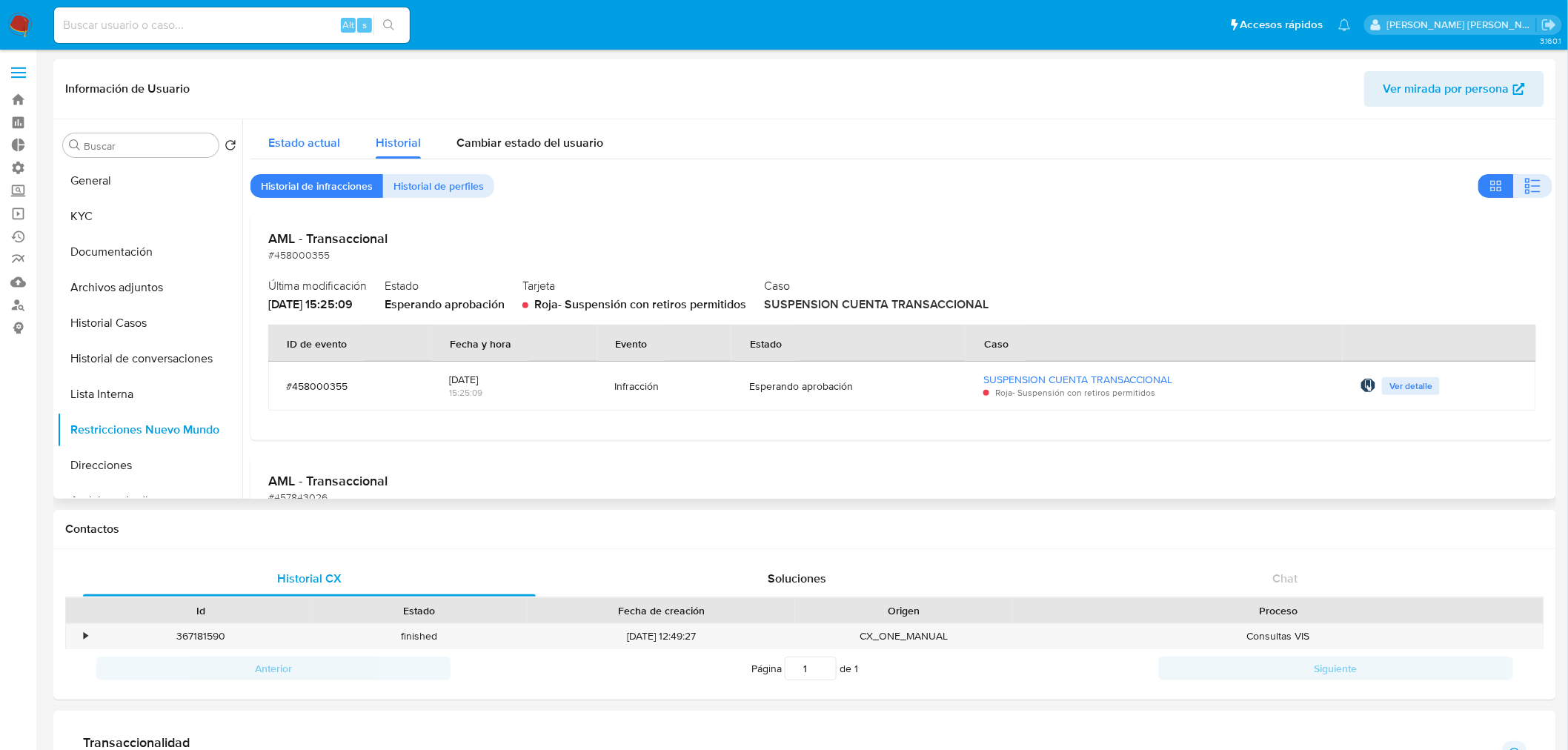
click at [312, 135] on span "Estado actual" at bounding box center [303, 143] width 72 height 17
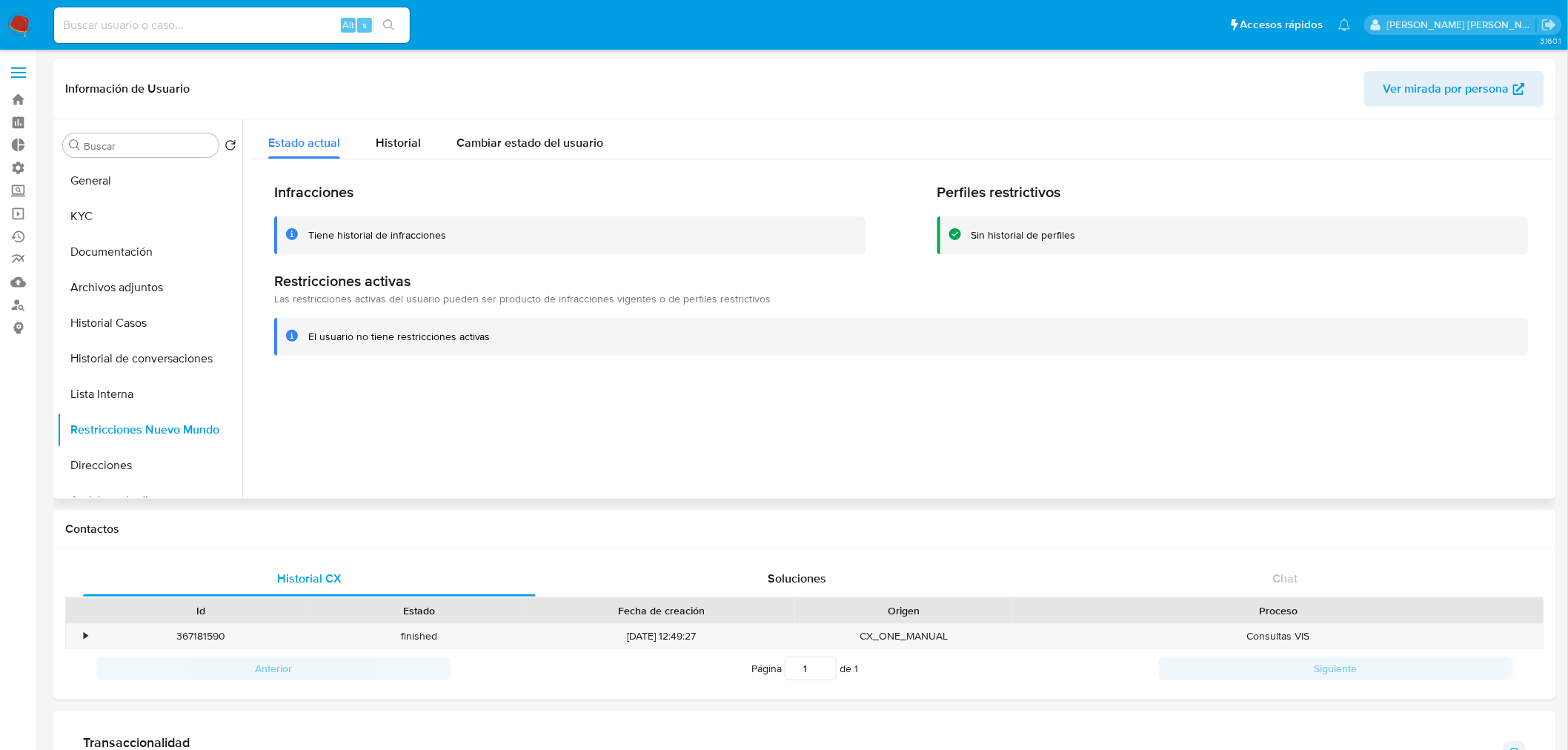
click at [424, 231] on div "Tiene historial de infracciones" at bounding box center [377, 235] width 137 height 14
click at [157, 421] on button "Restricciones Nuevo Mundo" at bounding box center [144, 429] width 174 height 35
click at [425, 149] on button "Historial" at bounding box center [398, 138] width 81 height 39
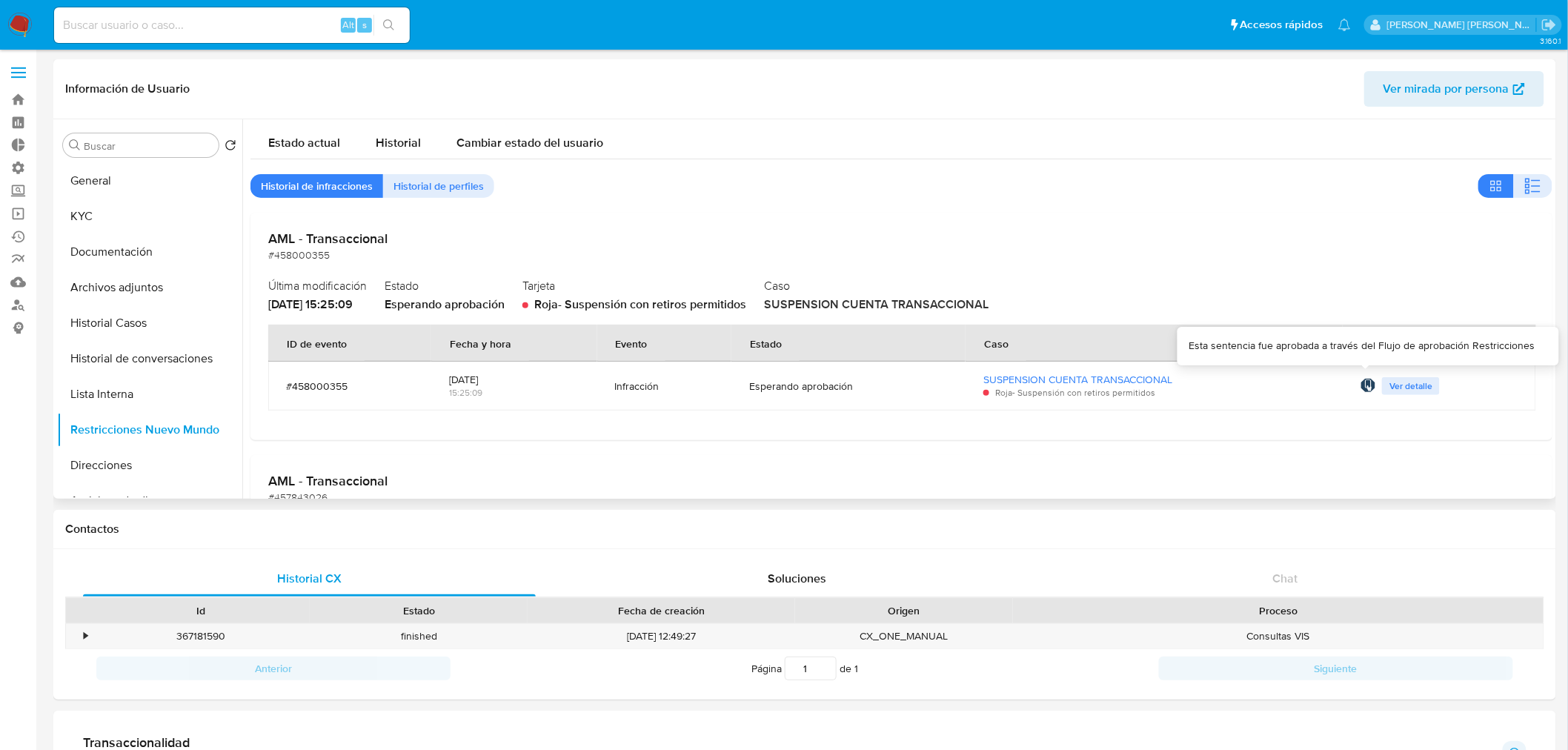
click at [1369, 394] on div at bounding box center [1368, 386] width 15 height 17
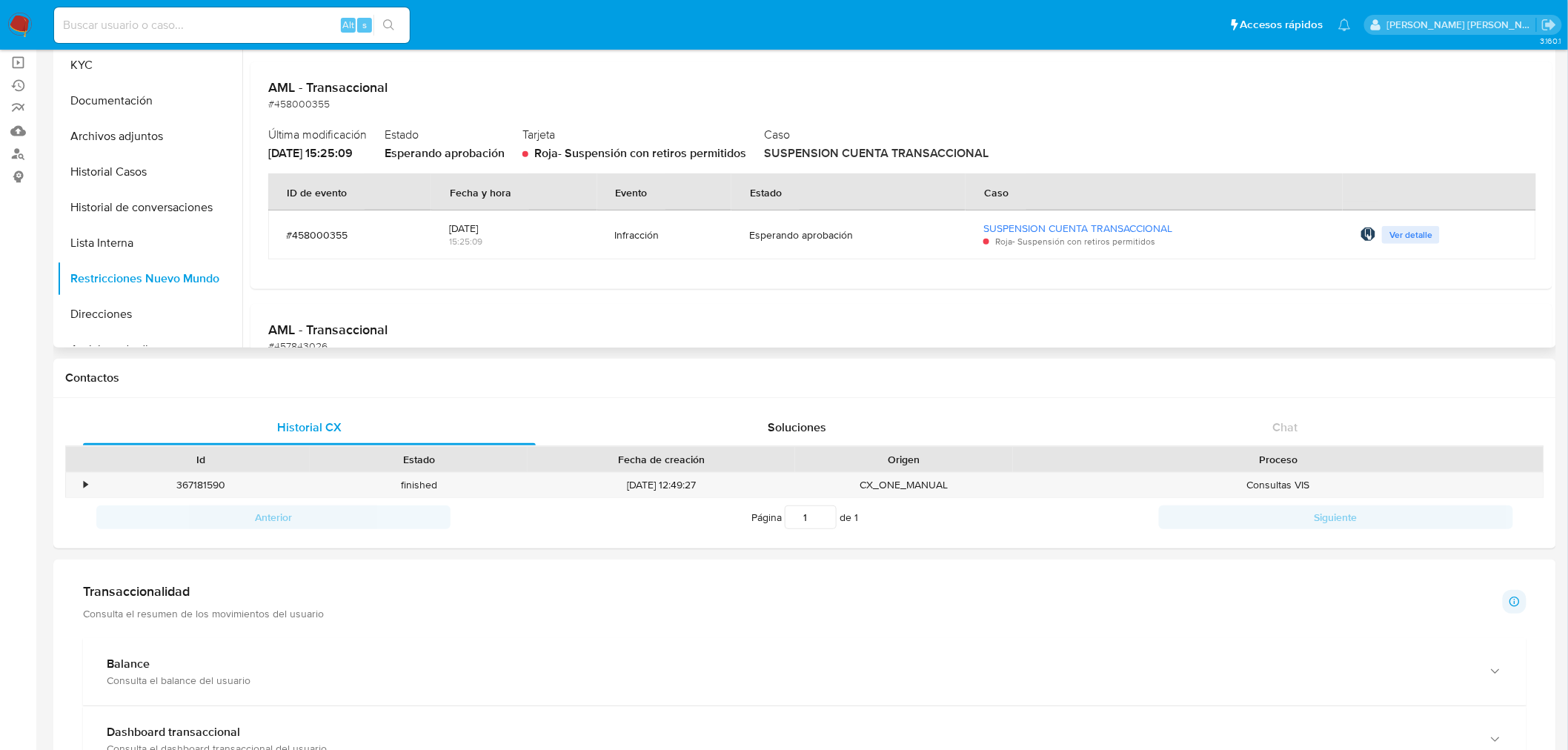
scroll to position [164, 0]
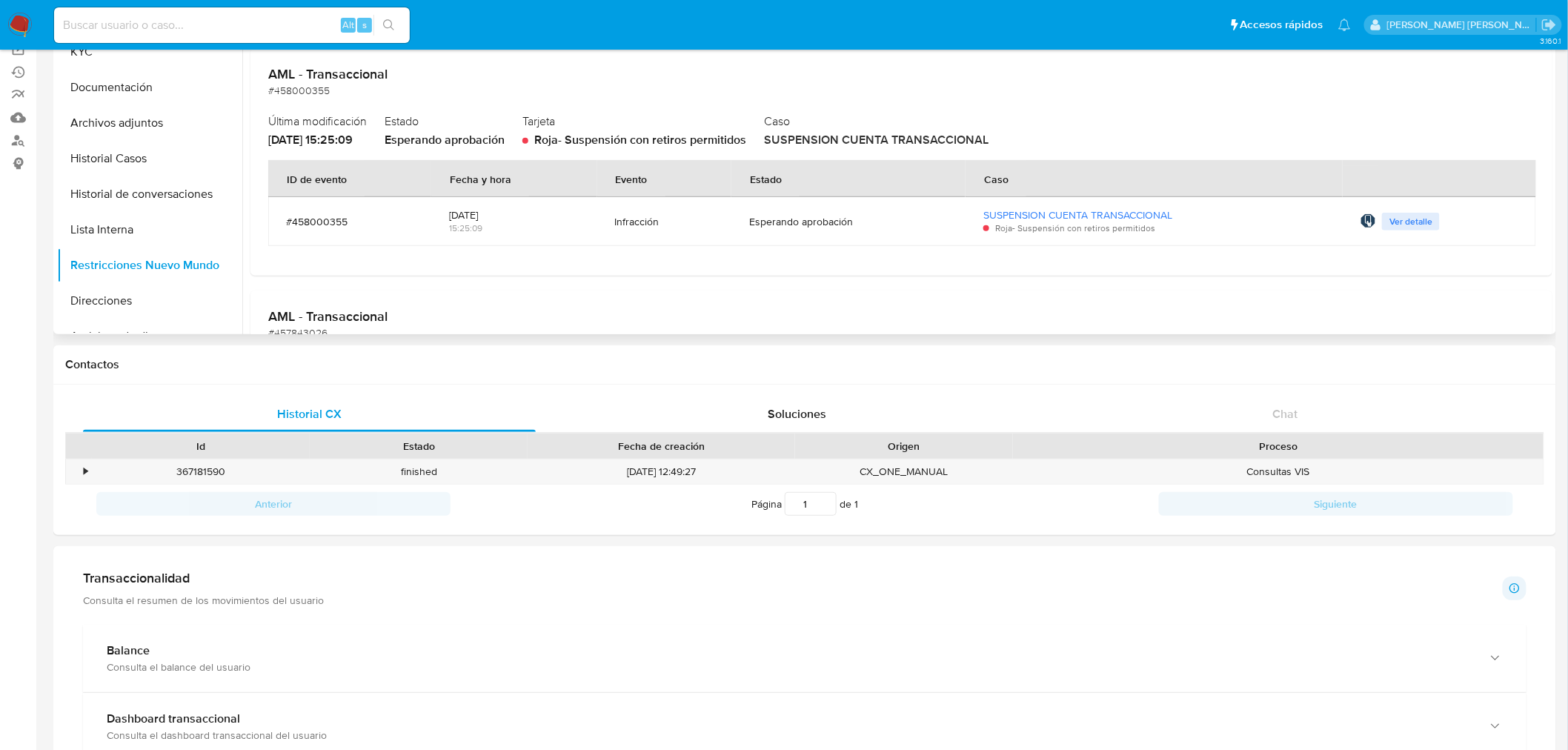
click at [1423, 218] on span "Ver detalle" at bounding box center [1410, 221] width 43 height 15
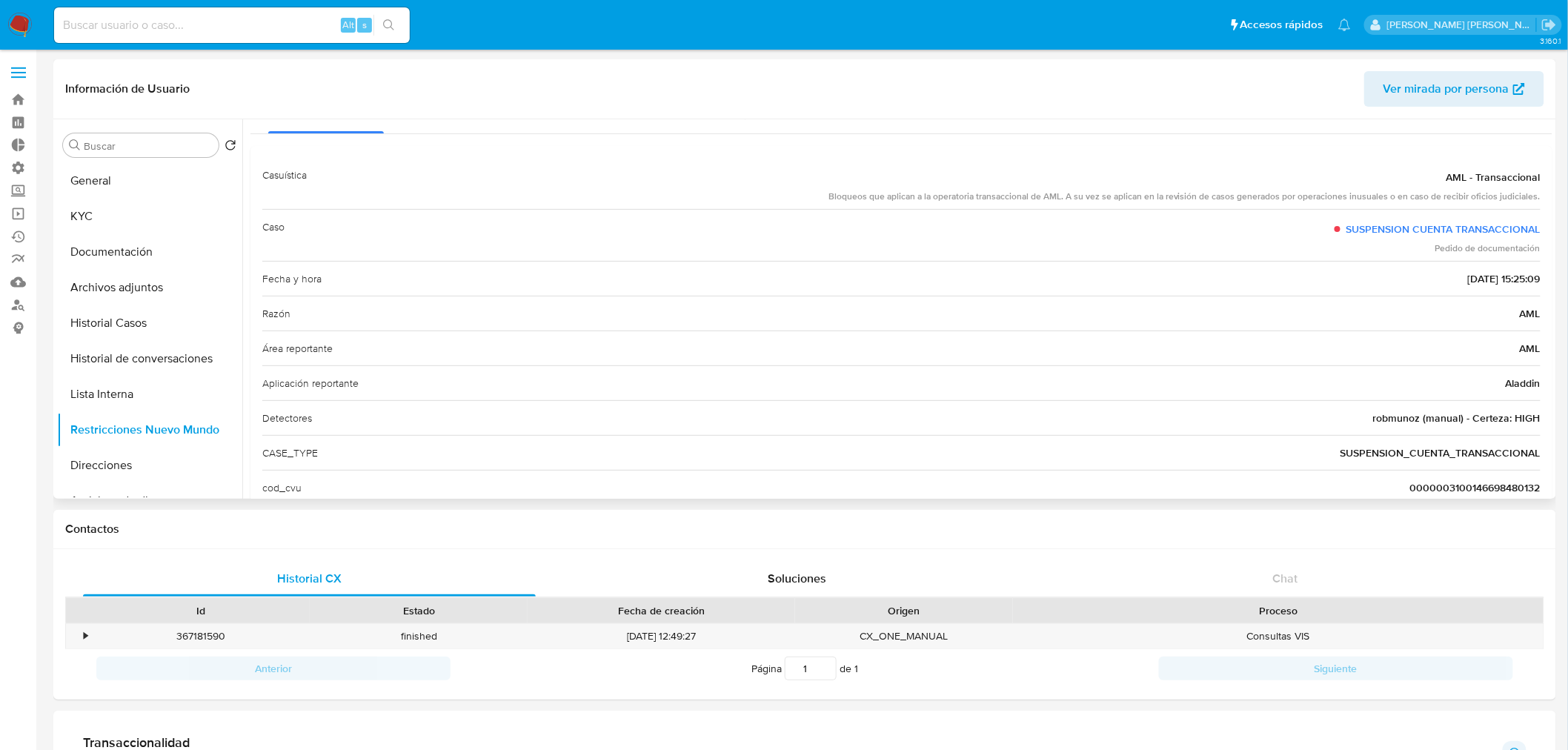
scroll to position [0, 0]
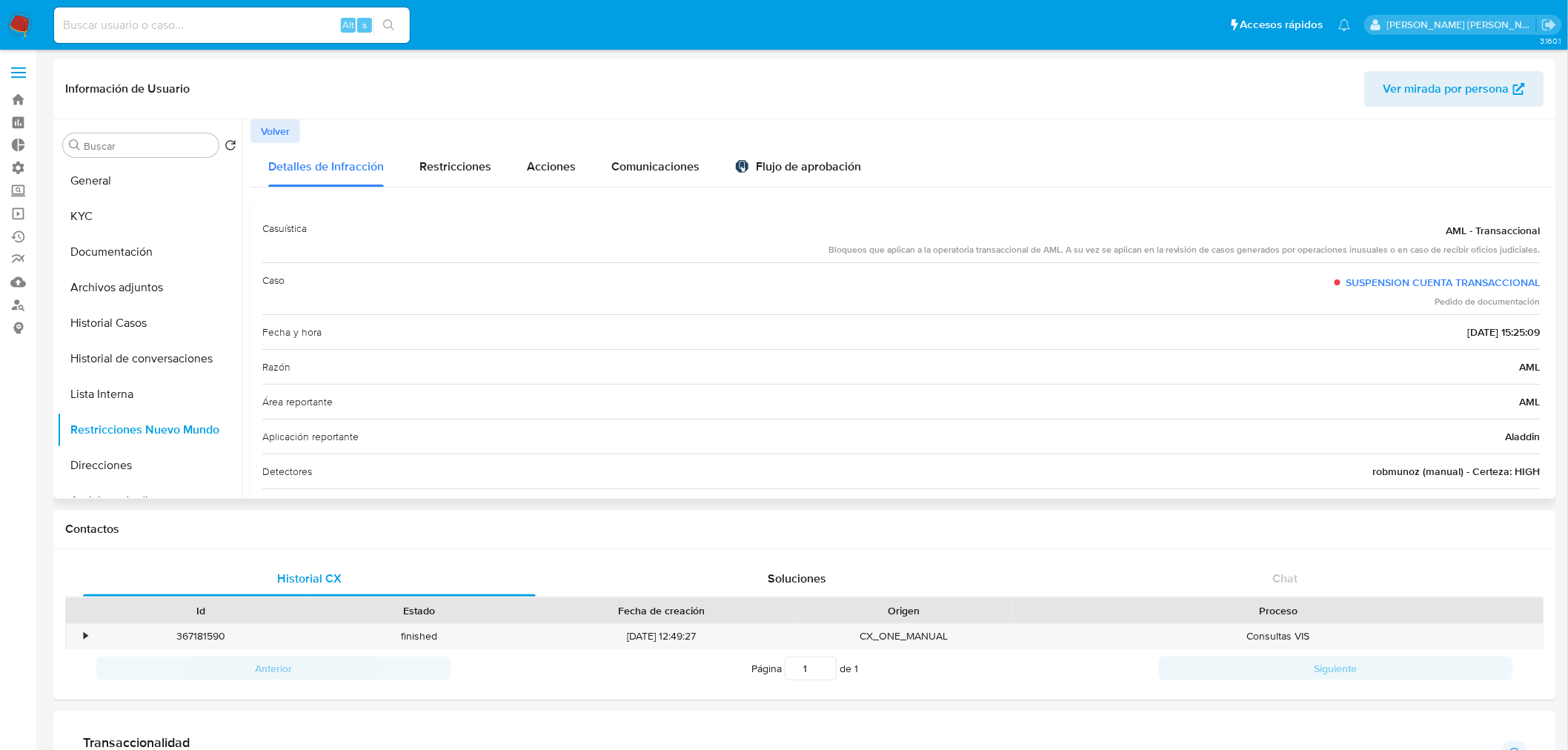
drag, startPoint x: 294, startPoint y: 137, endPoint x: 316, endPoint y: 149, distance: 25.1
click at [297, 136] on button "Volver" at bounding box center [276, 131] width 50 height 24
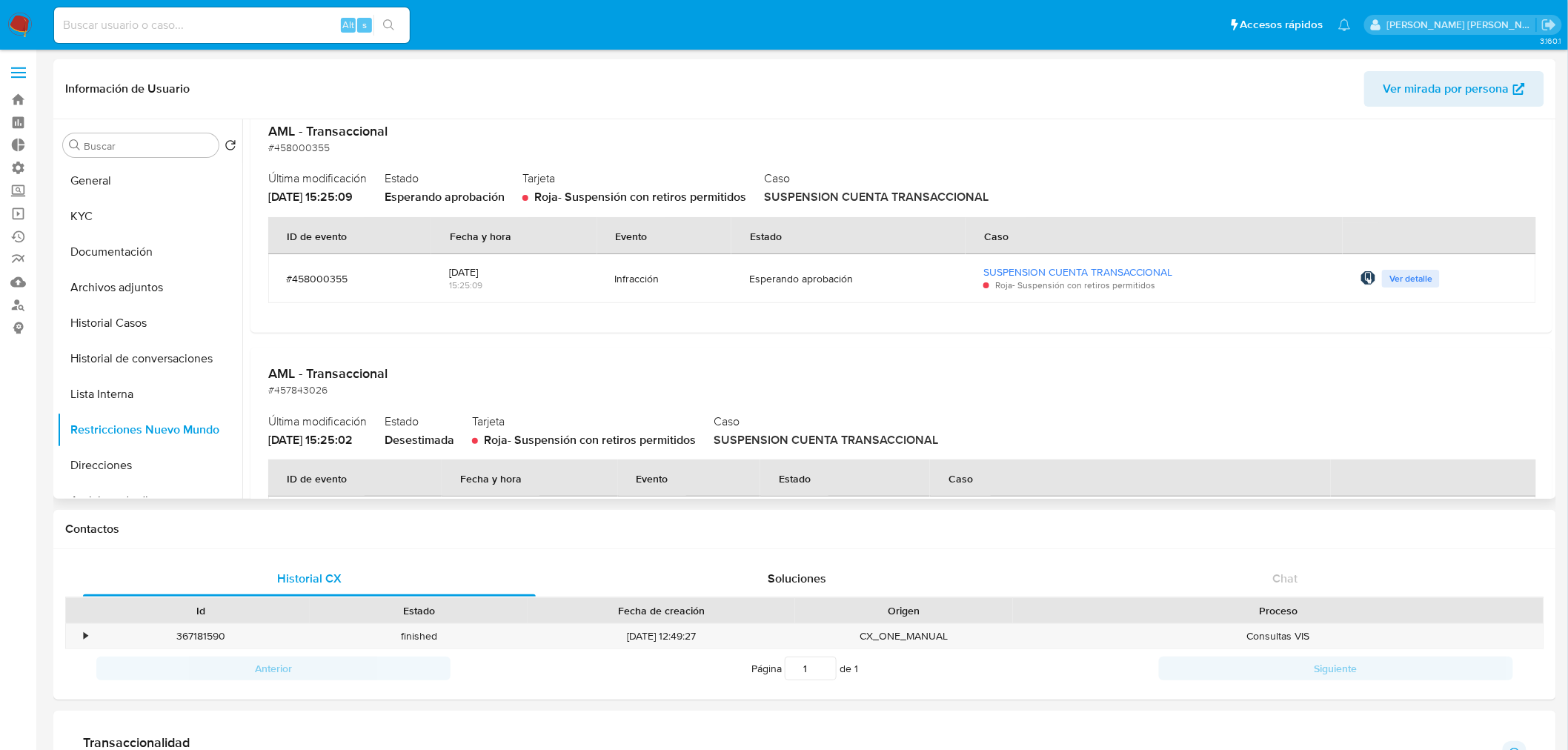
scroll to position [82, 0]
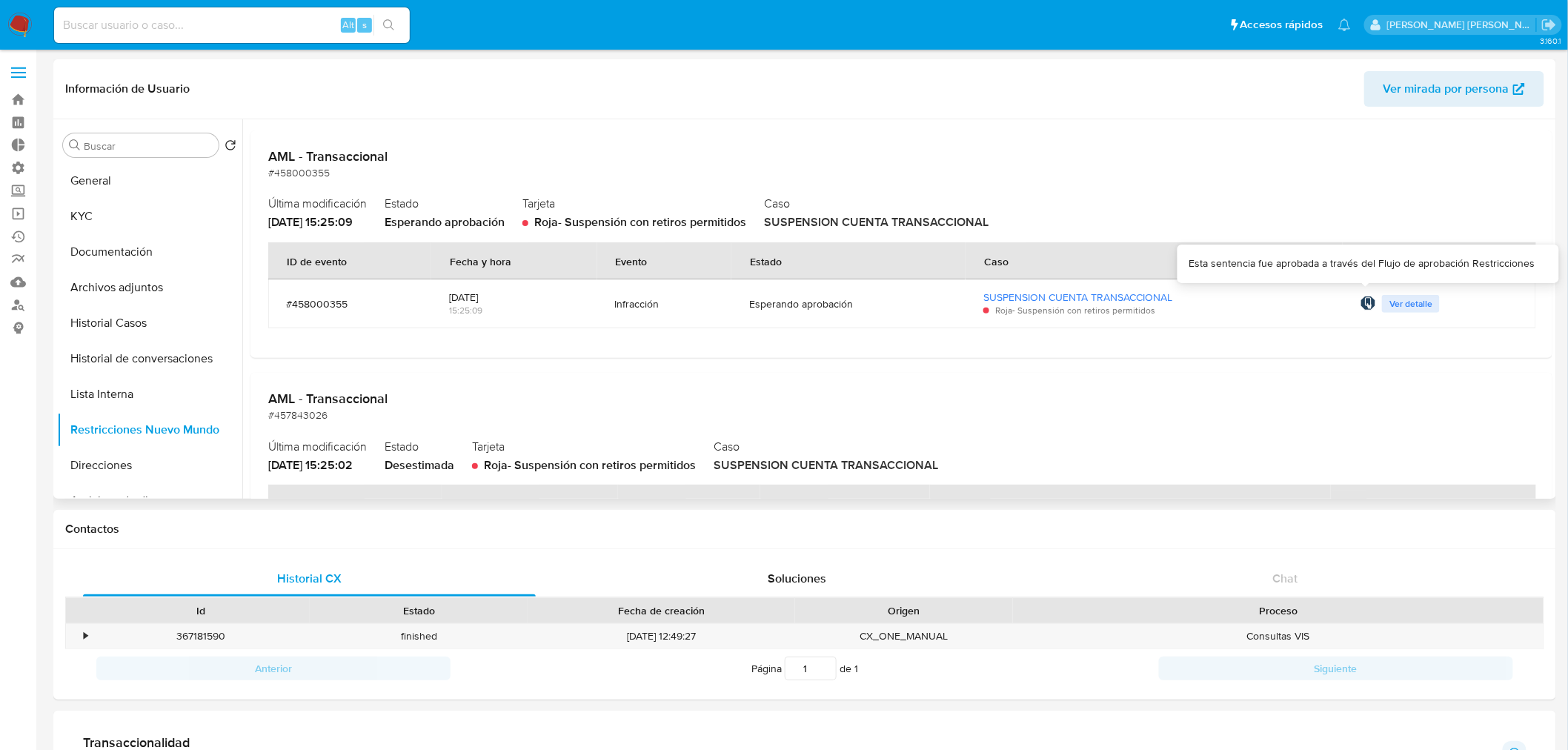
click at [1360, 307] on img at bounding box center [1368, 303] width 15 height 15
click at [1395, 304] on span "Ver detalle" at bounding box center [1410, 304] width 43 height 15
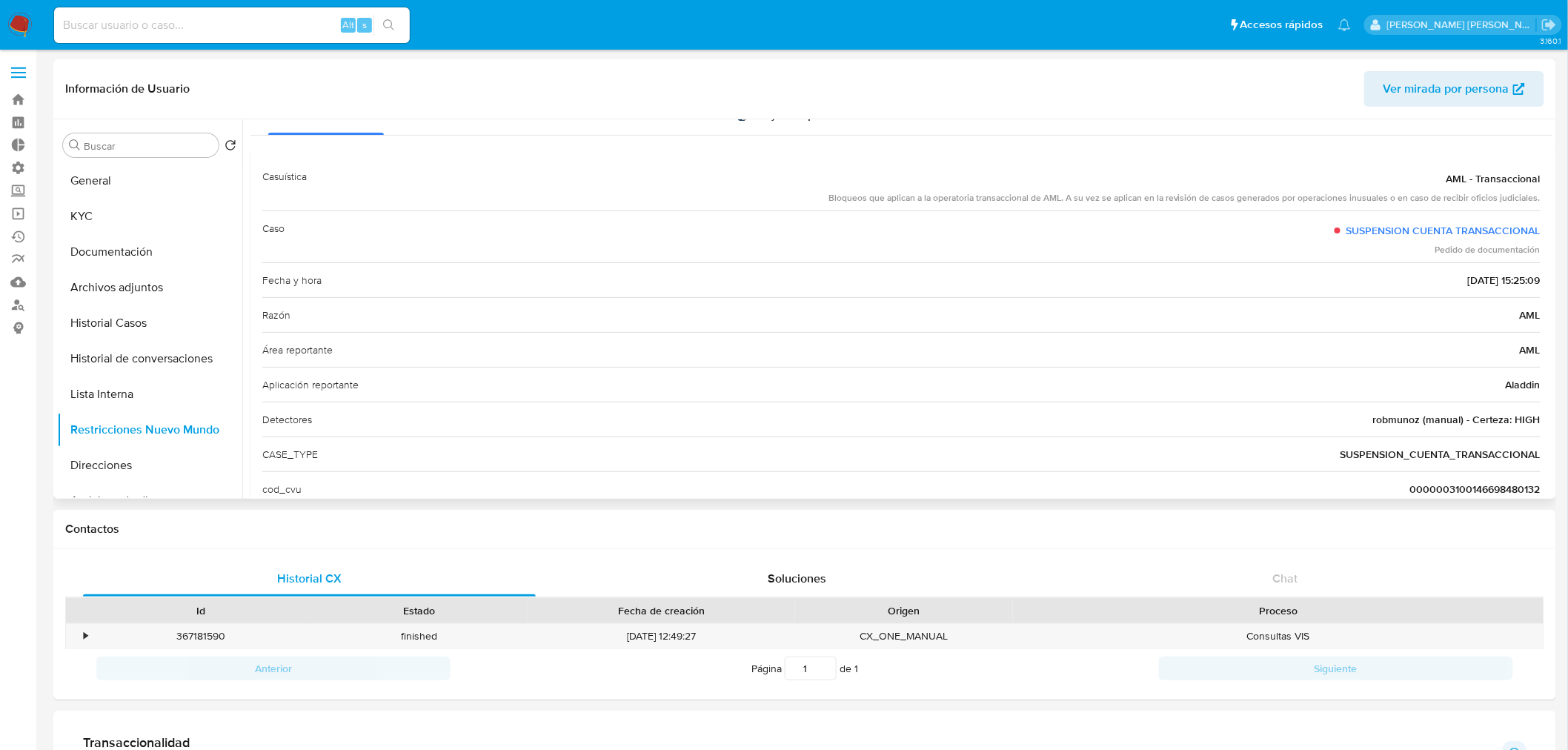
scroll to position [0, 0]
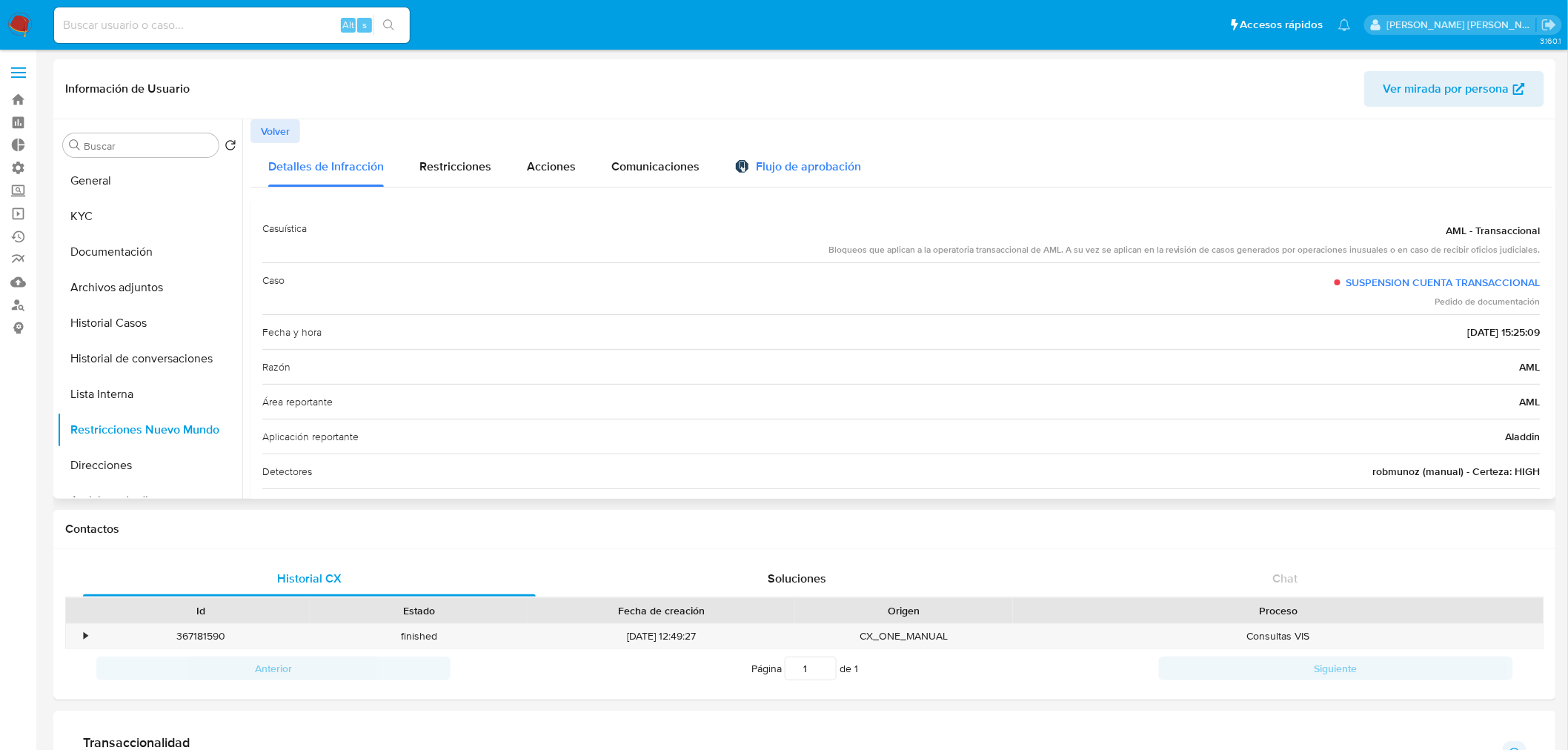
click at [761, 174] on div "Flujo de aprobación" at bounding box center [798, 169] width 126 height 16
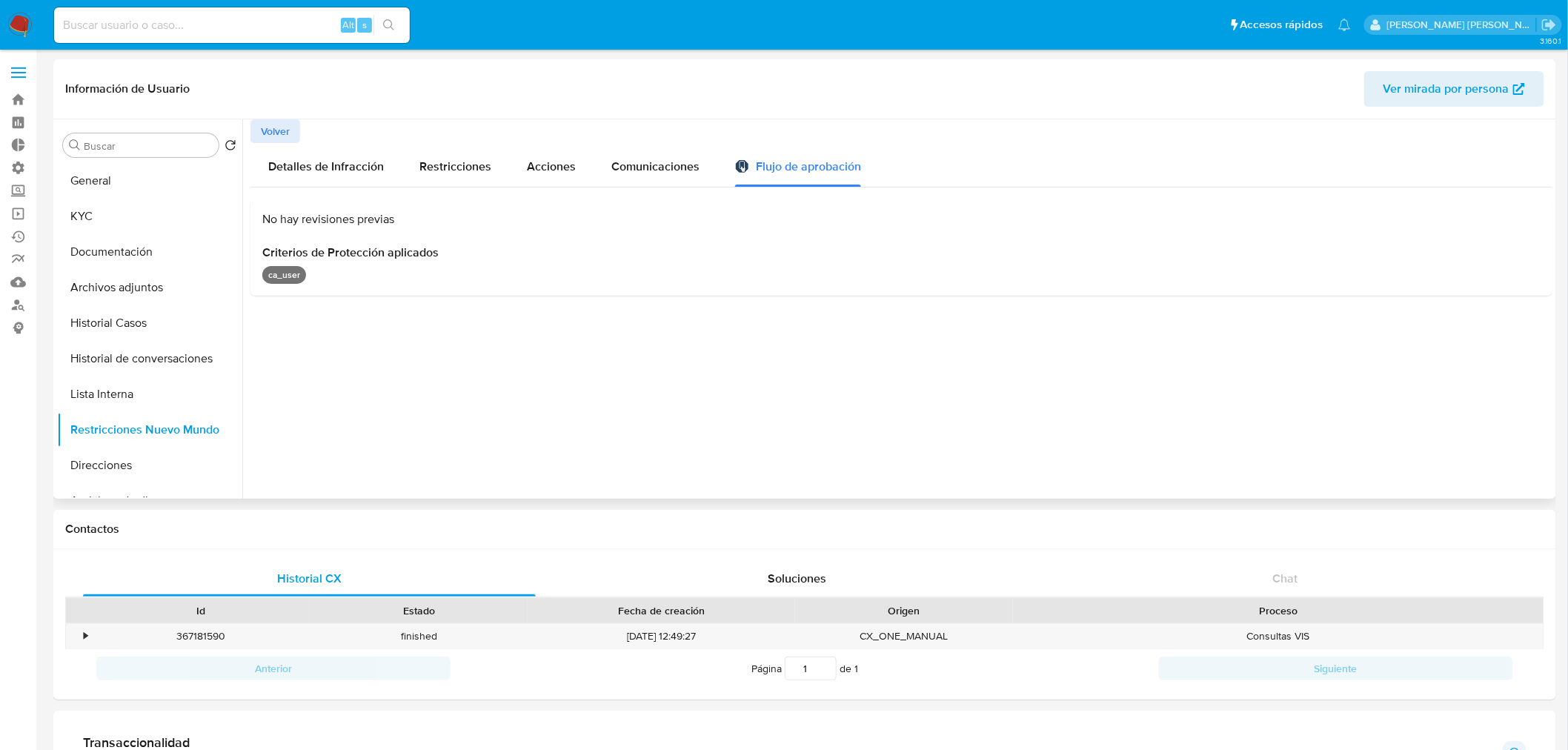
drag, startPoint x: 271, startPoint y: 284, endPoint x: 280, endPoint y: 276, distance: 12.0
click at [274, 281] on div "No hay revisiones previas Criterios de Protección aplicados ca_user" at bounding box center [901, 247] width 1302 height 96
click at [286, 267] on p "ca_user" at bounding box center [284, 275] width 44 height 18
click at [310, 246] on span "Criterios de Protección aplicados" at bounding box center [901, 253] width 1278 height 15
click at [626, 167] on span "Comunicaciones" at bounding box center [655, 166] width 88 height 17
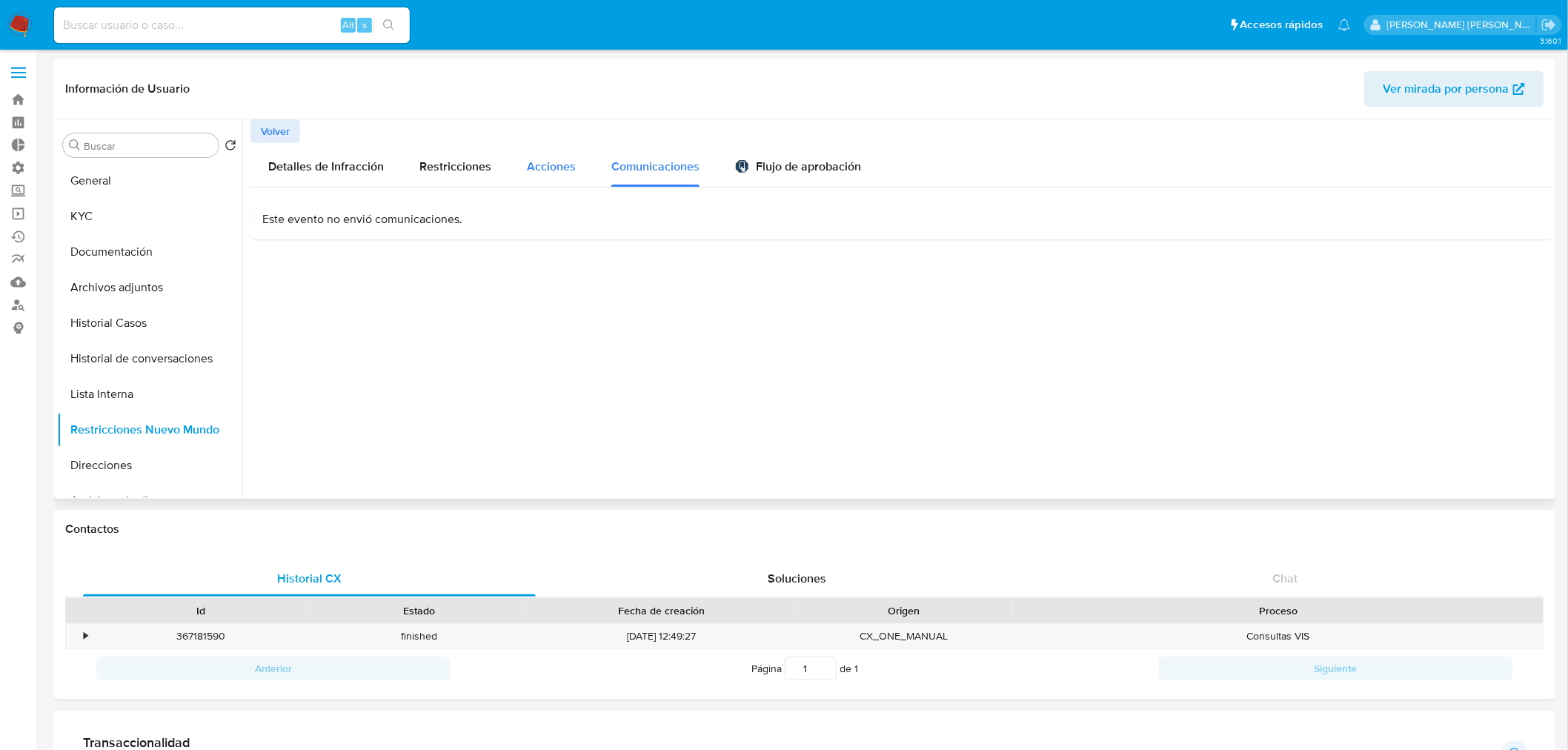
click at [556, 166] on span "Acciones" at bounding box center [550, 166] width 49 height 17
click at [477, 161] on span "Restricciones" at bounding box center [455, 166] width 72 height 17
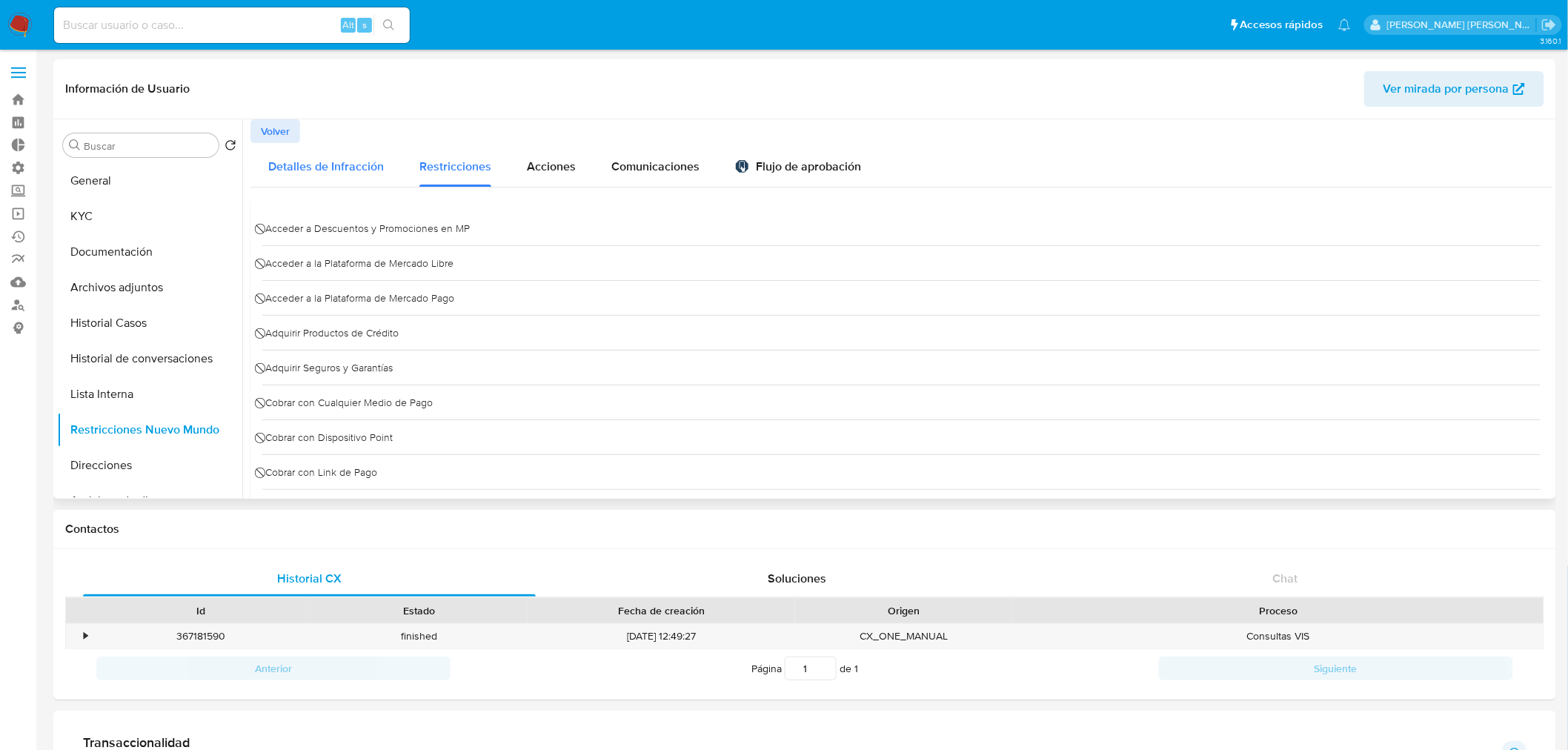
click at [305, 157] on span "Detalles de Infracción" at bounding box center [325, 166] width 115 height 17
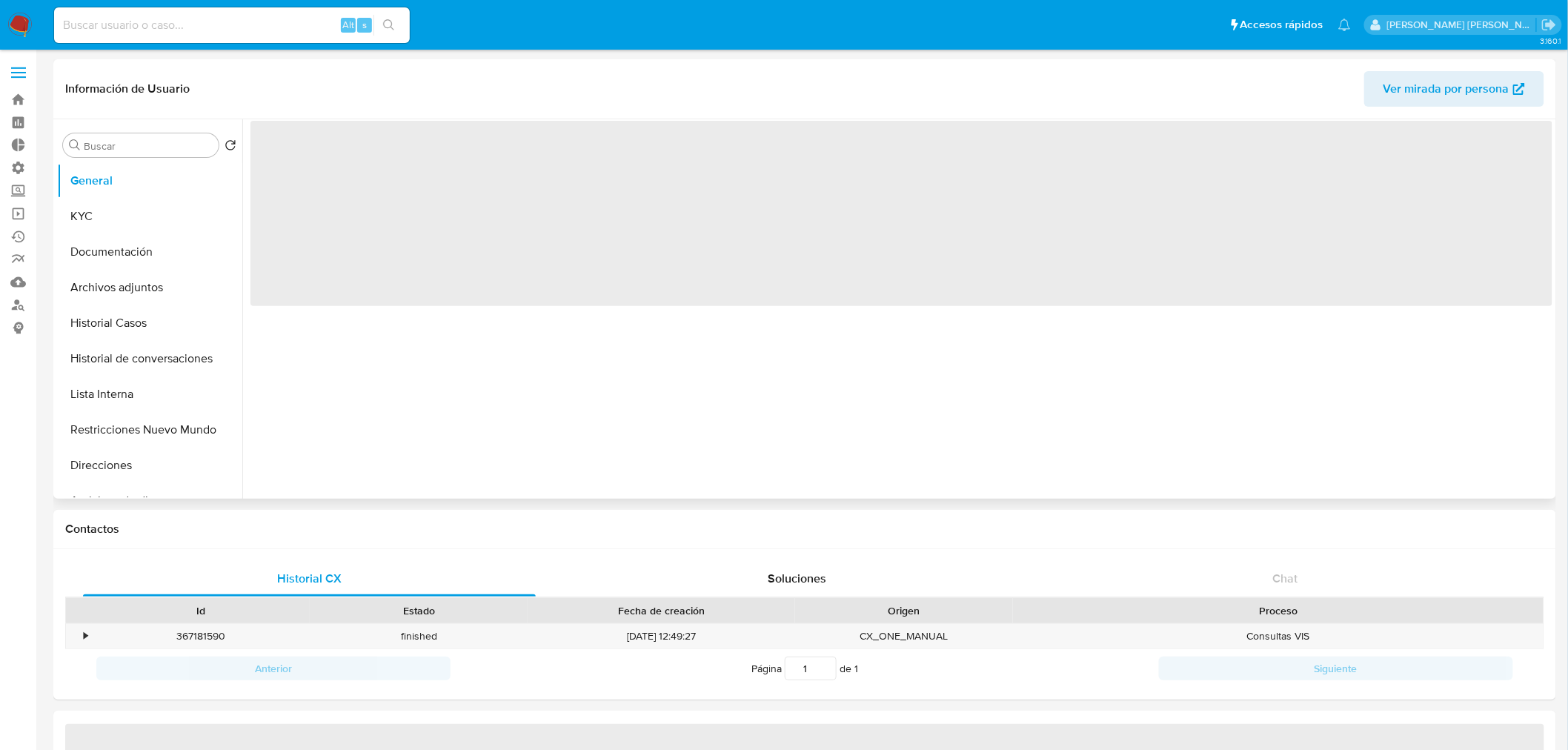
select select "10"
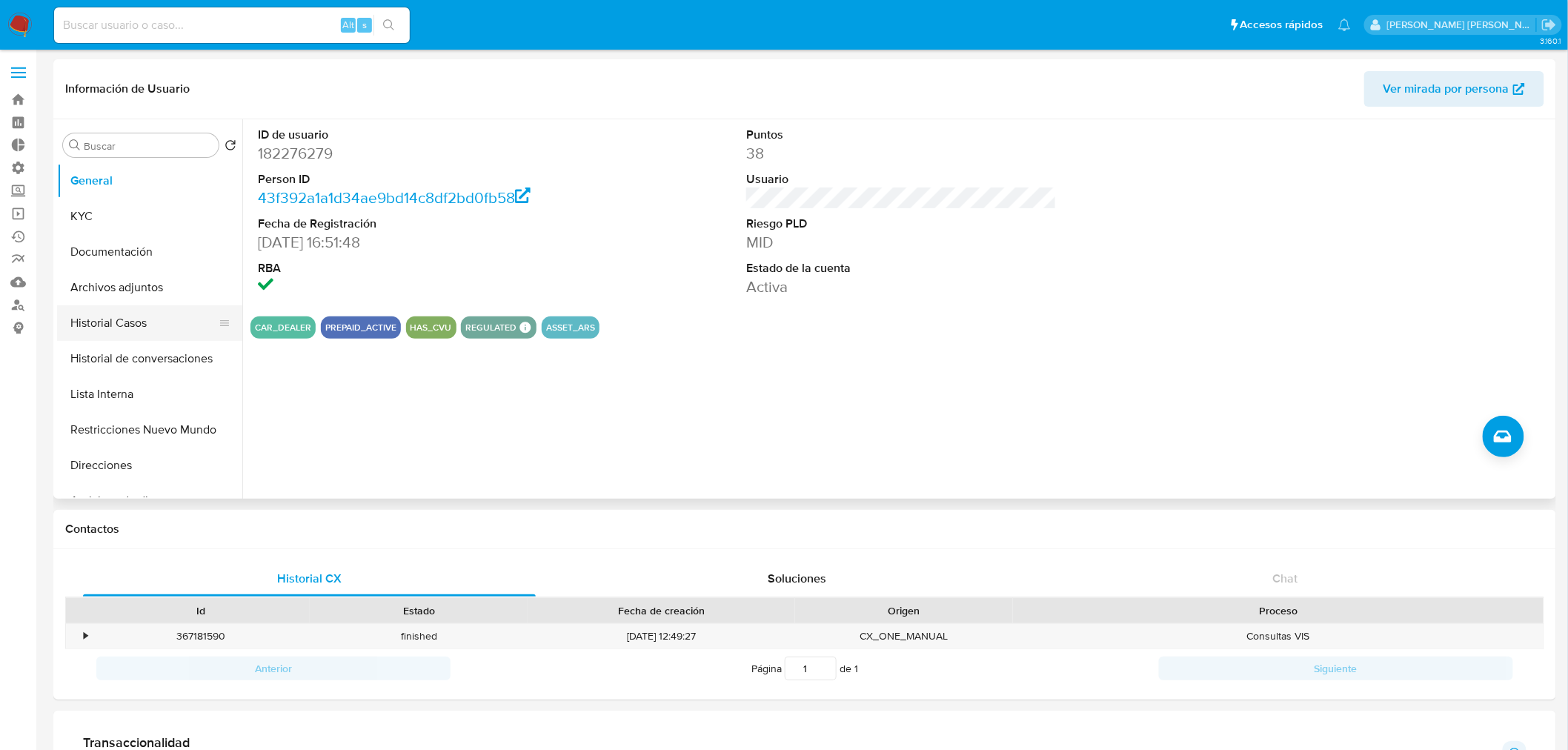
click at [121, 323] on button "Historial Casos" at bounding box center [144, 323] width 174 height 35
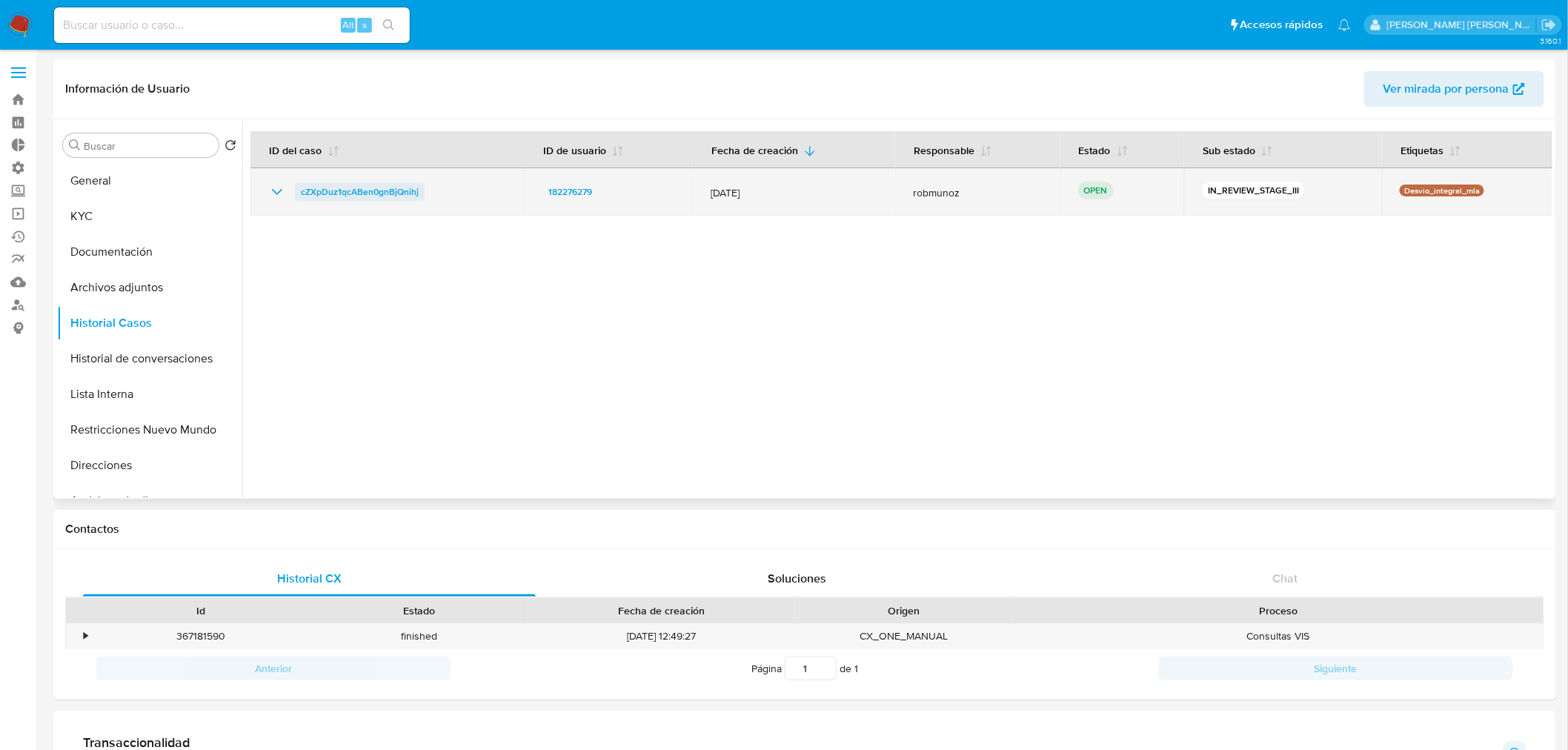
click at [373, 191] on span "cZXpDuz1qcABen0gnBjQnihj" at bounding box center [360, 192] width 118 height 18
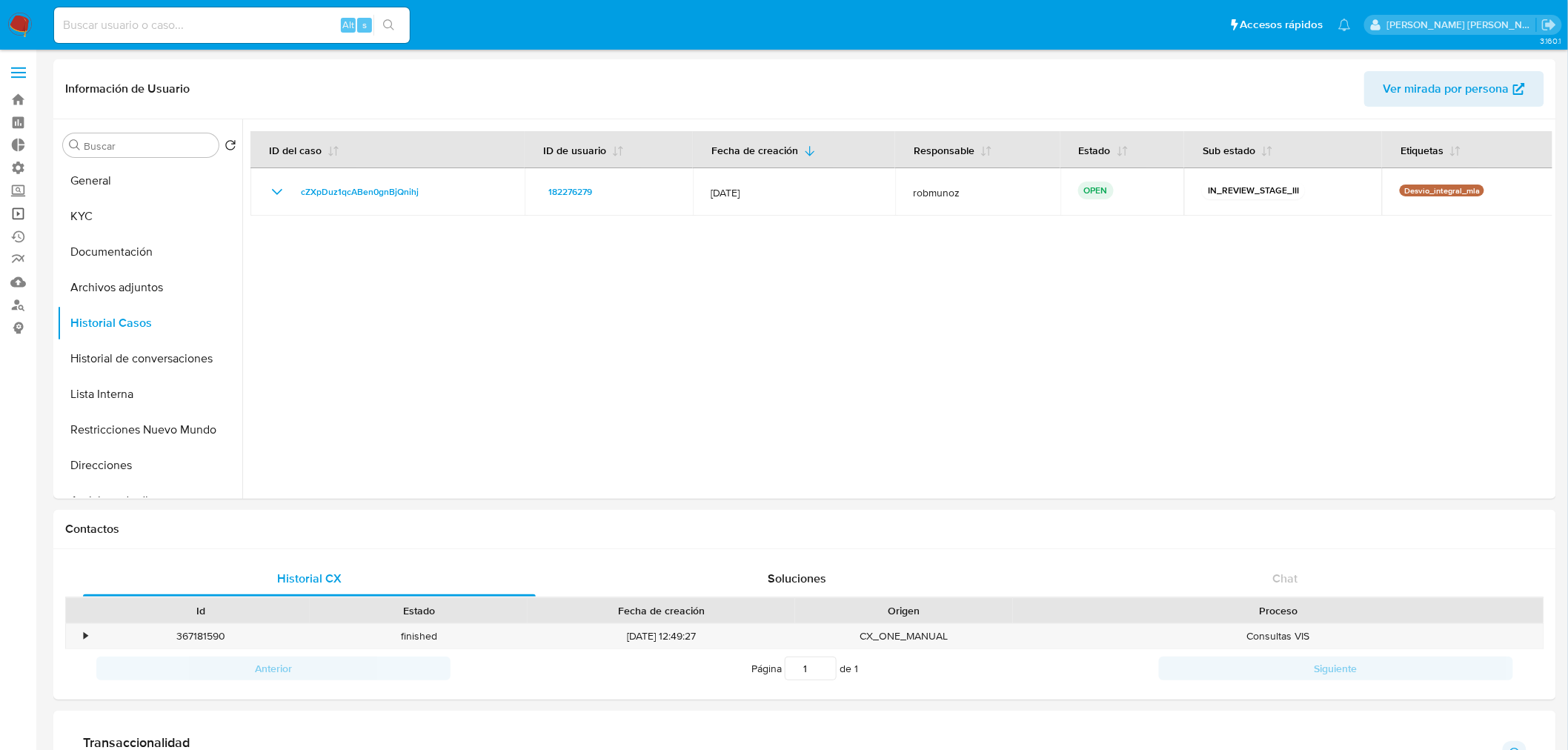
click at [15, 217] on link "Operaciones masivas" at bounding box center [88, 214] width 176 height 23
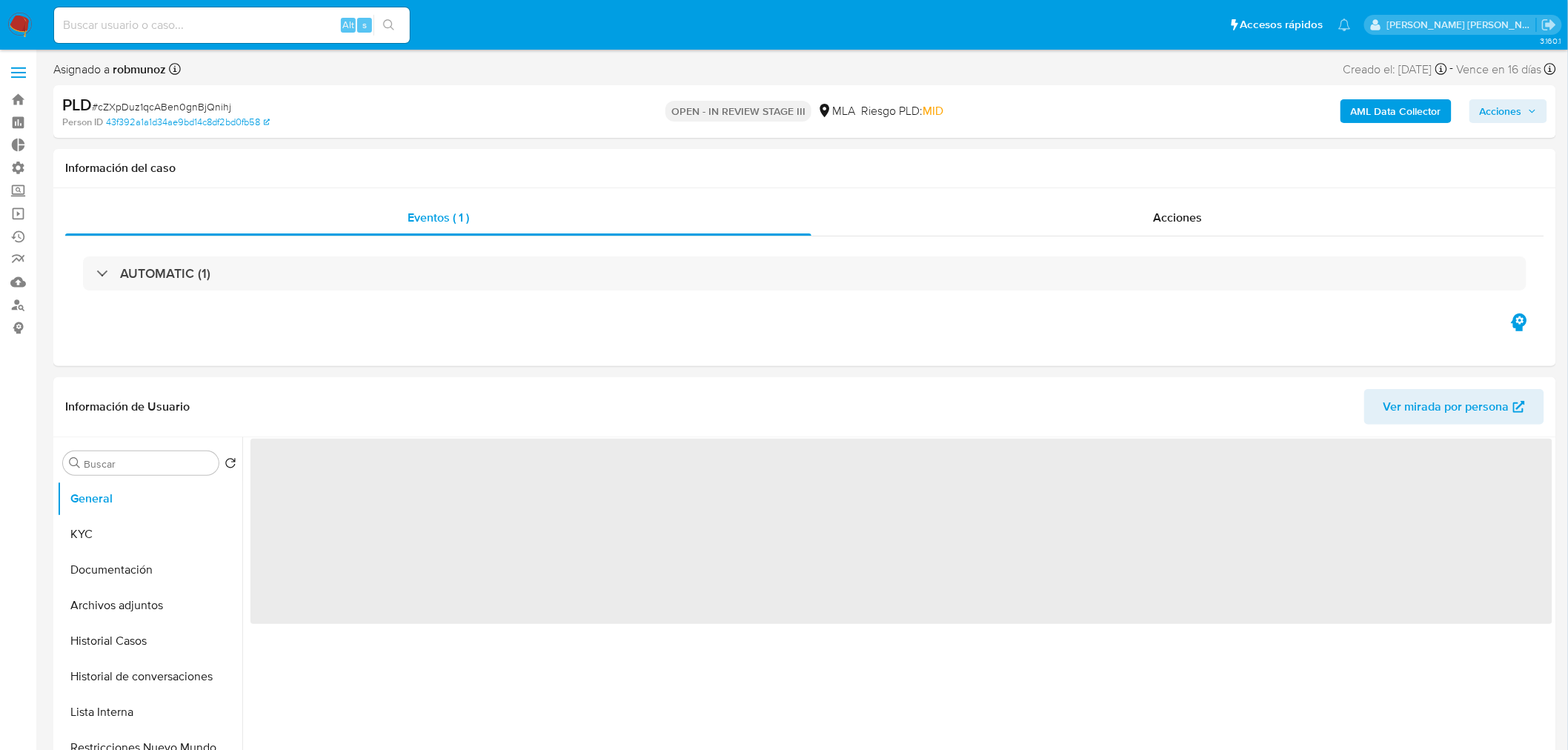
select select "10"
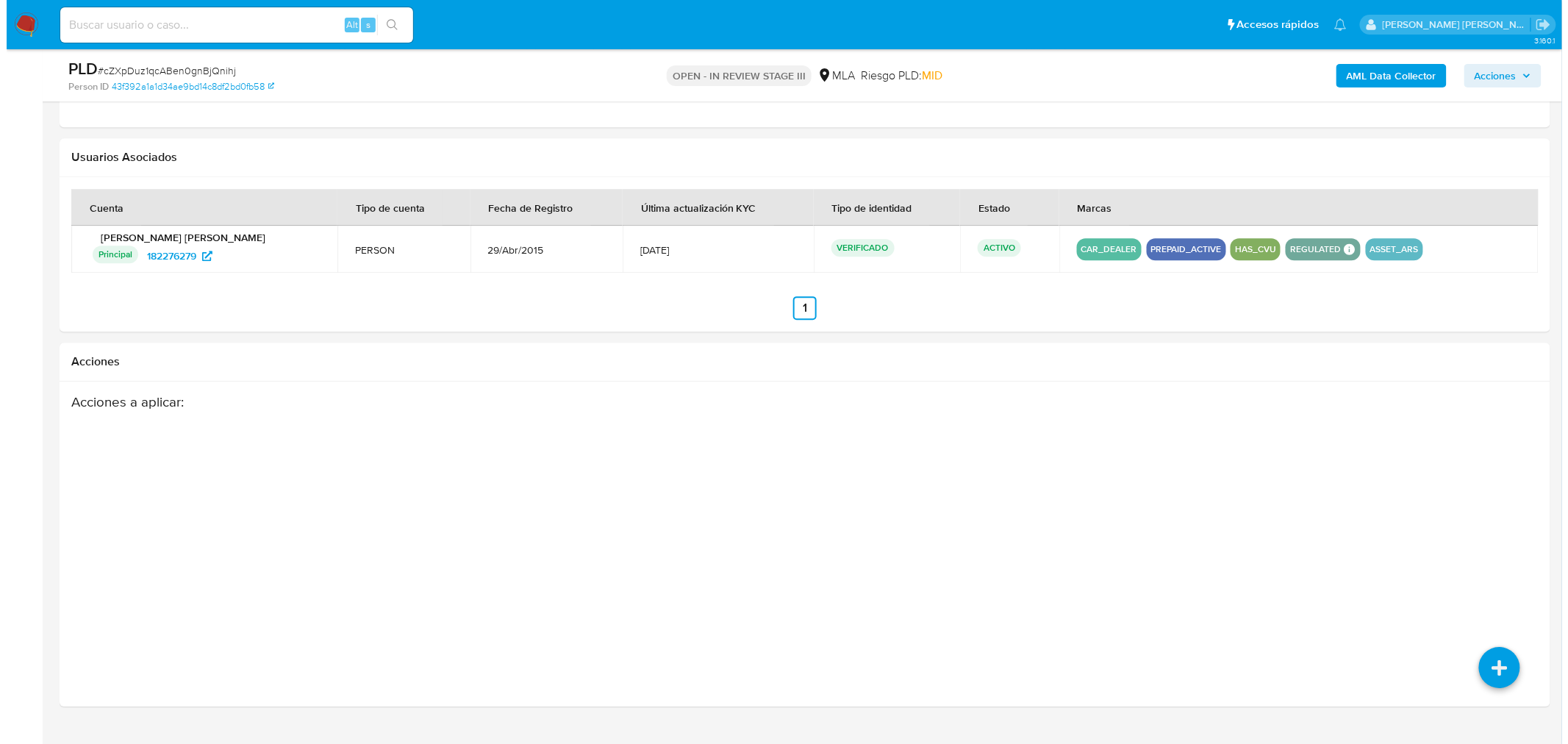
scroll to position [1709, 0]
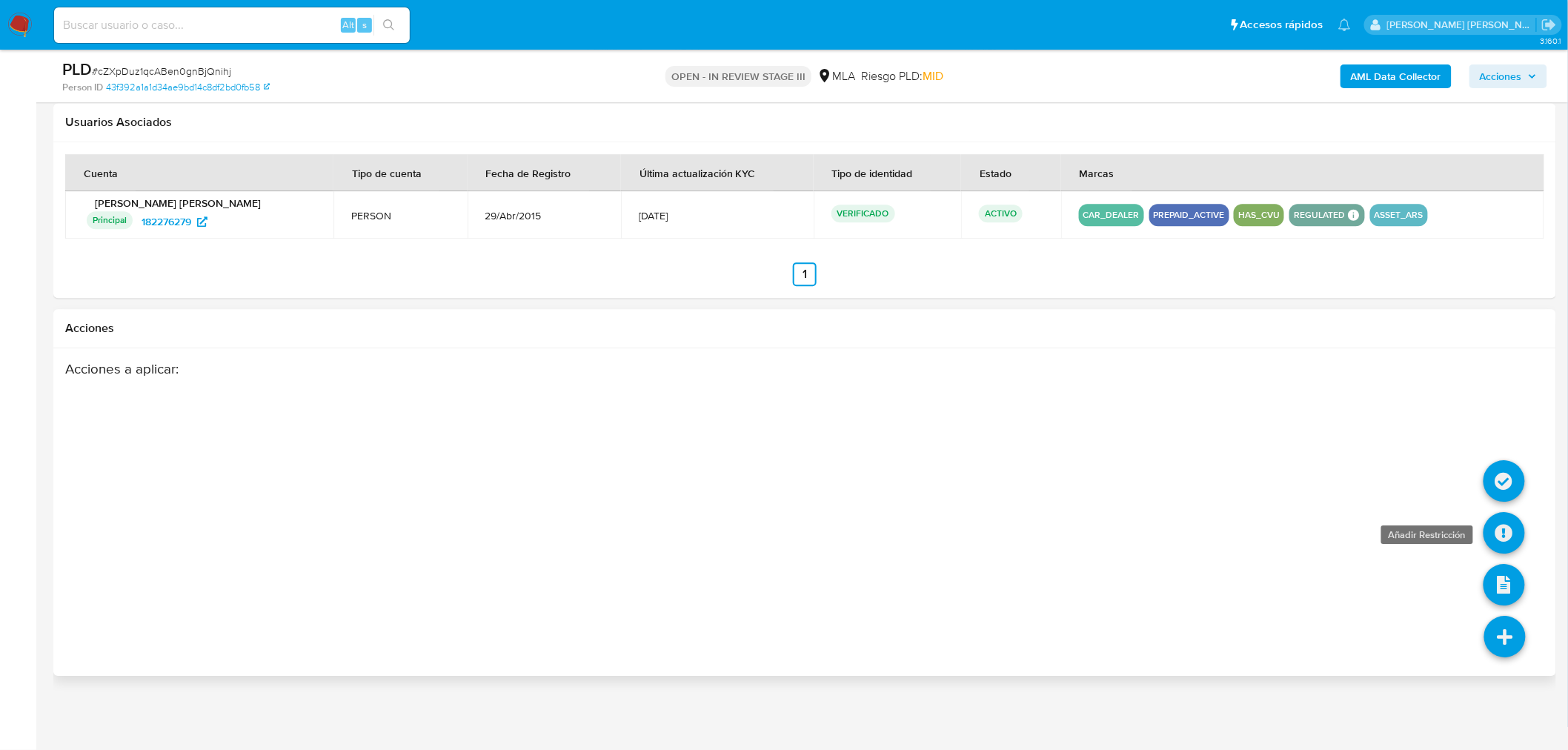
click at [1500, 527] on icon at bounding box center [1503, 532] width 41 height 41
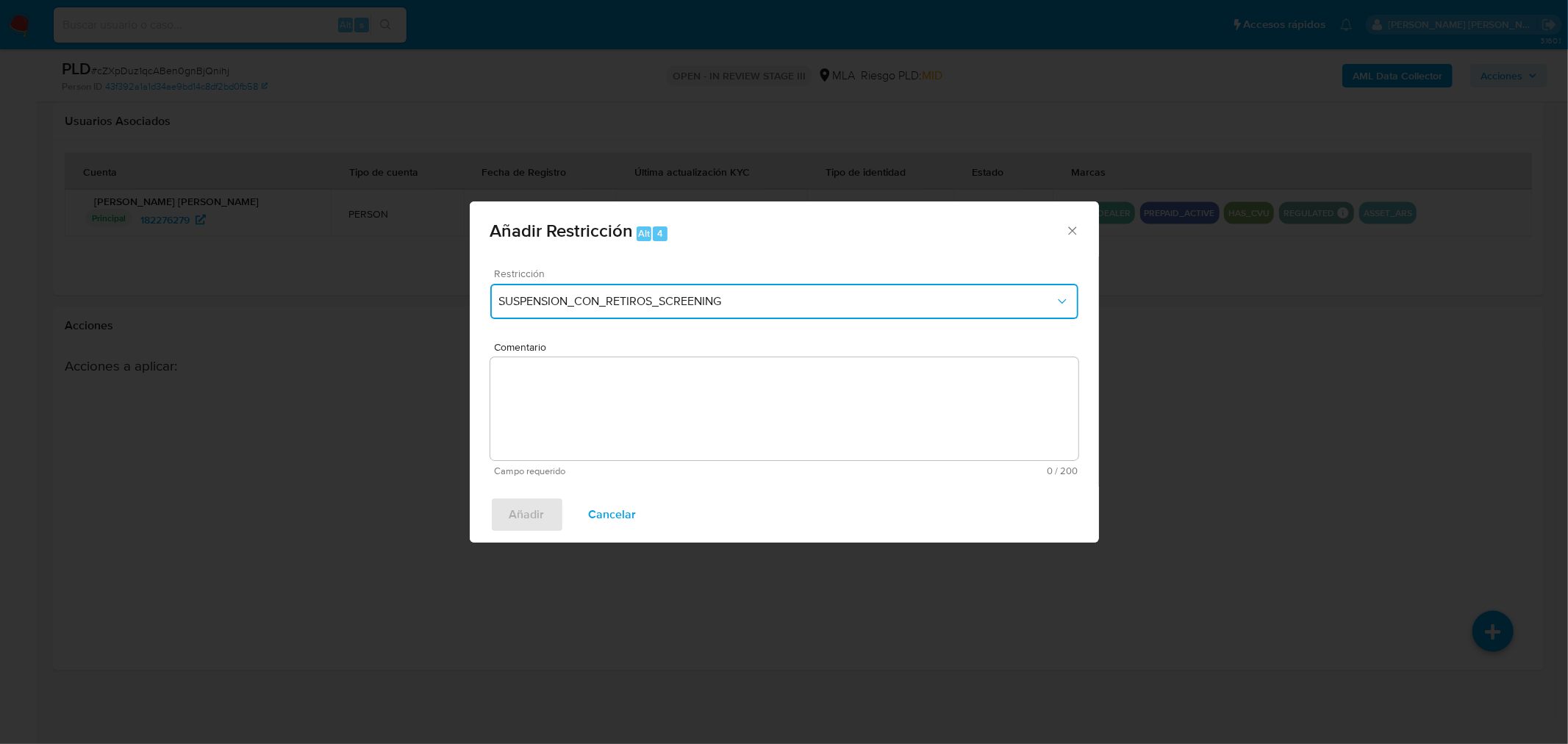
click at [574, 298] on span "SUSPENSION_CON_RETIROS_SCREENING" at bounding box center [776, 302] width 555 height 15
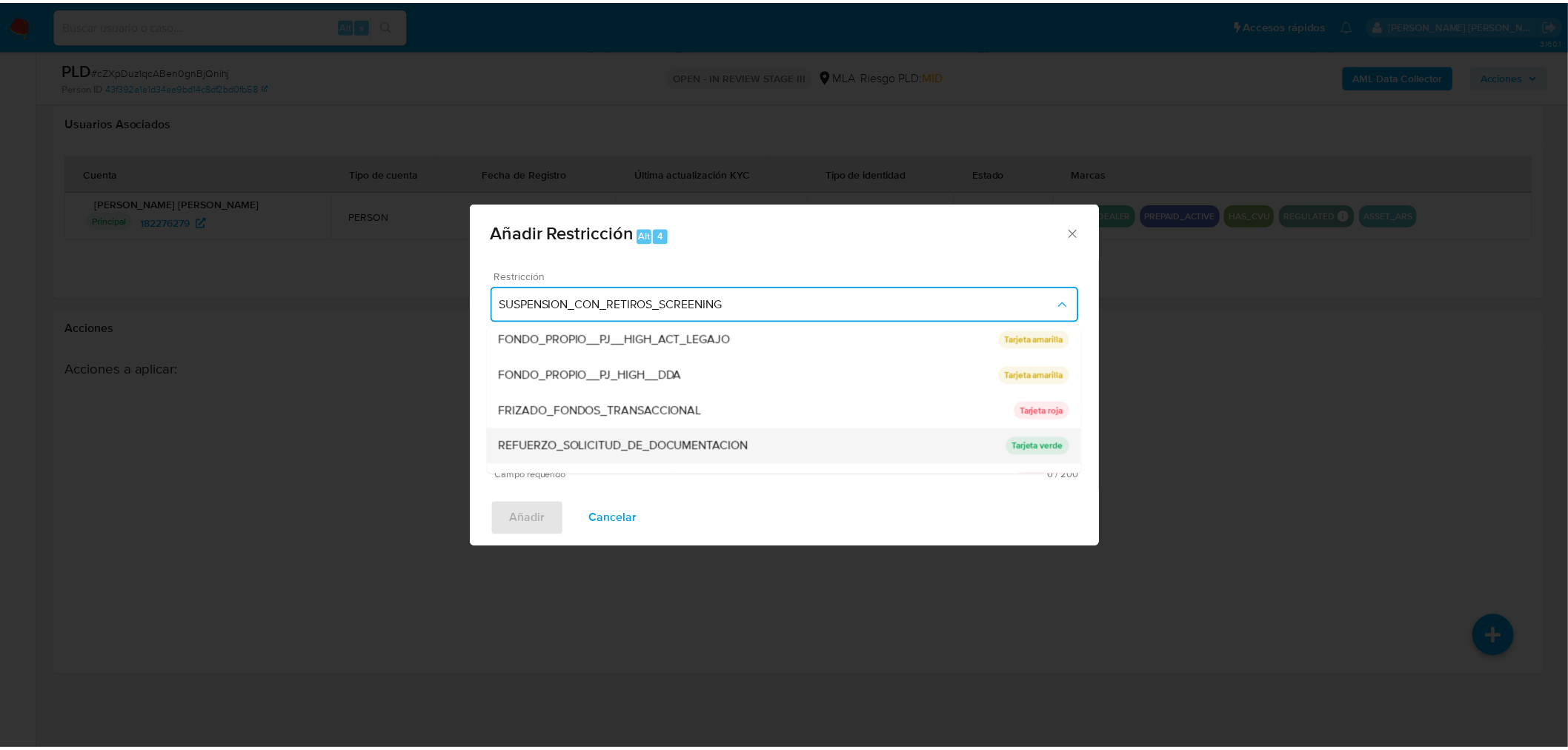
scroll to position [247, 0]
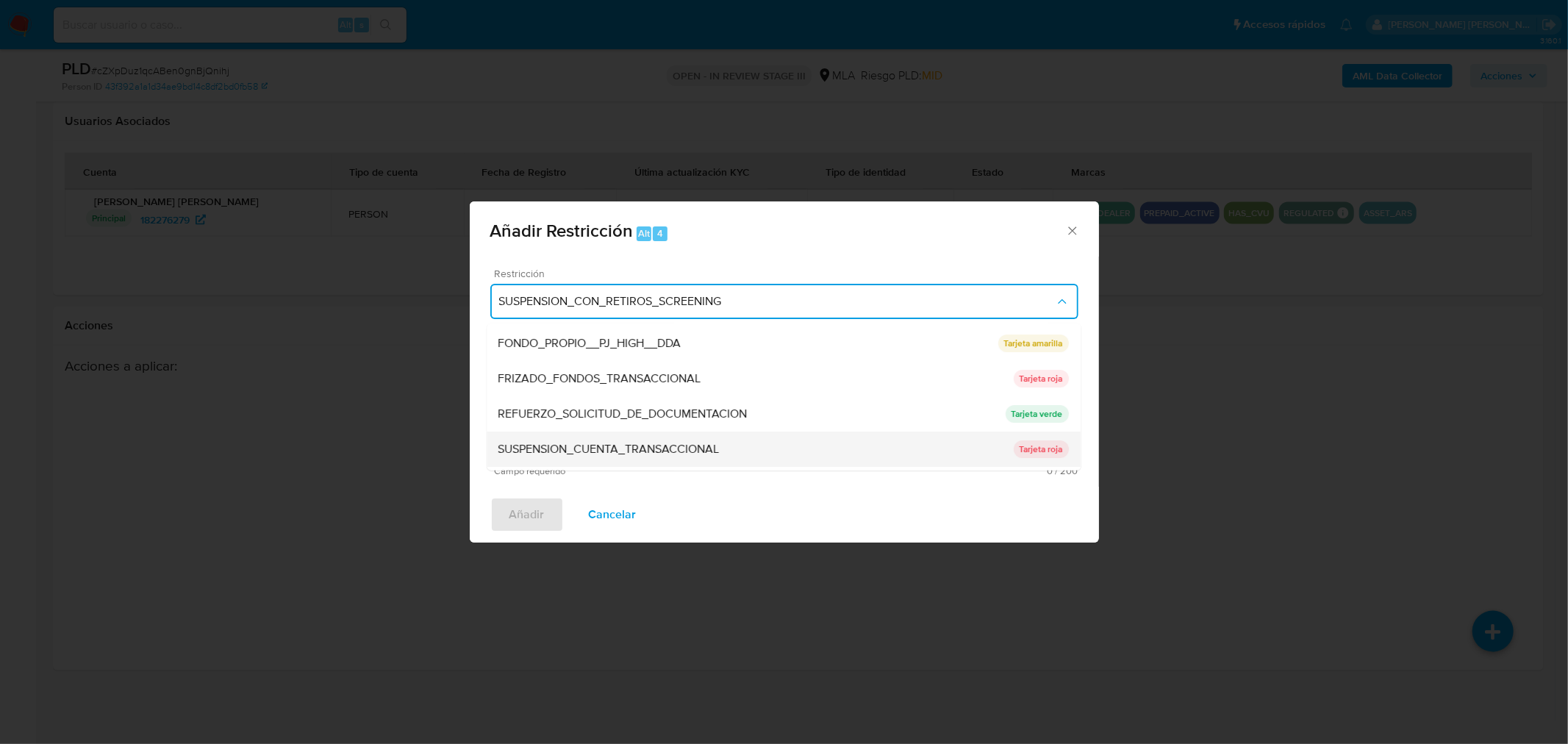
click at [700, 447] on span "SUSPENSION_CUENTA_TRANSACCIONAL" at bounding box center [609, 450] width 221 height 15
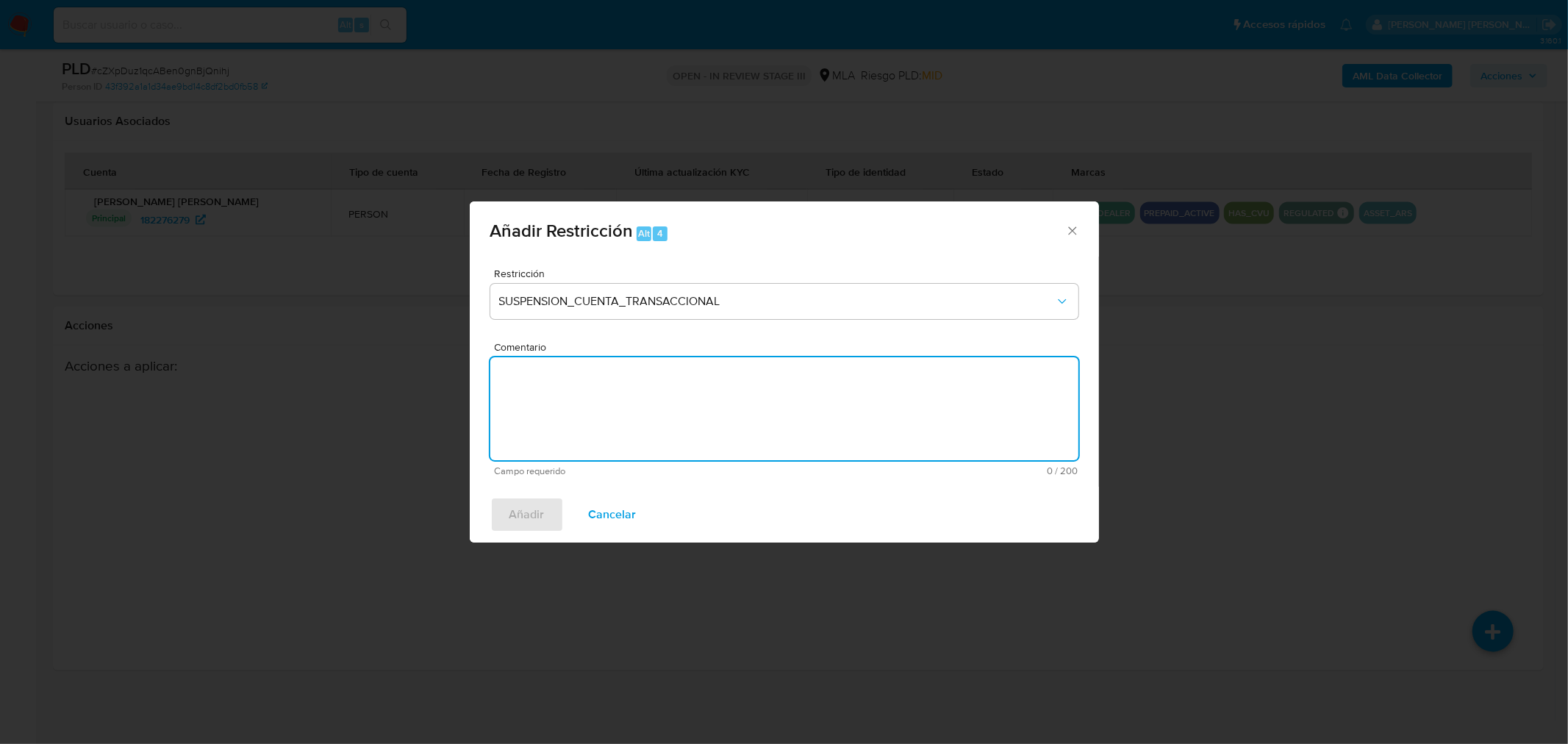
click at [784, 399] on textarea "Comentario" at bounding box center [784, 409] width 588 height 103
type textarea "AML"
click at [533, 503] on span "Añadir" at bounding box center [526, 515] width 35 height 32
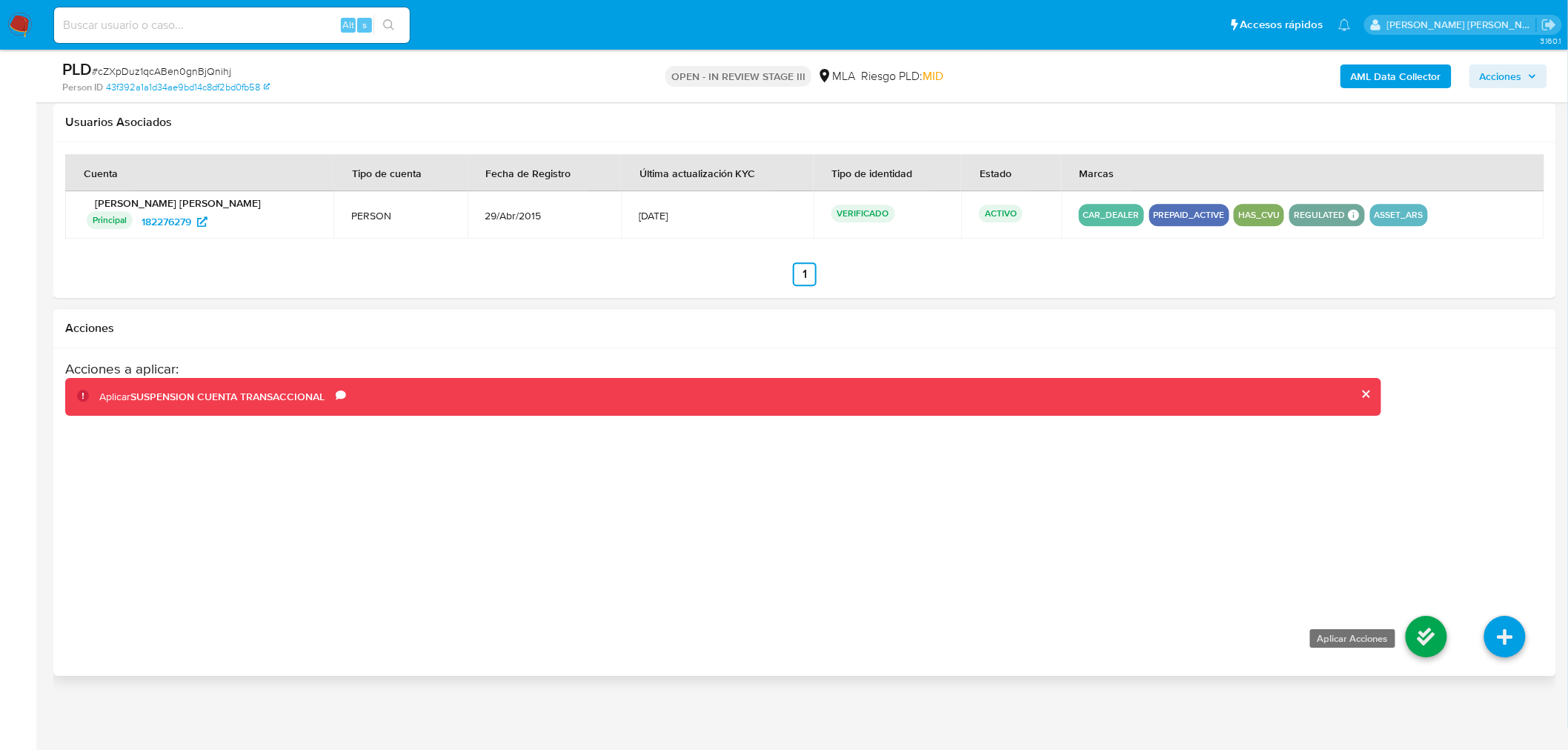
click at [1431, 635] on icon at bounding box center [1426, 635] width 41 height 41
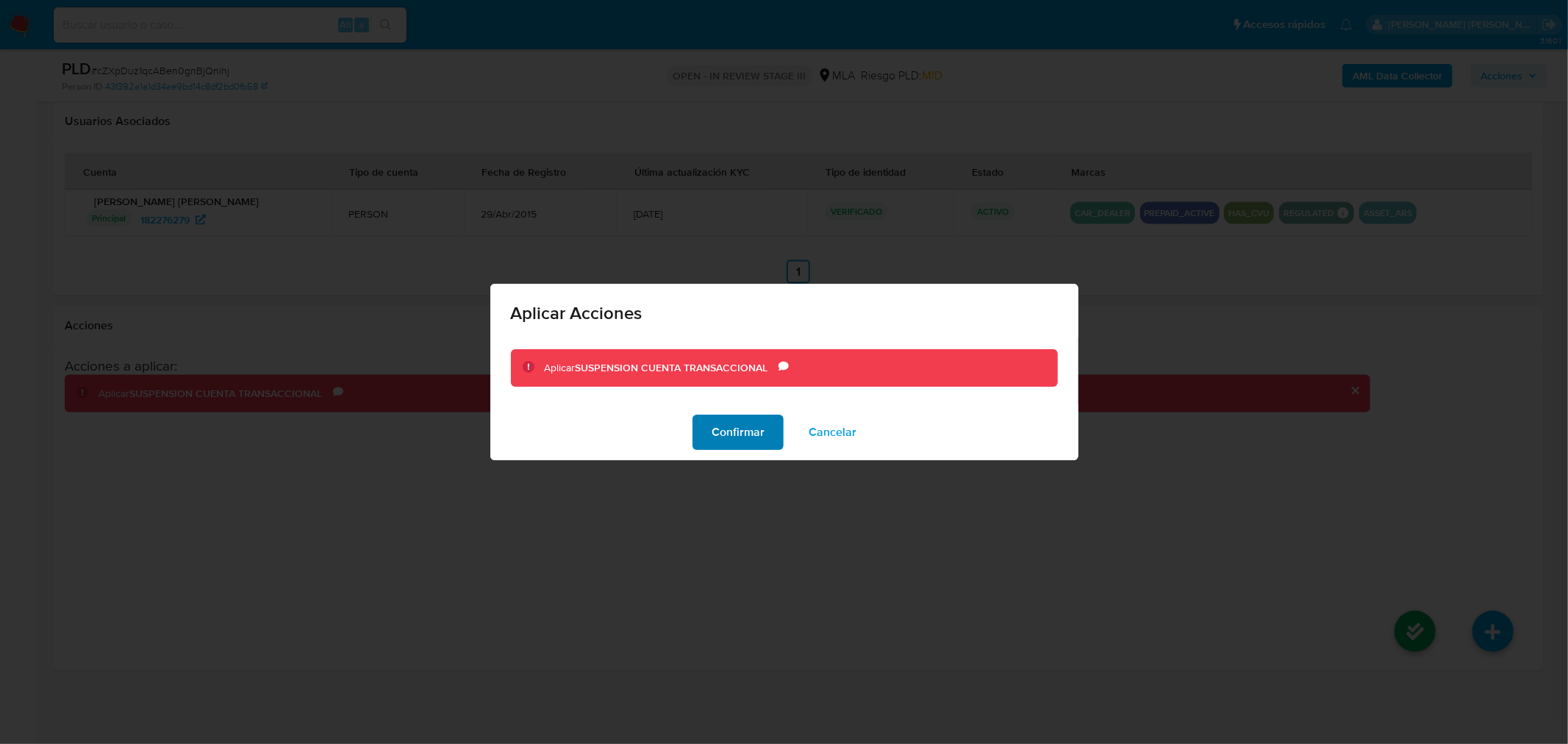
click at [736, 441] on span "Confirmar" at bounding box center [738, 433] width 53 height 32
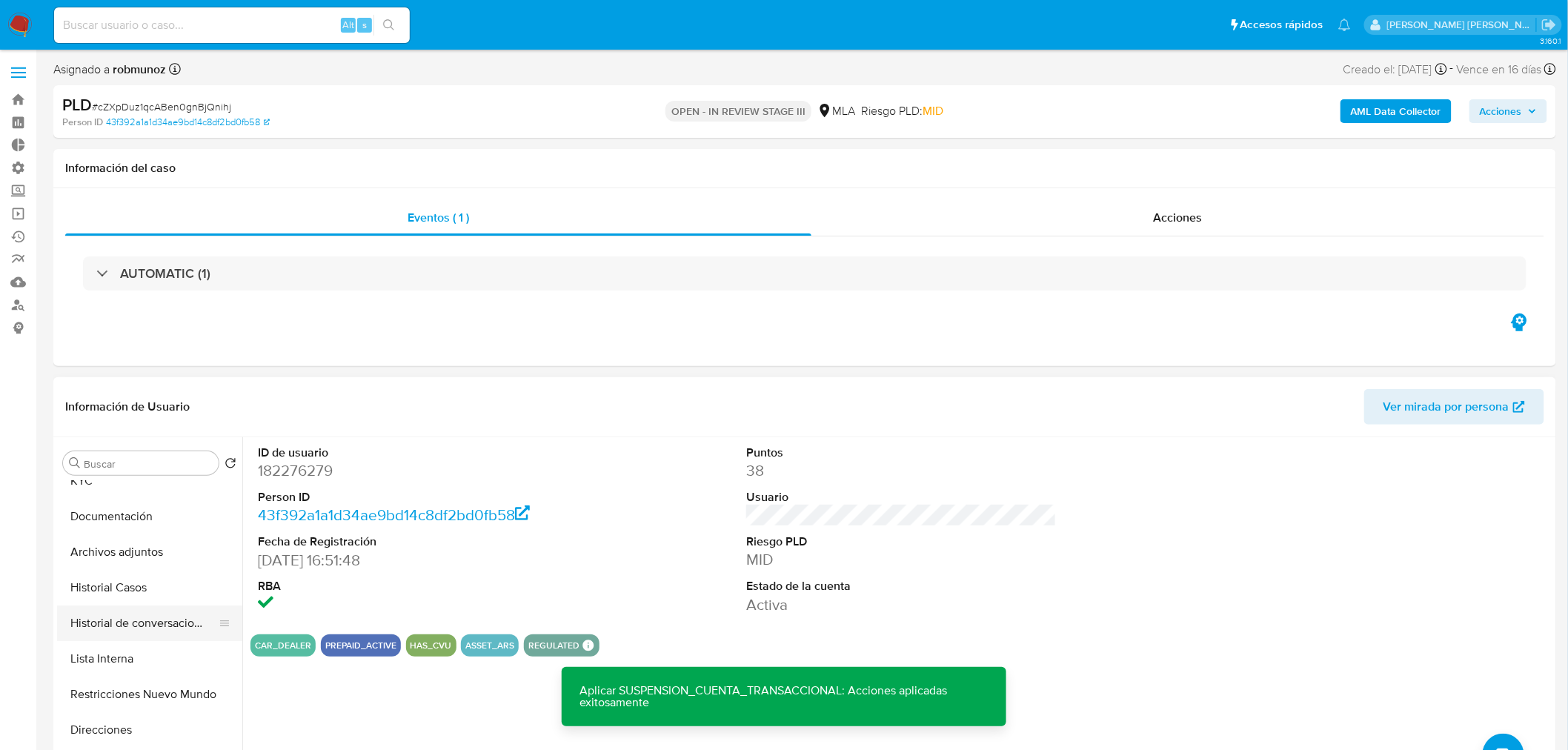
scroll to position [82, 0]
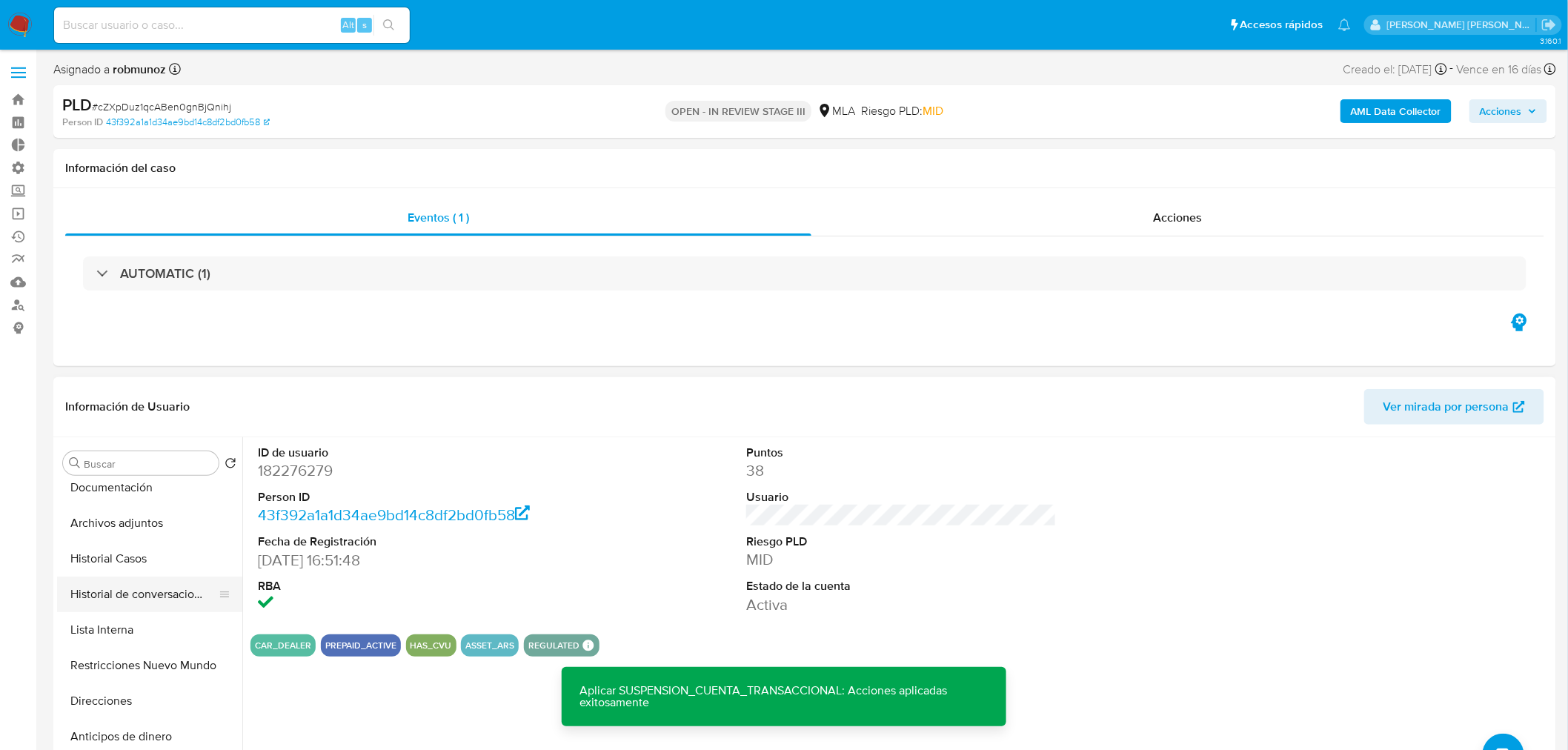
click at [145, 595] on button "Historial de conversaciones" at bounding box center [144, 594] width 174 height 35
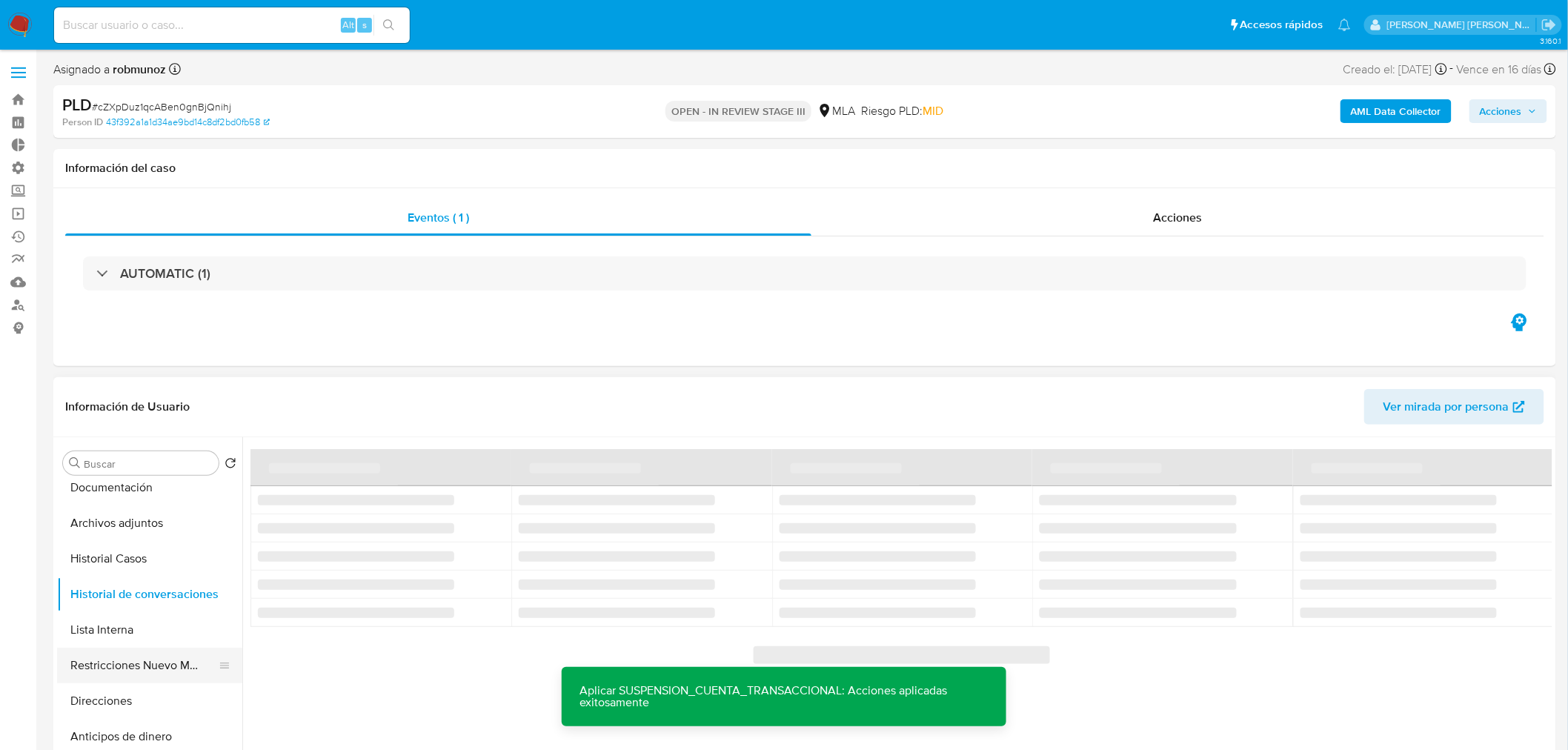
click at [146, 666] on button "Restricciones Nuevo Mundo" at bounding box center [144, 665] width 174 height 35
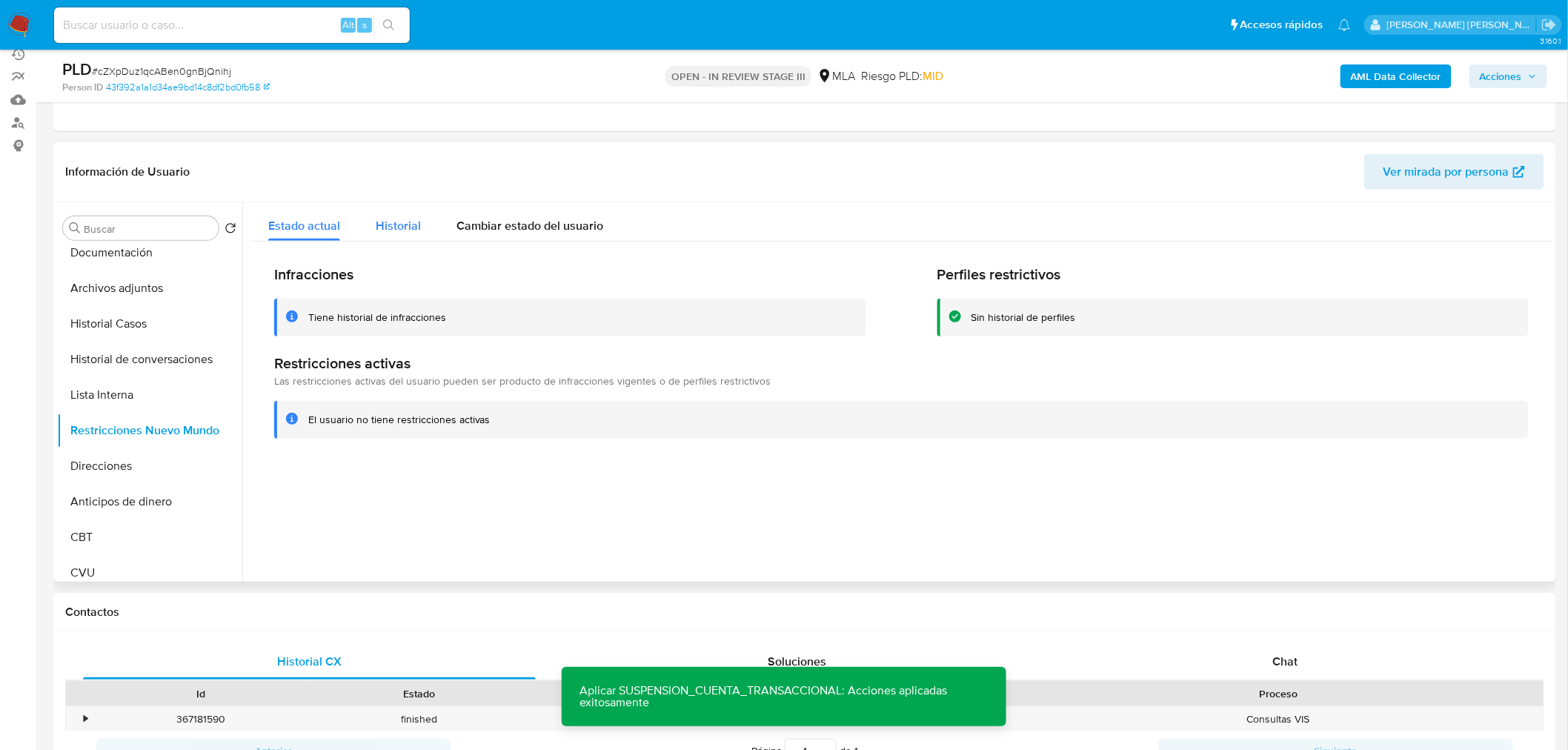
scroll to position [164, 0]
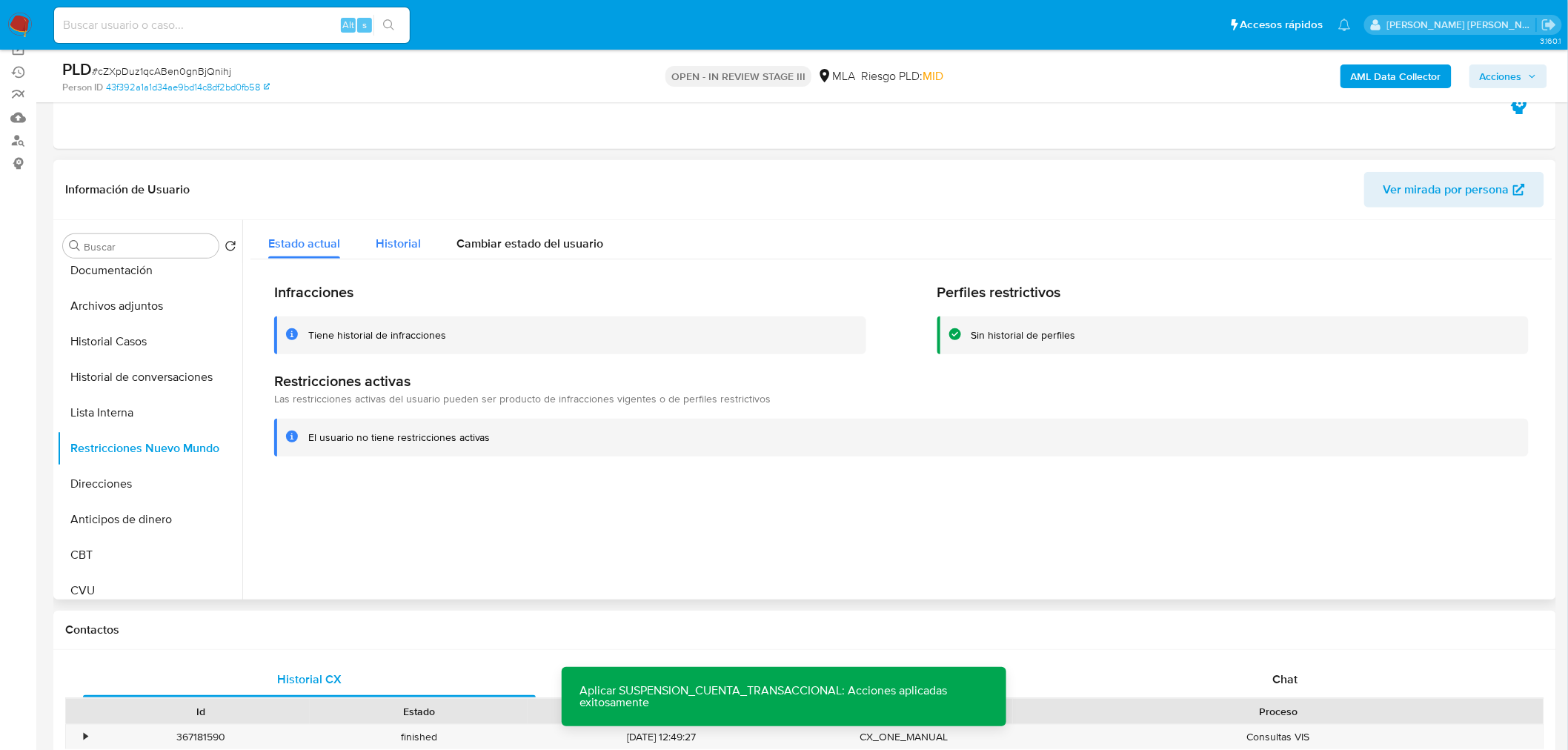
click at [413, 238] on span "Historial" at bounding box center [398, 243] width 45 height 17
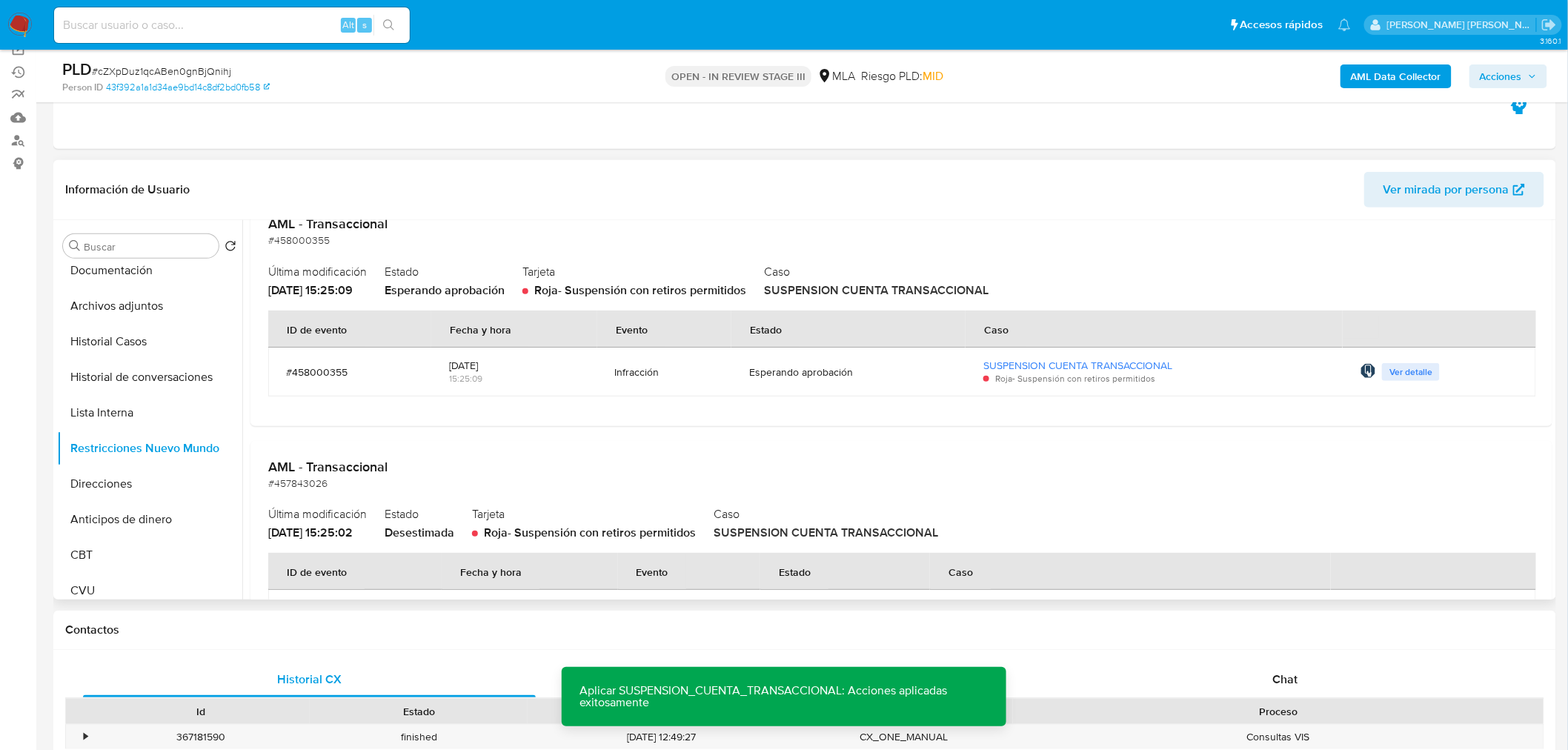
scroll to position [0, 0]
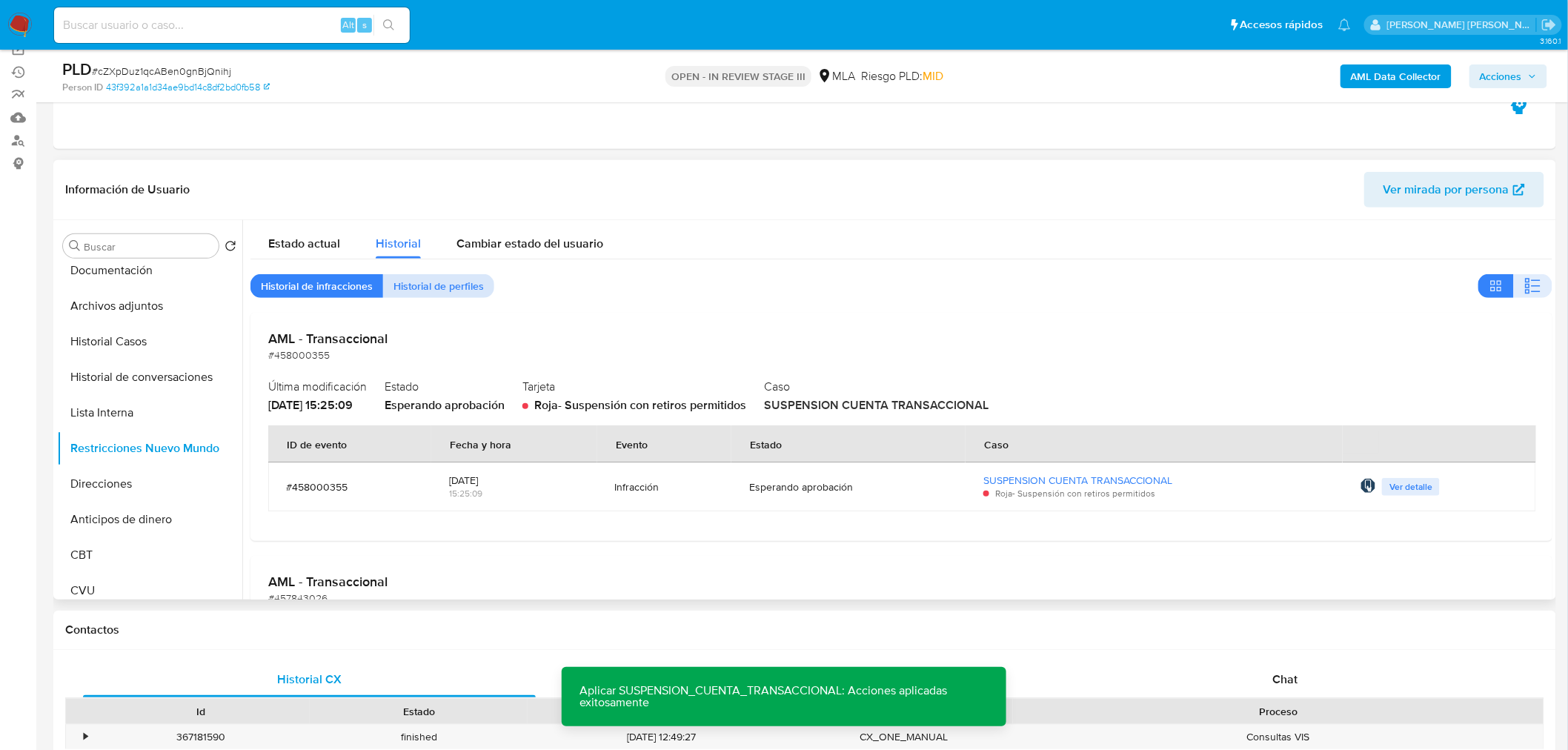
click at [444, 287] on span "Historial de perfiles" at bounding box center [438, 286] width 91 height 21
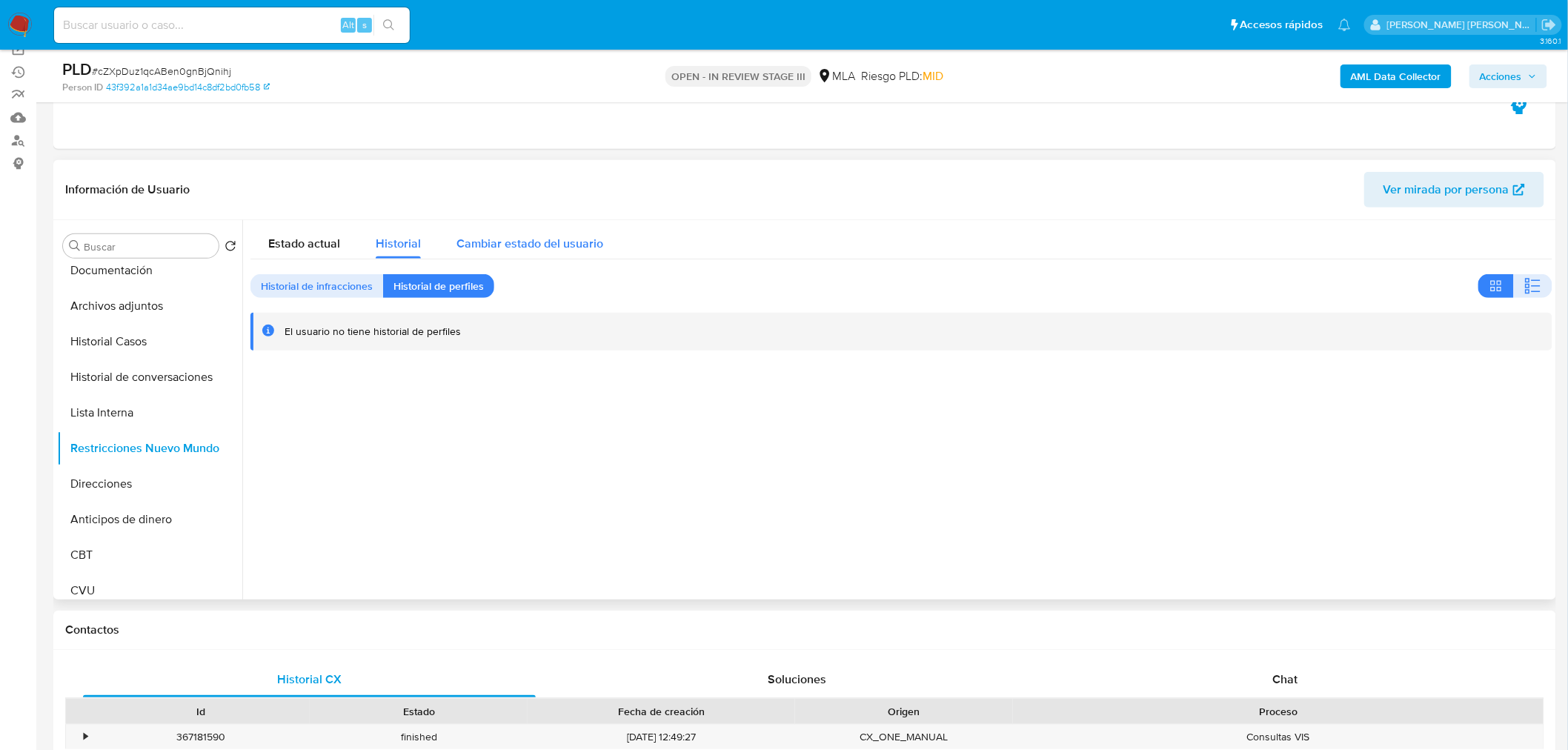
click at [587, 231] on div "Cambiar estado del usuario" at bounding box center [529, 240] width 147 height 39
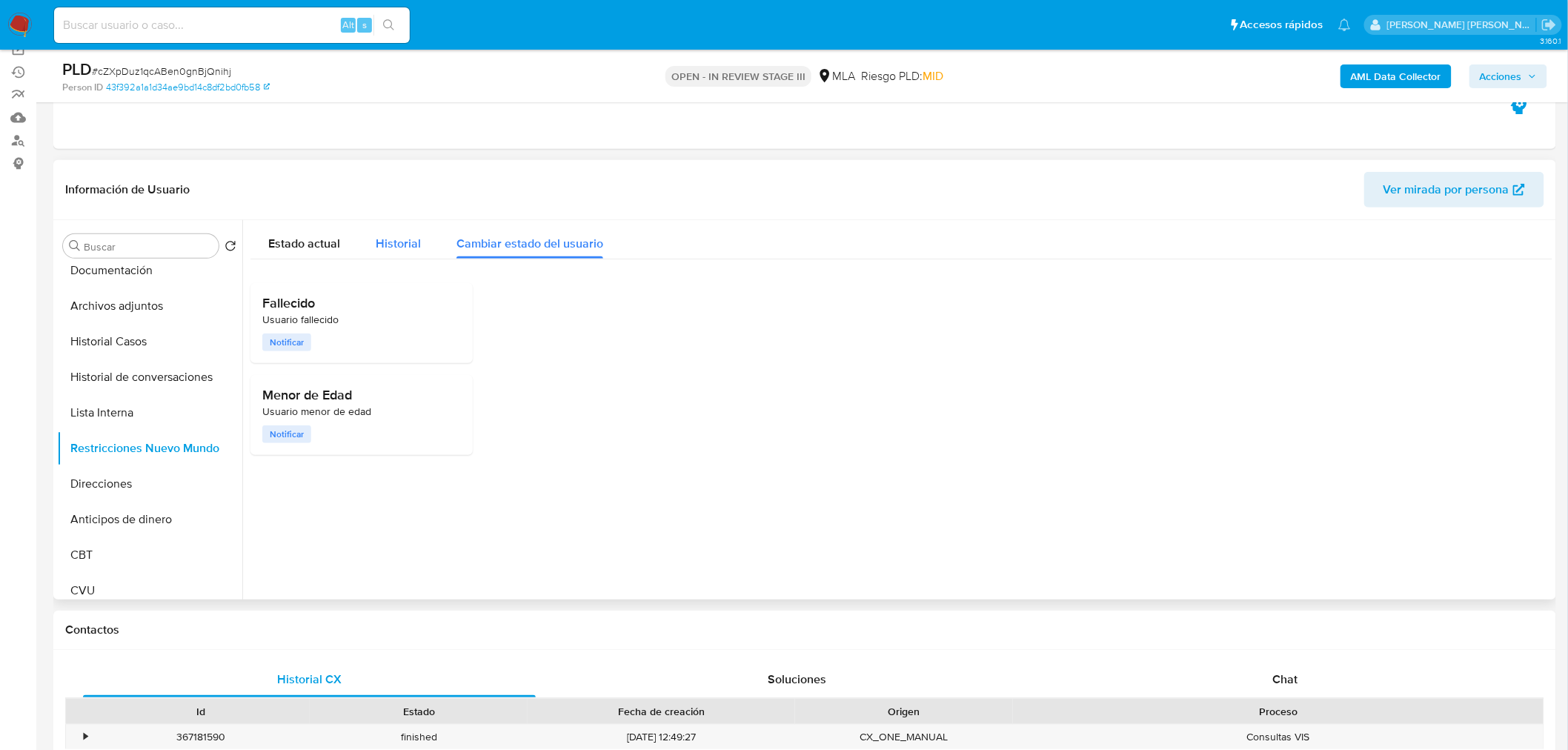
click at [400, 239] on span "Historial" at bounding box center [398, 243] width 45 height 17
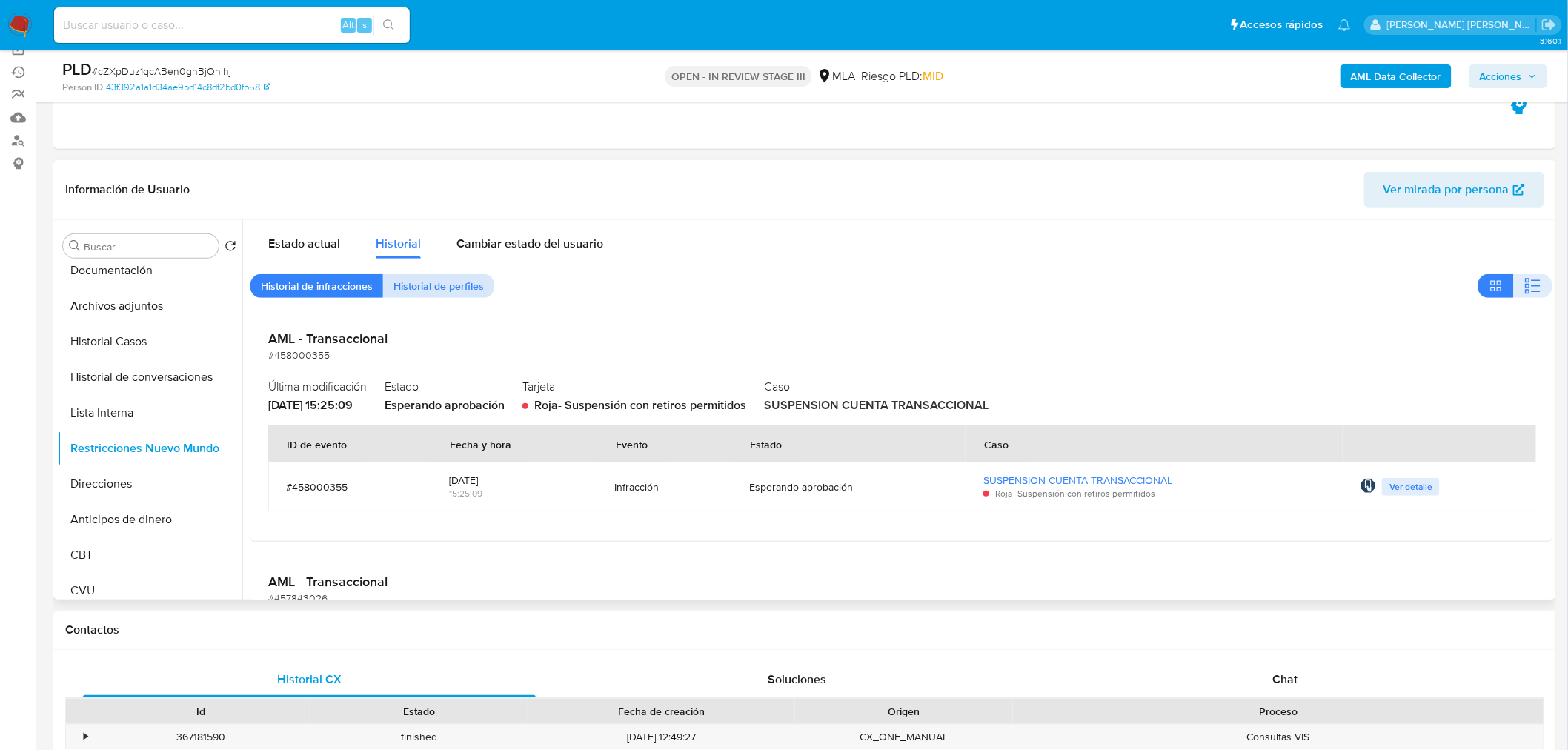
click at [430, 291] on span "Historial de perfiles" at bounding box center [438, 286] width 91 height 21
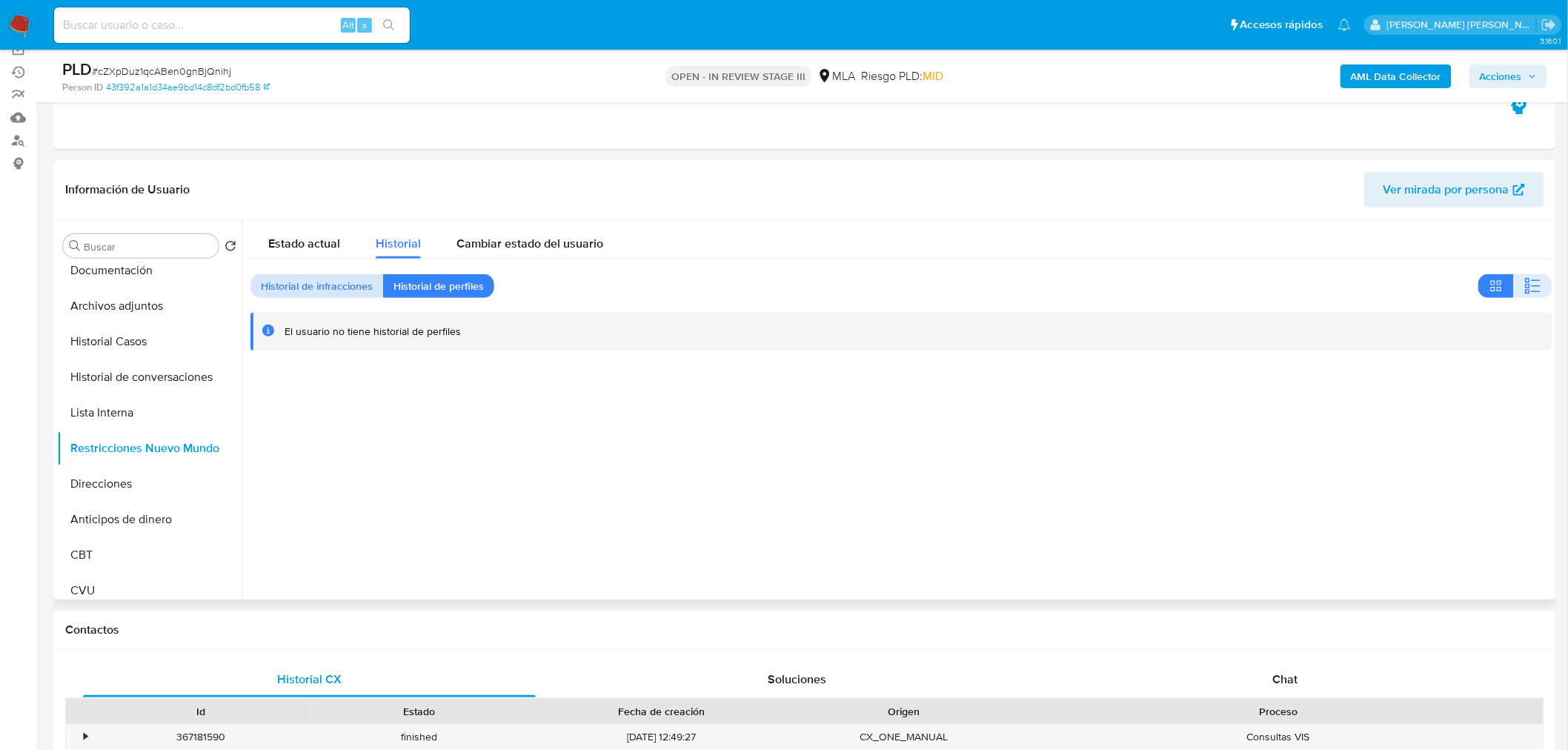
click at [357, 281] on span "Historial de infracciones" at bounding box center [316, 286] width 112 height 21
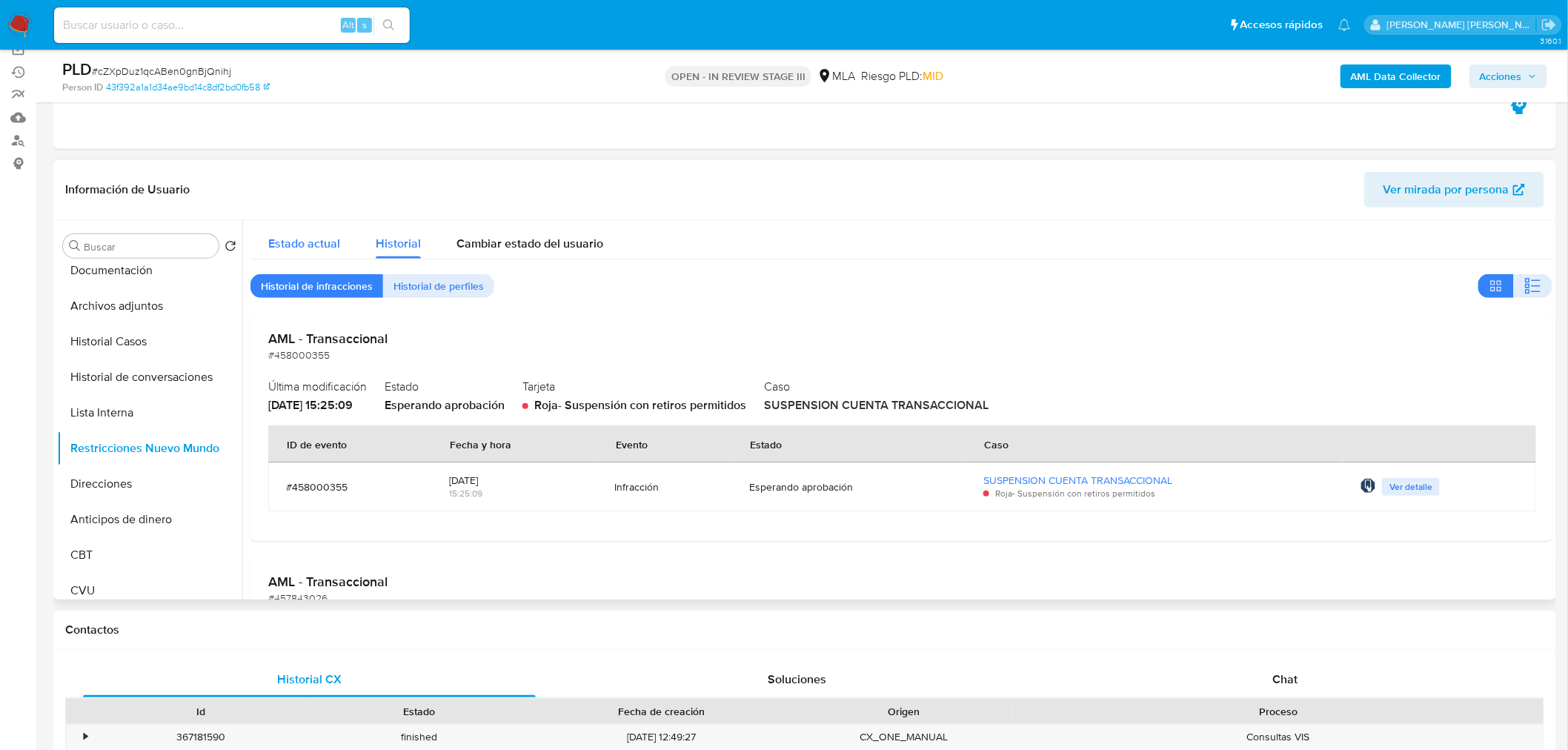
click at [343, 240] on button "Estado actual" at bounding box center [304, 240] width 108 height 39
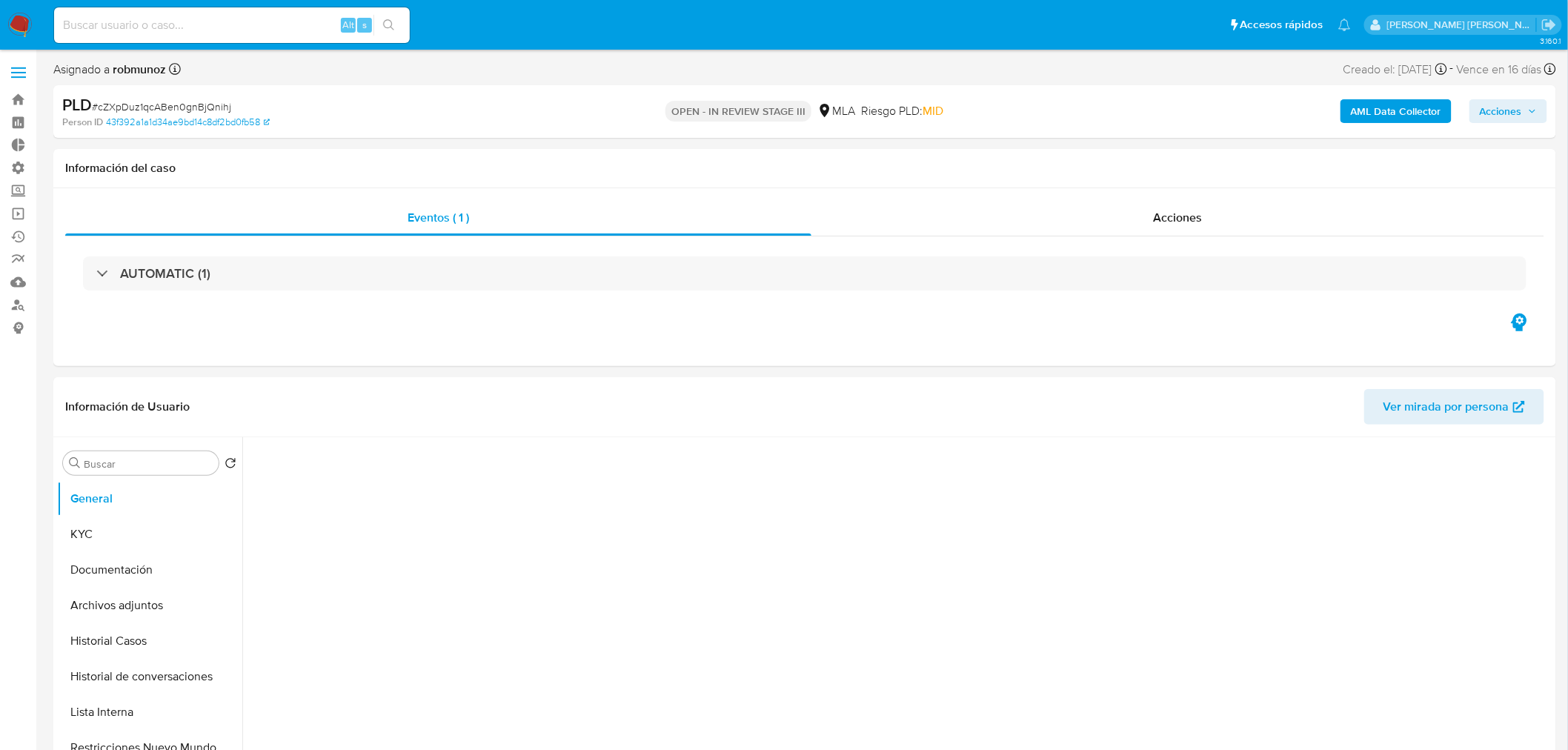
select select "10"
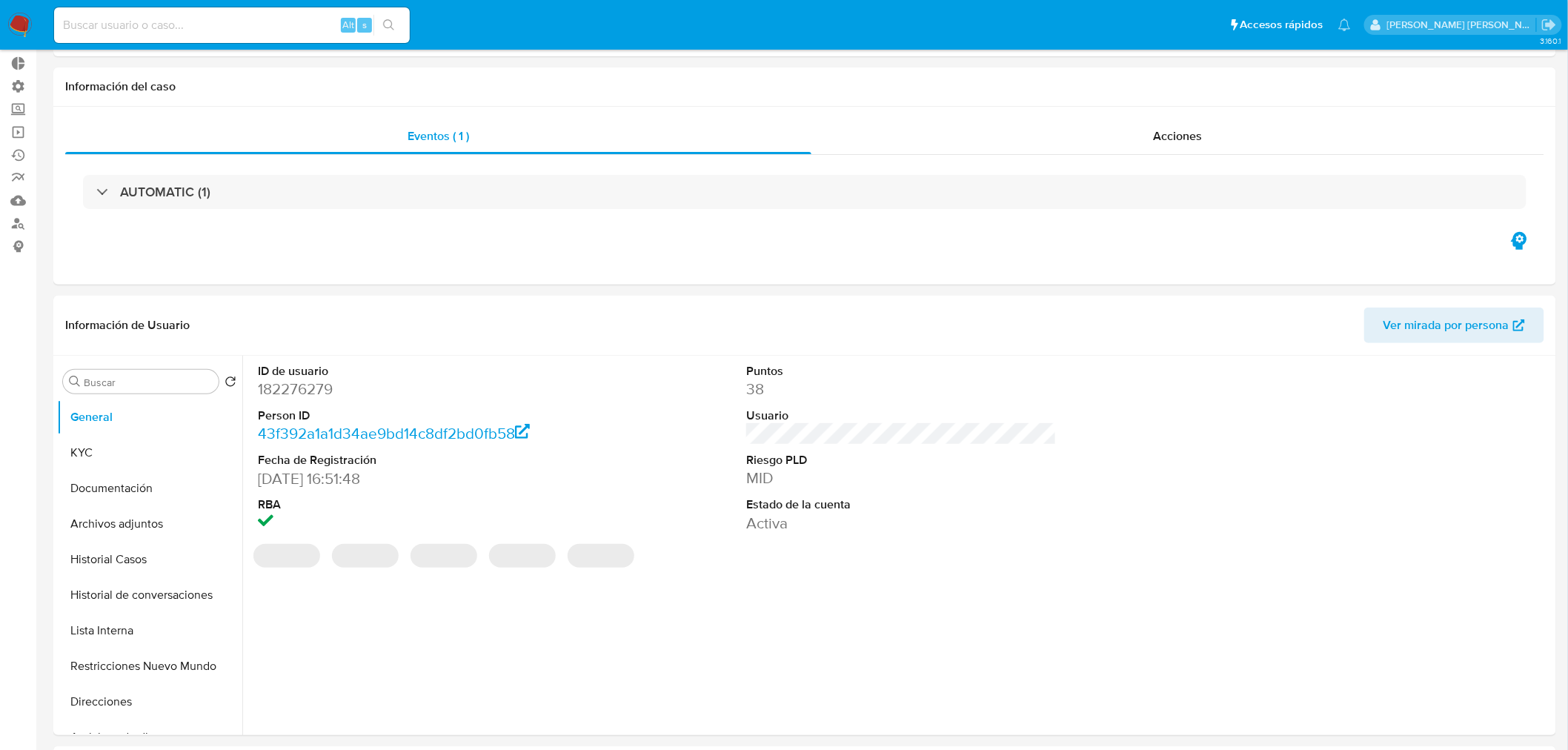
scroll to position [82, 0]
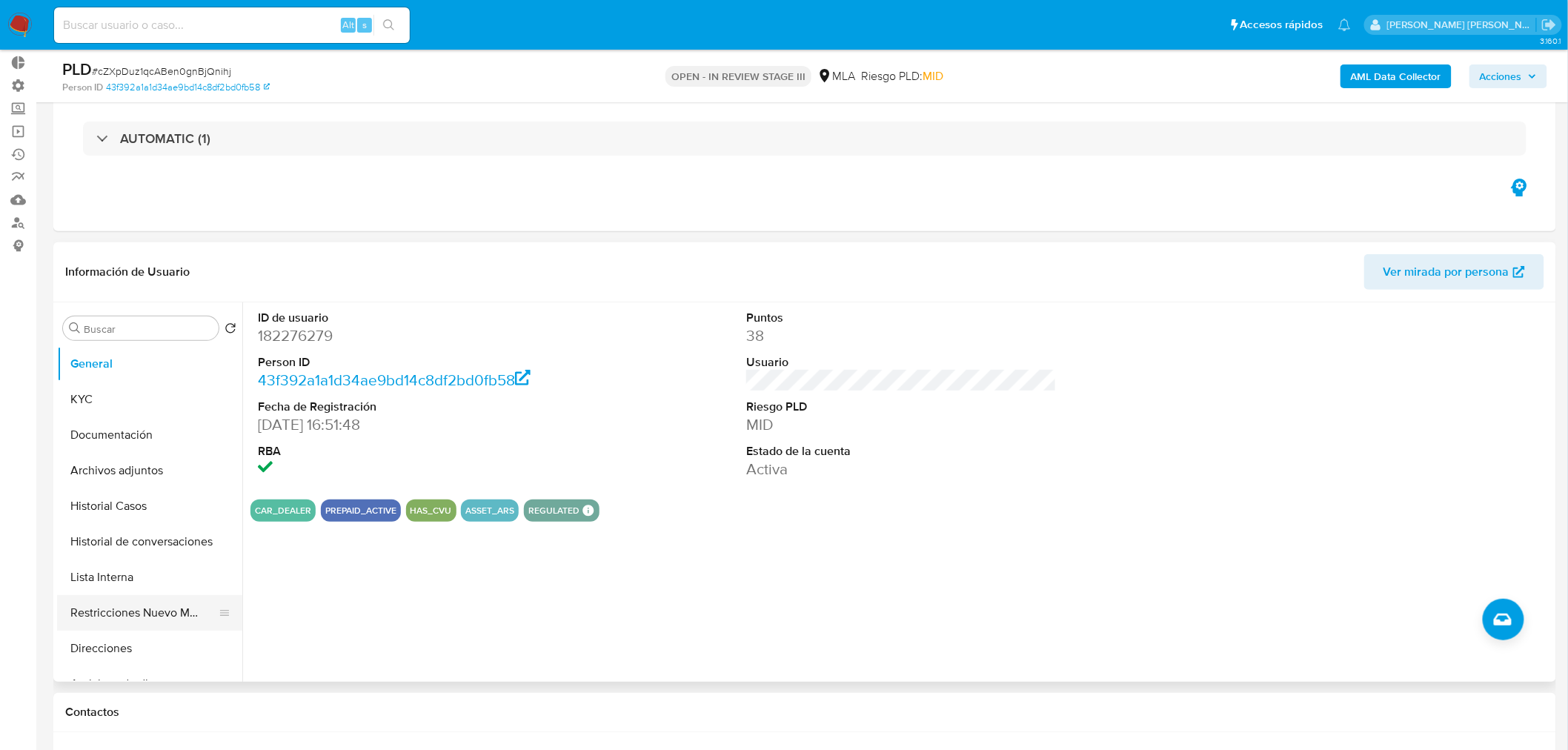
click at [152, 613] on button "Restricciones Nuevo Mundo" at bounding box center [144, 613] width 174 height 35
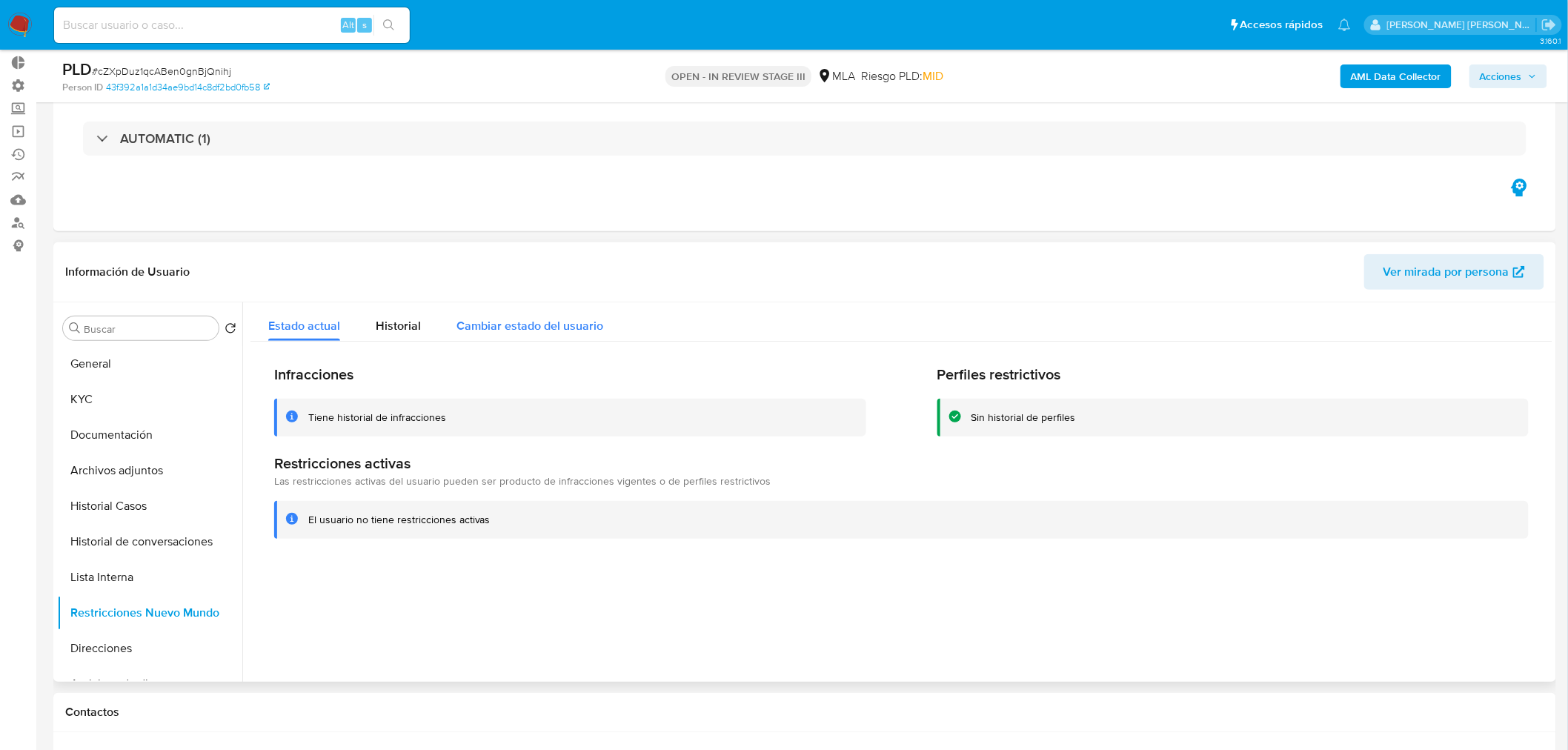
click at [490, 327] on span "Cambiar estado del usuario" at bounding box center [529, 325] width 147 height 17
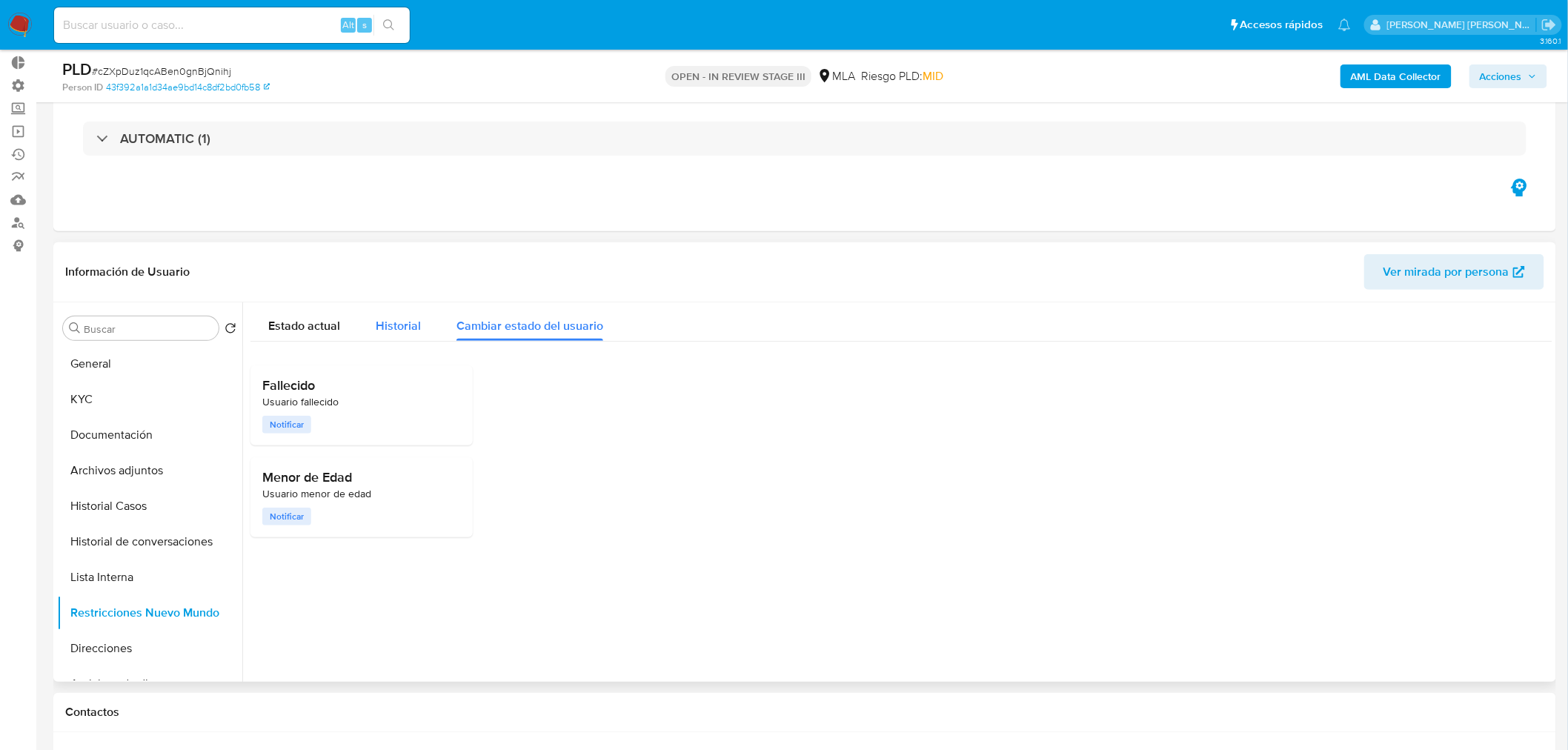
click at [397, 317] on span "Historial" at bounding box center [398, 325] width 45 height 17
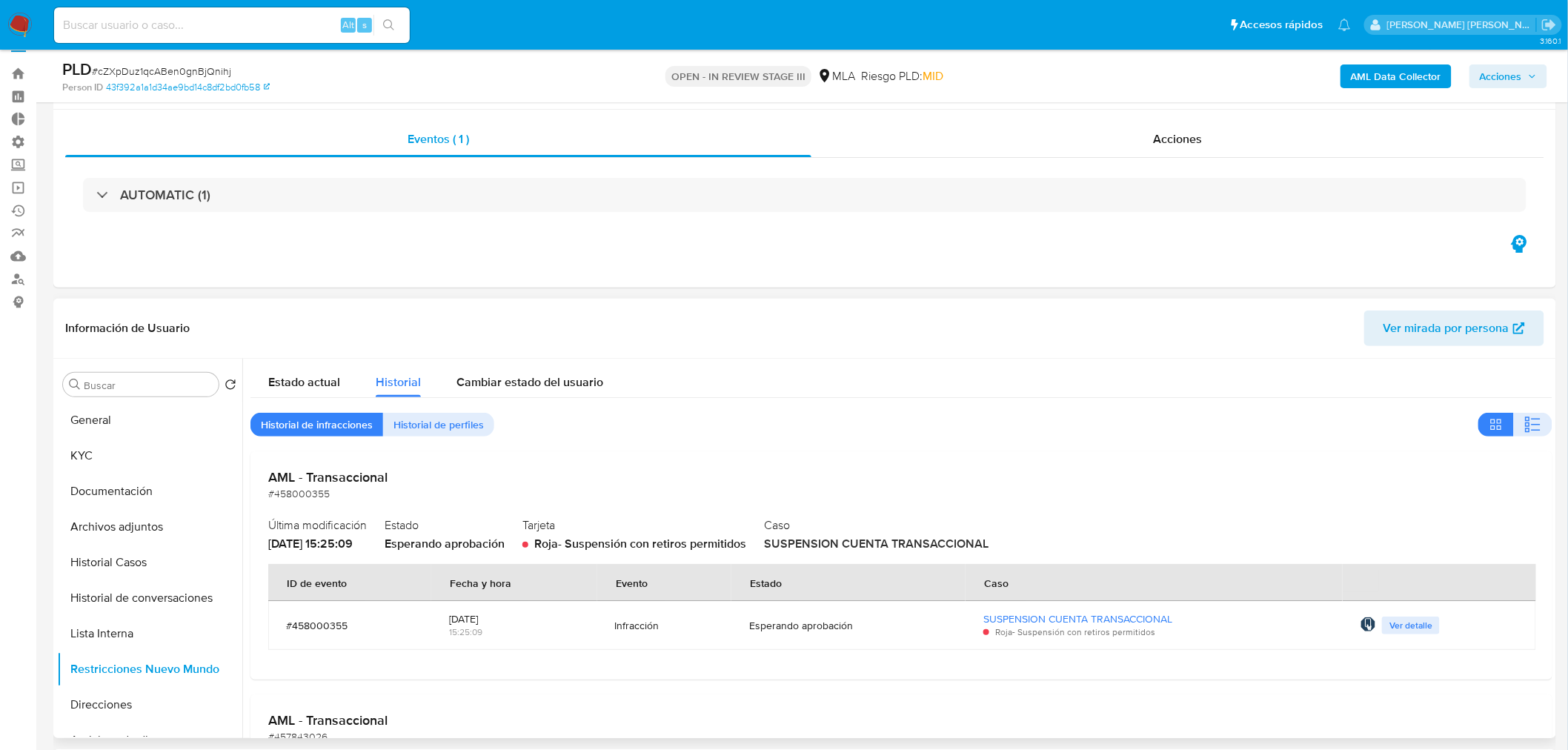
scroll to position [0, 0]
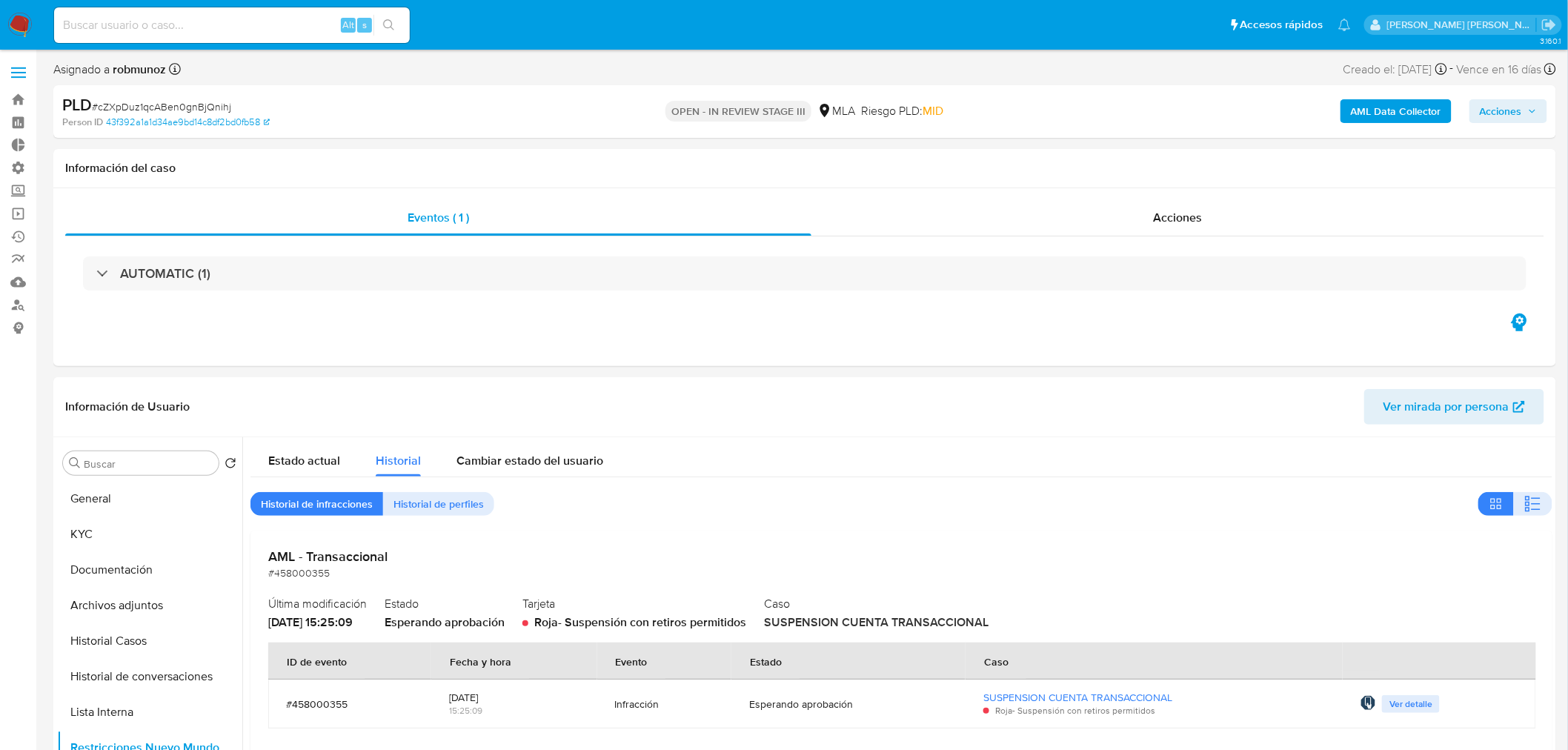
click at [197, 21] on input at bounding box center [232, 25] width 356 height 19
paste input "zeth2KRGVWaHEBVCMOVXaLJU"
type input "zeth2KRGVWaHEBVCMOVXaLJU"
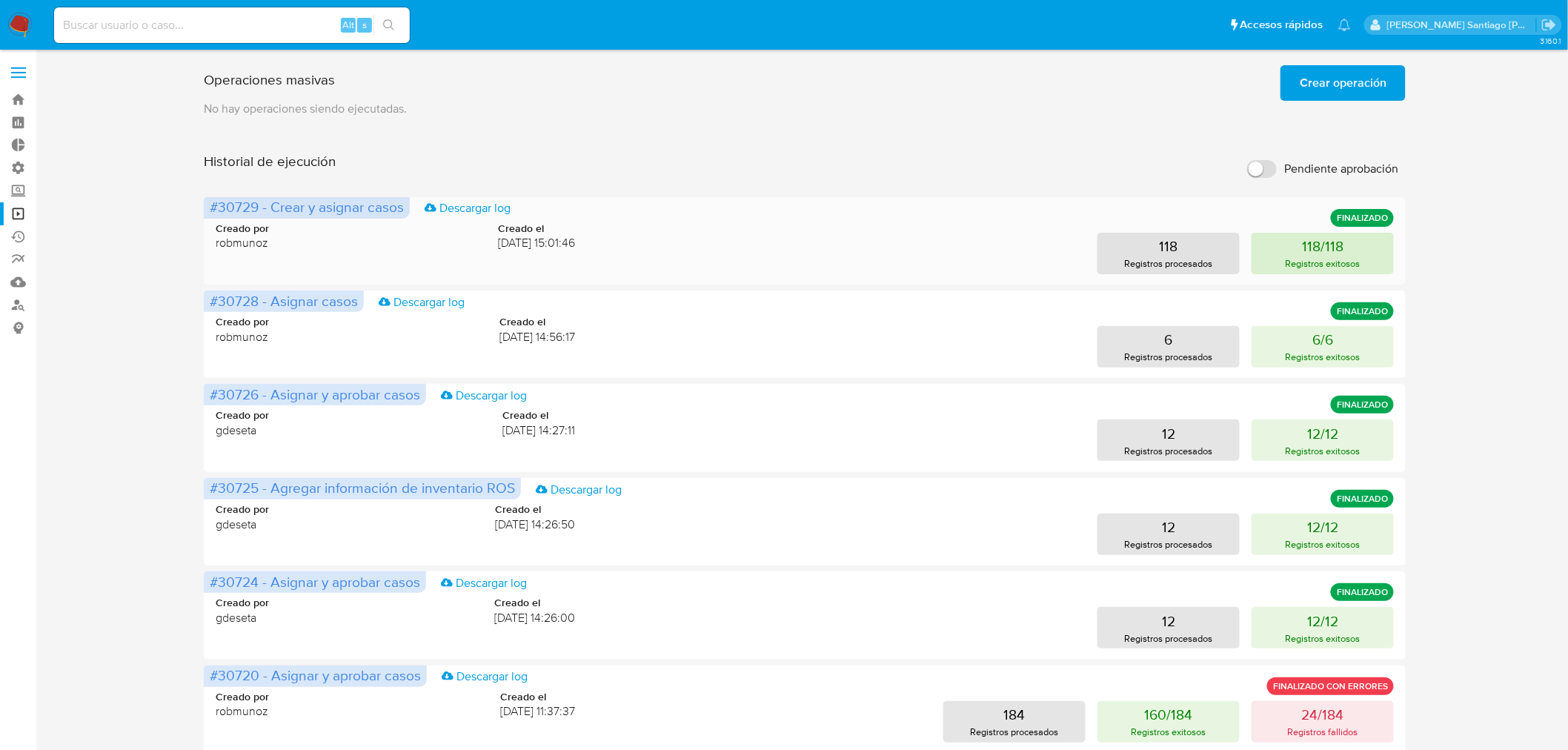
click at [1346, 253] on button "118/118 Registros exitosos" at bounding box center [1322, 253] width 142 height 41
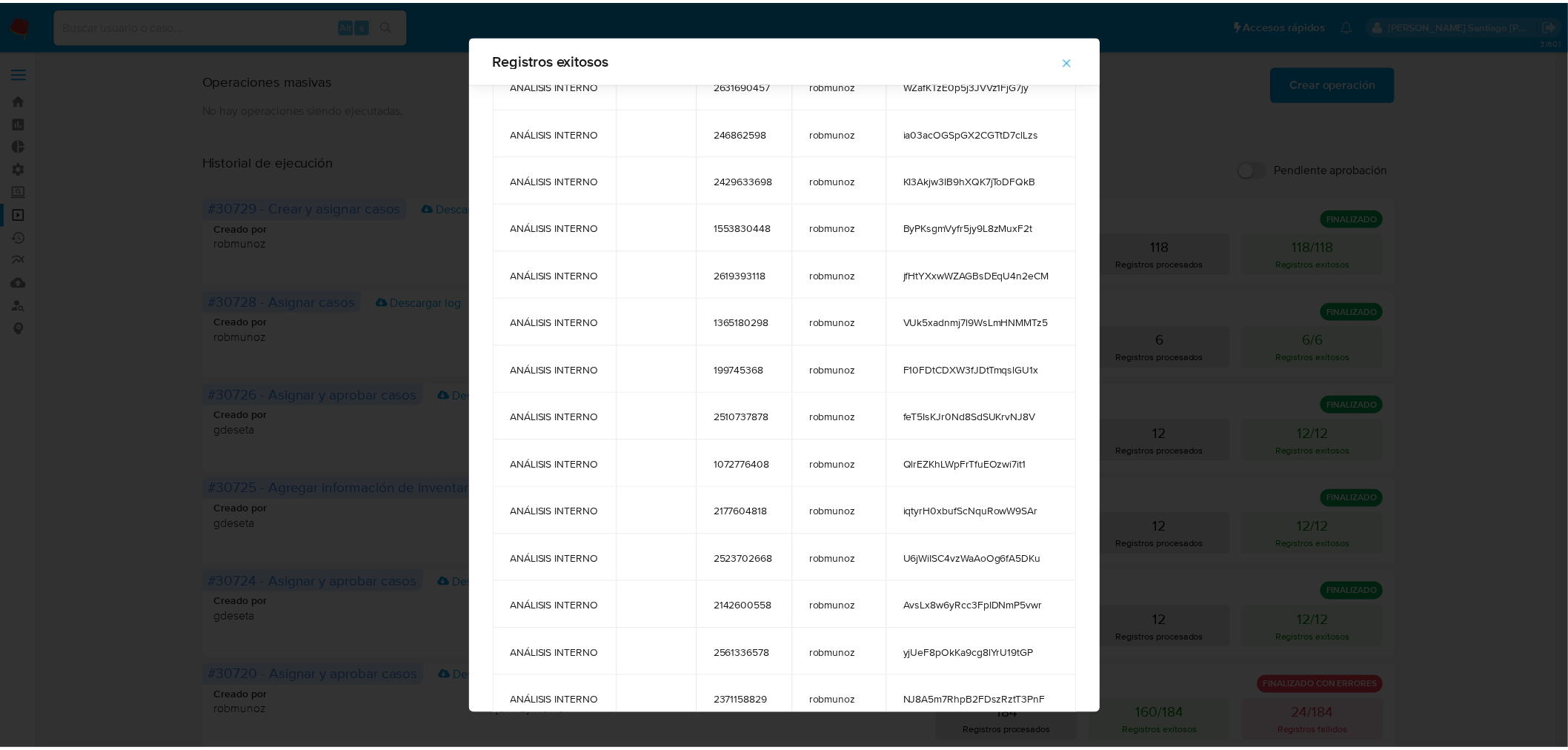
scroll to position [5026, 0]
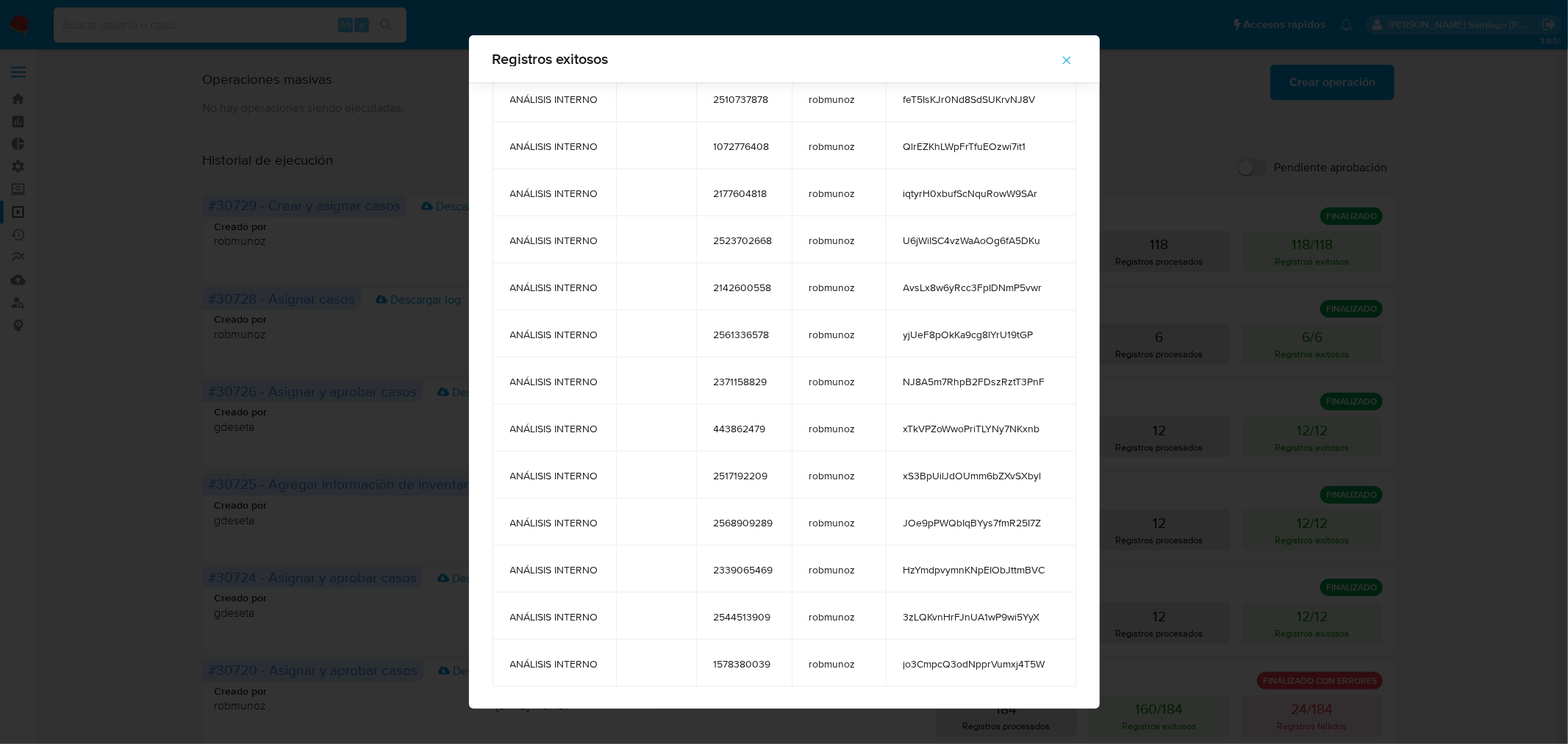
drag, startPoint x: 487, startPoint y: 61, endPoint x: 1068, endPoint y: 665, distance: 838.1
click at [1068, 665] on div "Registros exitosos tags comment user_id case_owner message ANÁLISIS INTERNO 768…" at bounding box center [784, 372] width 630 height 674
drag, startPoint x: 1073, startPoint y: 59, endPoint x: 1150, endPoint y: 78, distance: 79.3
click at [1073, 60] on icon "button" at bounding box center [1066, 61] width 13 height 13
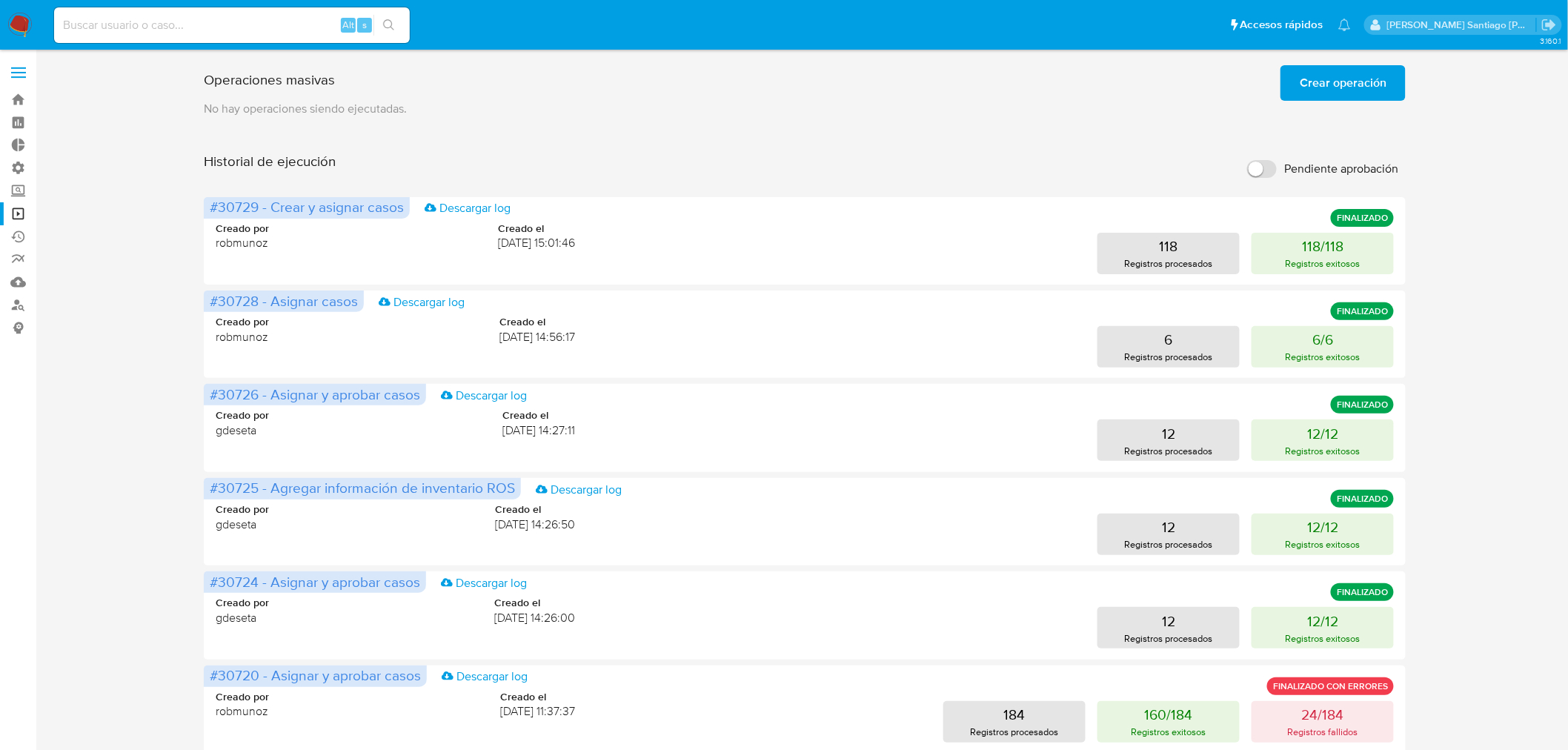
click at [1341, 80] on span "Crear operación" at bounding box center [1342, 83] width 87 height 32
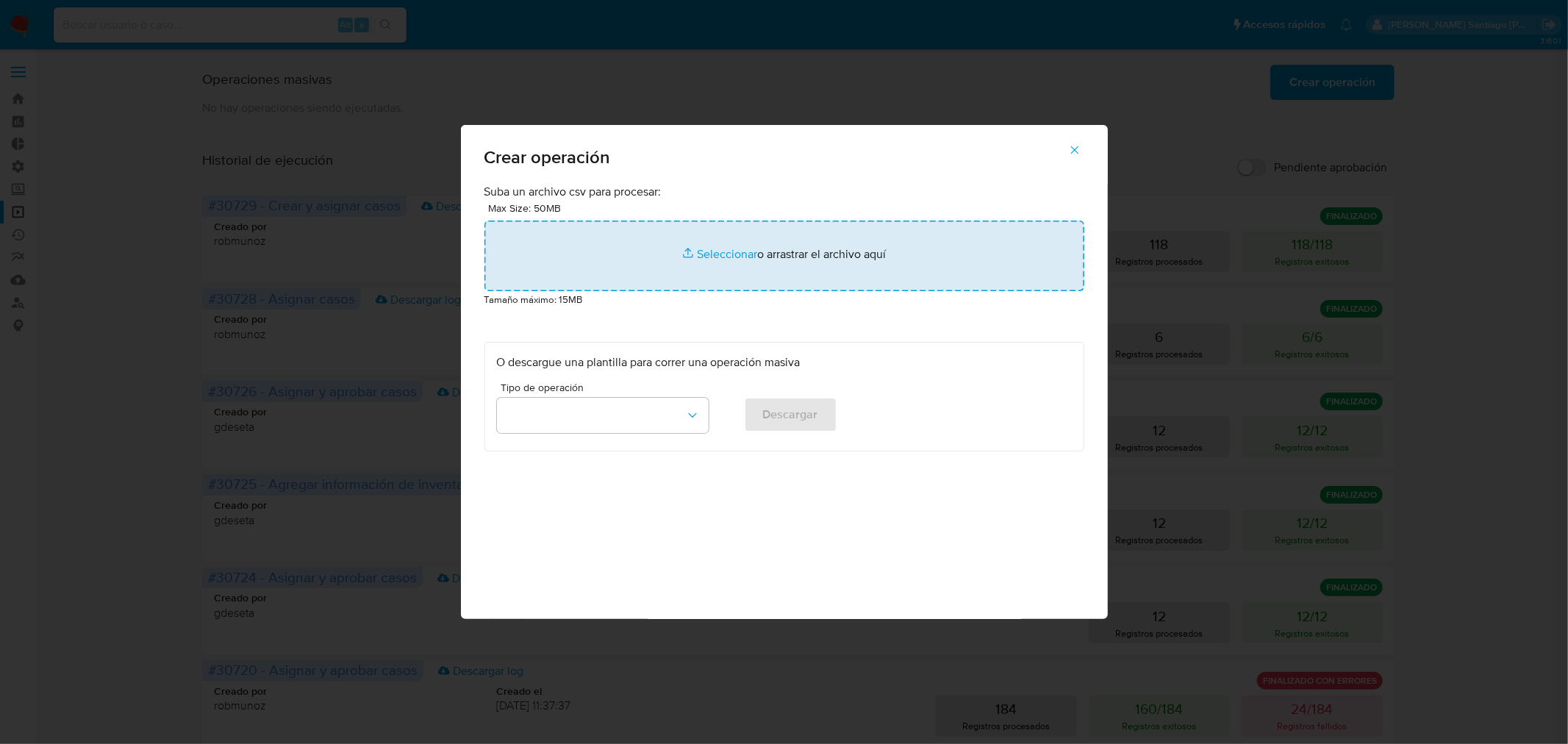
click at [745, 265] on input "file" at bounding box center [784, 256] width 600 height 71
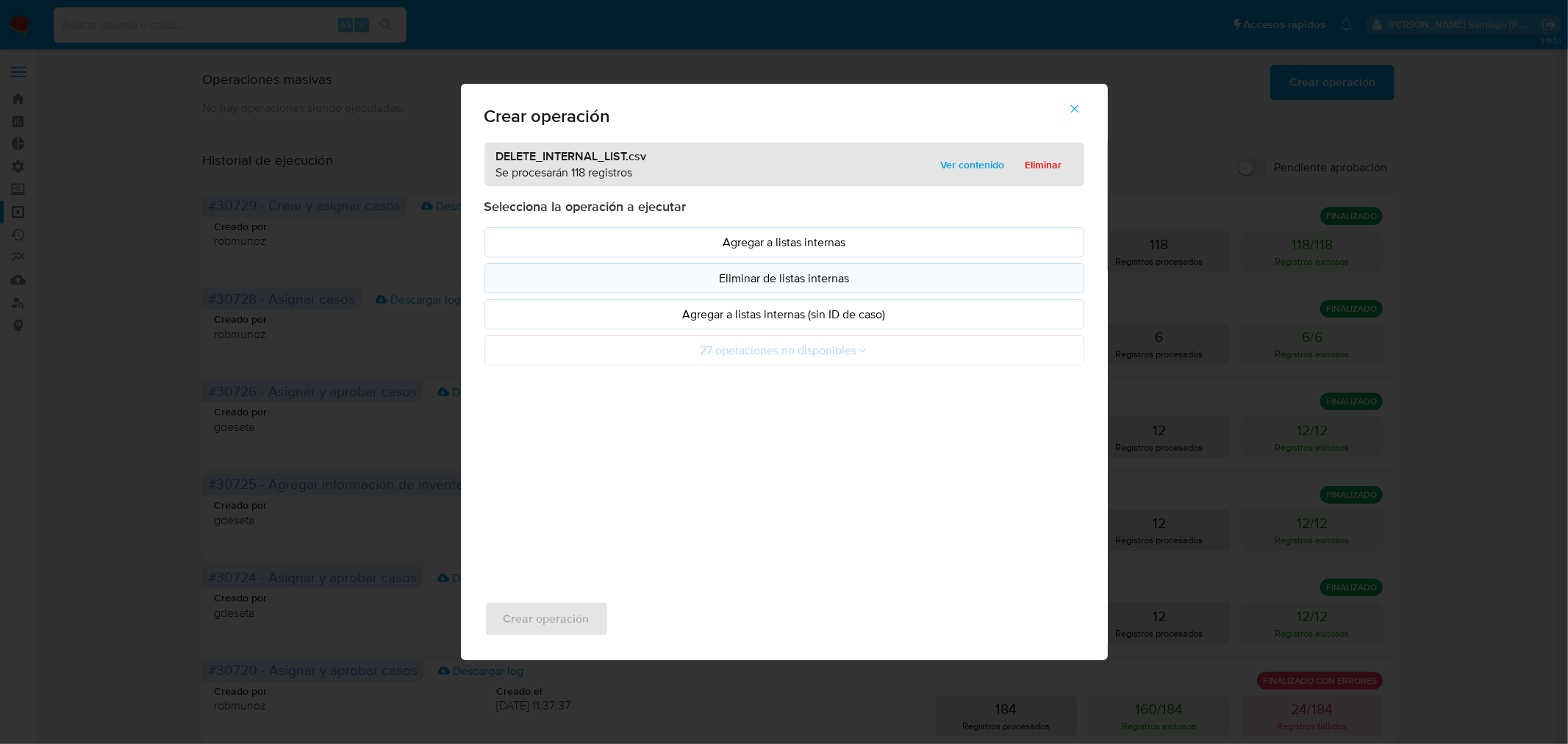
click at [732, 289] on button "Eliminar de listas internas" at bounding box center [784, 278] width 600 height 30
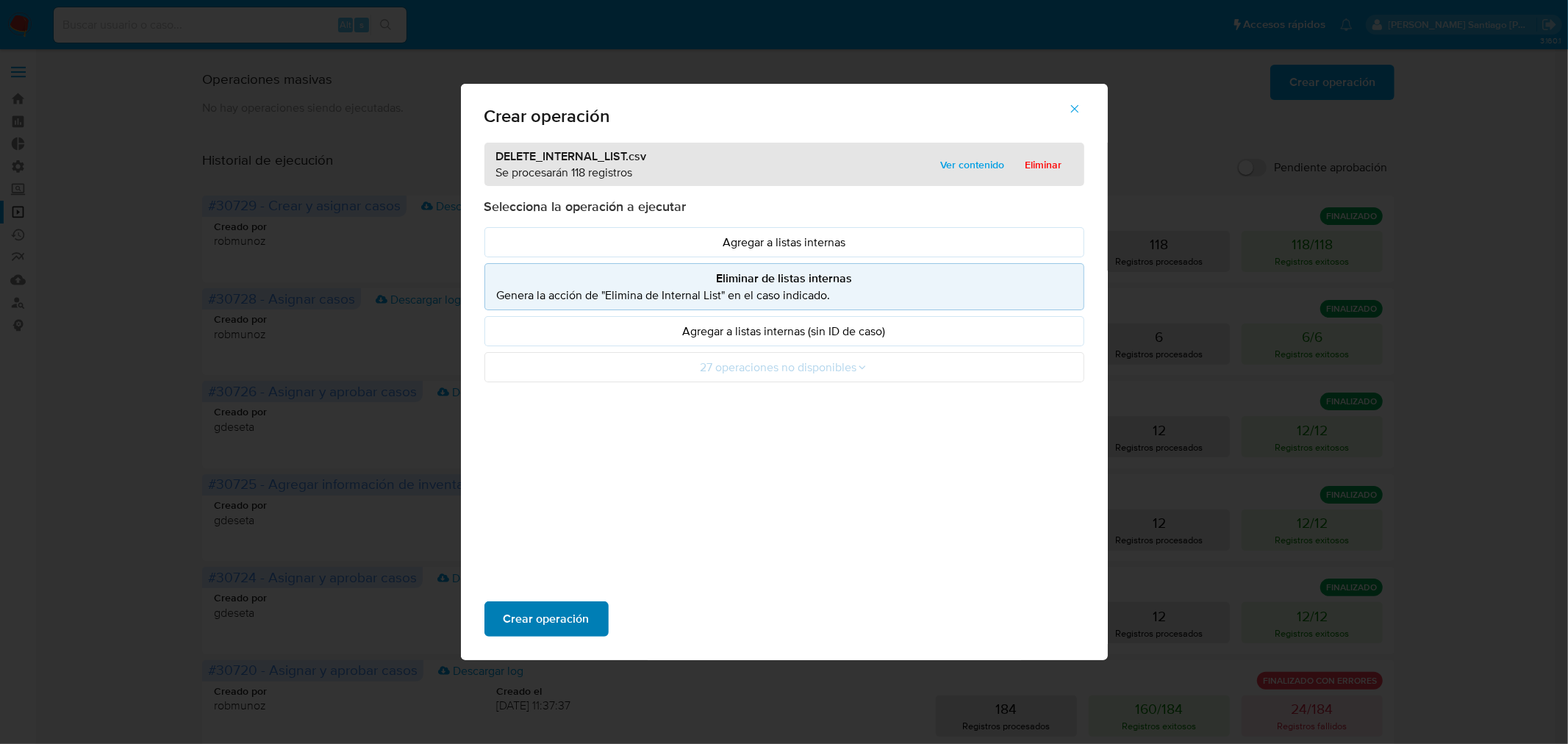
click at [594, 614] on button "Crear operación" at bounding box center [546, 618] width 124 height 35
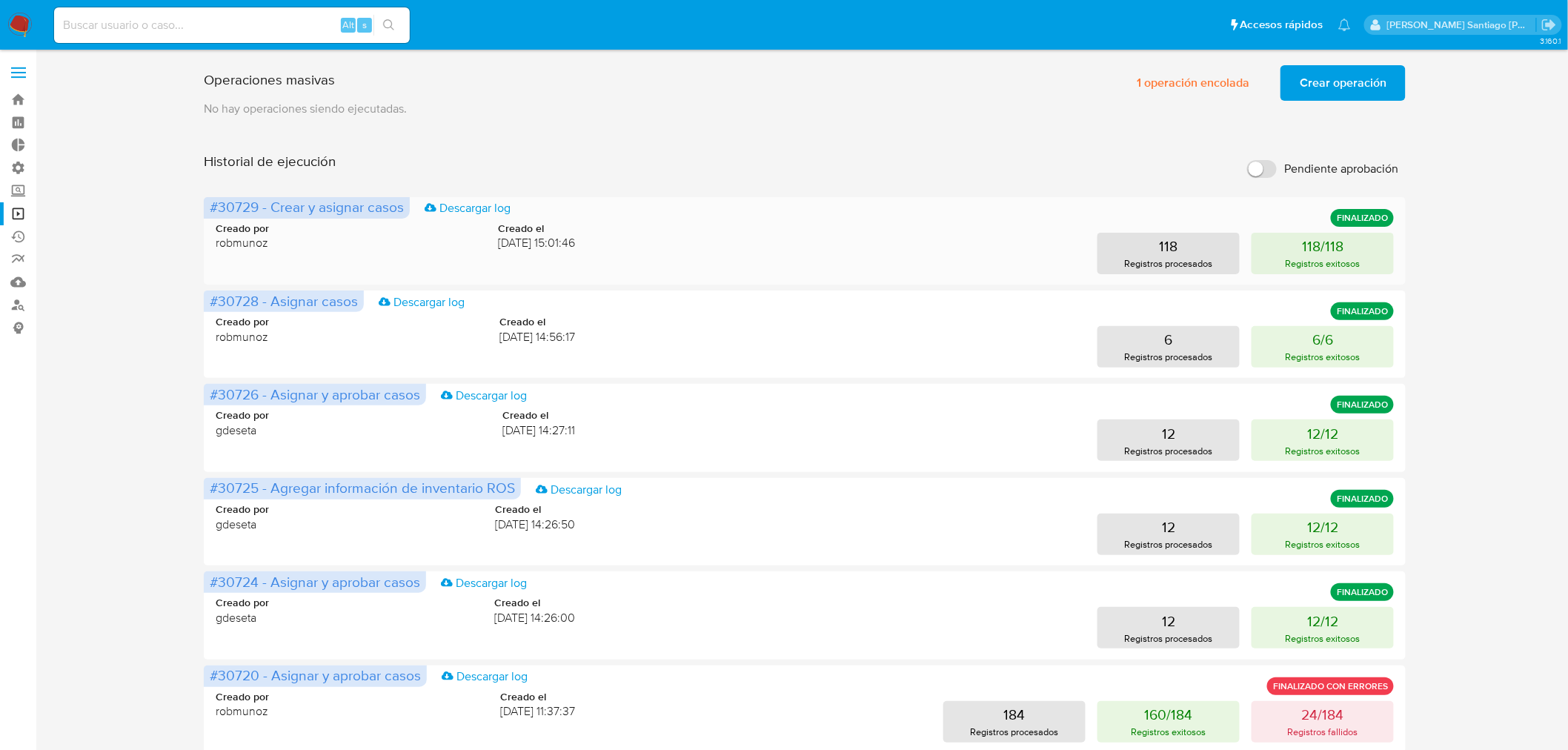
click at [710, 239] on div "118 Registros procesados 118/118 Registros exitosos" at bounding box center [996, 253] width 794 height 41
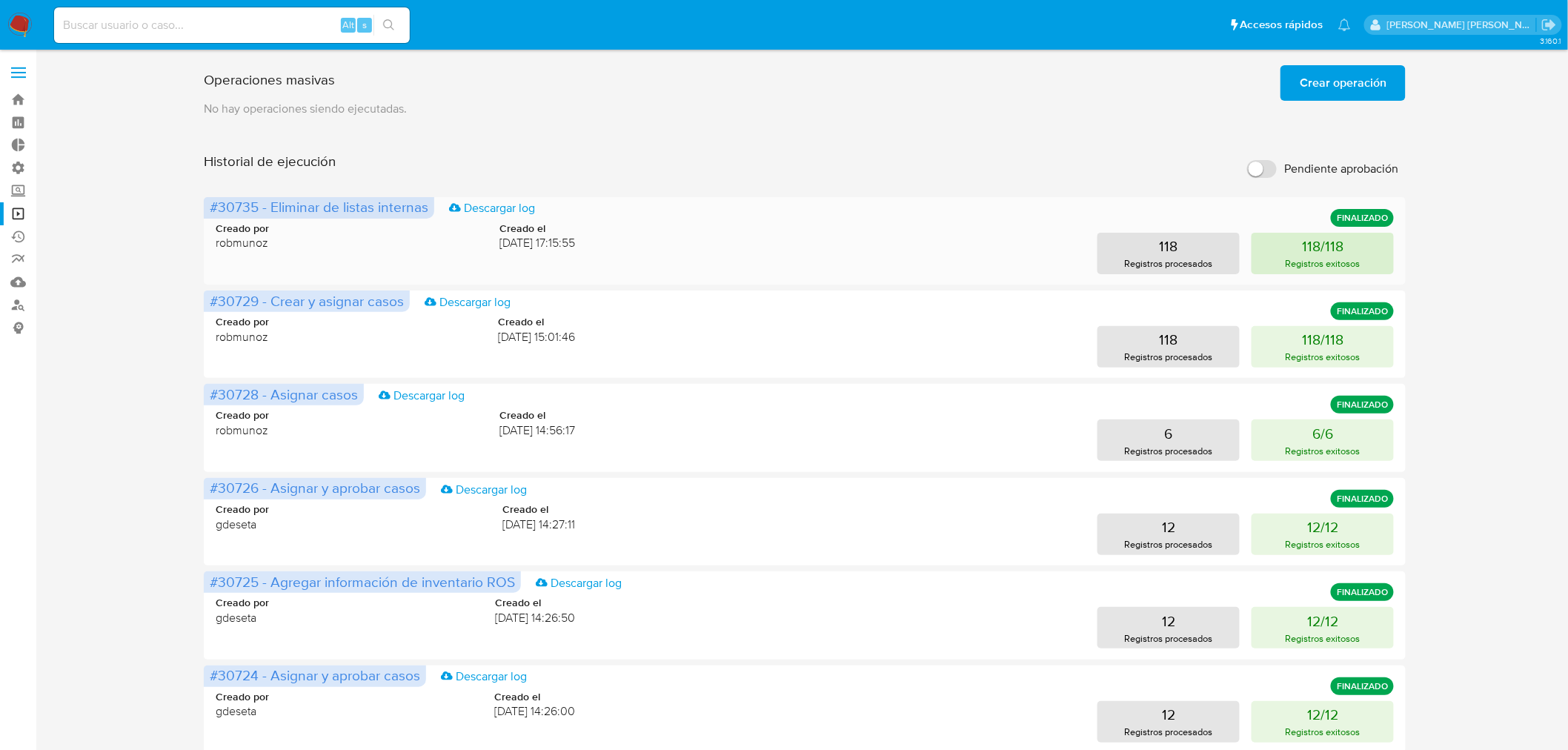
click at [1331, 257] on p "Registros exitosos" at bounding box center [1323, 263] width 74 height 14
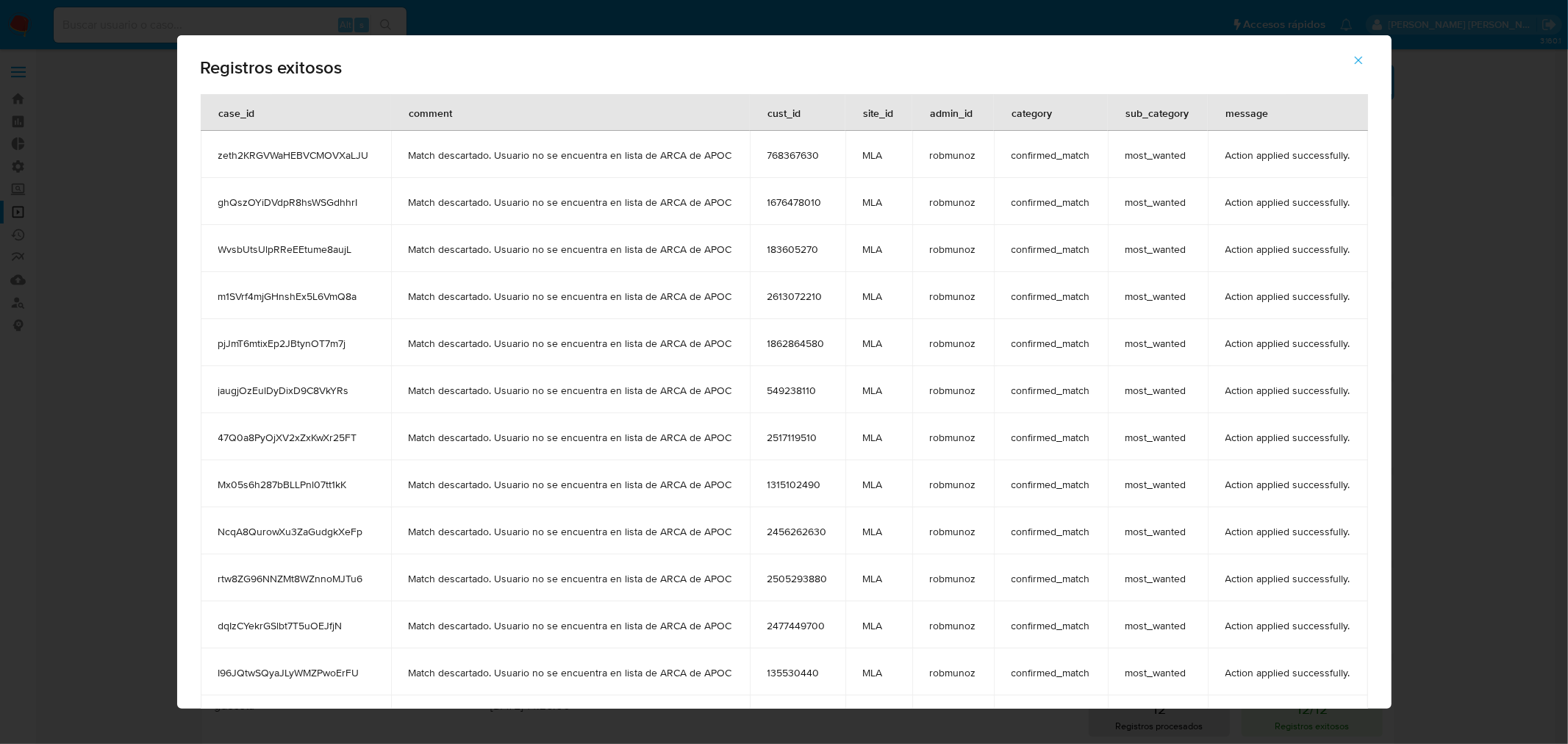
click at [1533, 310] on div "Registros exitosos case_id comment cust_id site_id admin_id category sub_catego…" at bounding box center [784, 372] width 1568 height 744
click at [367, 153] on span "zeth2KRGVWaHEBVCMOVXaLJU" at bounding box center [296, 155] width 155 height 13
click at [366, 152] on span "zeth2KRGVWaHEBVCMOVXaLJU" at bounding box center [296, 155] width 155 height 13
click at [351, 153] on span "zeth2KRGVWaHEBVCMOVXaLJU" at bounding box center [296, 155] width 155 height 13
click at [351, 152] on span "zeth2KRGVWaHEBVCMOVXaLJU" at bounding box center [296, 155] width 155 height 13
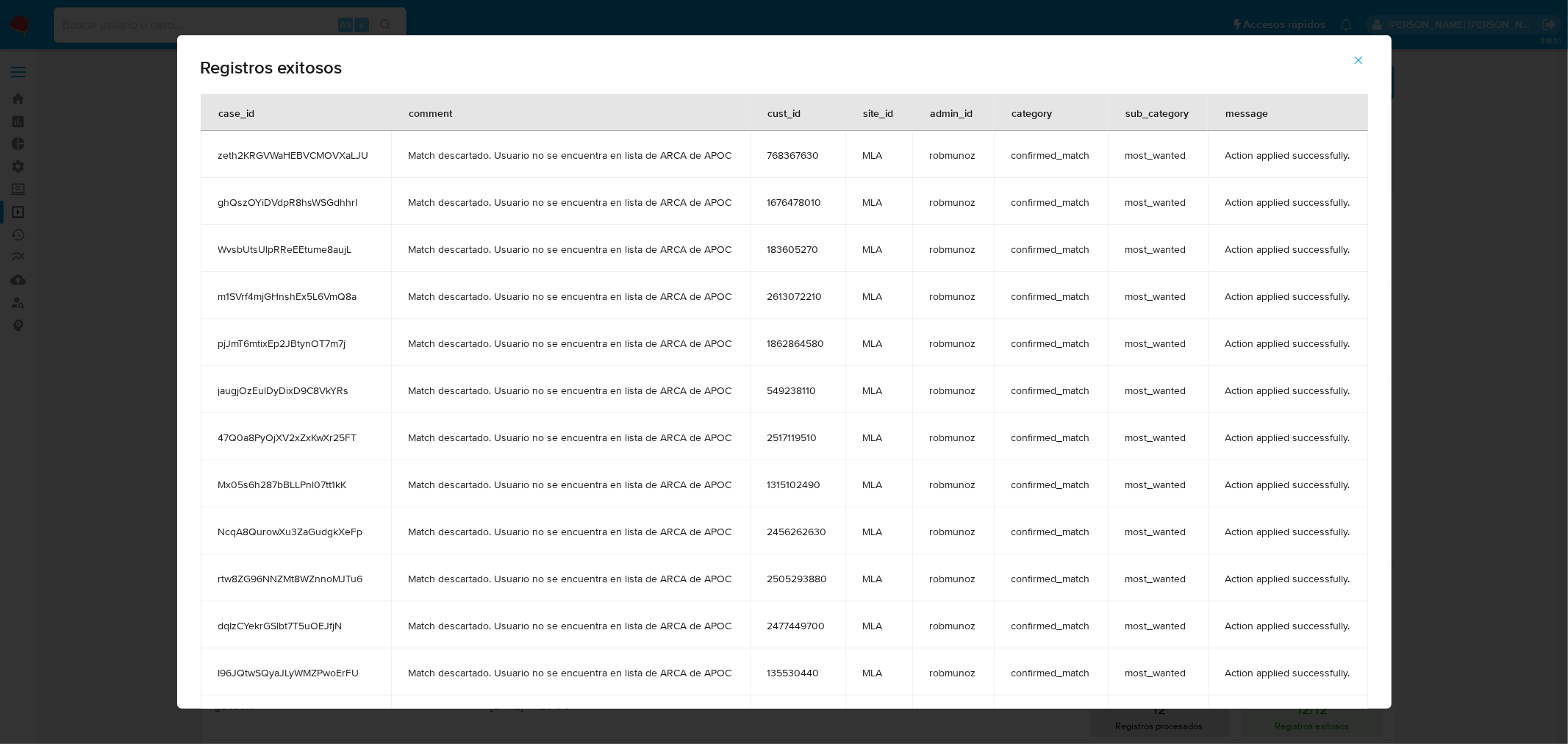
click at [1348, 64] on button "button" at bounding box center [1358, 60] width 51 height 35
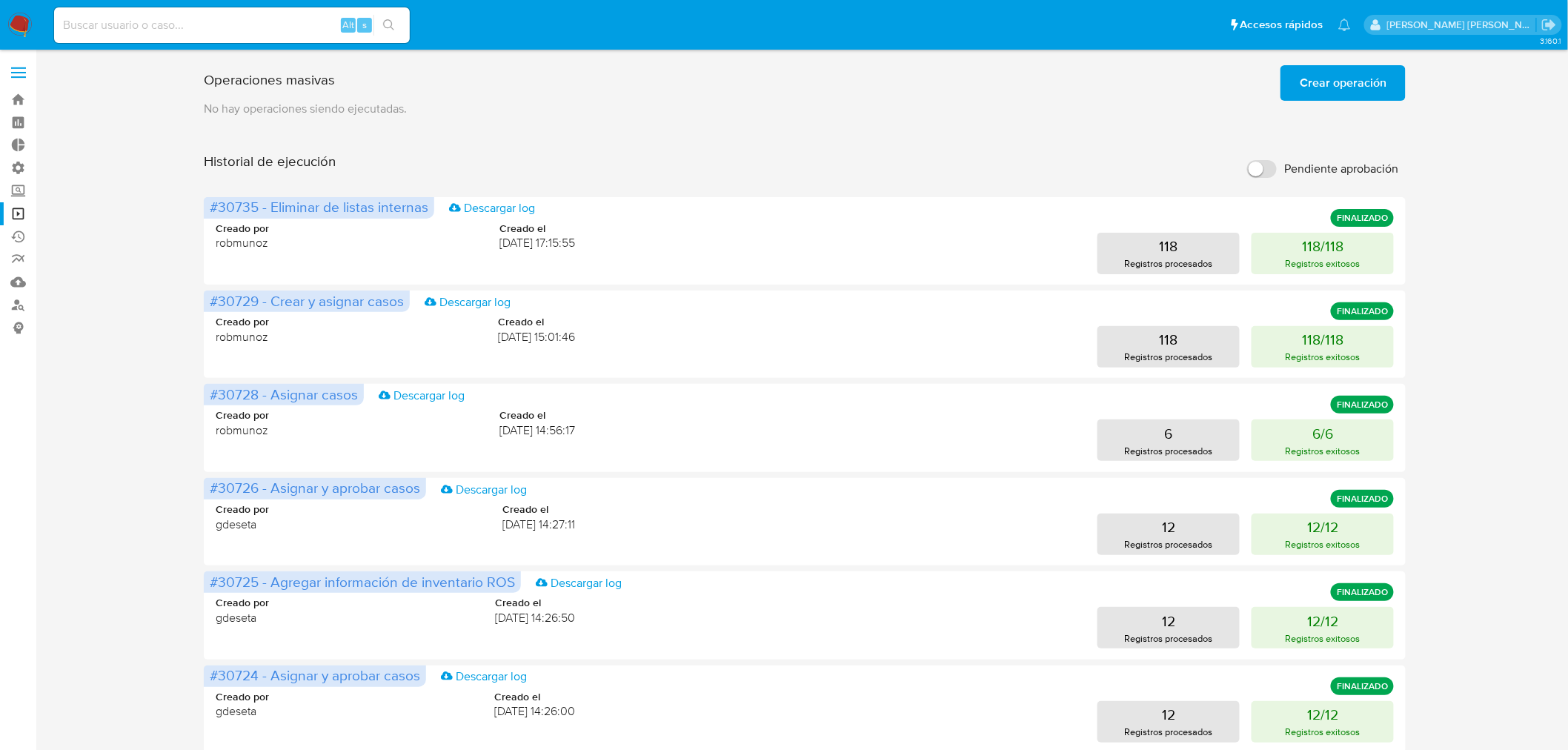
click at [1320, 91] on span "Crear operación" at bounding box center [1342, 83] width 87 height 32
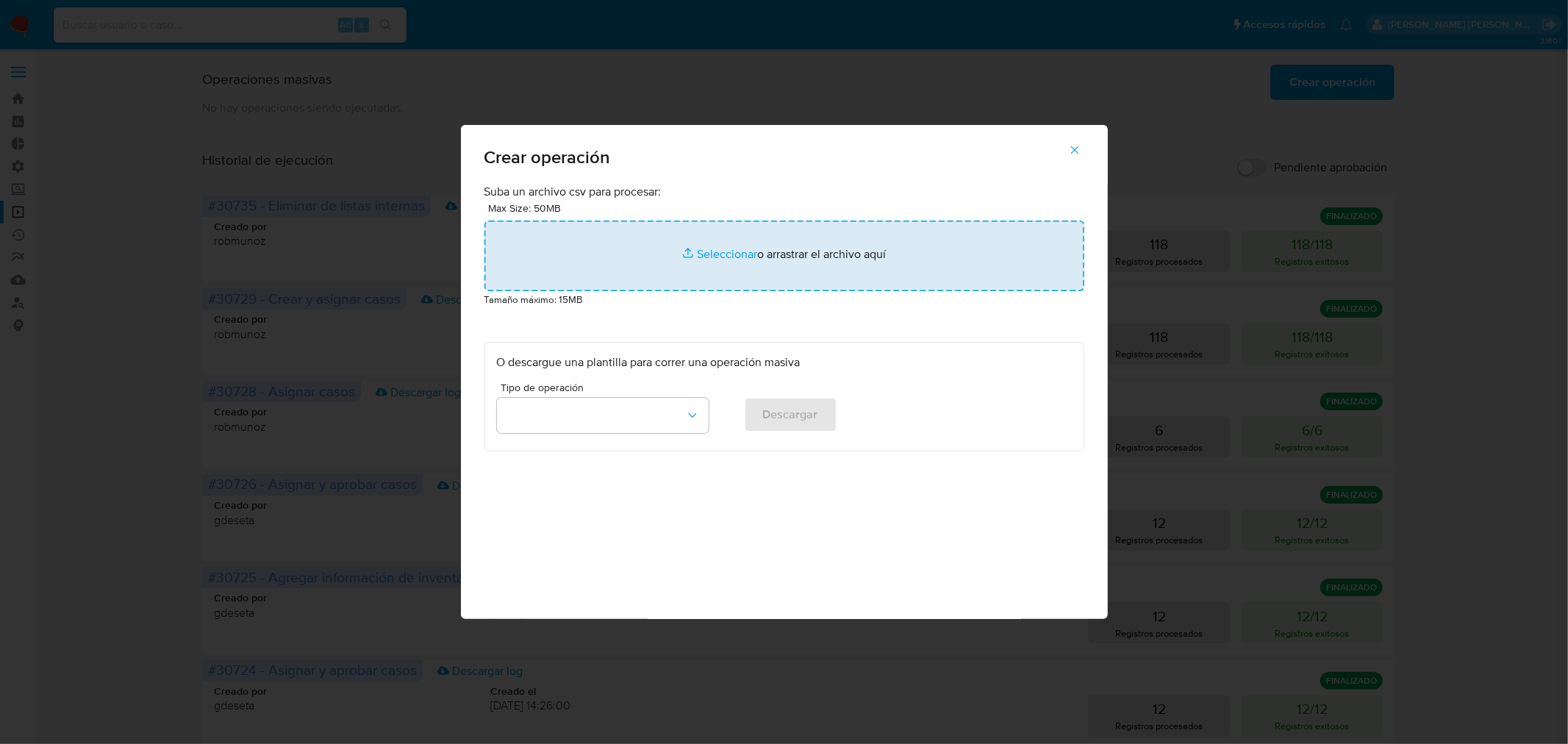
click at [741, 272] on input "file" at bounding box center [784, 256] width 600 height 71
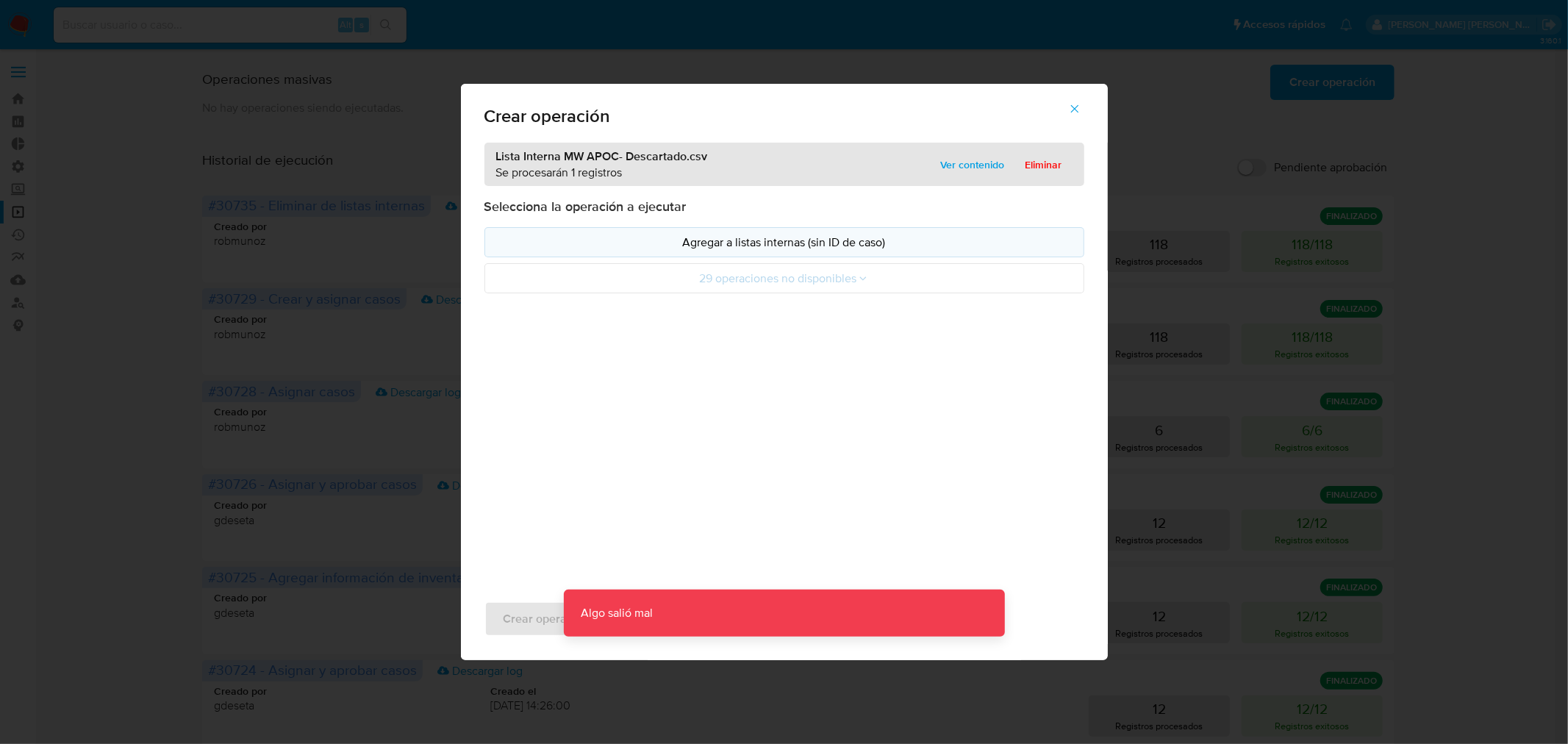
click at [766, 246] on p "Agregar a listas internas (sin ID de caso)" at bounding box center [784, 242] width 574 height 17
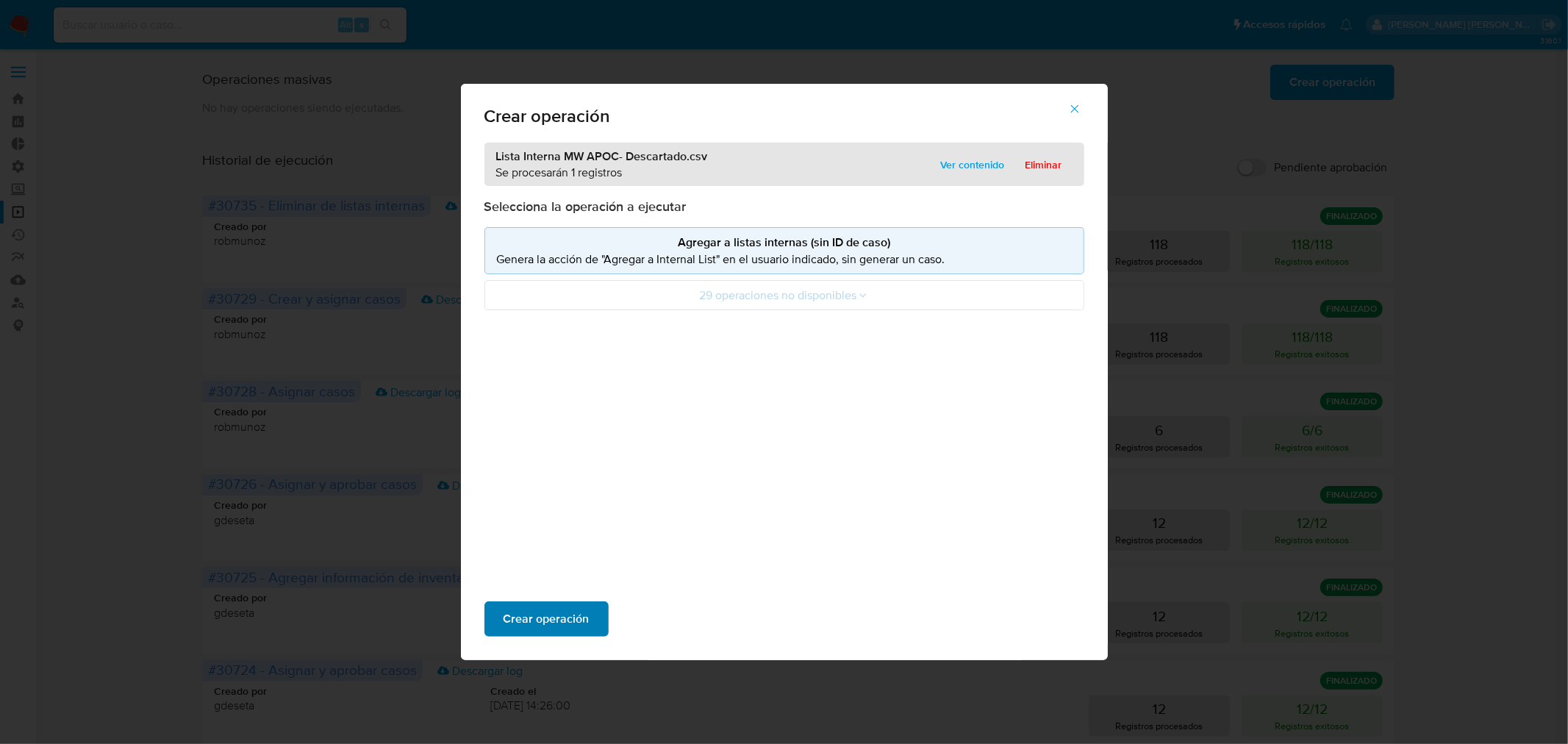
click at [523, 613] on span "Crear operación" at bounding box center [546, 619] width 86 height 32
click at [1071, 111] on icon "button" at bounding box center [1075, 109] width 13 height 13
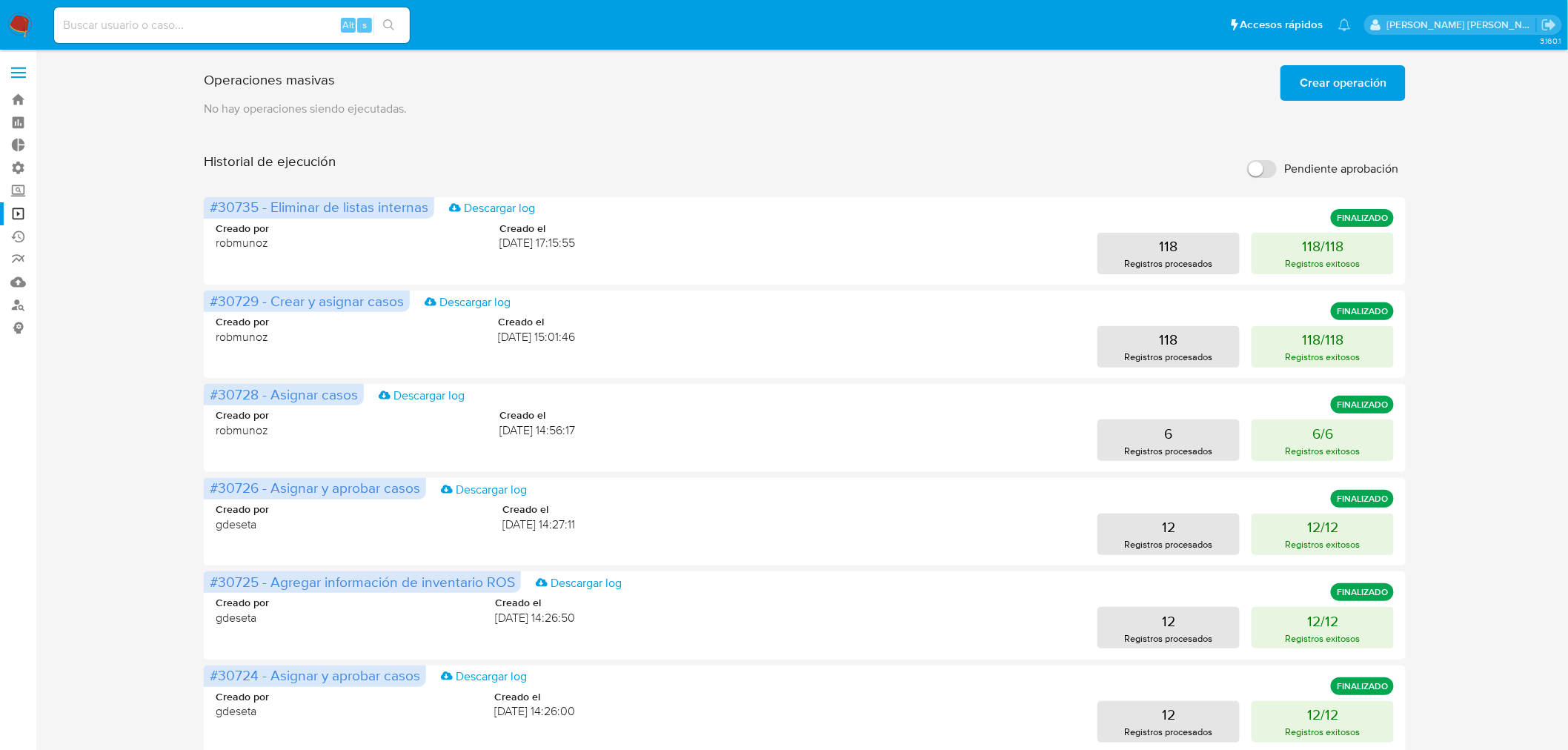
click at [1384, 86] on span "Crear operación" at bounding box center [1342, 83] width 87 height 32
click at [1332, 84] on span "Crear operación" at bounding box center [1342, 83] width 87 height 32
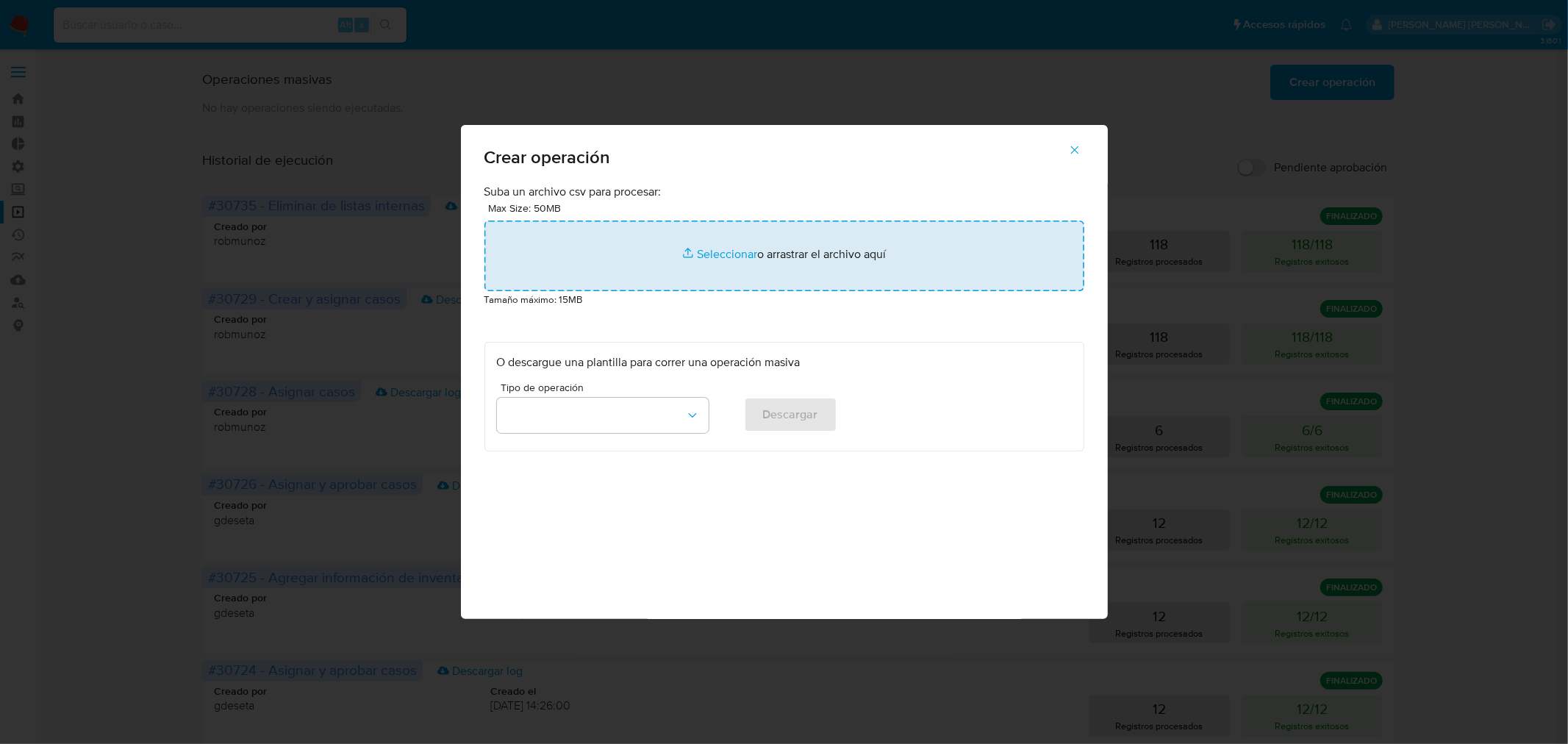
click at [838, 253] on input "file" at bounding box center [784, 256] width 600 height 71
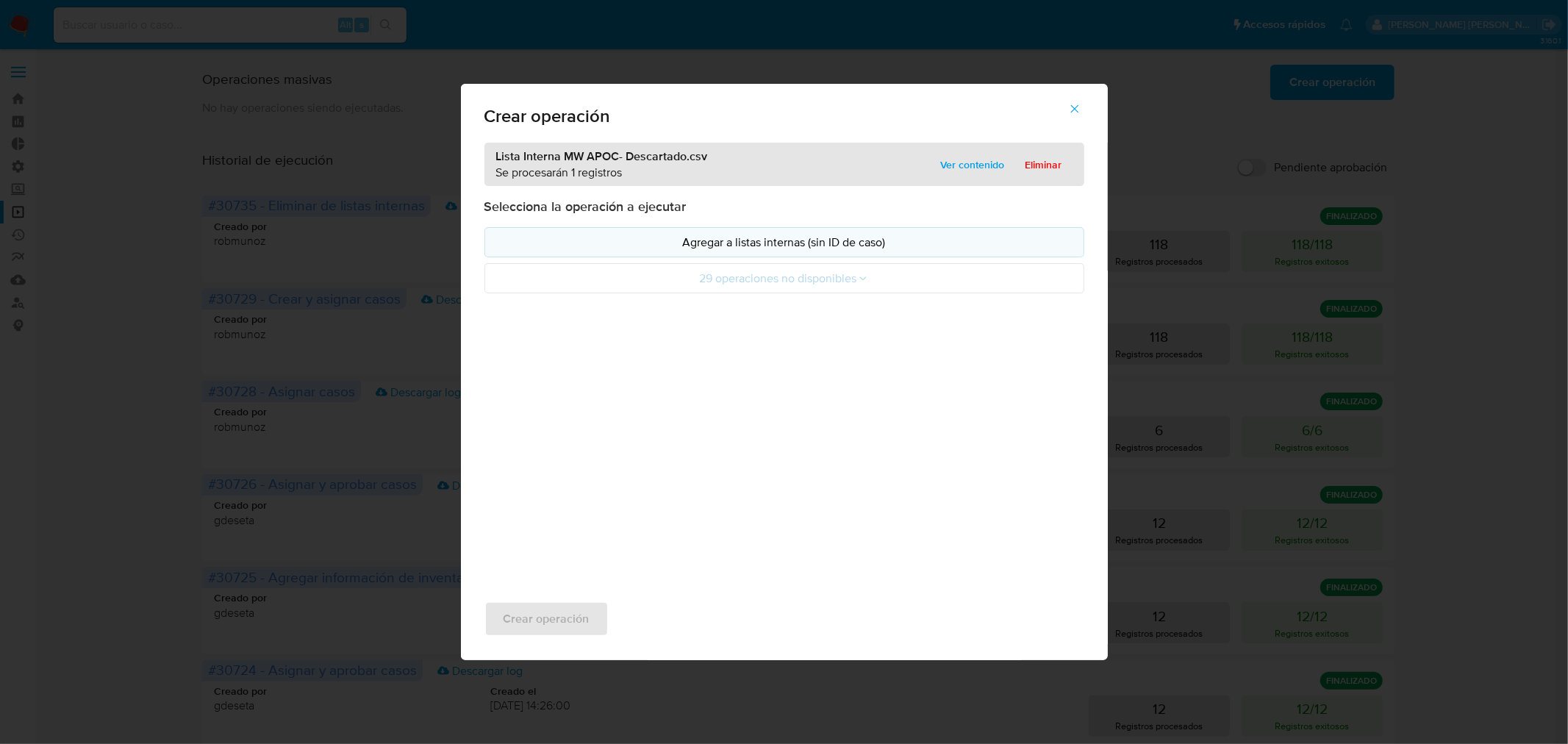
drag, startPoint x: 838, startPoint y: 253, endPoint x: 661, endPoint y: 234, distance: 178.0
click at [661, 234] on button "Agregar a listas internas (sin ID de caso)" at bounding box center [784, 242] width 600 height 30
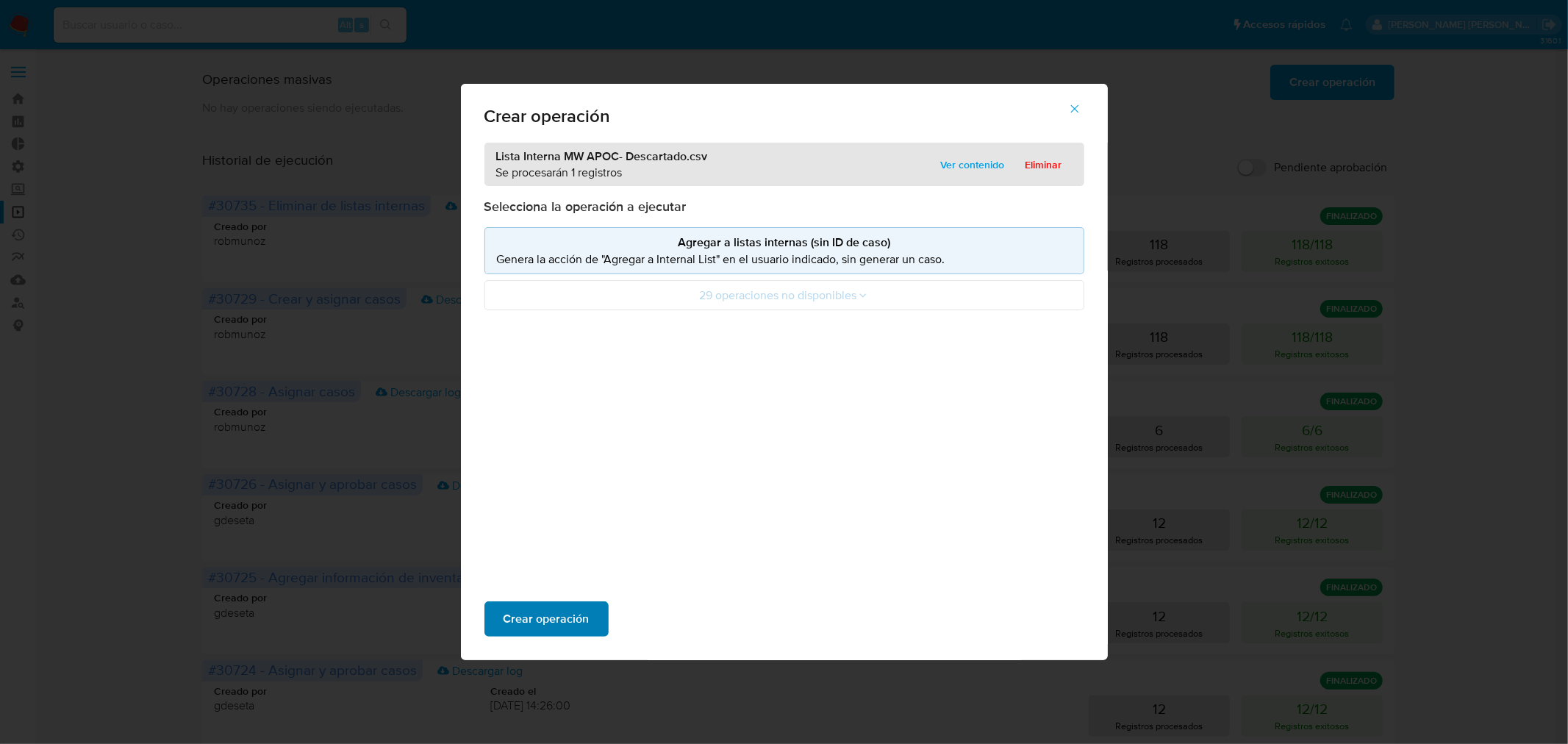
click at [585, 611] on button "Crear operación" at bounding box center [546, 618] width 124 height 35
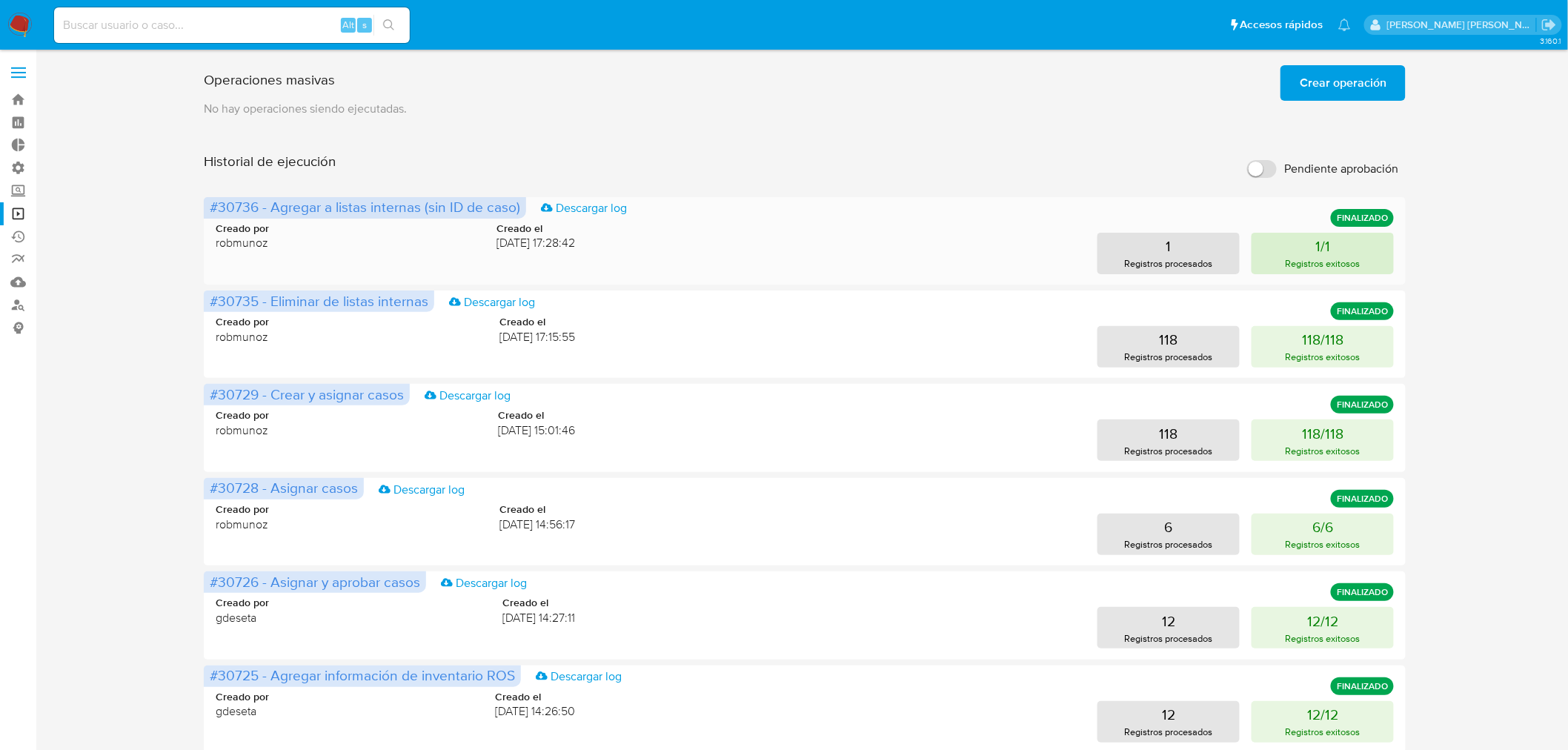
click at [1333, 260] on p "Registros exitosos" at bounding box center [1323, 263] width 74 height 14
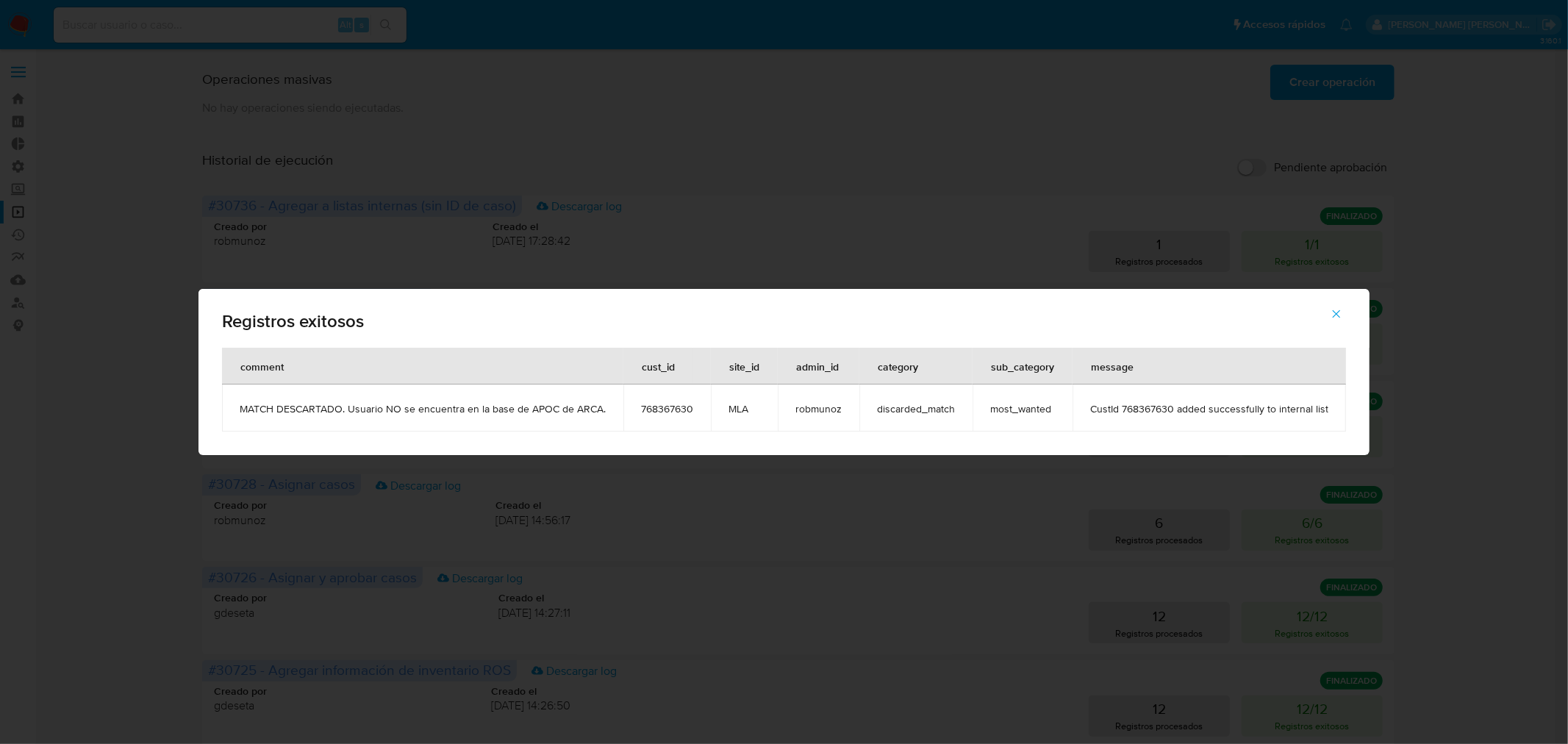
click at [667, 402] on span "768367630" at bounding box center [666, 409] width 52 height 13
click at [209, 39] on div "Registros exitosos comment cust_id site_id admin_id category sub_category messa…" at bounding box center [784, 372] width 1568 height 744
click at [1330, 308] on icon "button" at bounding box center [1336, 314] width 13 height 13
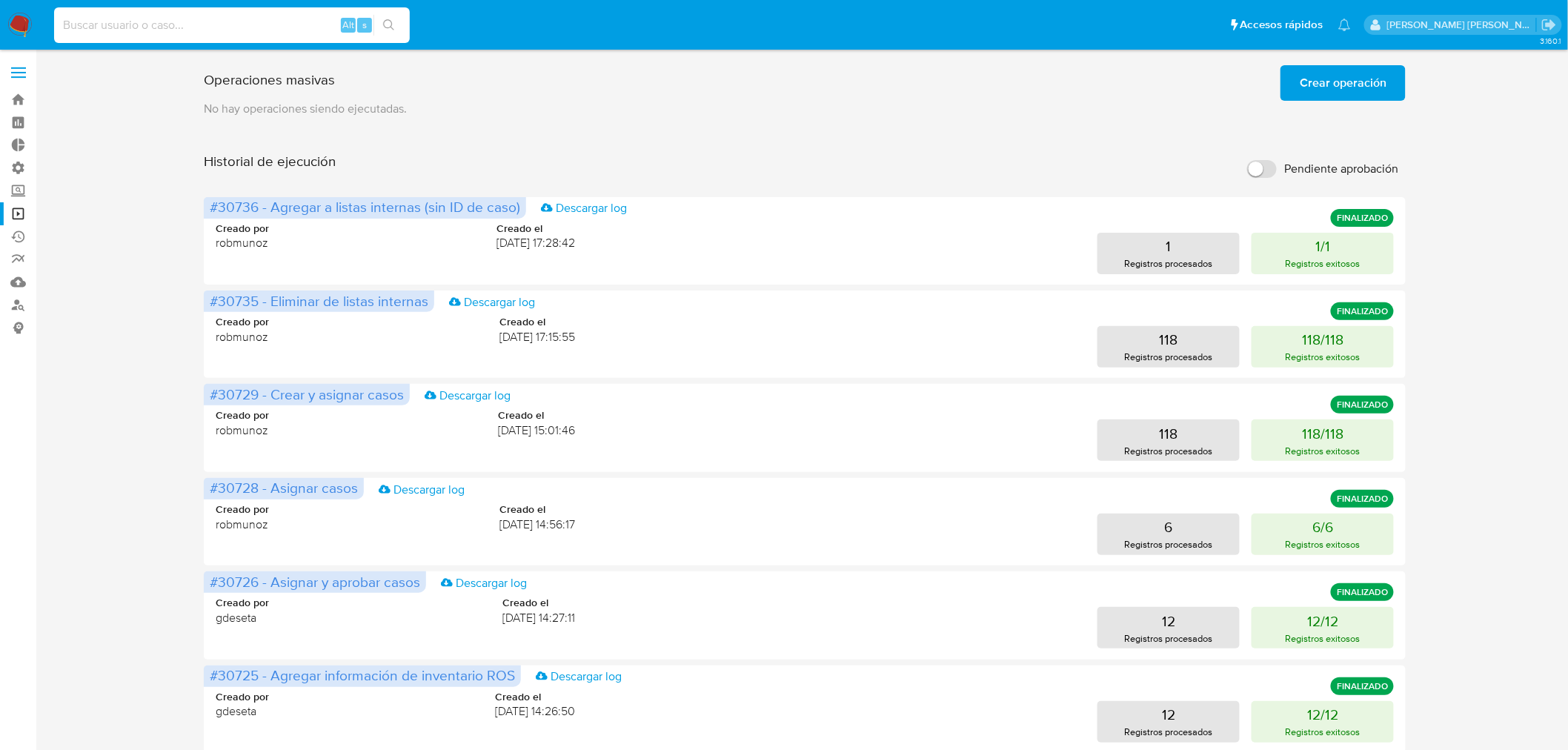
click at [175, 25] on input at bounding box center [232, 25] width 356 height 19
paste input "768367630"
type input "768367630"
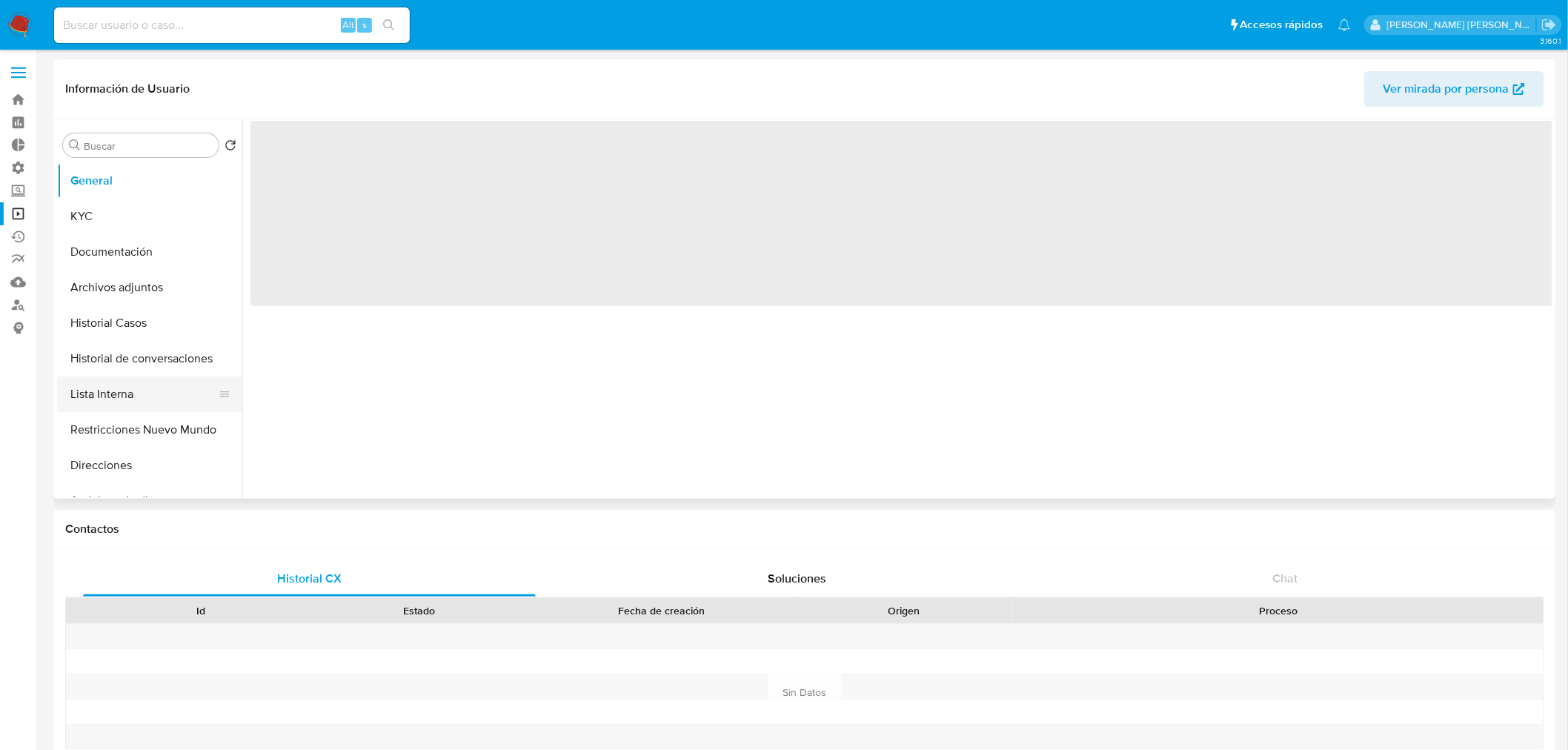
click at [94, 393] on button "Lista Interna" at bounding box center [144, 394] width 174 height 35
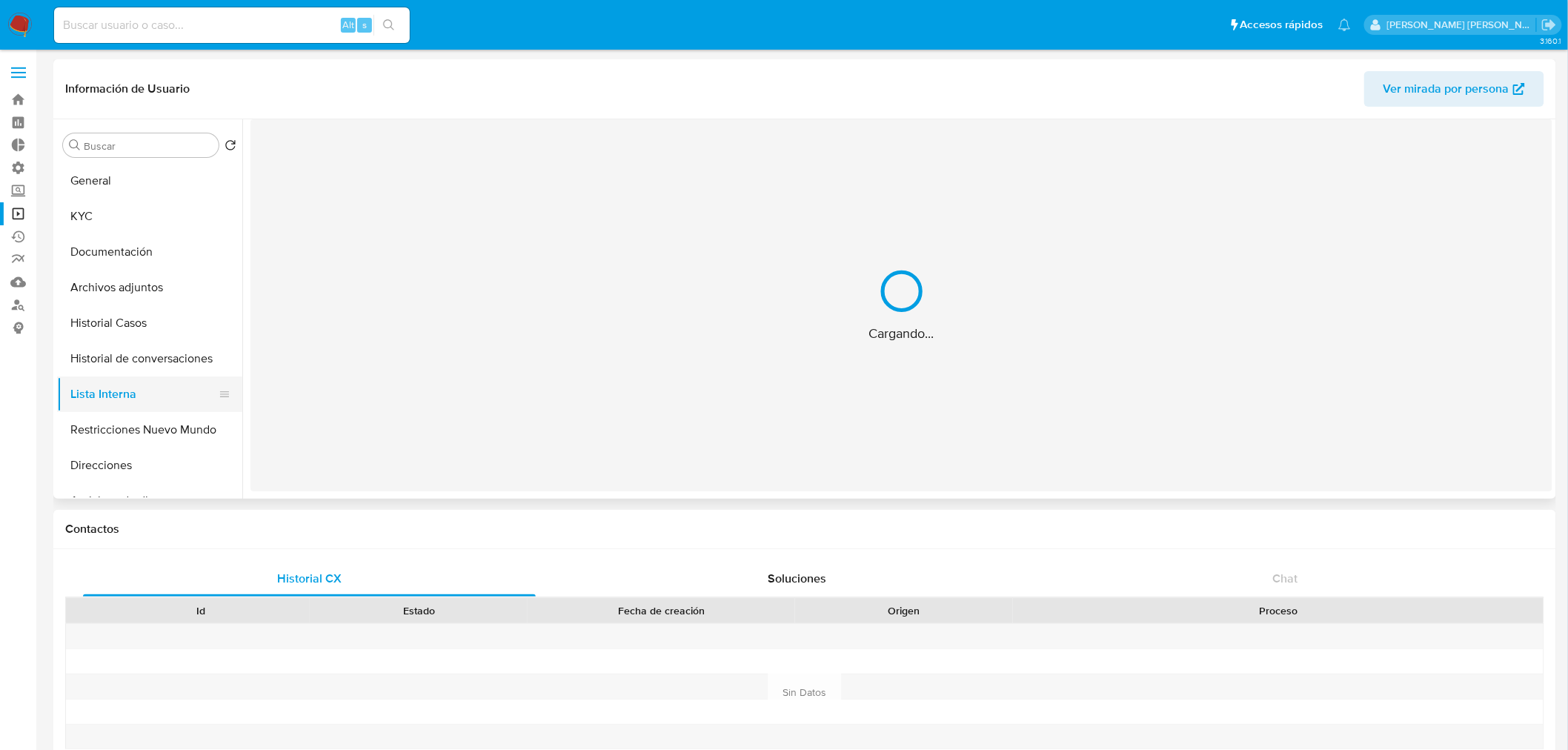
select select "10"
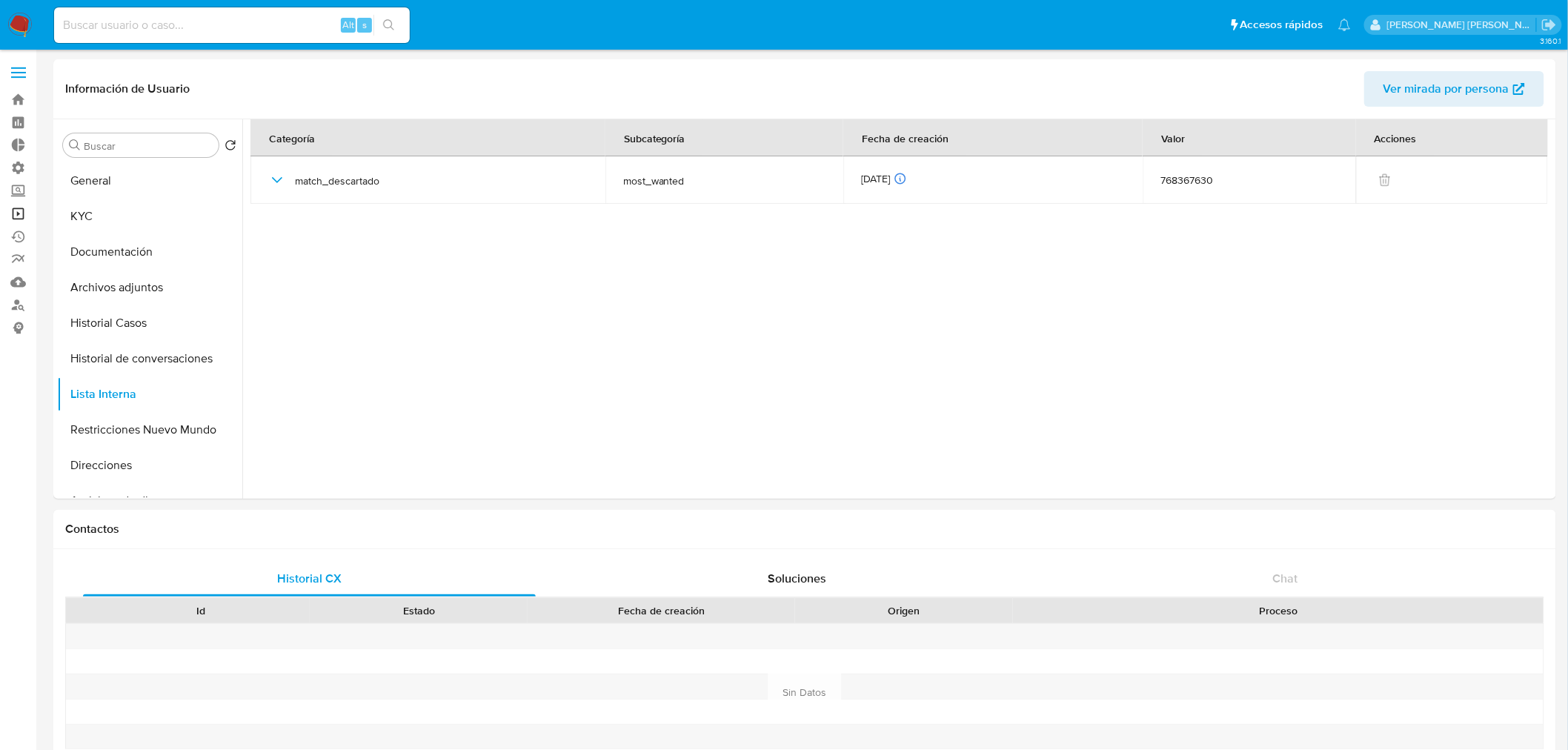
click at [19, 222] on link "Operaciones masivas" at bounding box center [88, 214] width 176 height 23
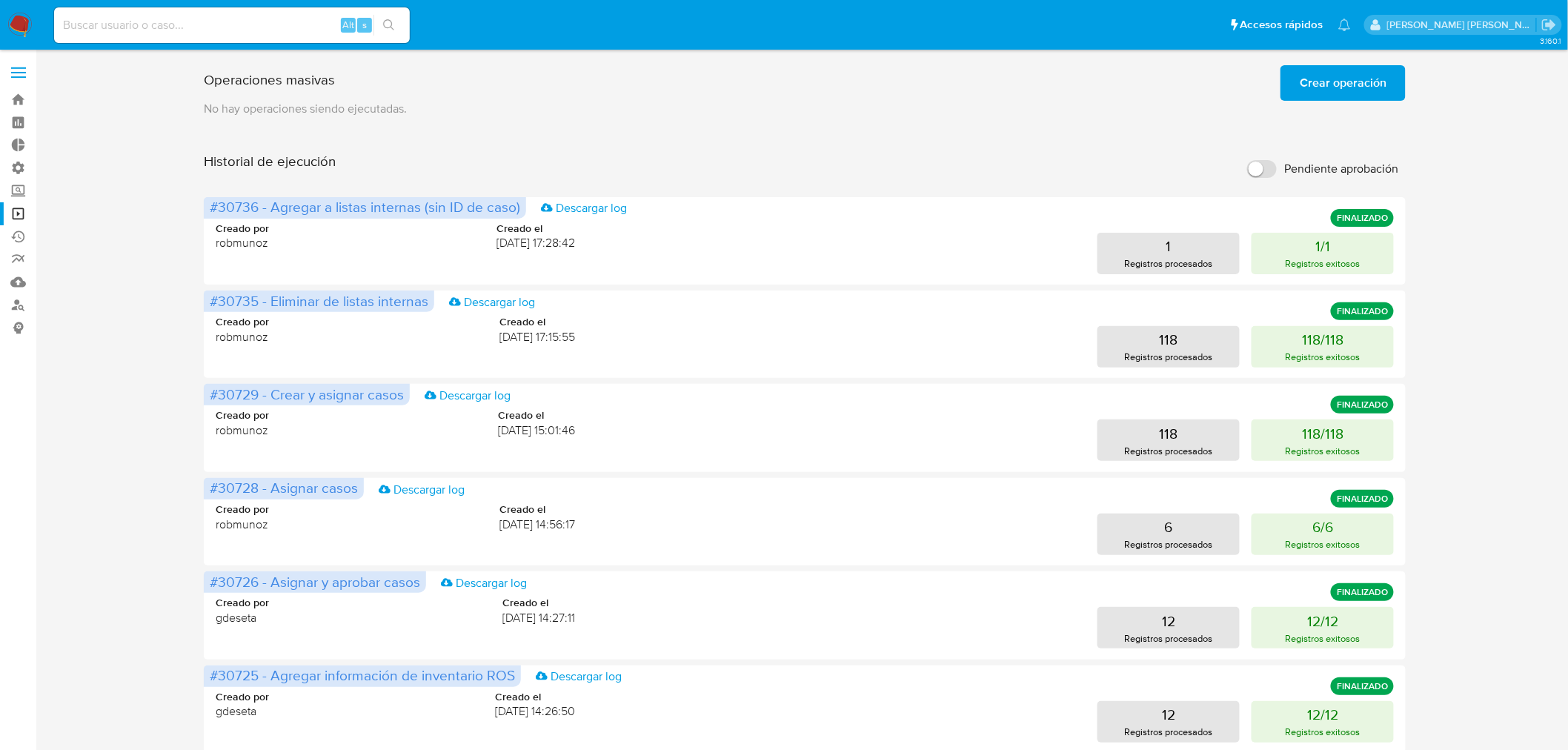
click at [1357, 75] on span "Crear operación" at bounding box center [1342, 83] width 87 height 32
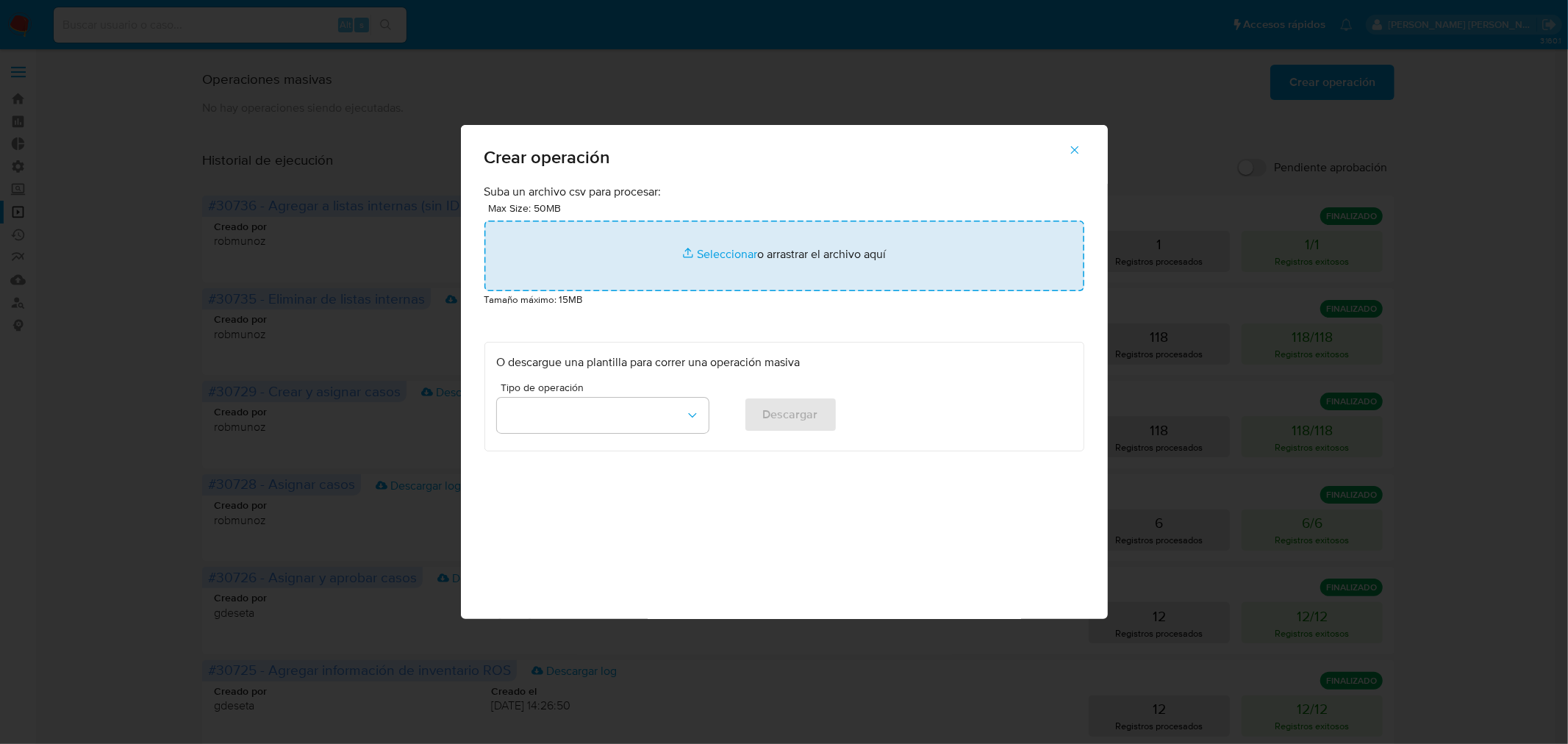
click at [624, 232] on input "file" at bounding box center [784, 256] width 600 height 71
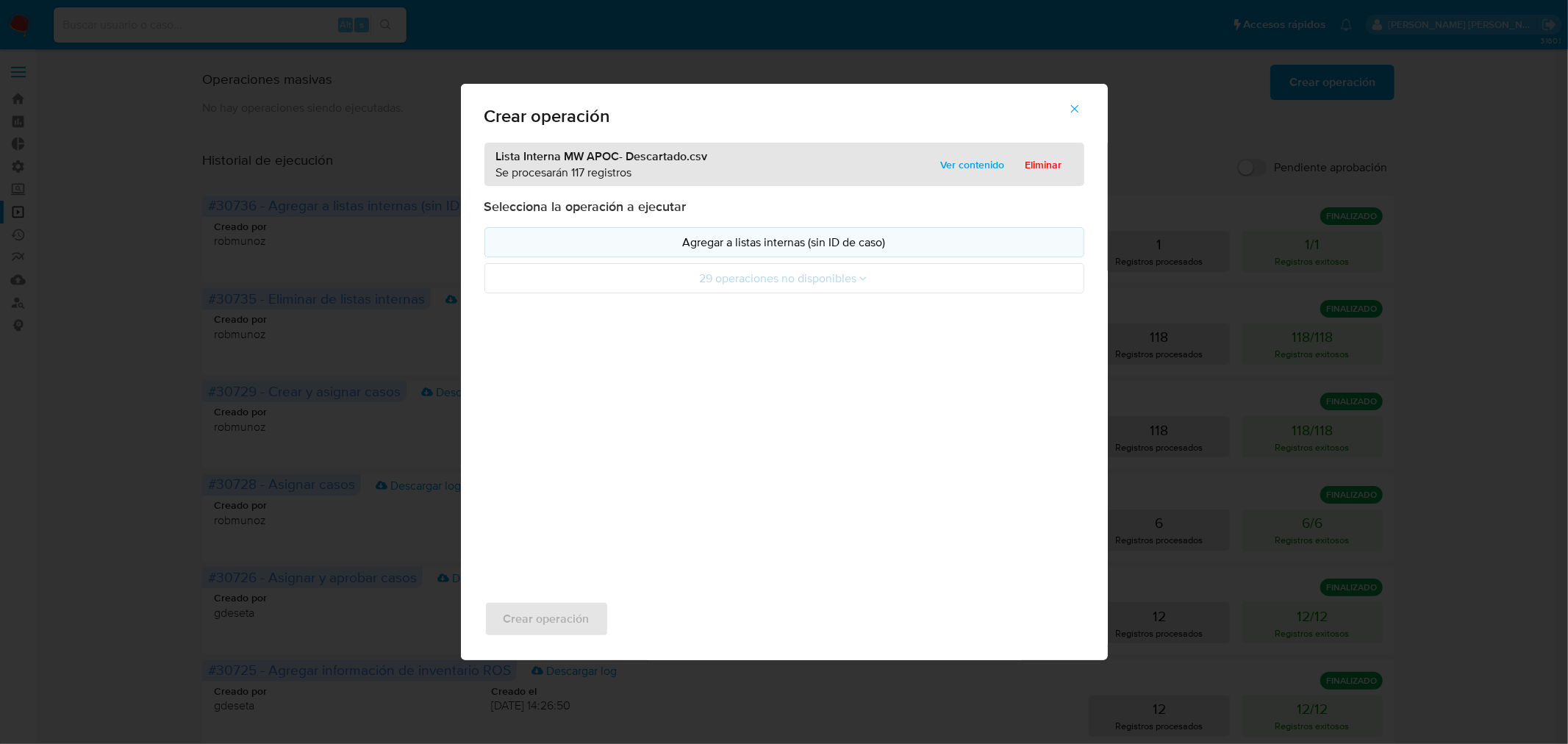
drag, startPoint x: 624, startPoint y: 232, endPoint x: 685, endPoint y: 246, distance: 62.6
click at [686, 242] on p "Agregar a listas internas (sin ID de caso)" at bounding box center [784, 242] width 574 height 17
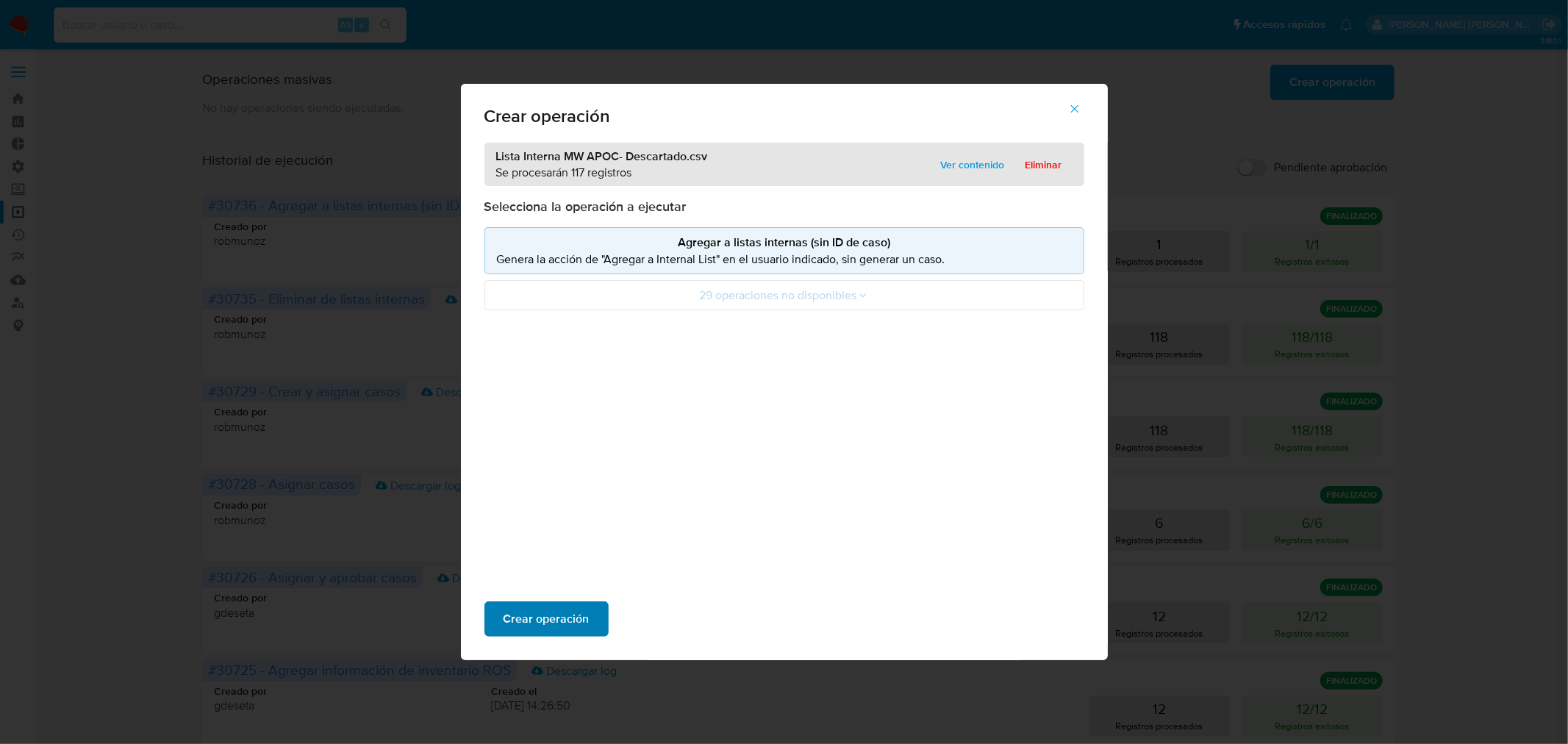
click at [552, 612] on span "Crear operación" at bounding box center [546, 619] width 86 height 32
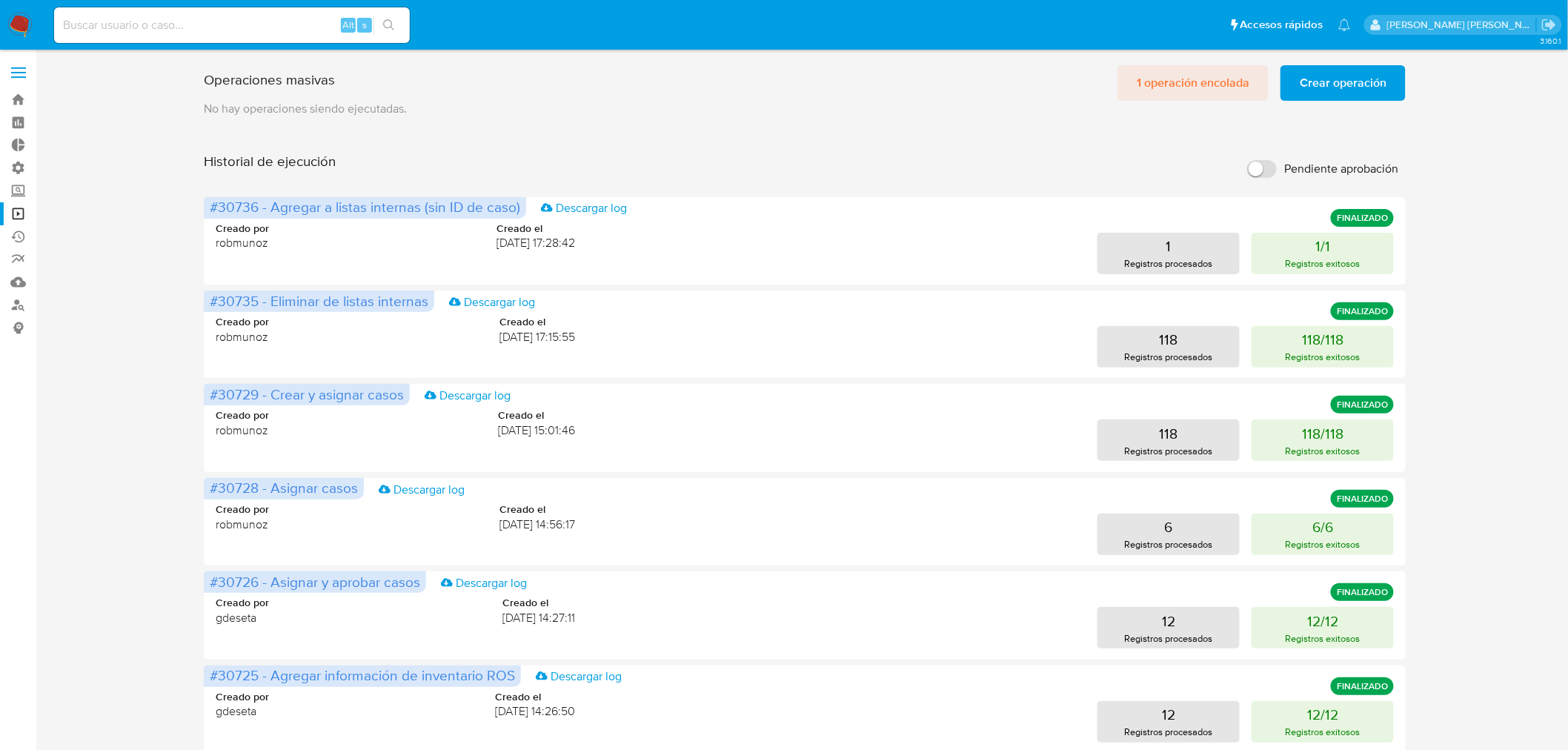
click at [1190, 92] on span "1 operación encolada" at bounding box center [1193, 83] width 113 height 32
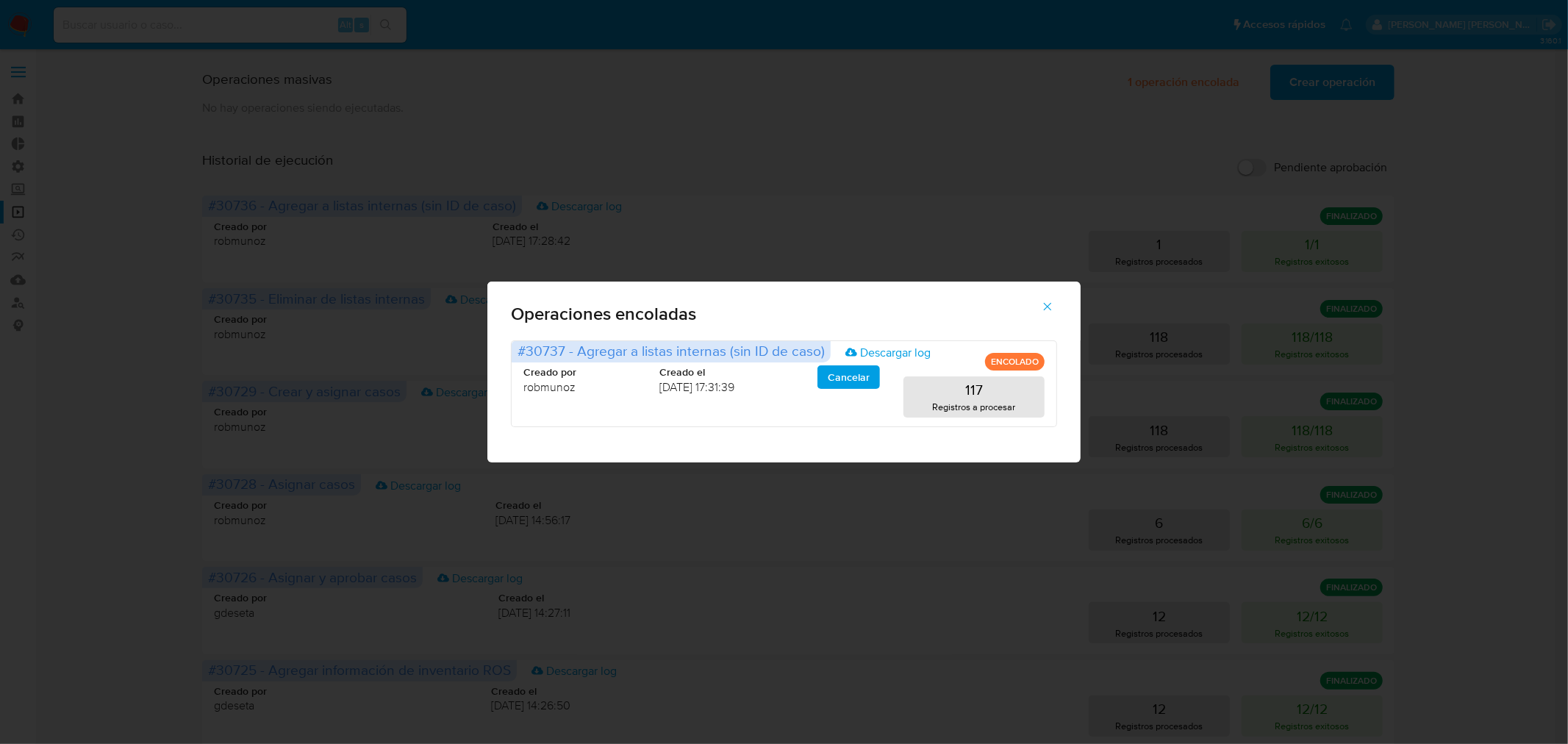
drag, startPoint x: 1044, startPoint y: 310, endPoint x: 512, endPoint y: 35, distance: 598.9
click at [1031, 298] on button "button" at bounding box center [1048, 306] width 51 height 35
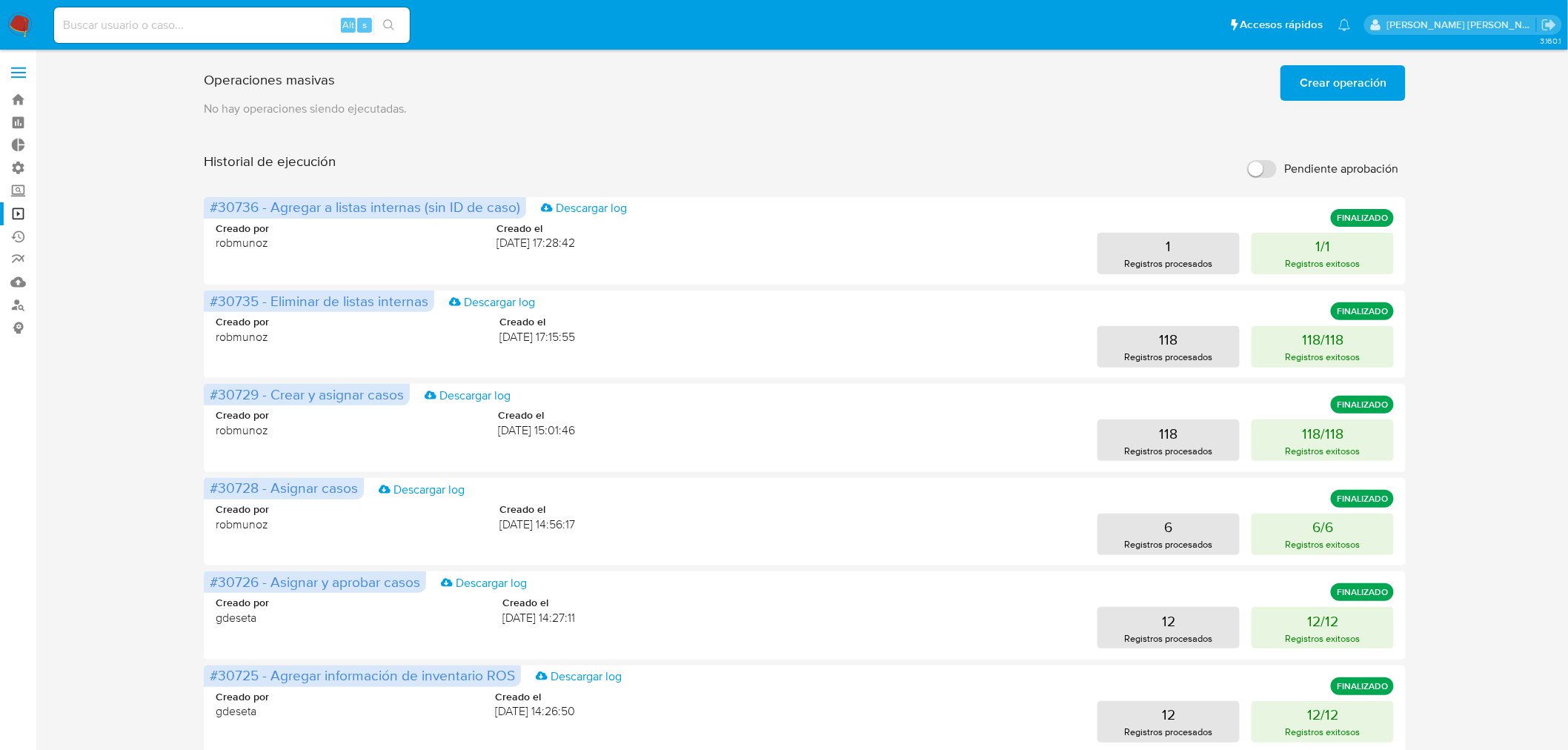
click at [1311, 78] on span "Crear operación" at bounding box center [1342, 83] width 87 height 32
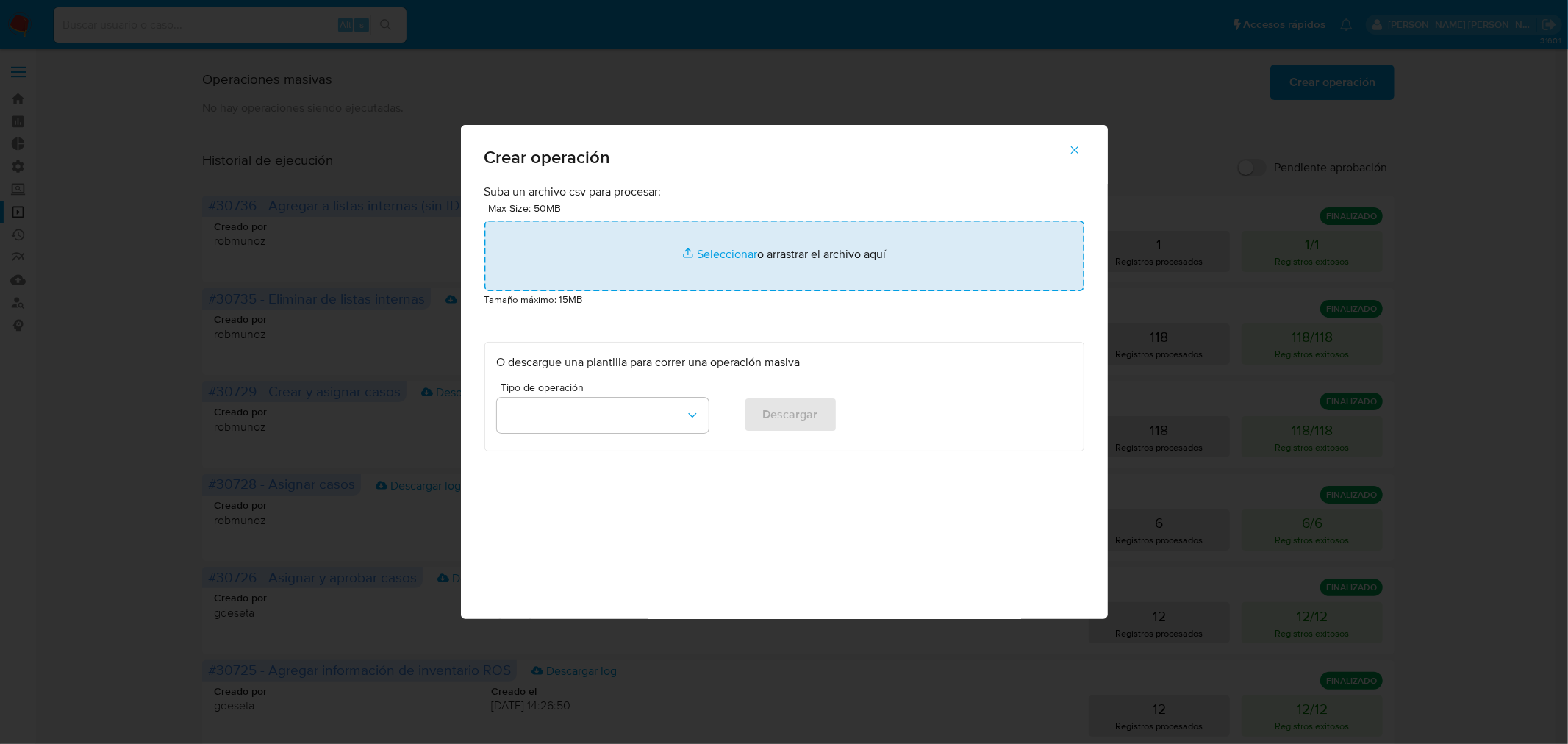
click at [730, 269] on input "file" at bounding box center [784, 256] width 600 height 71
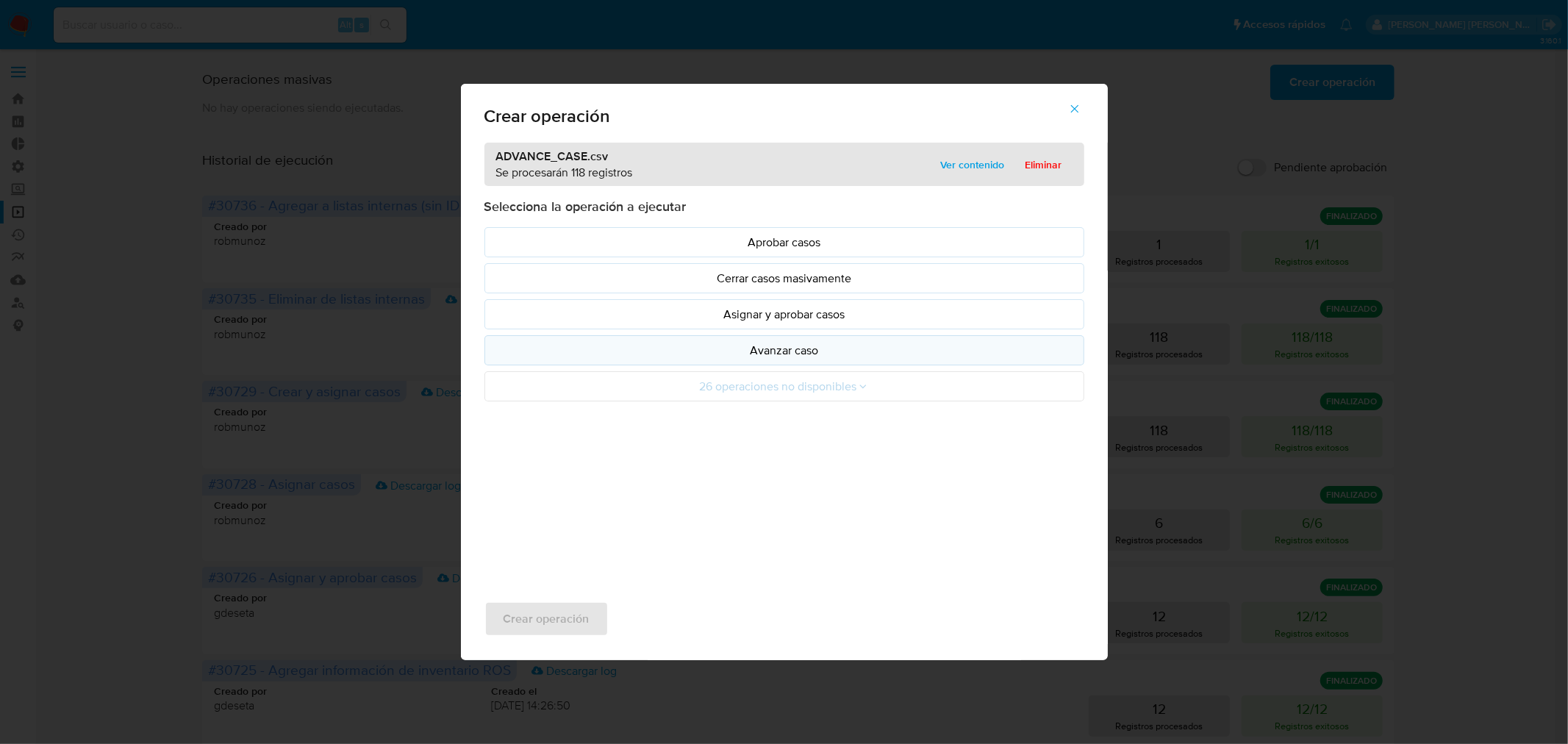
click at [835, 354] on p "Avanzar caso" at bounding box center [784, 350] width 574 height 17
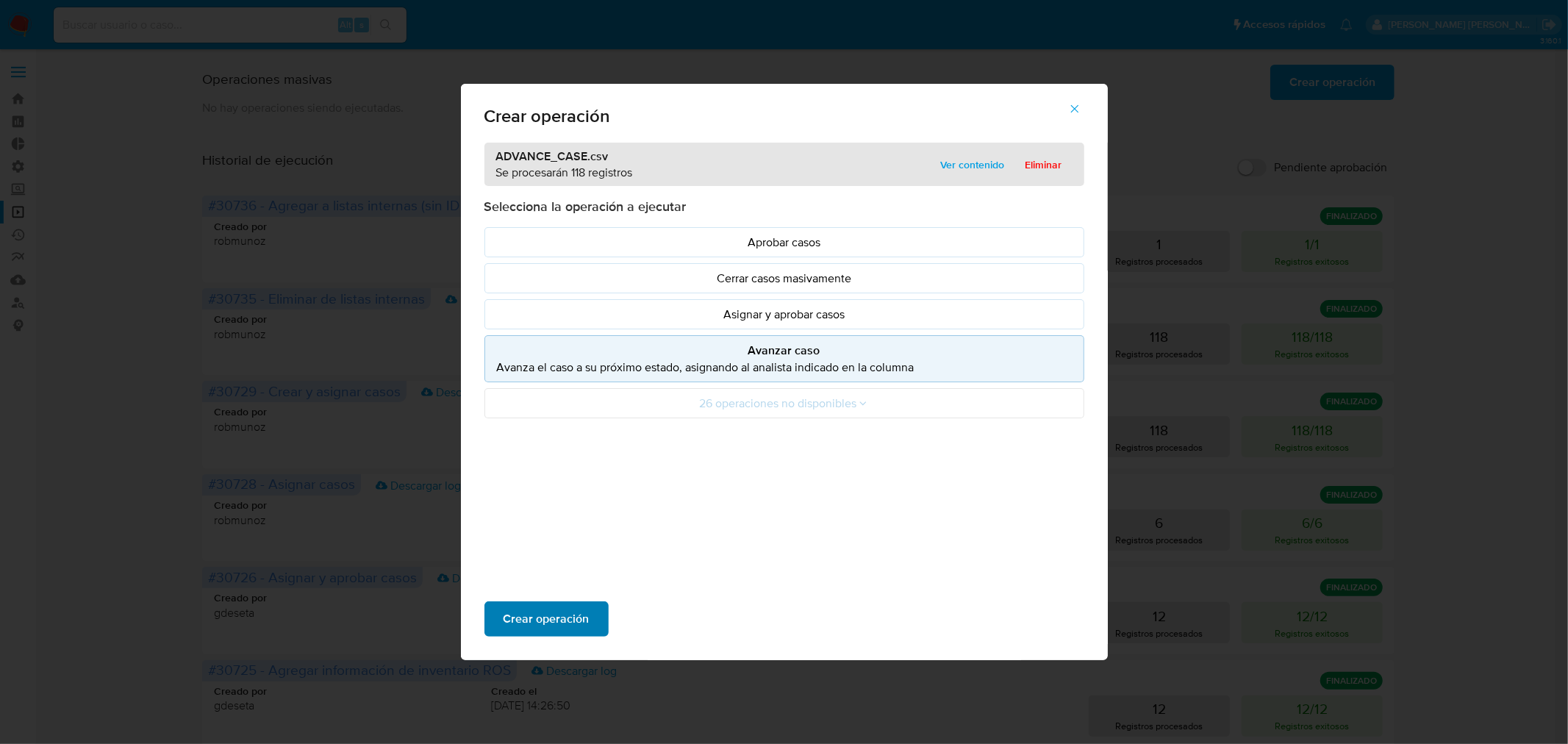
click at [585, 617] on span "Crear operación" at bounding box center [546, 619] width 86 height 32
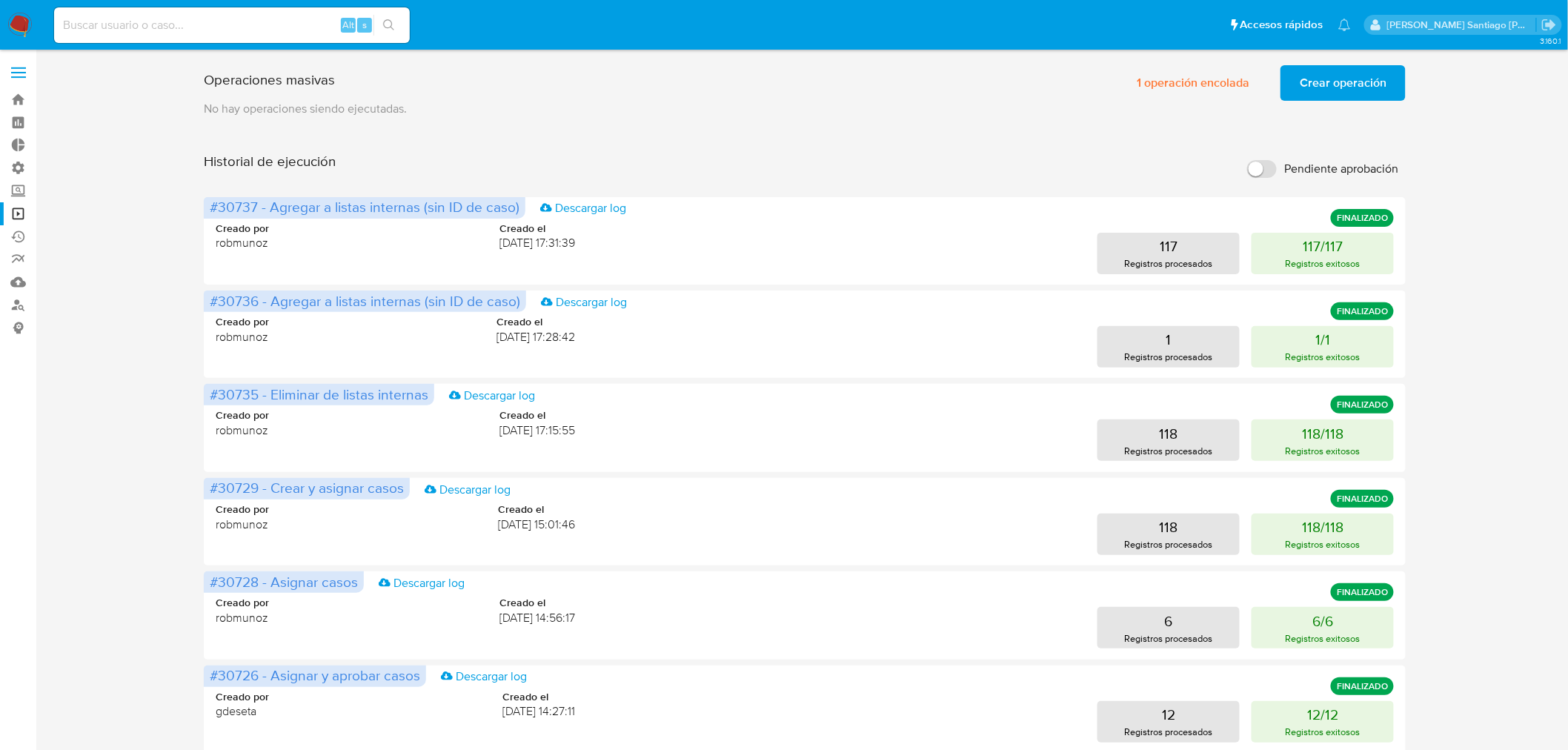
click at [77, 17] on input at bounding box center [232, 25] width 356 height 19
paste input "b11raPID3Ekchml34CXWNoad"
type input "b11raPID3Ekchml34CXWNoad"
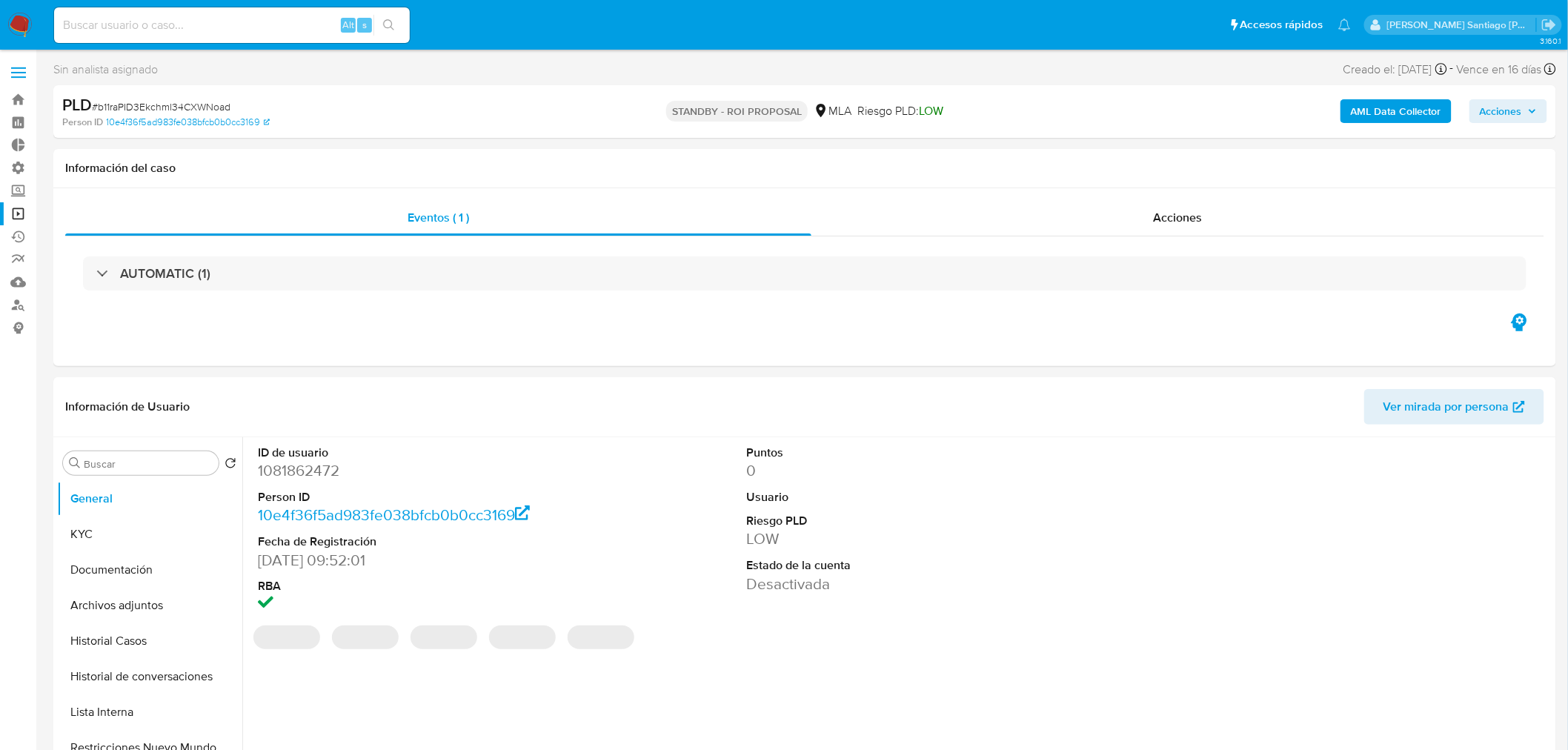
select select "10"
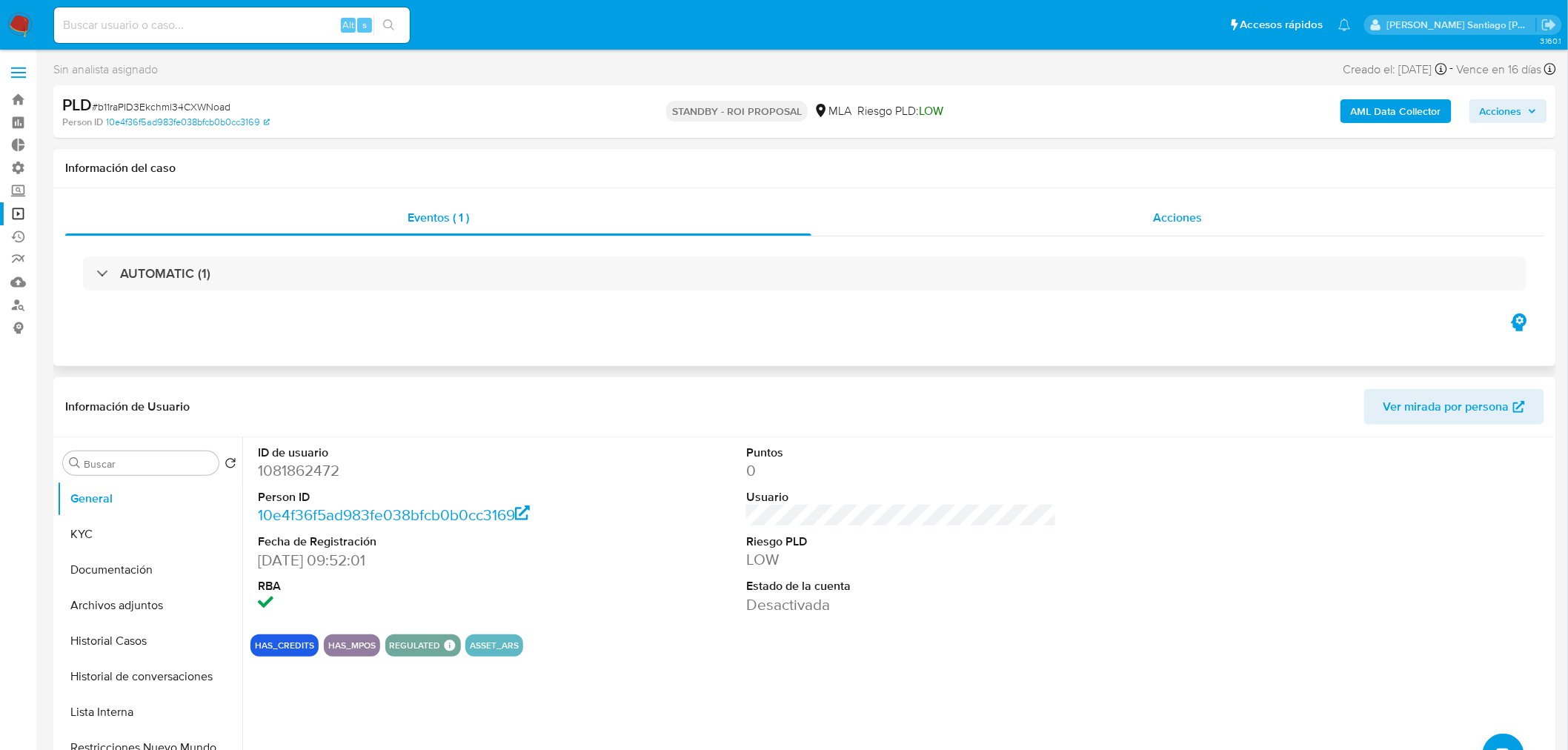
click at [1129, 214] on div "Acciones" at bounding box center [1178, 218] width 733 height 35
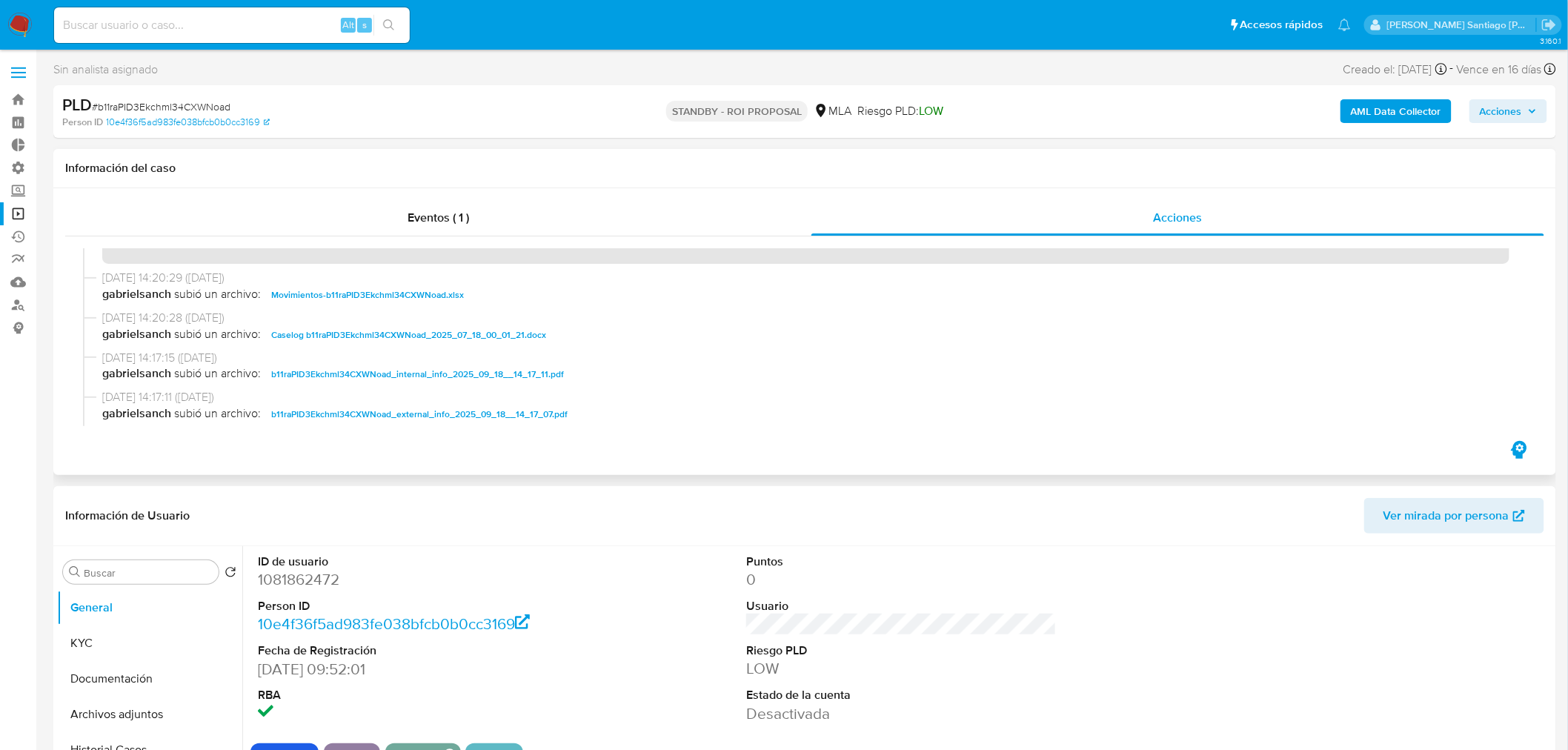
scroll to position [82, 0]
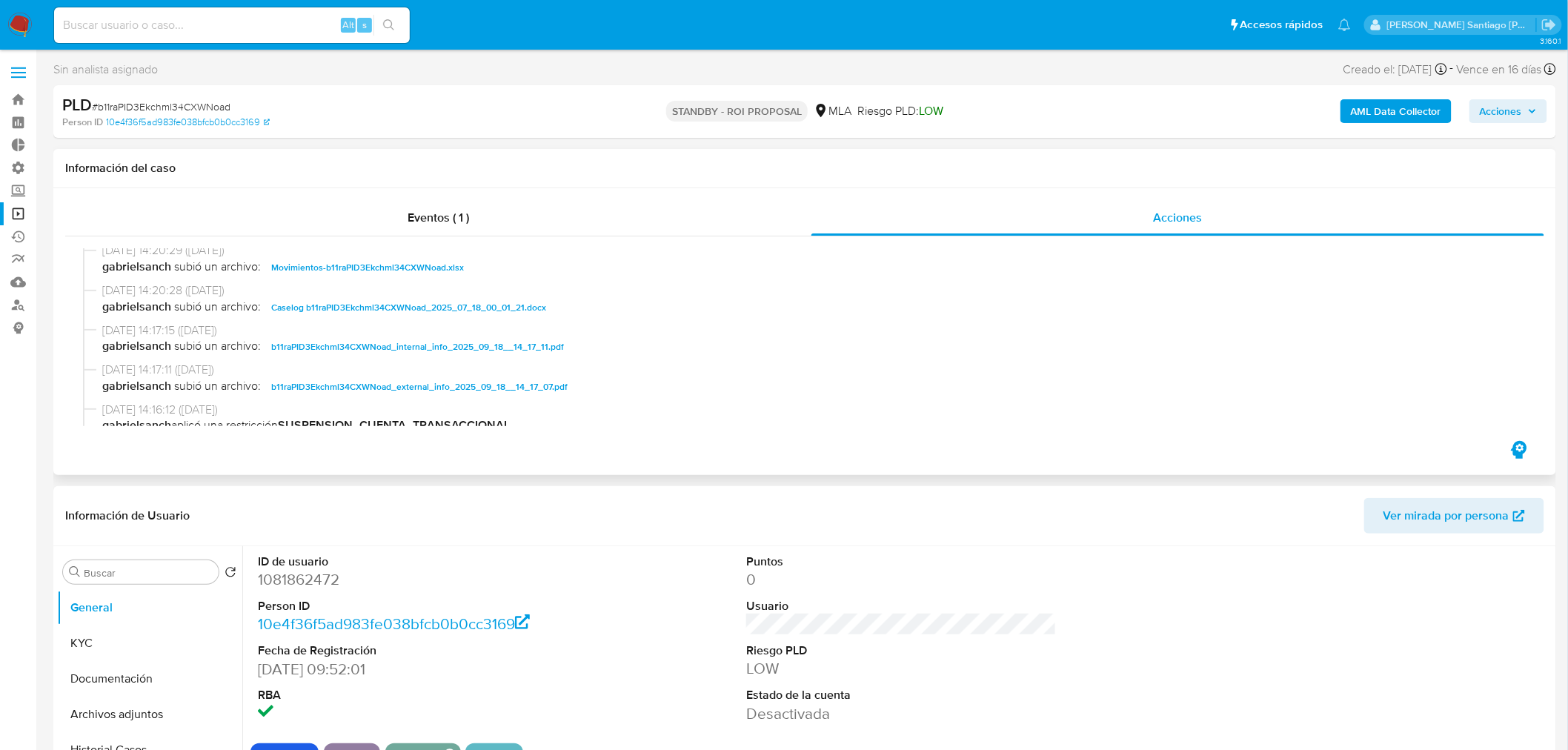
click at [442, 307] on span "Caselog b11raPID3Ekchml34CXWNoad_2025_07_18_00_01_21.docx" at bounding box center [408, 307] width 275 height 18
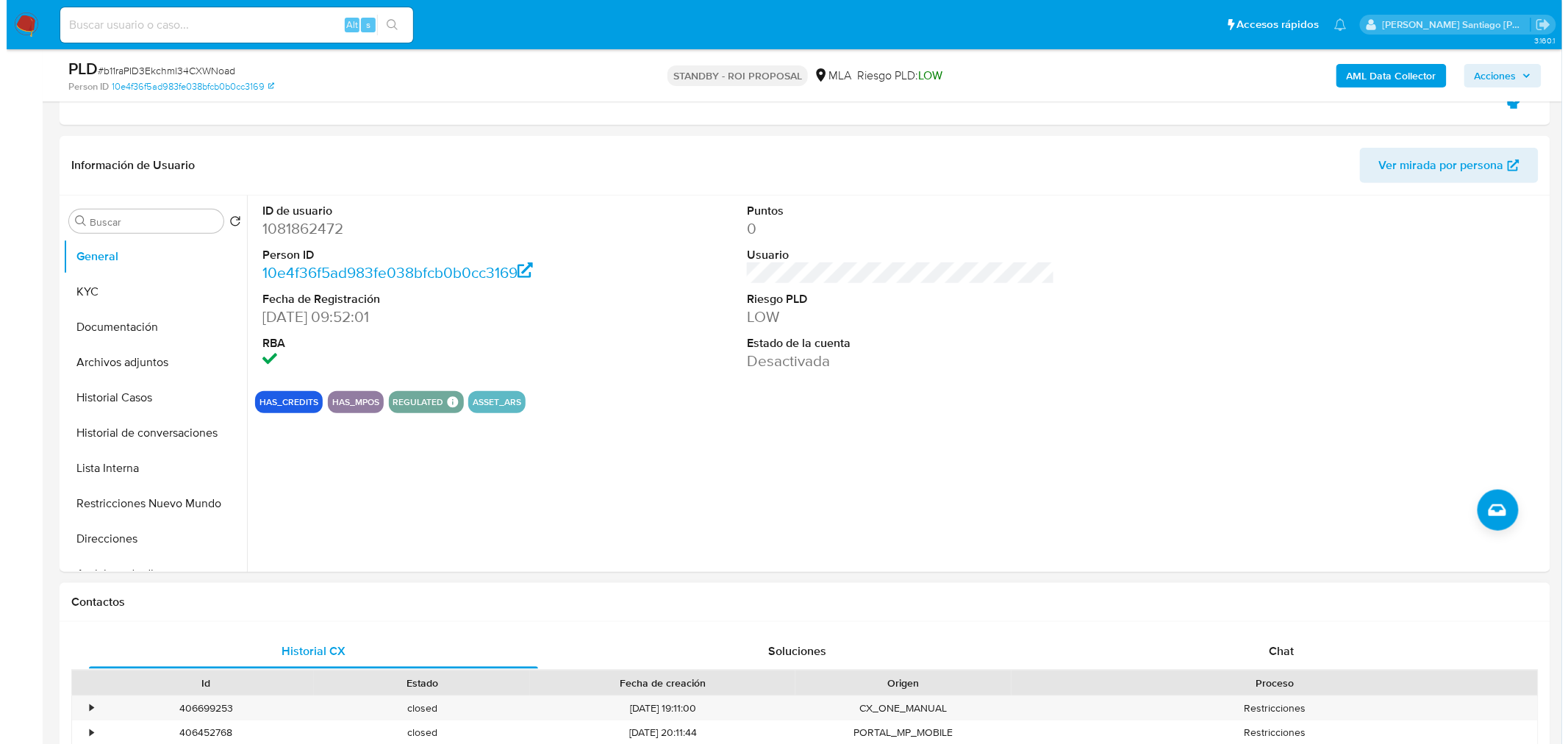
scroll to position [327, 0]
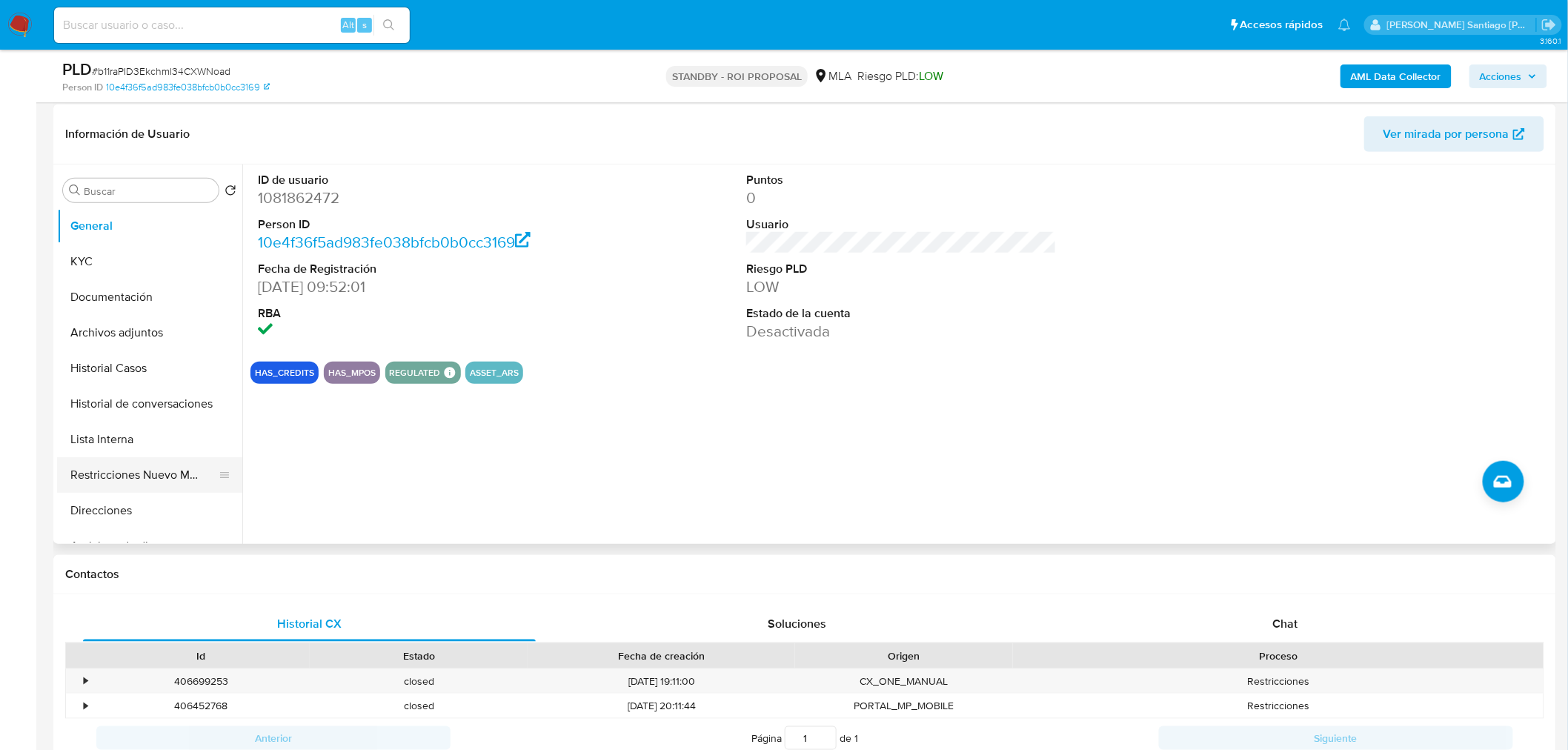
click at [174, 488] on button "Restricciones Nuevo Mundo" at bounding box center [144, 474] width 174 height 35
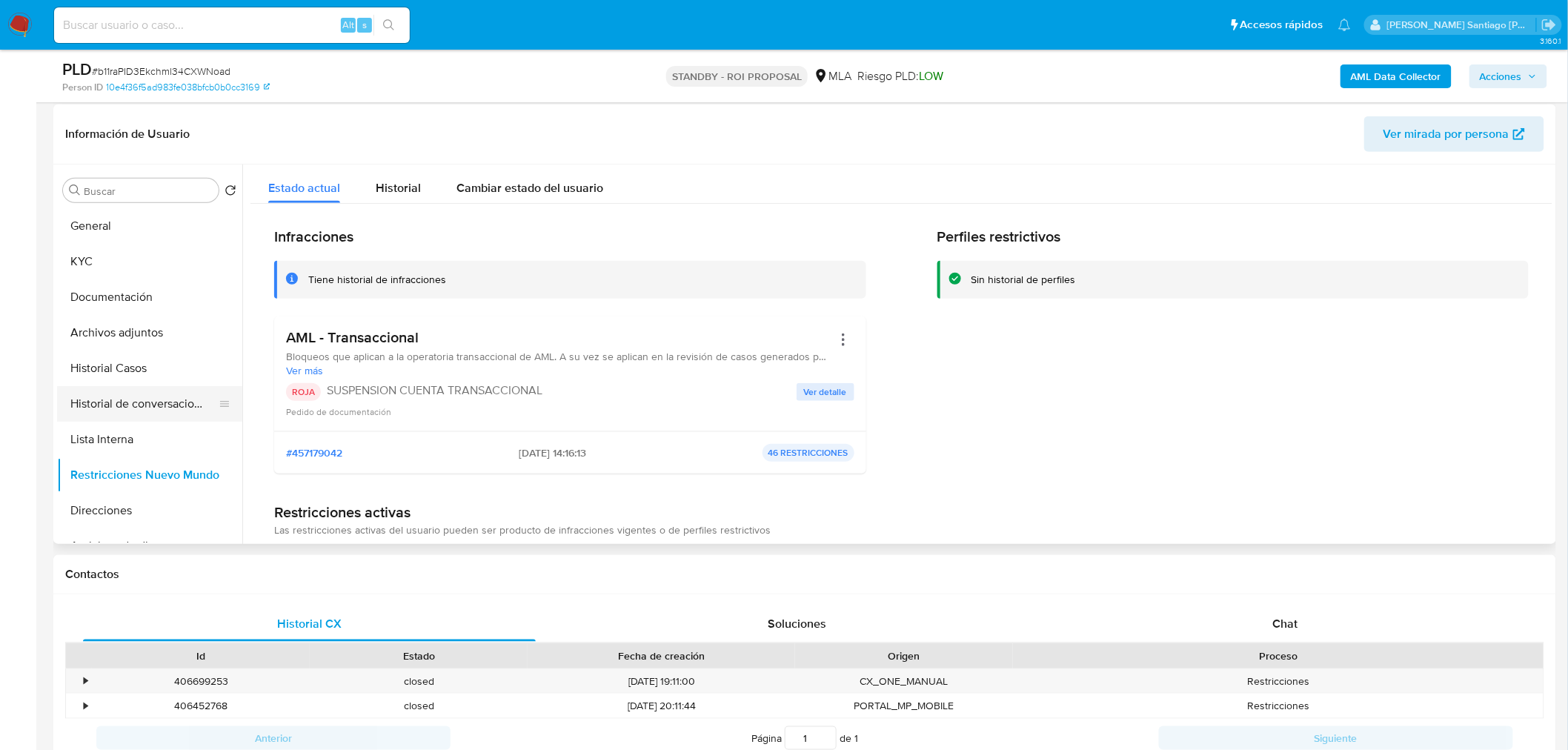
click at [134, 401] on button "Historial de conversaciones" at bounding box center [144, 404] width 174 height 35
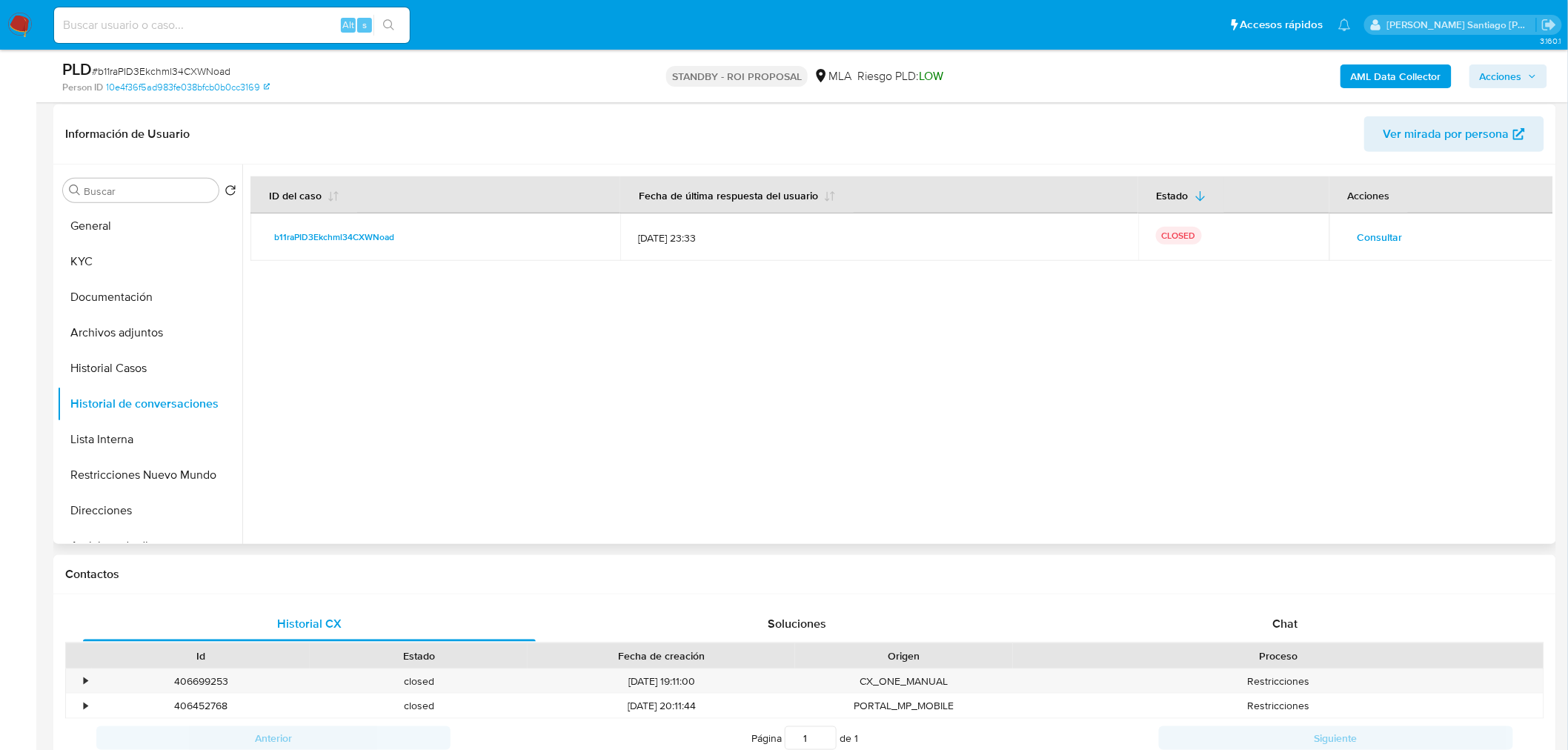
click at [1363, 234] on span "Consultar" at bounding box center [1379, 238] width 45 height 21
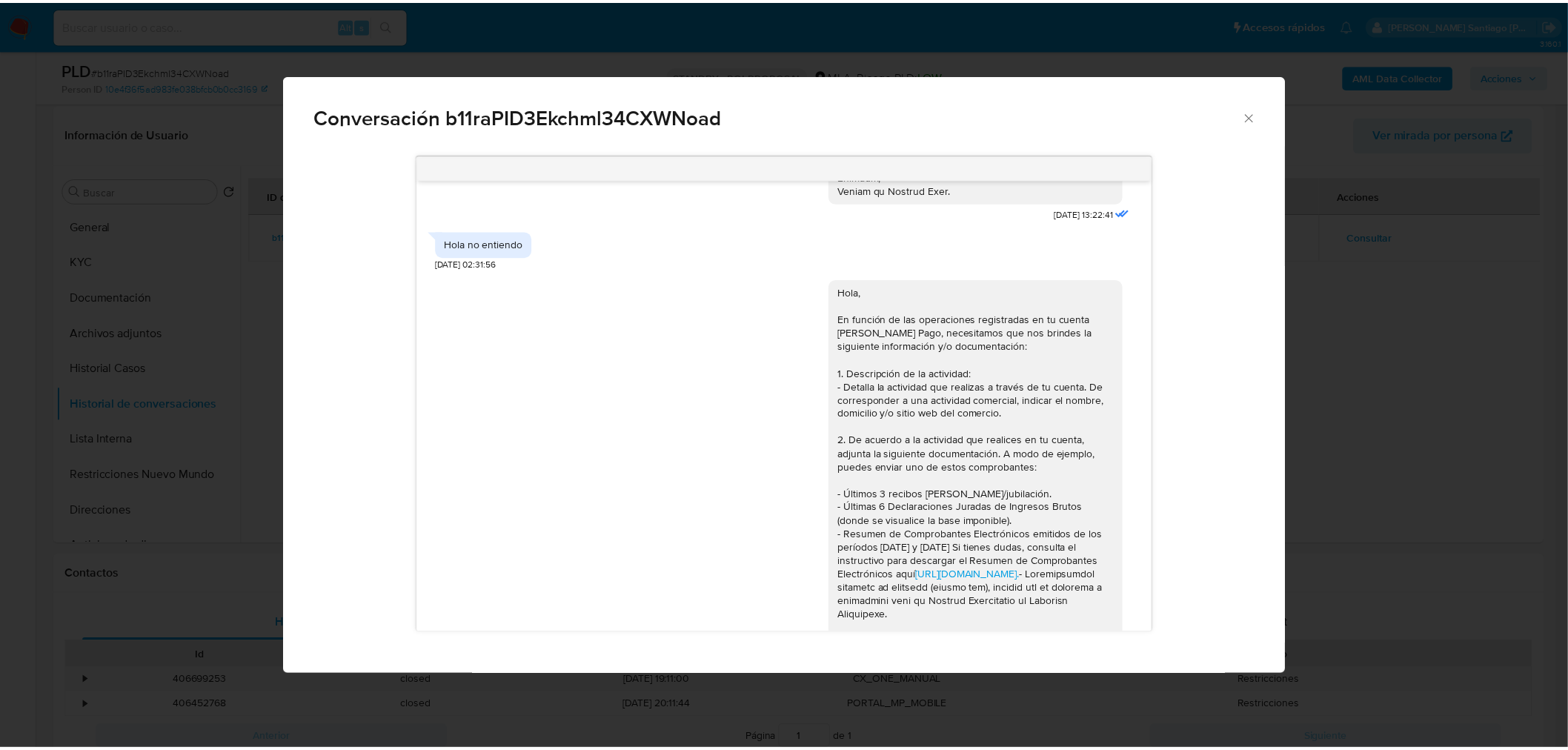
scroll to position [1544, 0]
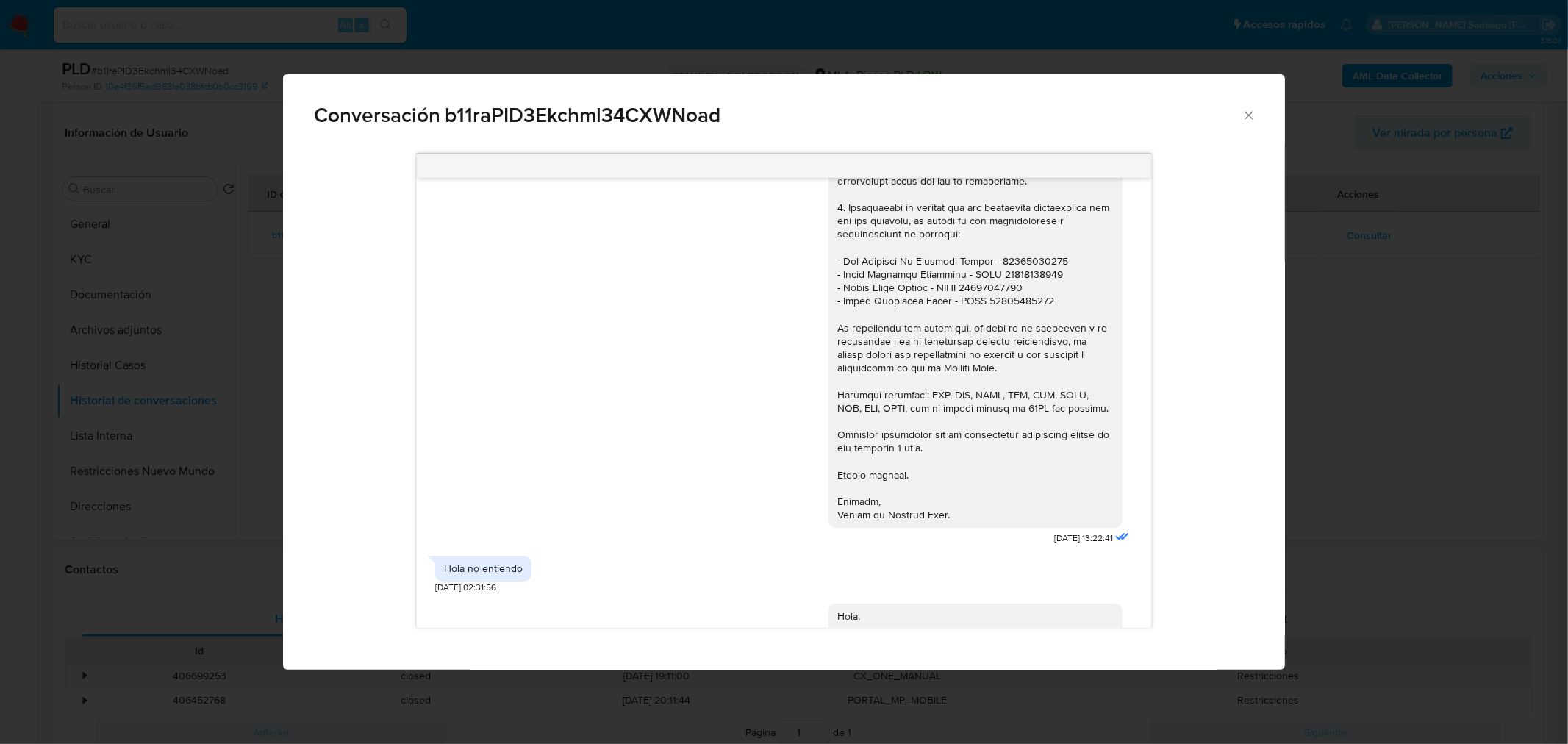
click at [1340, 430] on div "Conversación b11raPID3Ekchml34CXWNoad 17/07/2025 19:54:38 Hola, Esperamos que t…" at bounding box center [784, 372] width 1568 height 744
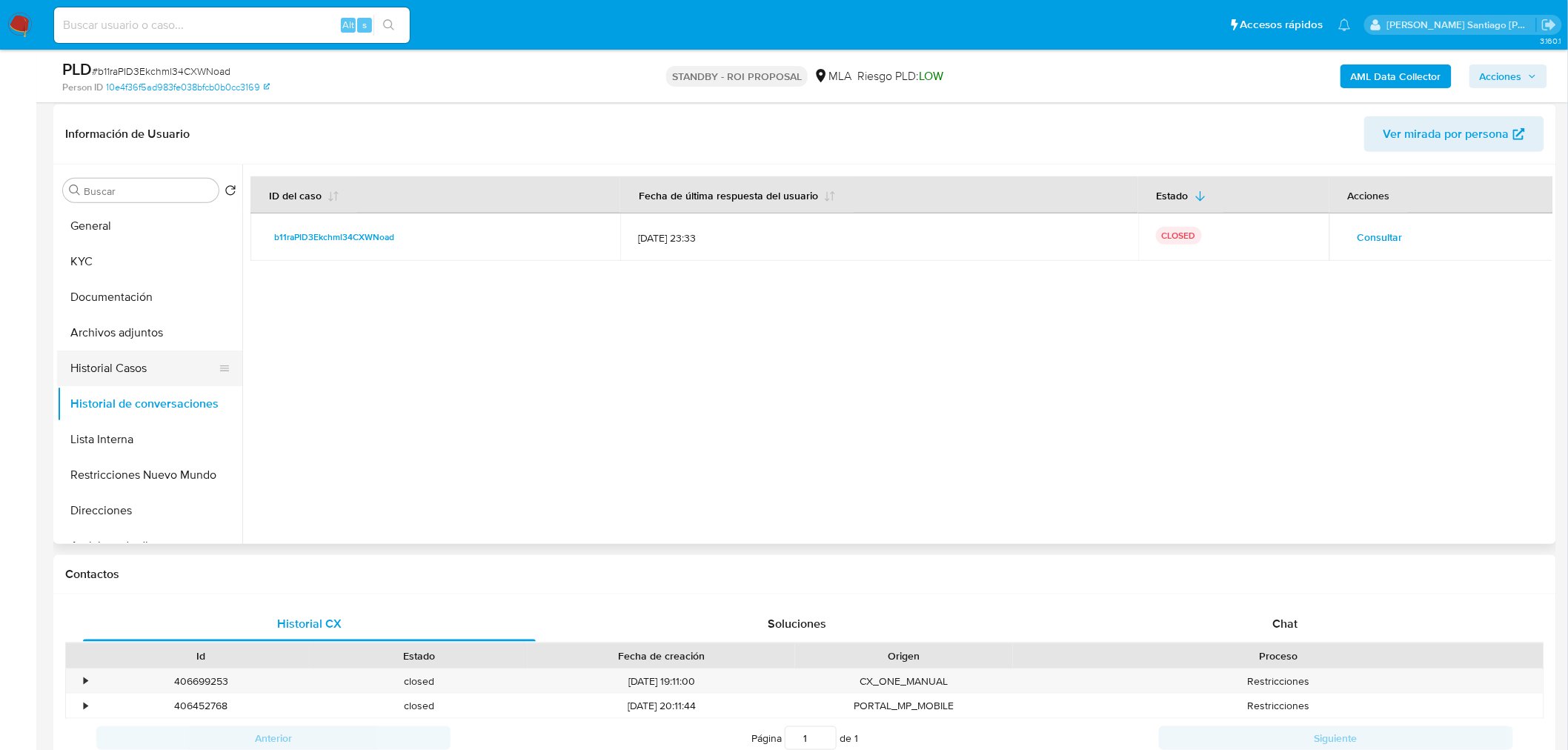
click at [139, 365] on button "Historial Casos" at bounding box center [144, 367] width 174 height 35
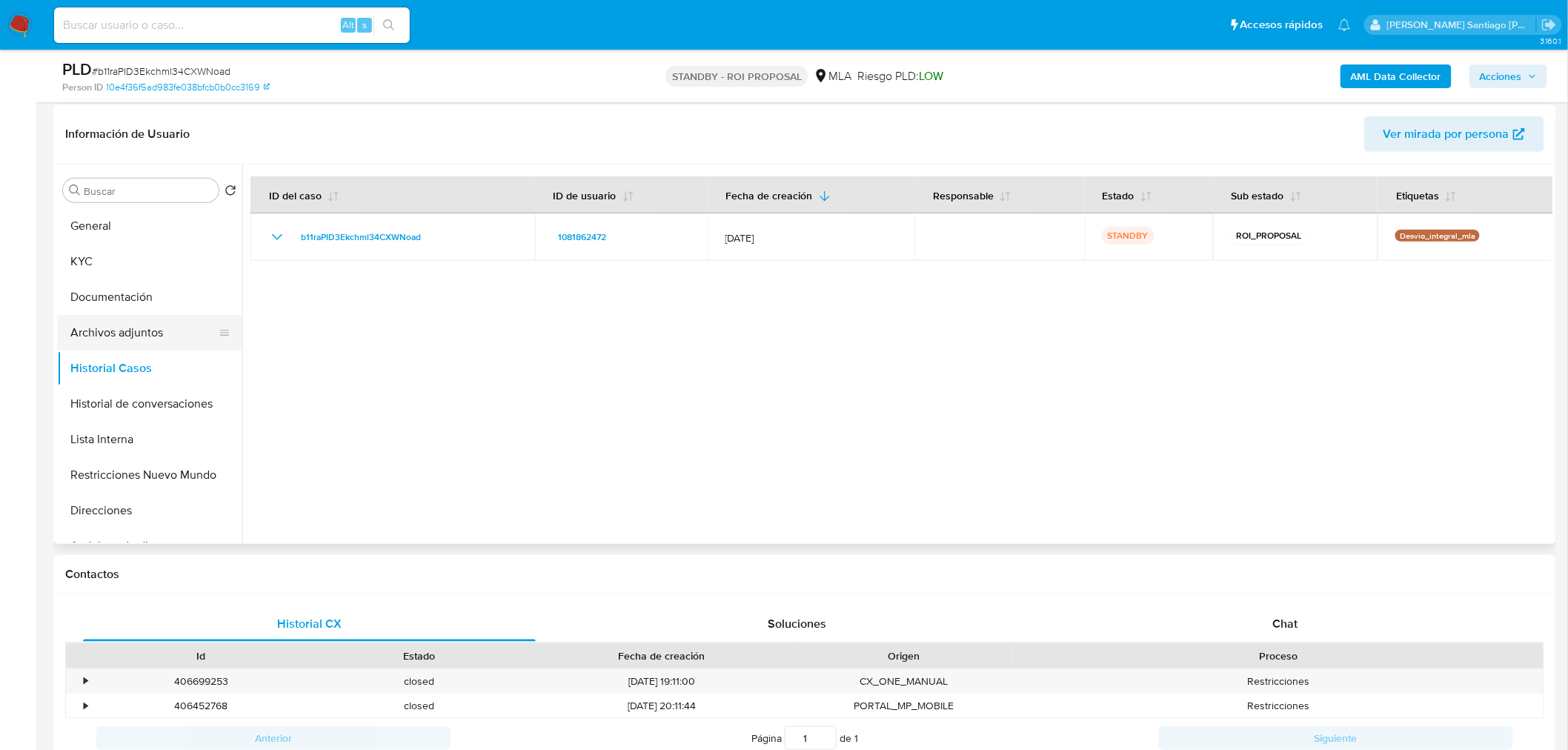
click at [129, 332] on button "Archivos adjuntos" at bounding box center [144, 332] width 174 height 35
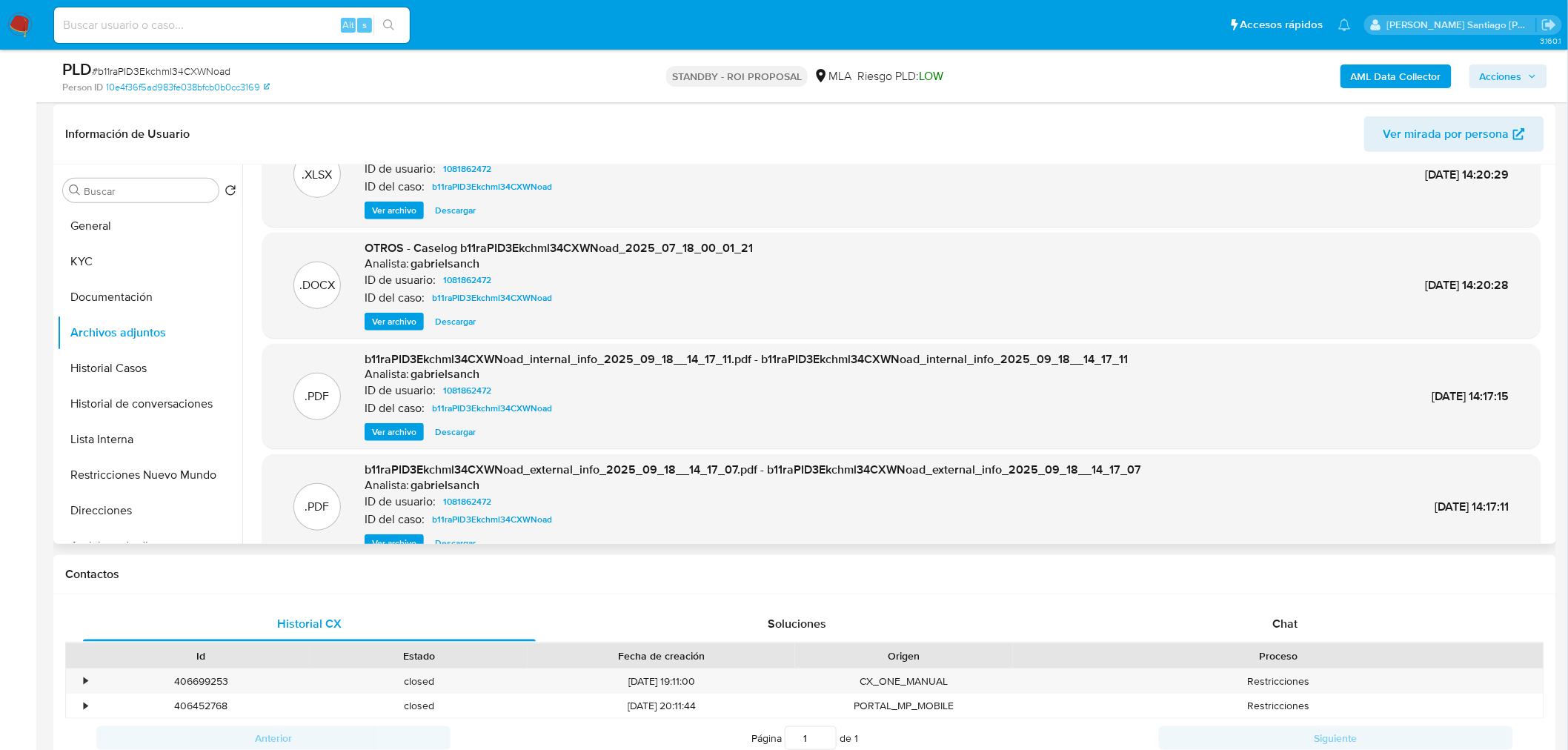
scroll to position [83, 0]
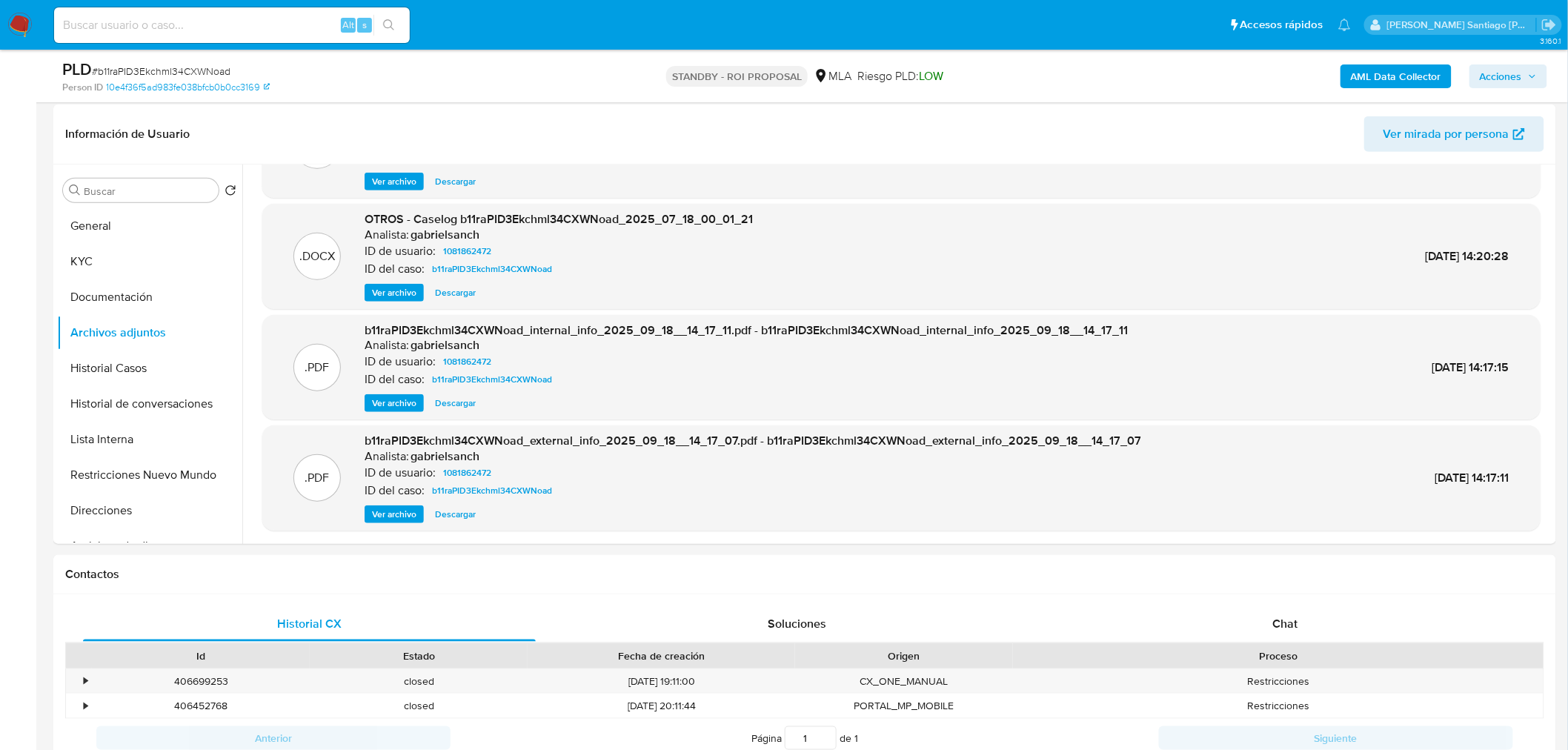
click at [295, 26] on input at bounding box center [232, 25] width 356 height 19
paste input "138336812"
type input "138336812"
click at [391, 31] on button "search-icon" at bounding box center [388, 26] width 31 height 21
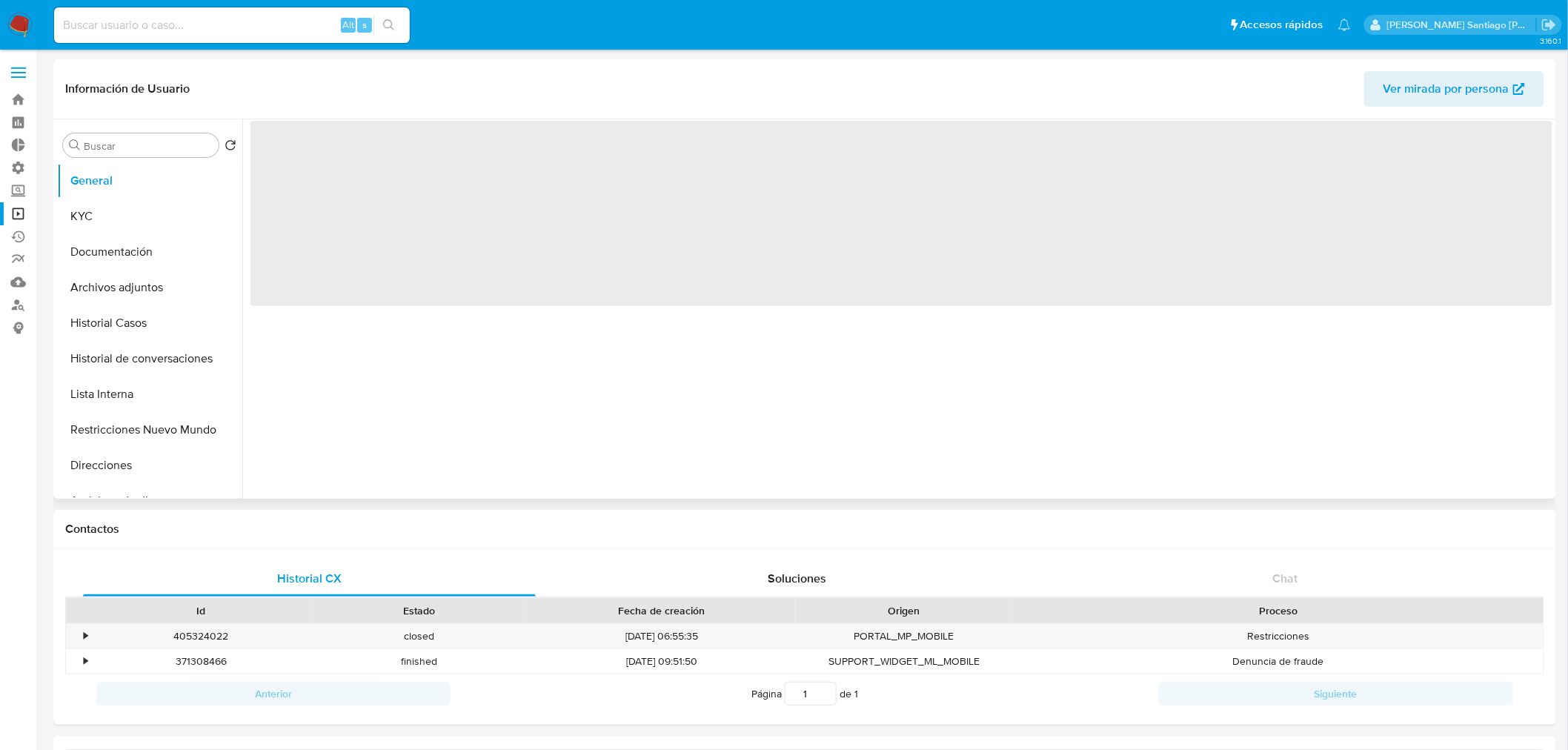
select select "10"
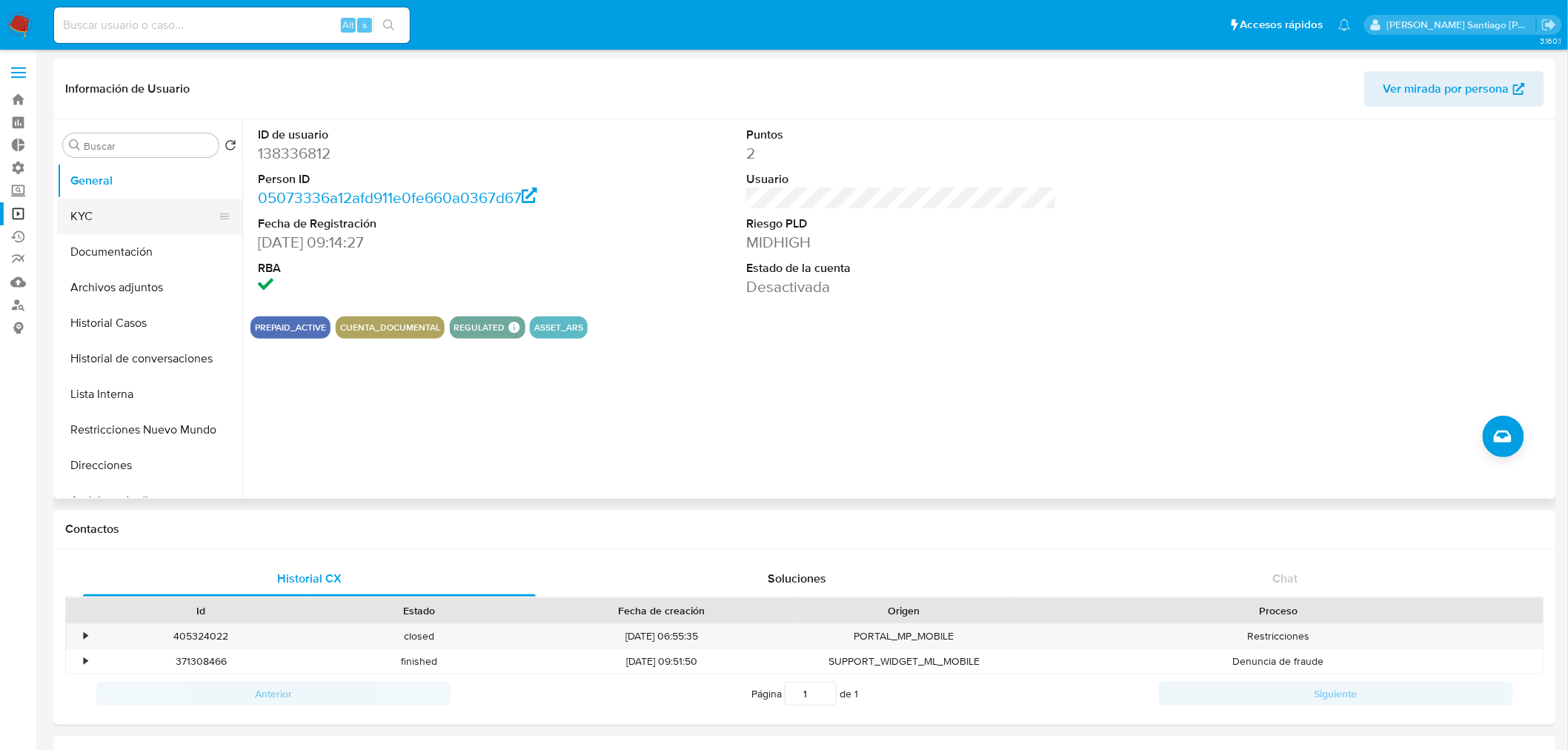
click at [148, 220] on button "KYC" at bounding box center [144, 216] width 174 height 35
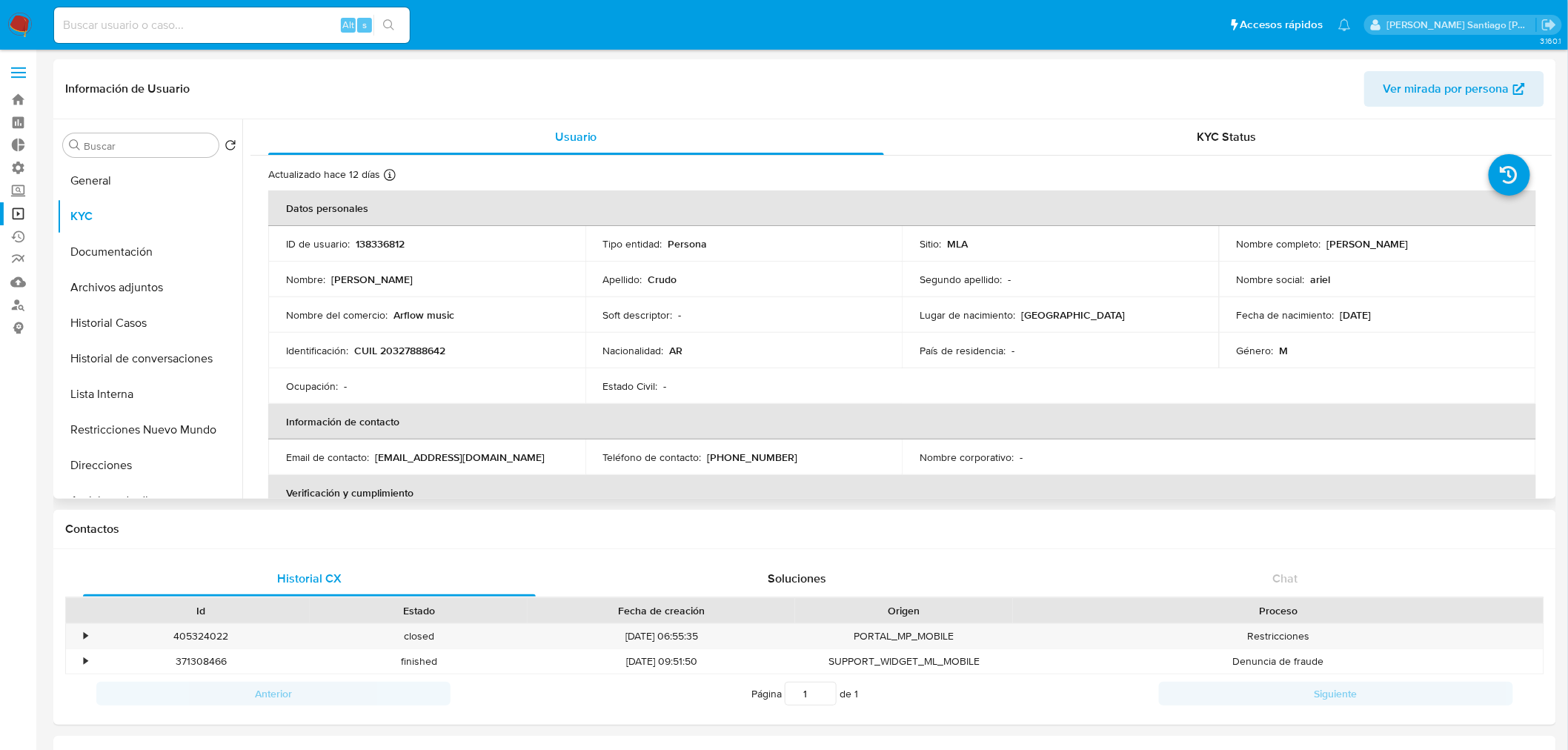
scroll to position [82, 0]
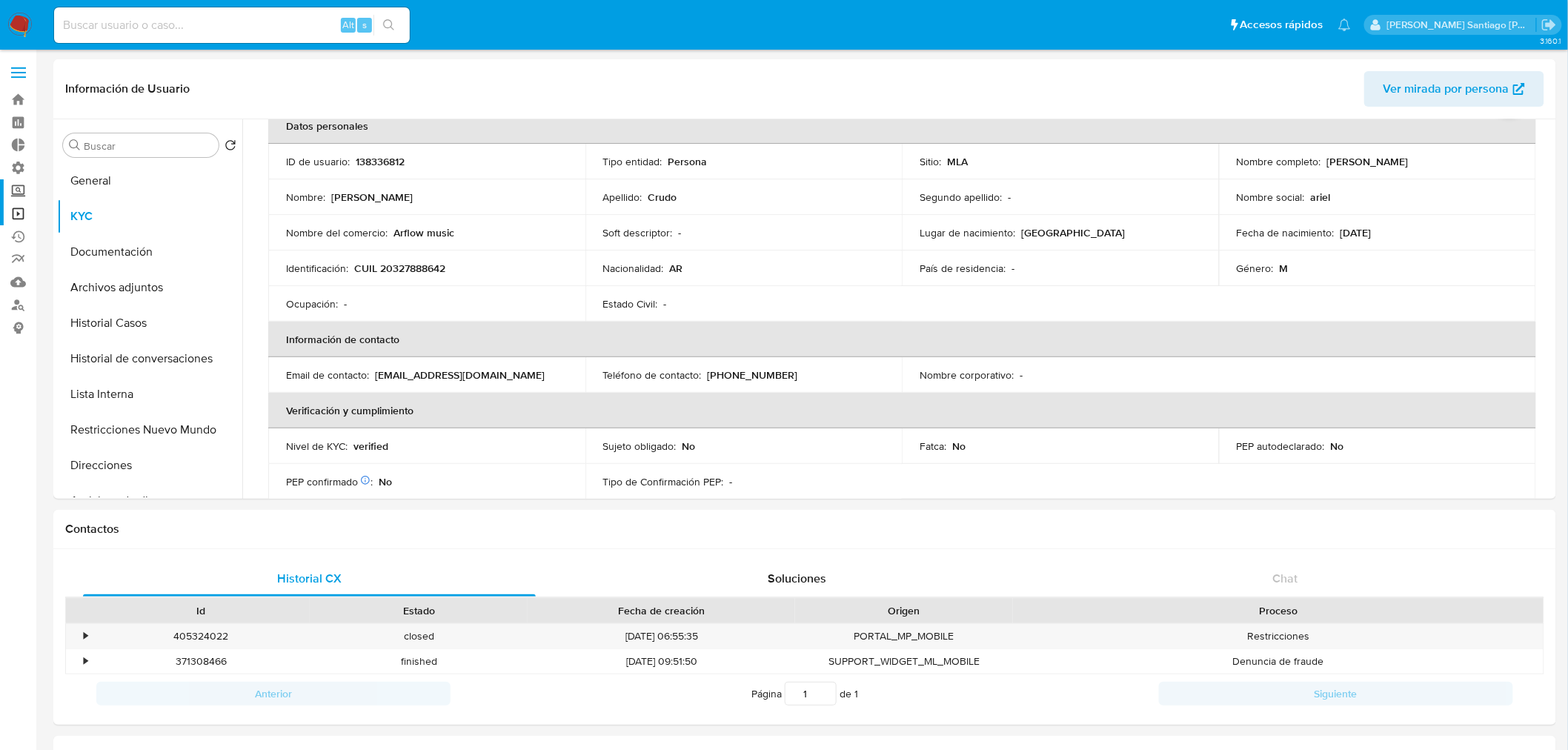
drag, startPoint x: 22, startPoint y: 204, endPoint x: 24, endPoint y: 182, distance: 22.1
click at [19, 206] on link "Operaciones masivas" at bounding box center [88, 214] width 176 height 23
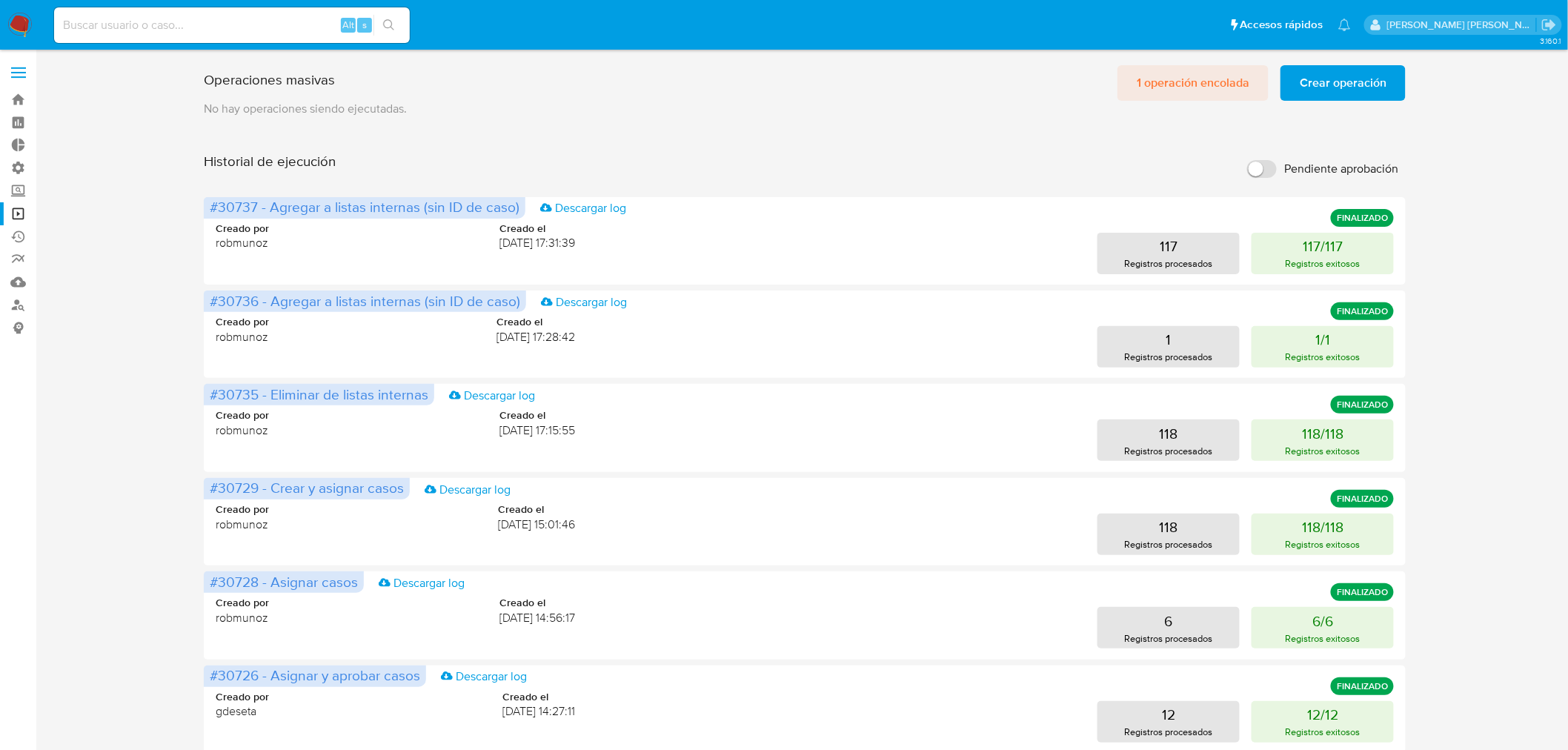
click at [1184, 72] on span "1 operación encolada" at bounding box center [1193, 83] width 113 height 32
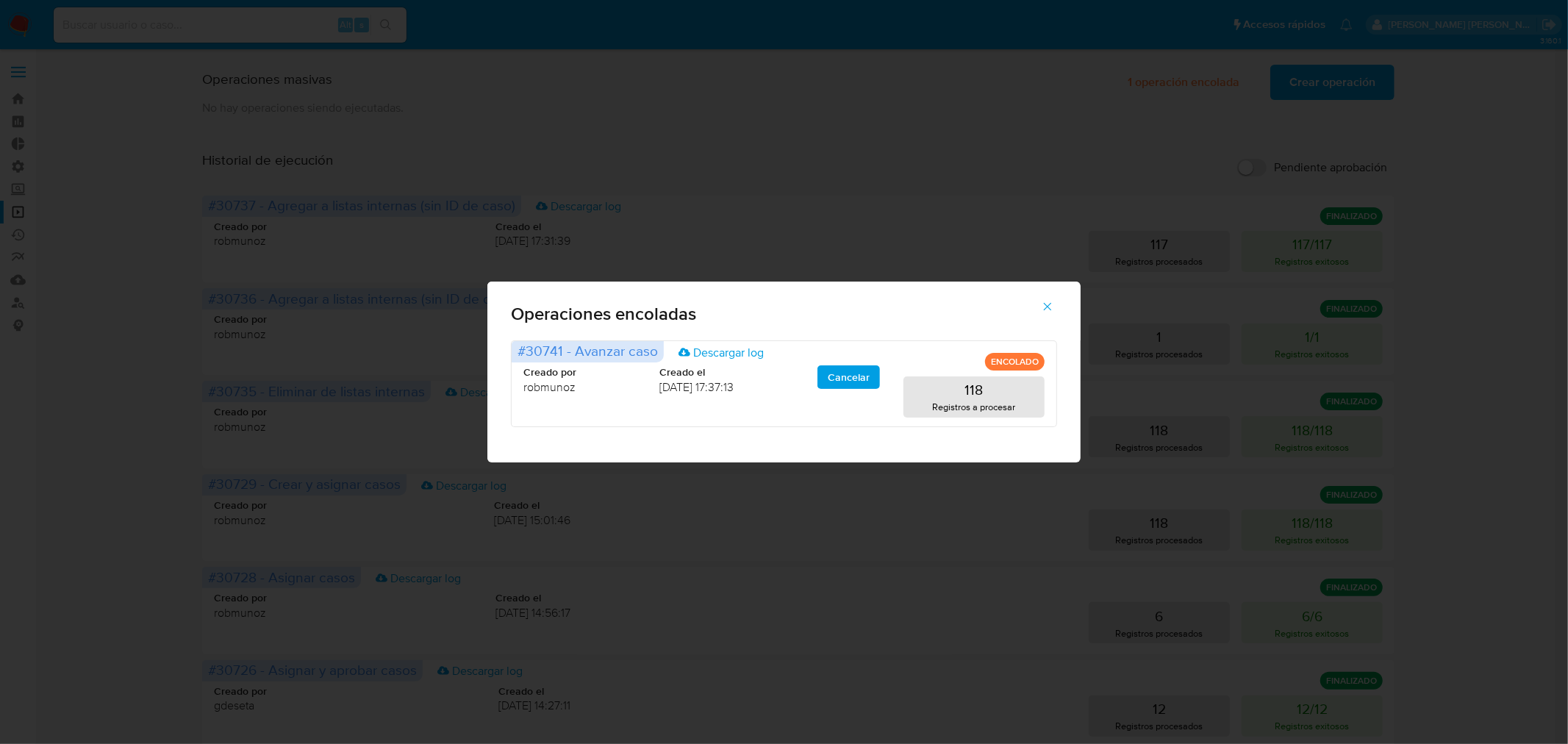
drag, startPoint x: 1052, startPoint y: 302, endPoint x: 796, endPoint y: 225, distance: 267.3
click at [1052, 302] on icon "button" at bounding box center [1048, 307] width 13 height 13
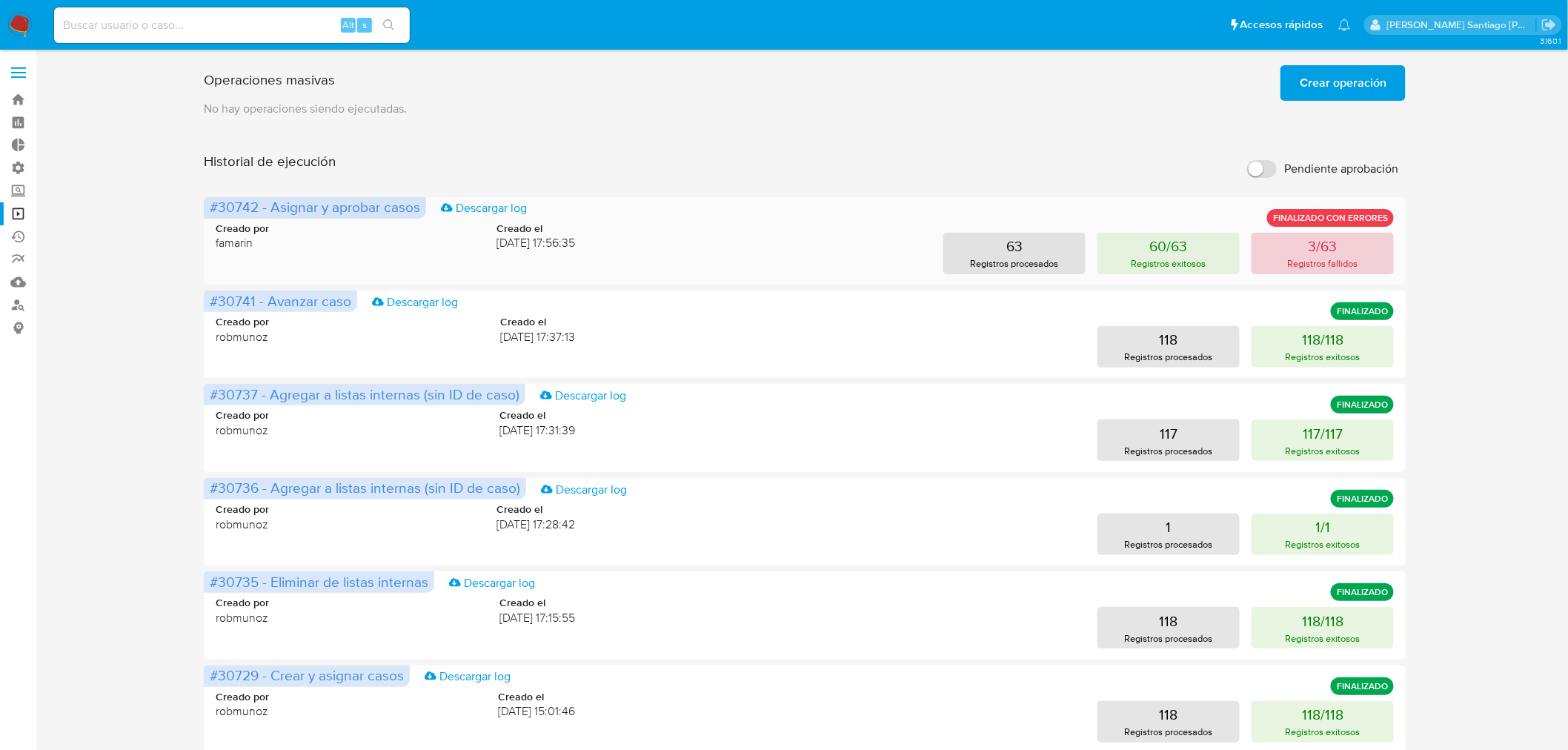
click at [1334, 267] on p "Registros fallidos" at bounding box center [1323, 263] width 71 height 14
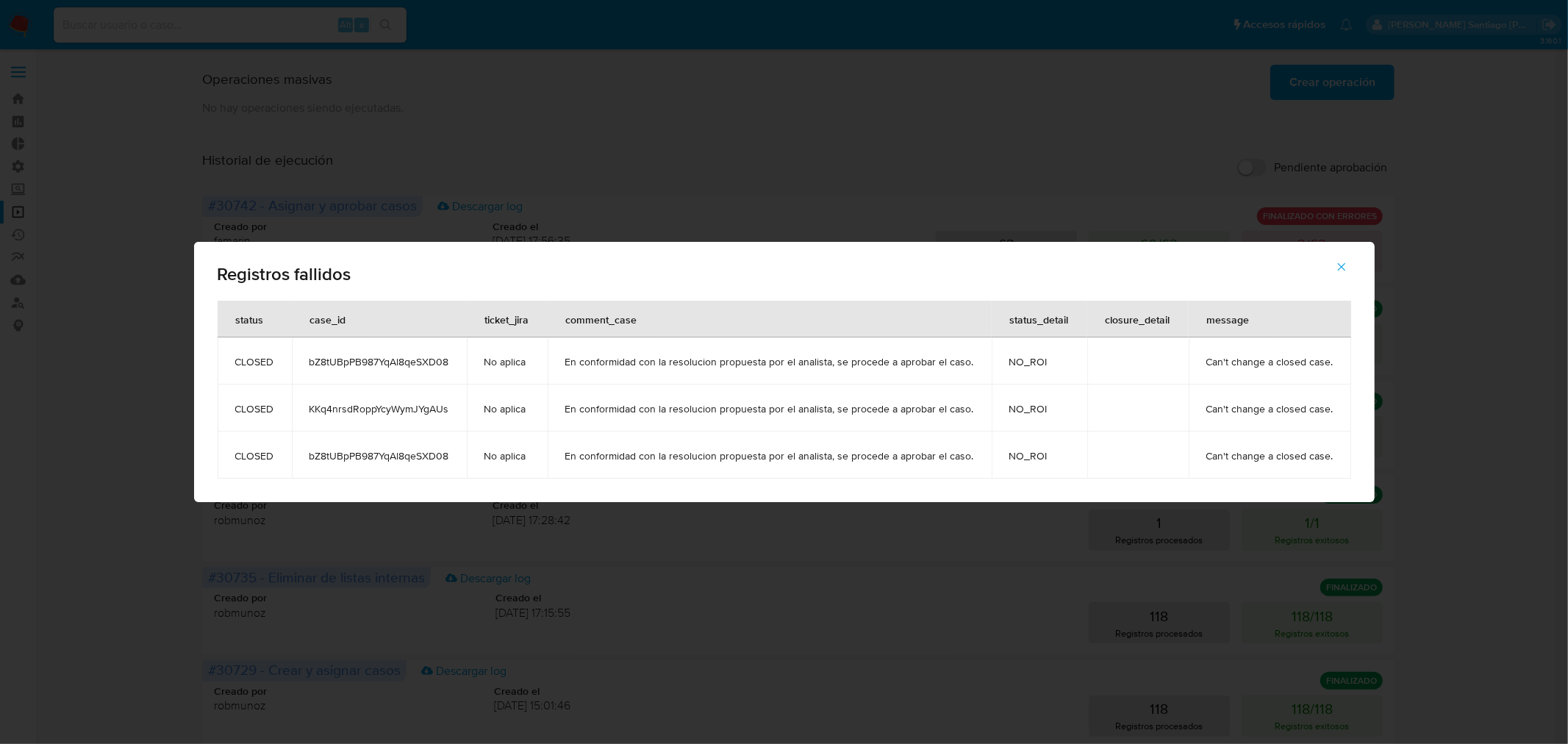
click at [424, 358] on span "bZ8tUBpPB987YqAl8qeSXD08" at bounding box center [379, 362] width 140 height 13
click at [1342, 271] on icon "button" at bounding box center [1342, 267] width 13 height 13
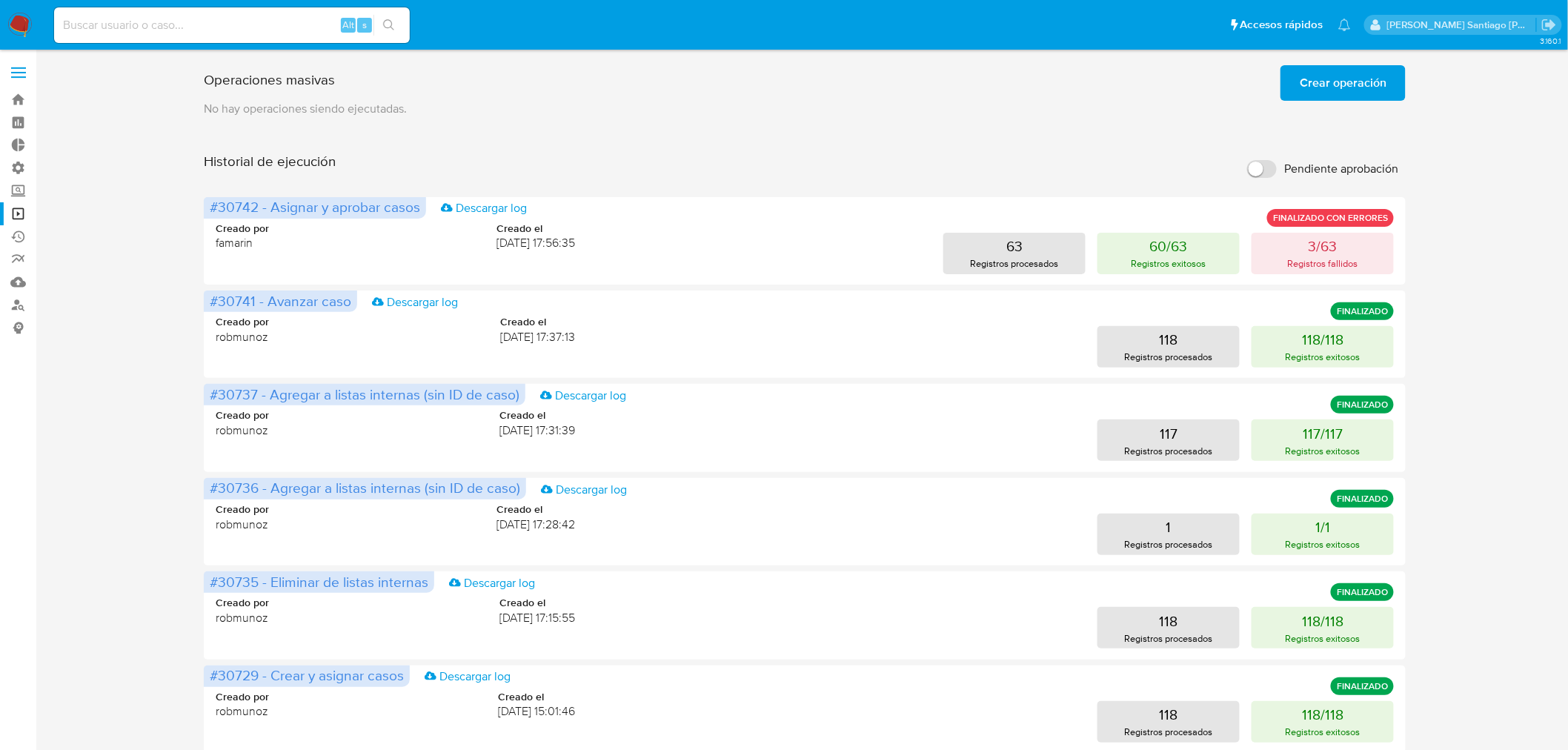
click at [1352, 273] on button "3/63 Registros fallidos" at bounding box center [1322, 253] width 142 height 41
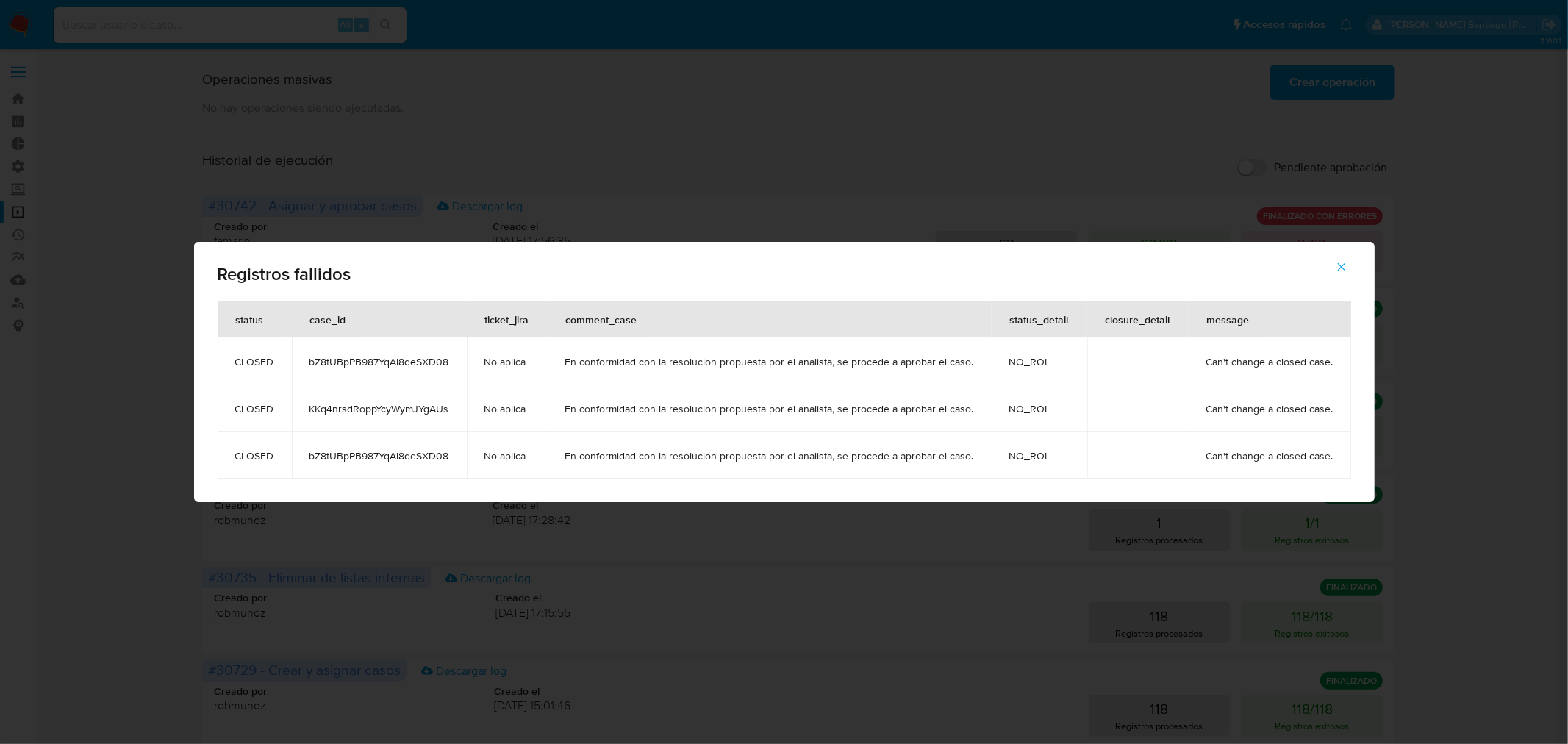
click at [1341, 265] on icon "button" at bounding box center [1342, 267] width 13 height 13
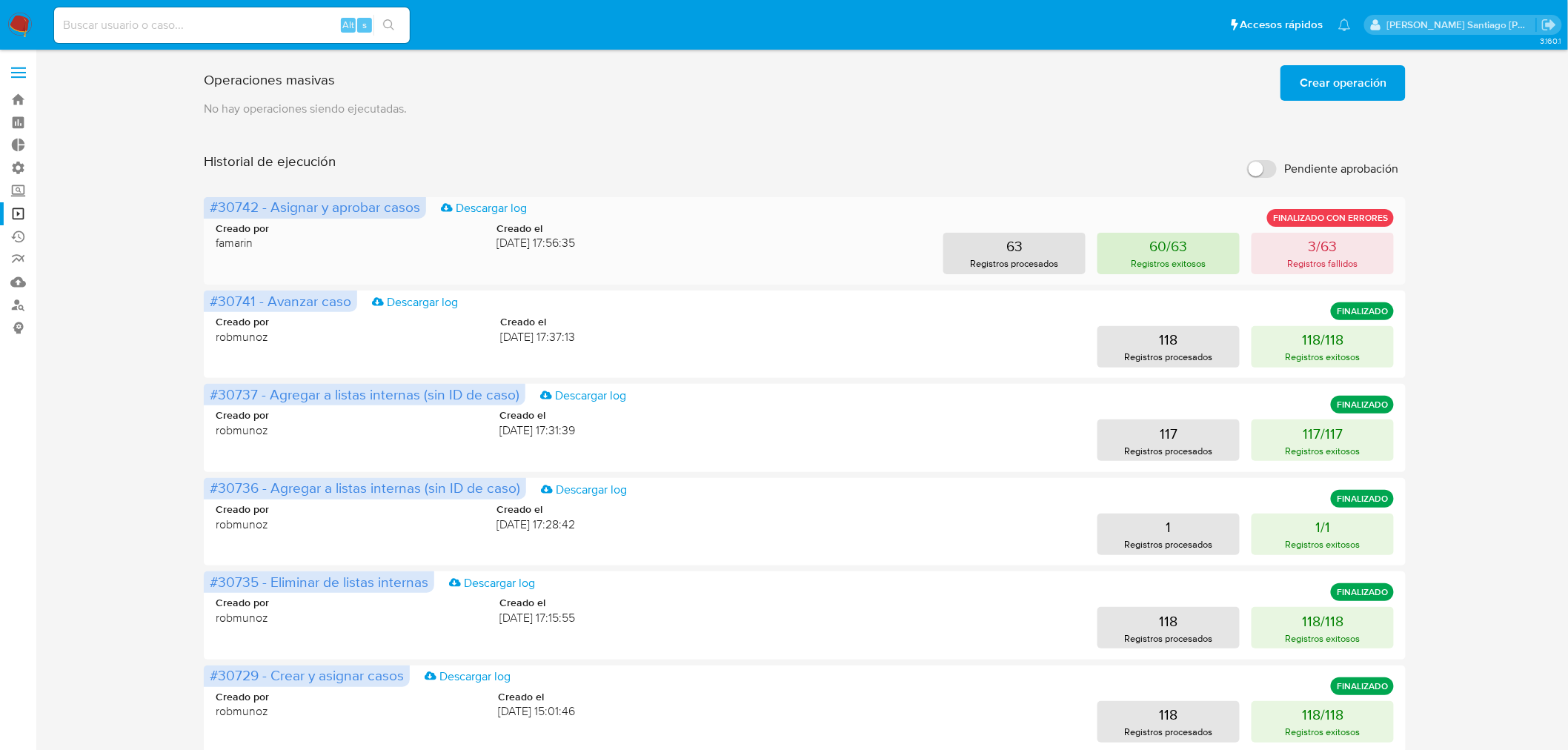
click at [1190, 240] on button "60/63 Registros exitosos" at bounding box center [1167, 253] width 142 height 41
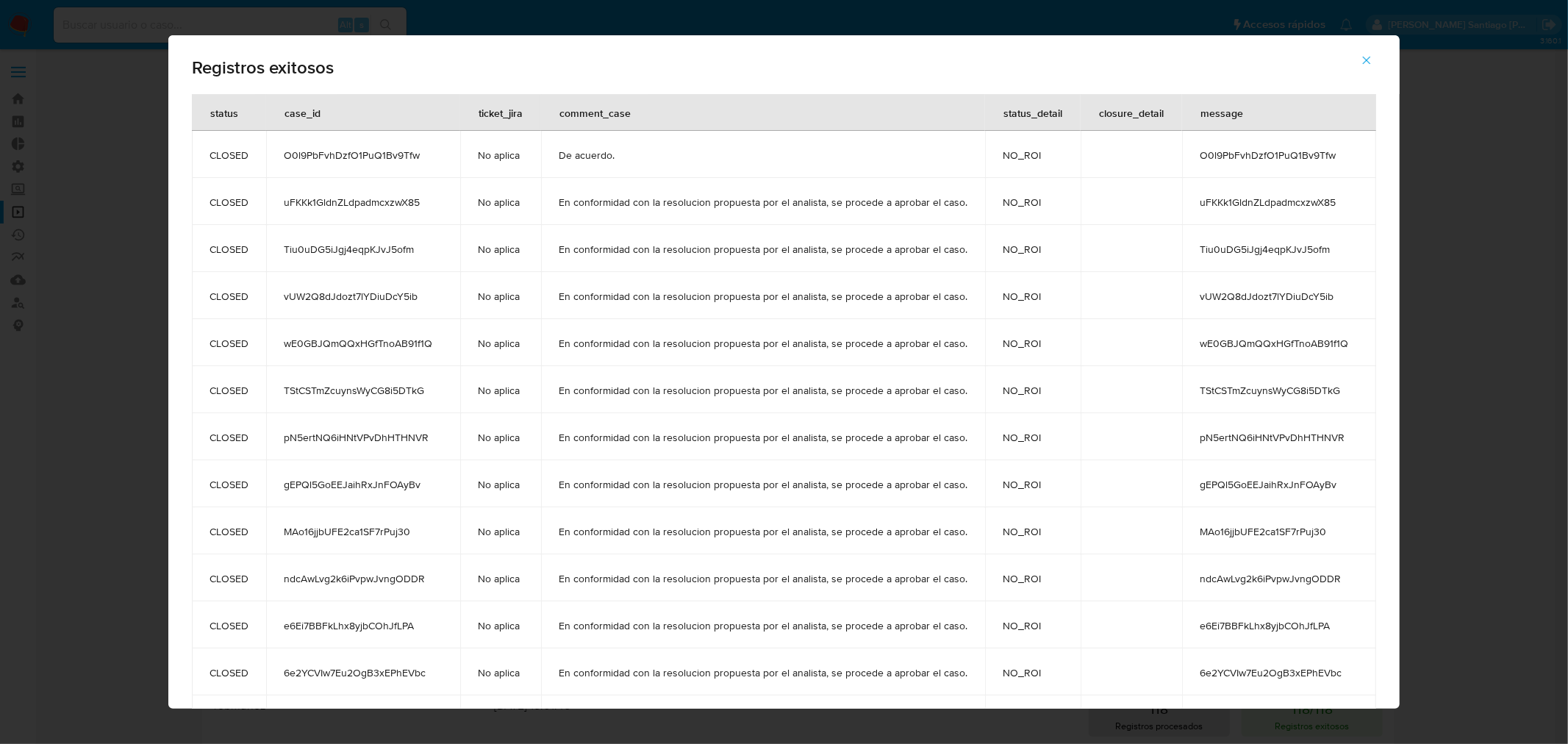
click at [1457, 292] on div "Registros exitosos status case_id ticket_jira comment_case status_detail closur…" at bounding box center [784, 372] width 1568 height 744
click at [1361, 64] on button "button" at bounding box center [1366, 60] width 51 height 35
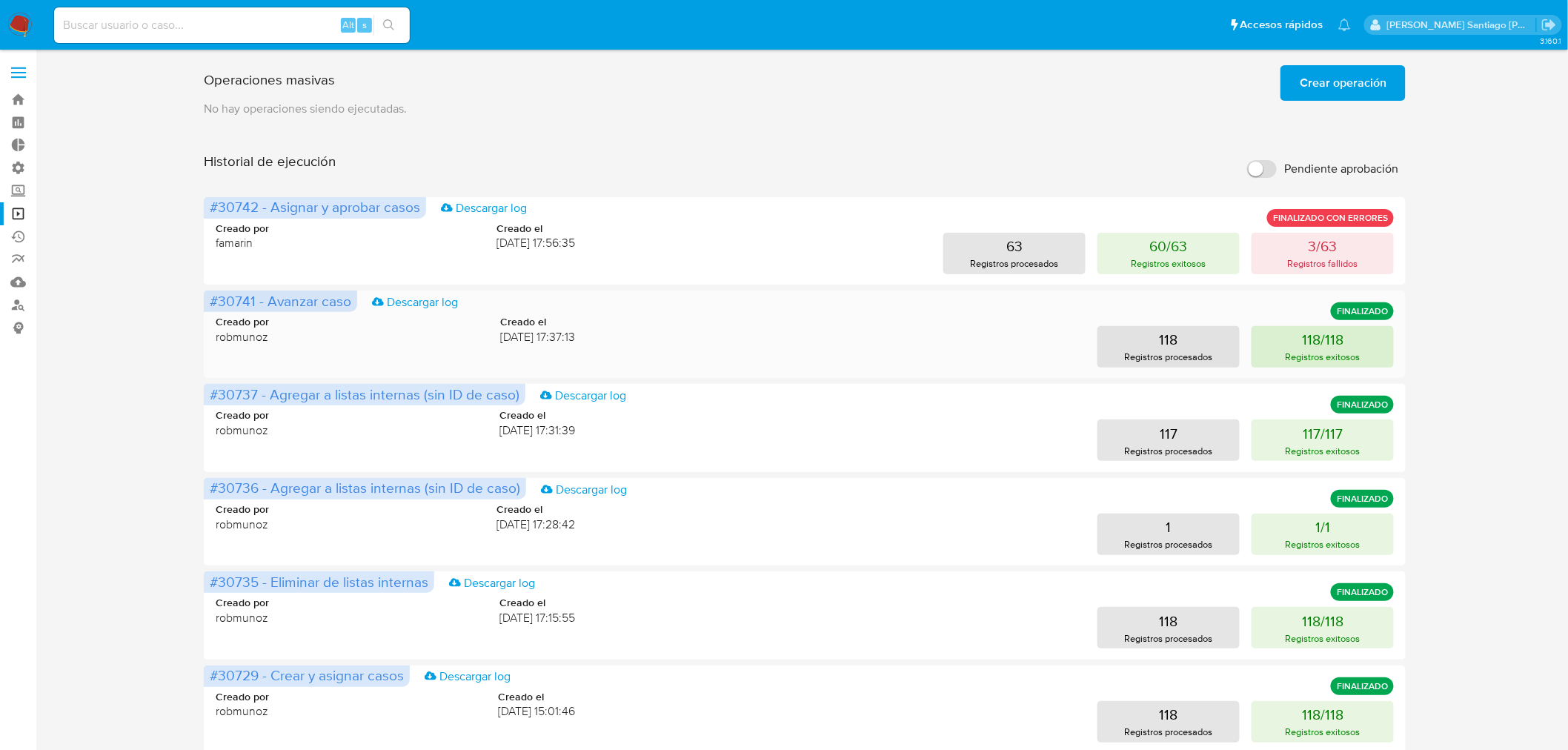
click at [1349, 358] on p "Registros exitosos" at bounding box center [1323, 357] width 74 height 14
